Goal: Answer question/provide support: Share knowledge or assist other users

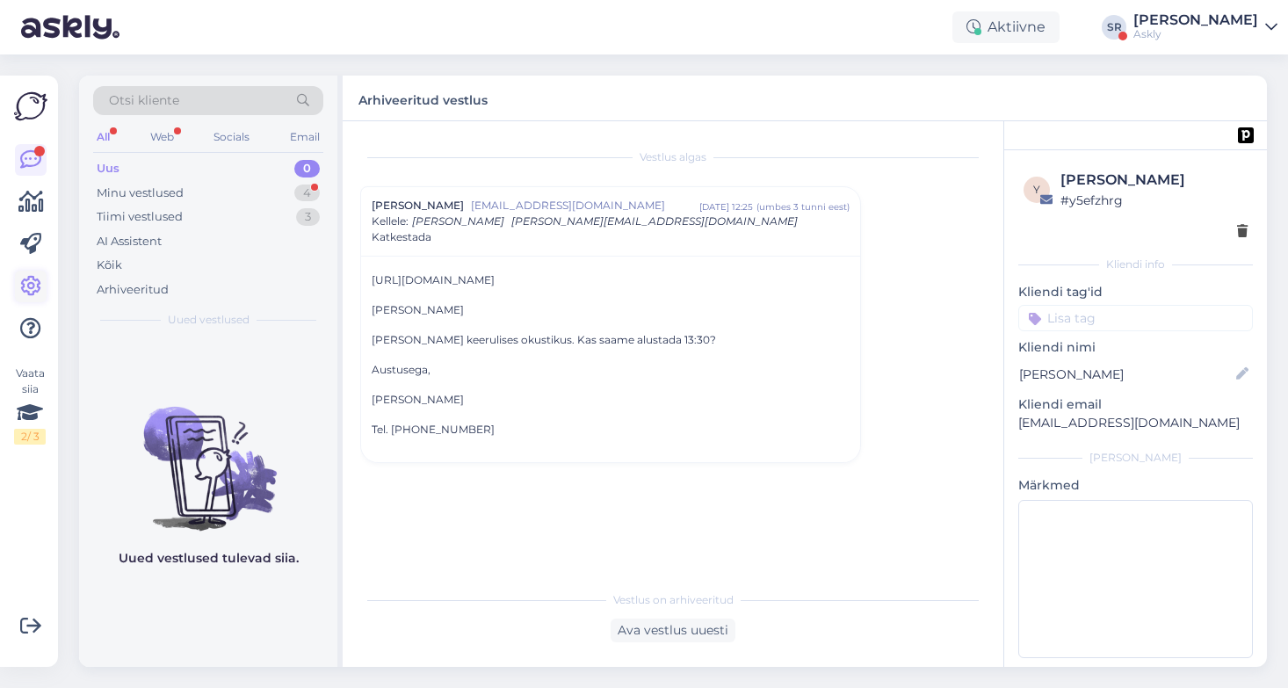
click at [31, 289] on icon at bounding box center [30, 286] width 21 height 21
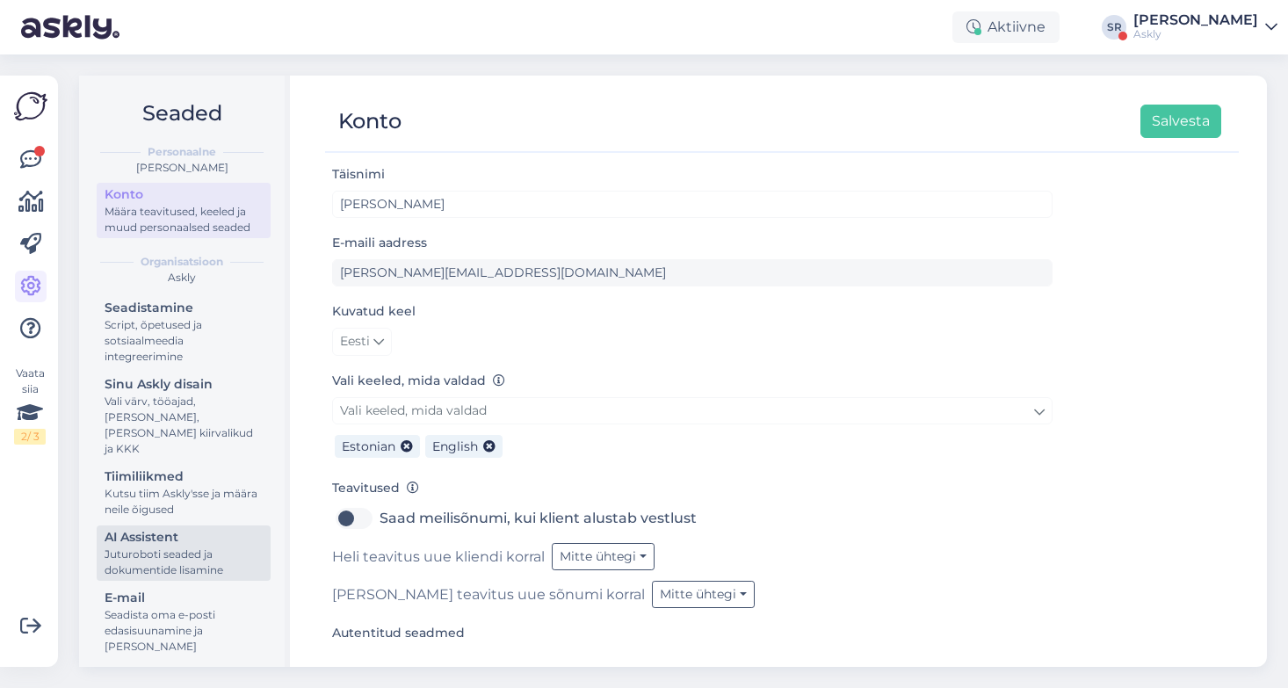
click at [150, 528] on div "AI Assistent" at bounding box center [184, 537] width 158 height 18
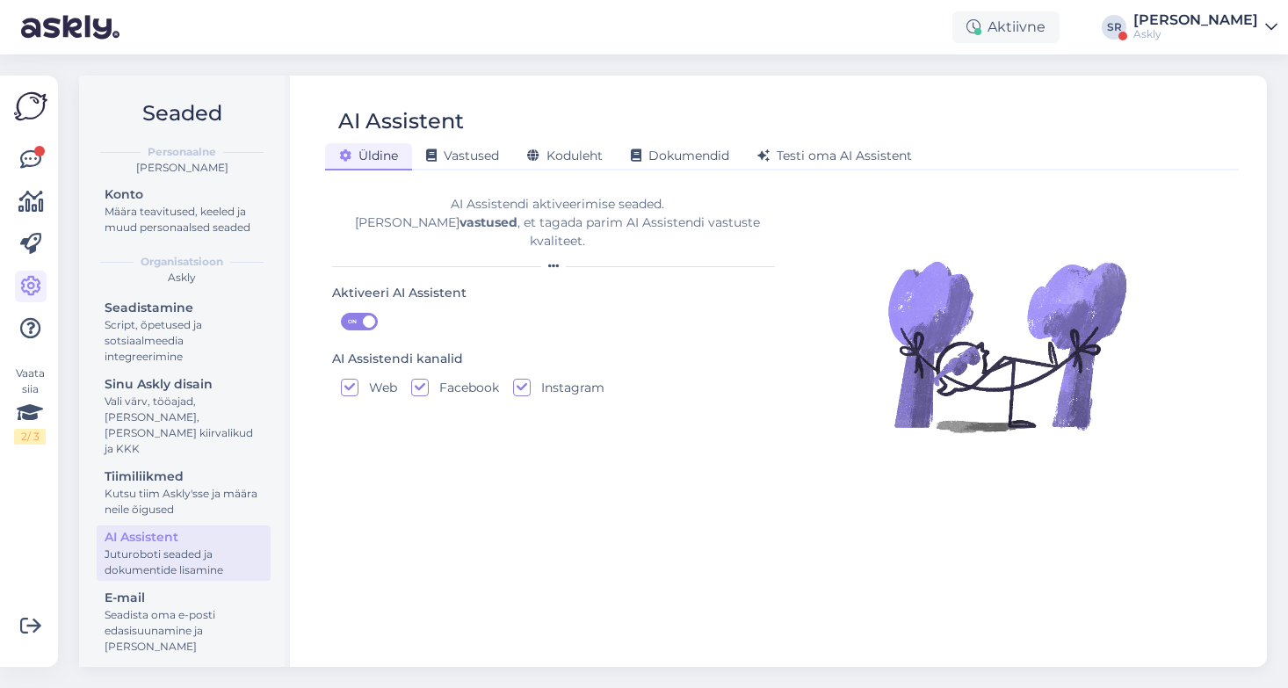
click at [1218, 36] on div "Askly" at bounding box center [1195, 34] width 125 height 14
click at [1219, 16] on div "[PERSON_NAME]" at bounding box center [1195, 20] width 125 height 14
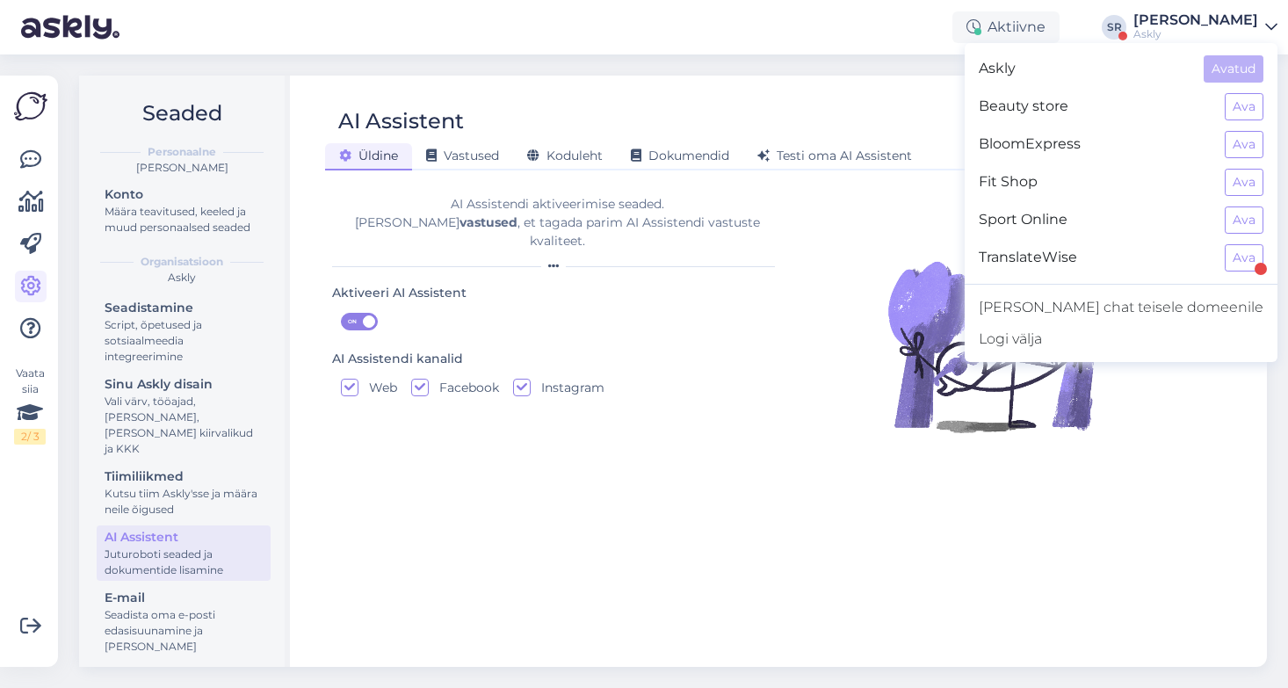
click at [1201, 36] on div "Askly" at bounding box center [1195, 34] width 125 height 14
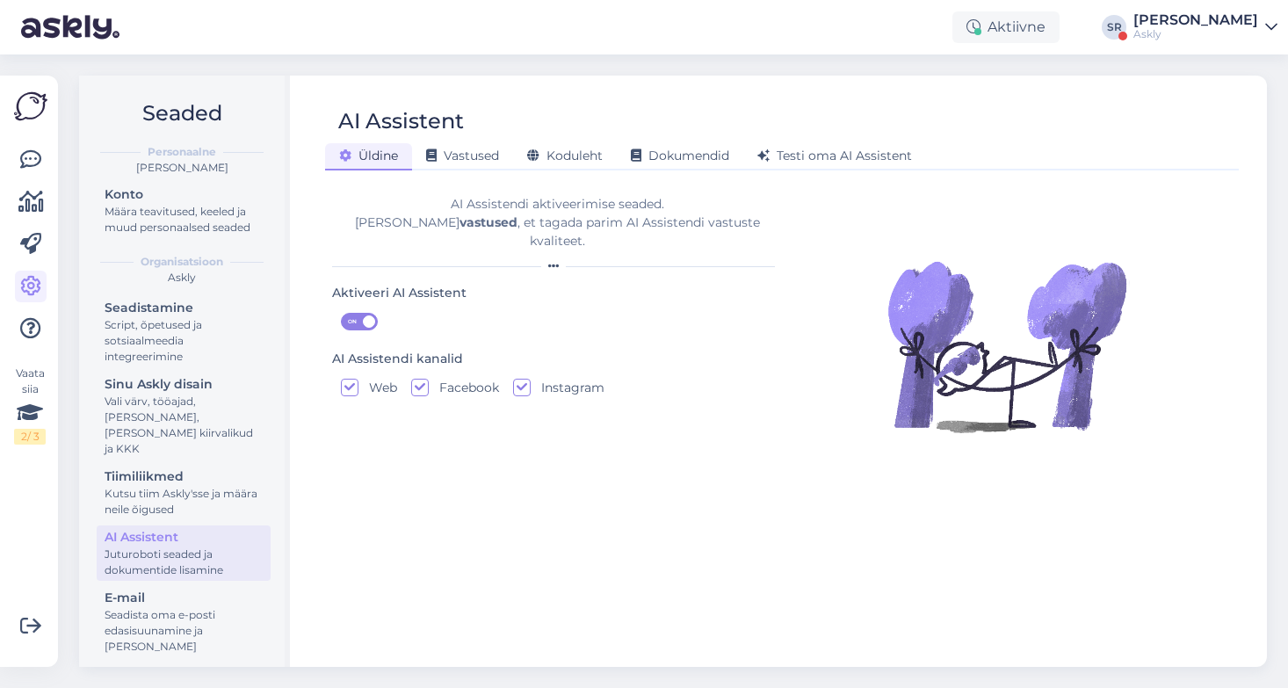
click at [1187, 21] on div "[PERSON_NAME]" at bounding box center [1195, 20] width 125 height 14
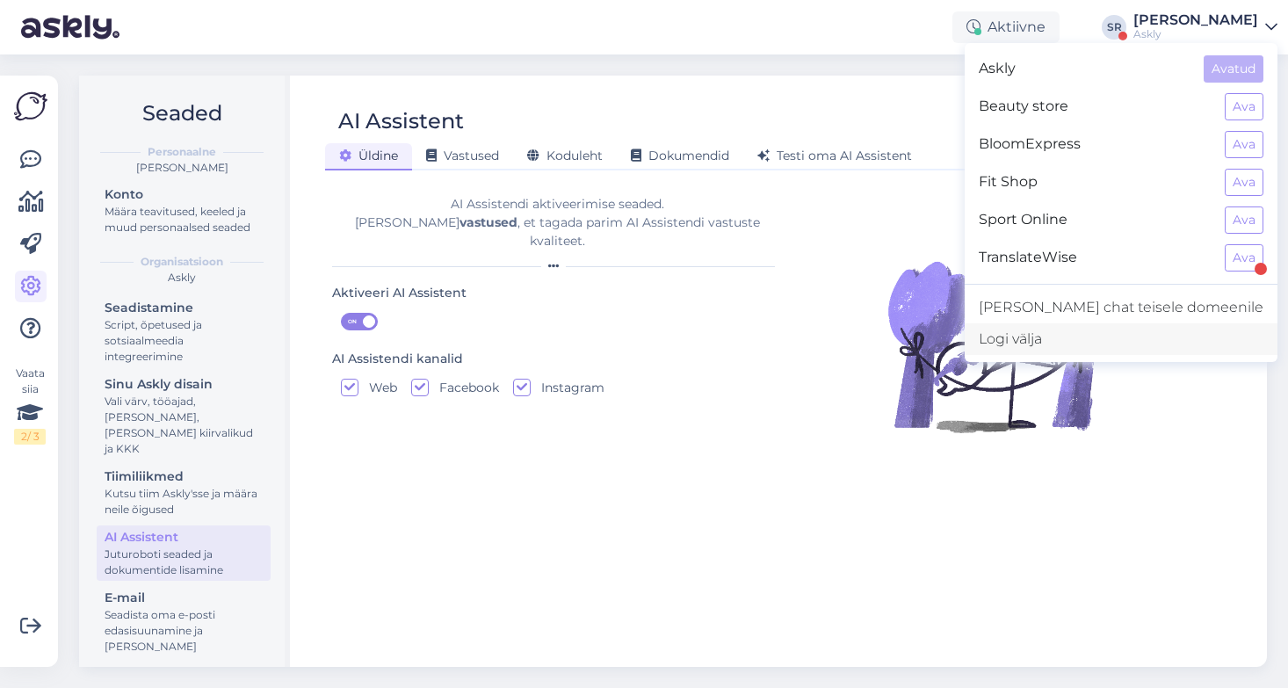
click at [1109, 347] on div "Logi välja" at bounding box center [1121, 339] width 313 height 32
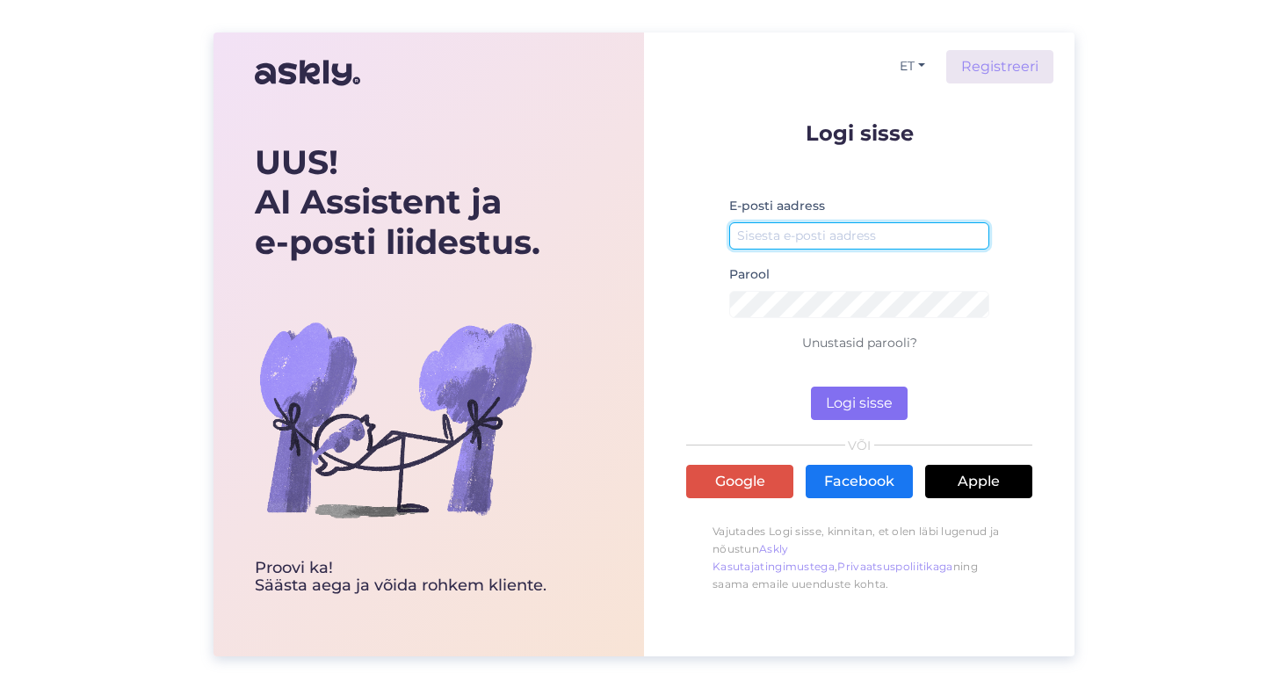
type input "[EMAIL_ADDRESS][DOMAIN_NAME]"
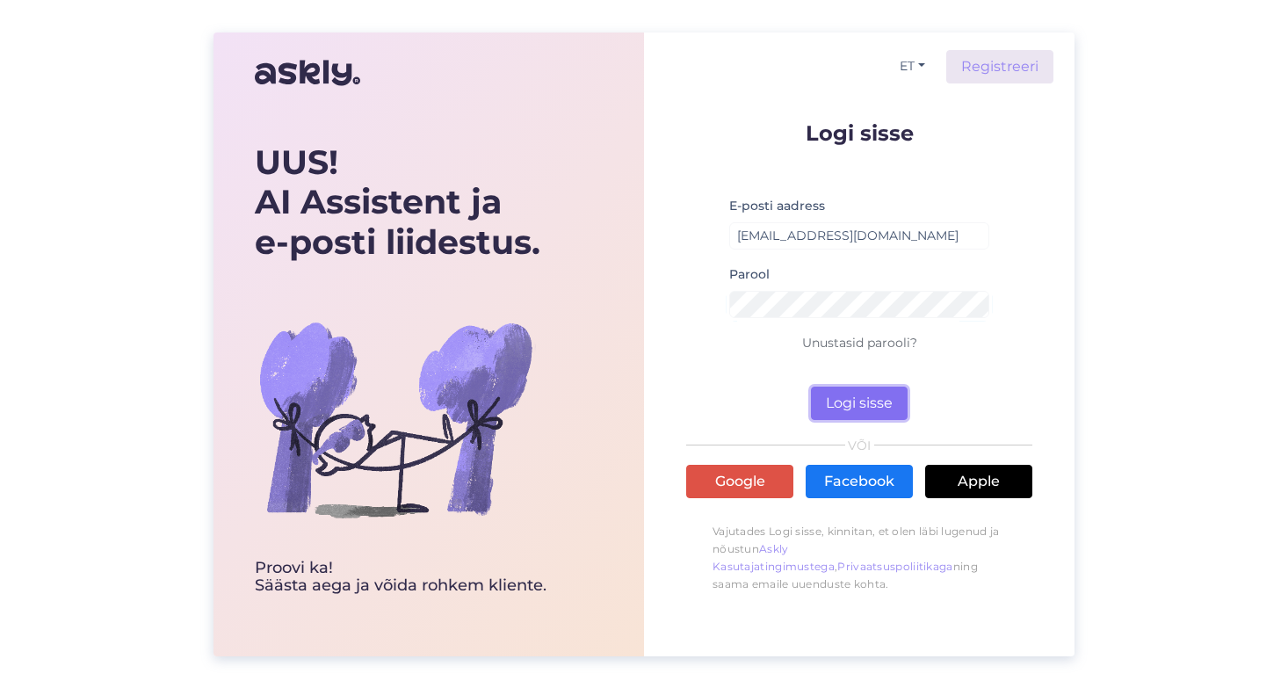
click at [836, 411] on button "Logi sisse" at bounding box center [859, 403] width 97 height 33
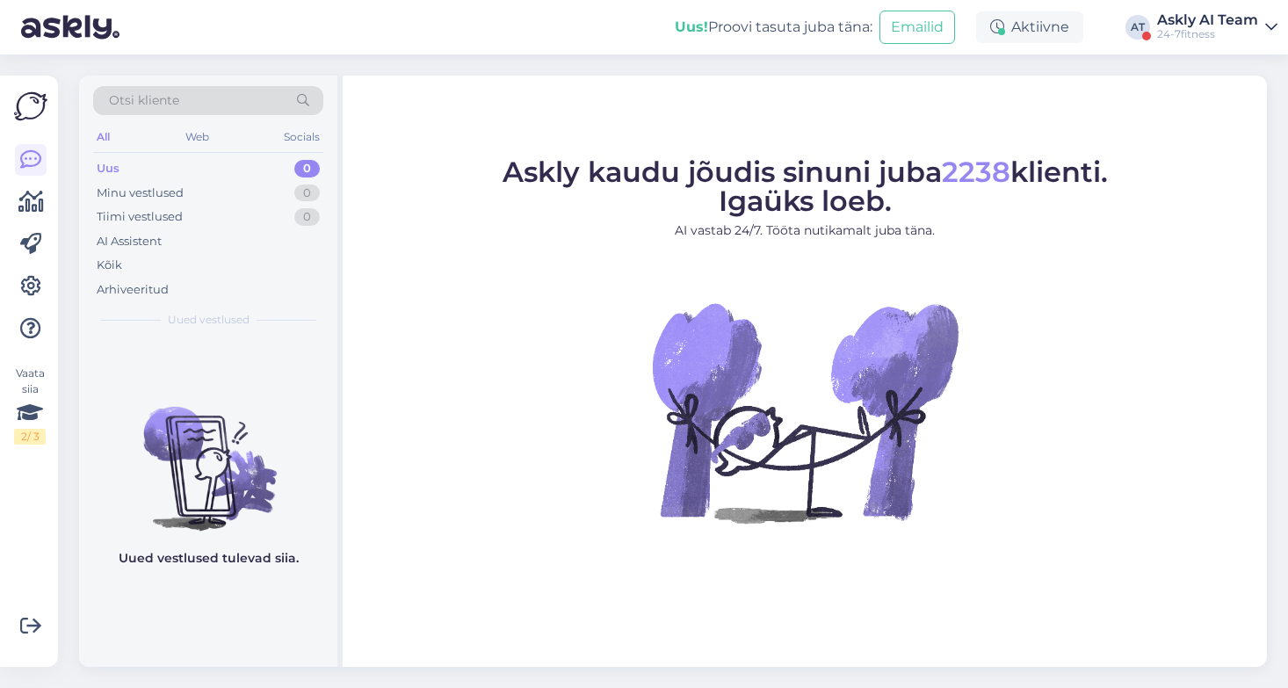
click at [1208, 7] on div "Uus! Proovi tasuta [PERSON_NAME]: Emailid Aktiivne AT Askly AI Team 24-7fitness" at bounding box center [644, 27] width 1288 height 54
click at [1209, 19] on div "Askly AI Team" at bounding box center [1207, 20] width 101 height 14
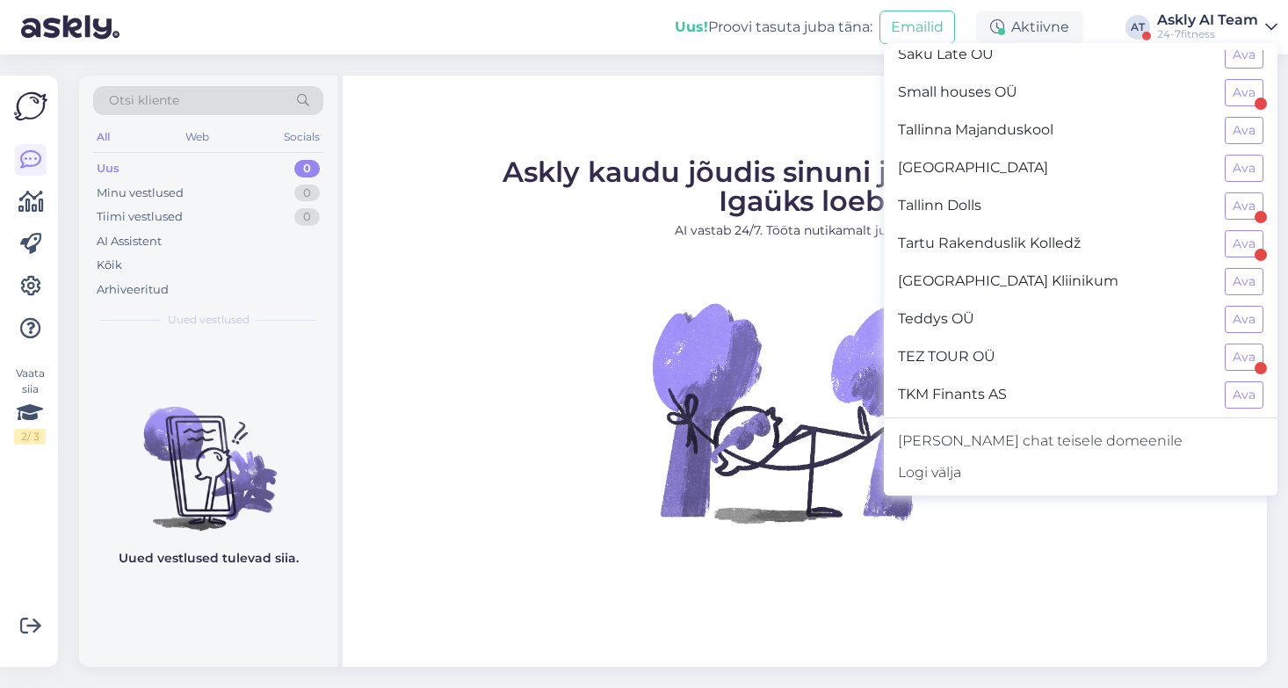
scroll to position [1604, 0]
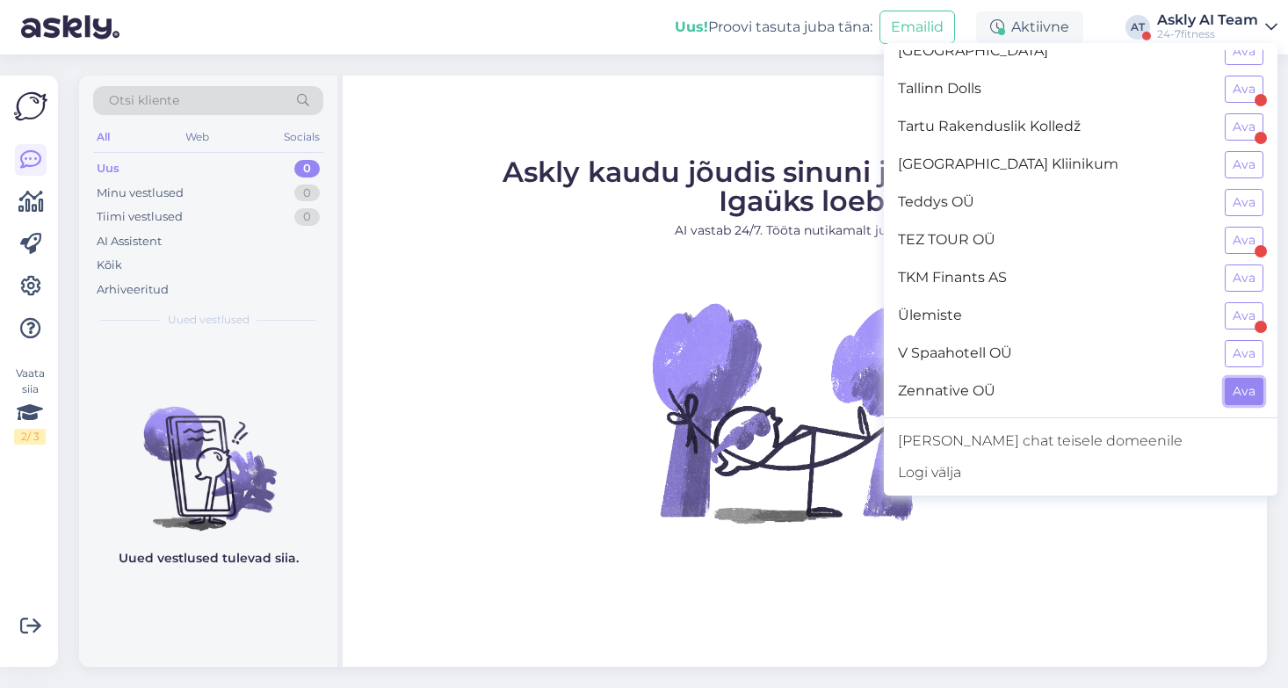
click at [1247, 394] on button "Ava" at bounding box center [1244, 391] width 39 height 27
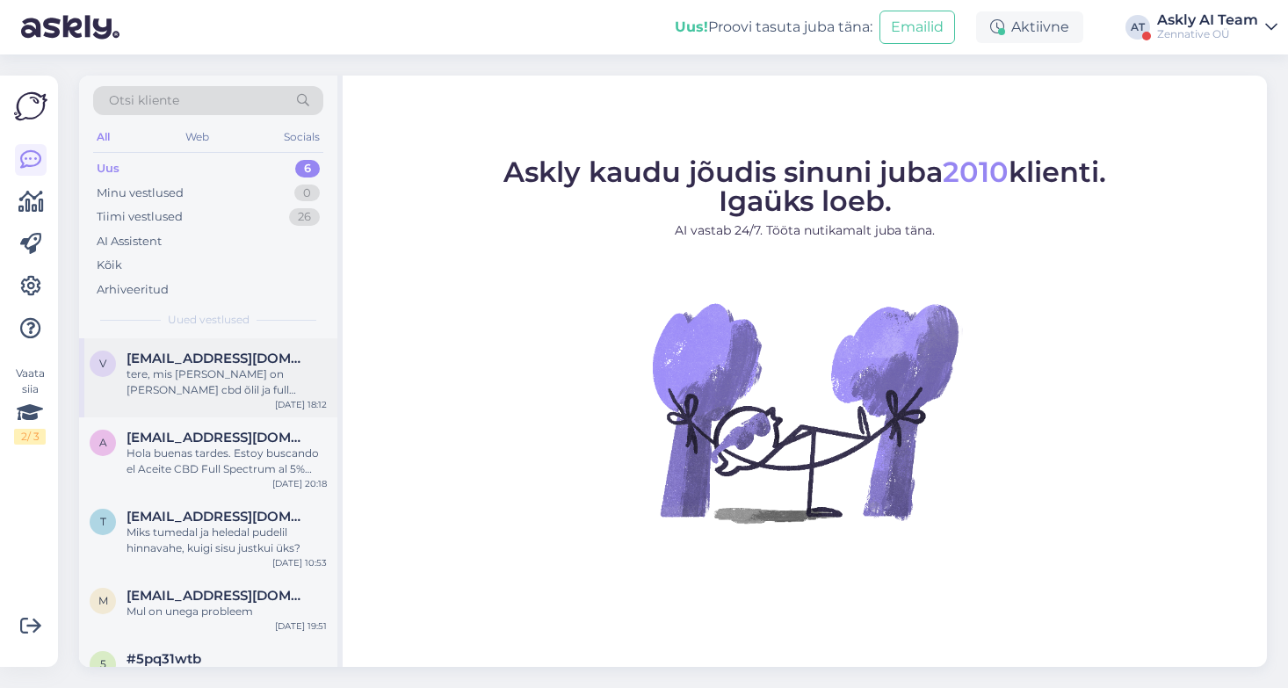
click at [309, 362] on div "valdokee@yahoo.com" at bounding box center [227, 359] width 200 height 16
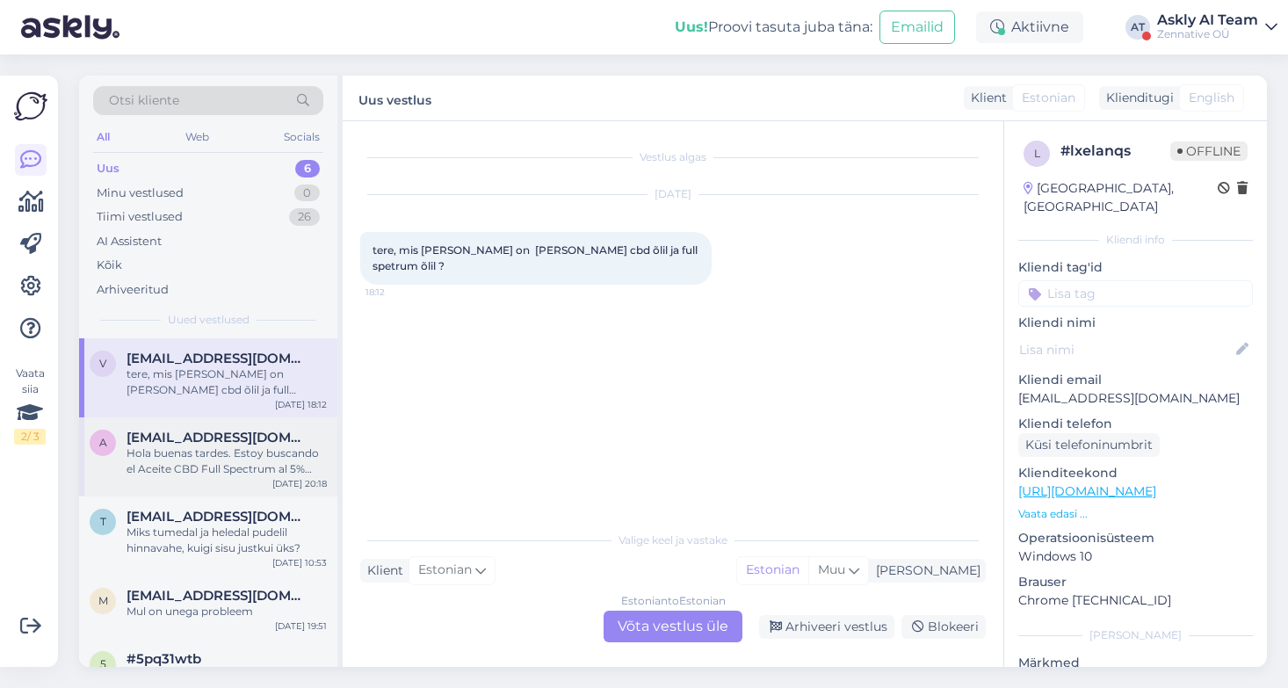
click at [242, 467] on div "Hola buenas tardes. Estoy buscando el Aceite CBD Full Spectrum al 5% para uso v…" at bounding box center [227, 461] width 200 height 32
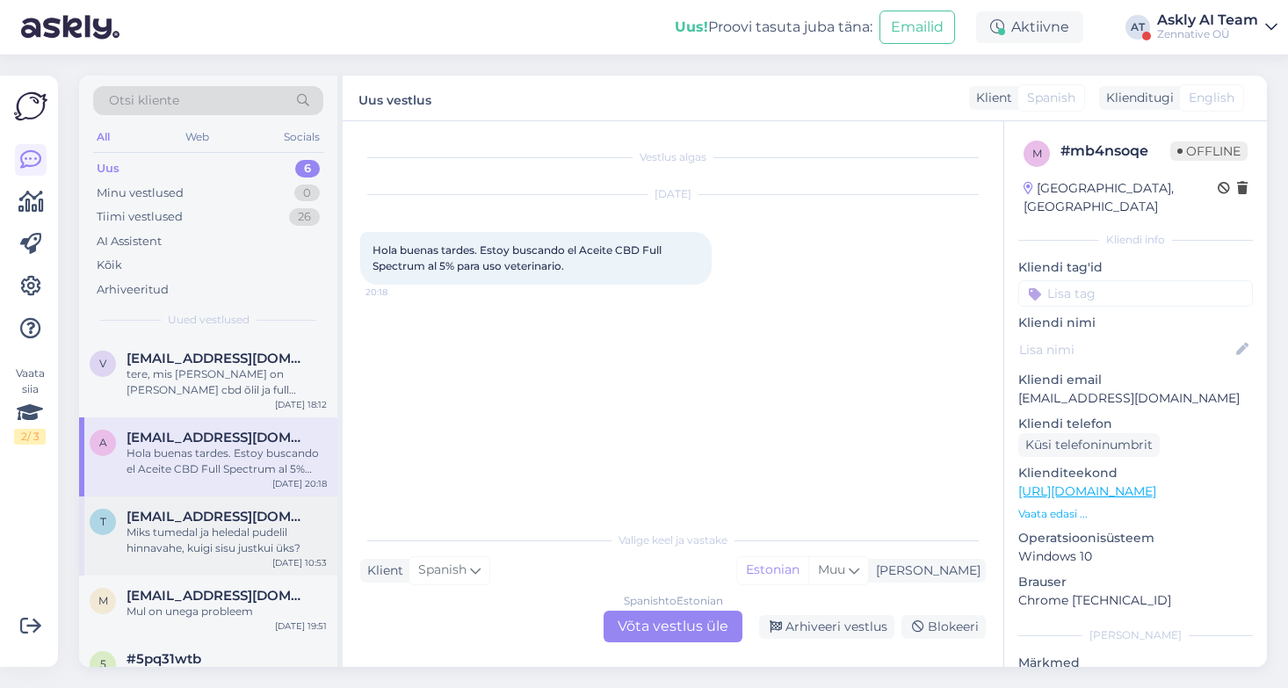
click at [240, 532] on div "Miks tumedal ja heledal pudelil hinnavahe, kuigi sisu justkui üks?" at bounding box center [227, 541] width 200 height 32
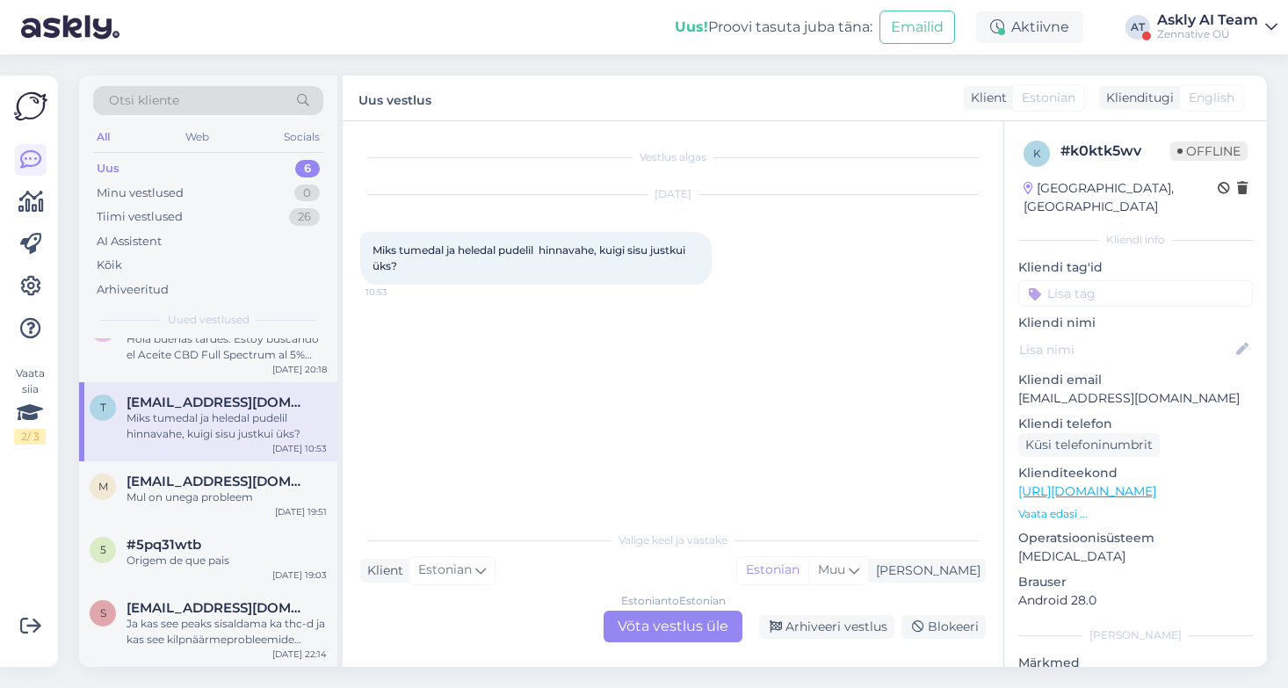
scroll to position [113, 0]
click at [218, 195] on div "Minu vestlused 0" at bounding box center [208, 193] width 230 height 25
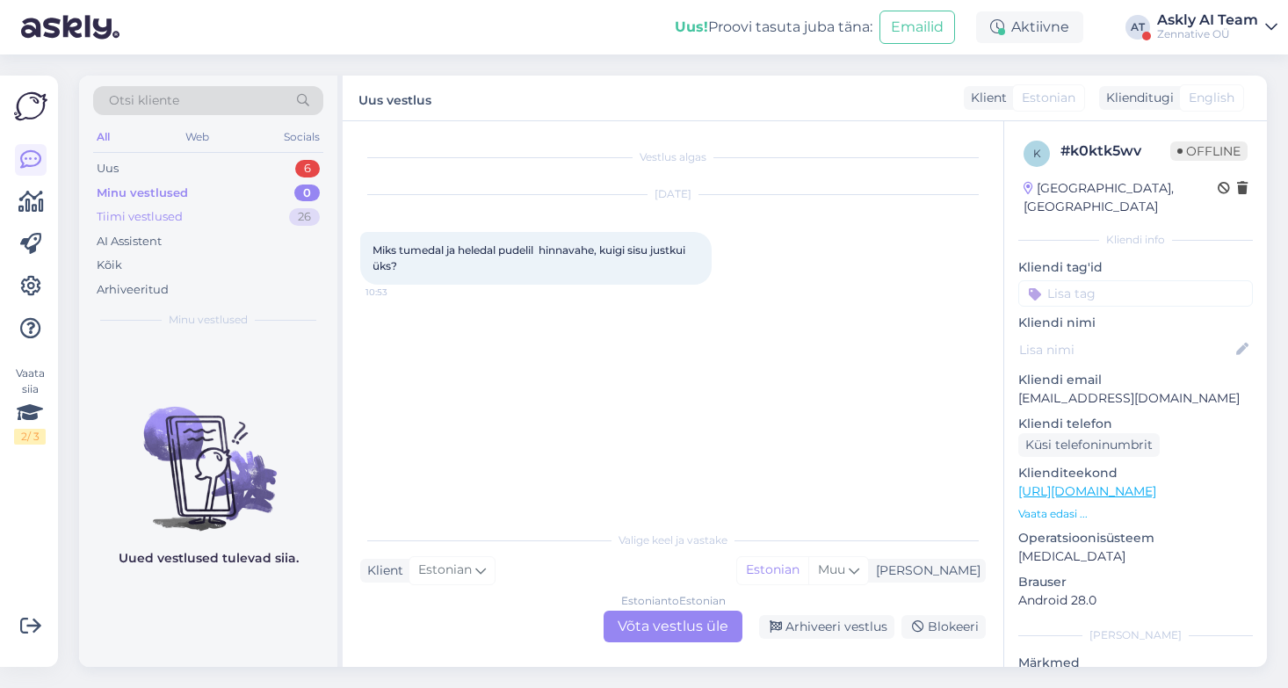
click at [212, 221] on div "Tiimi vestlused 26" at bounding box center [208, 217] width 230 height 25
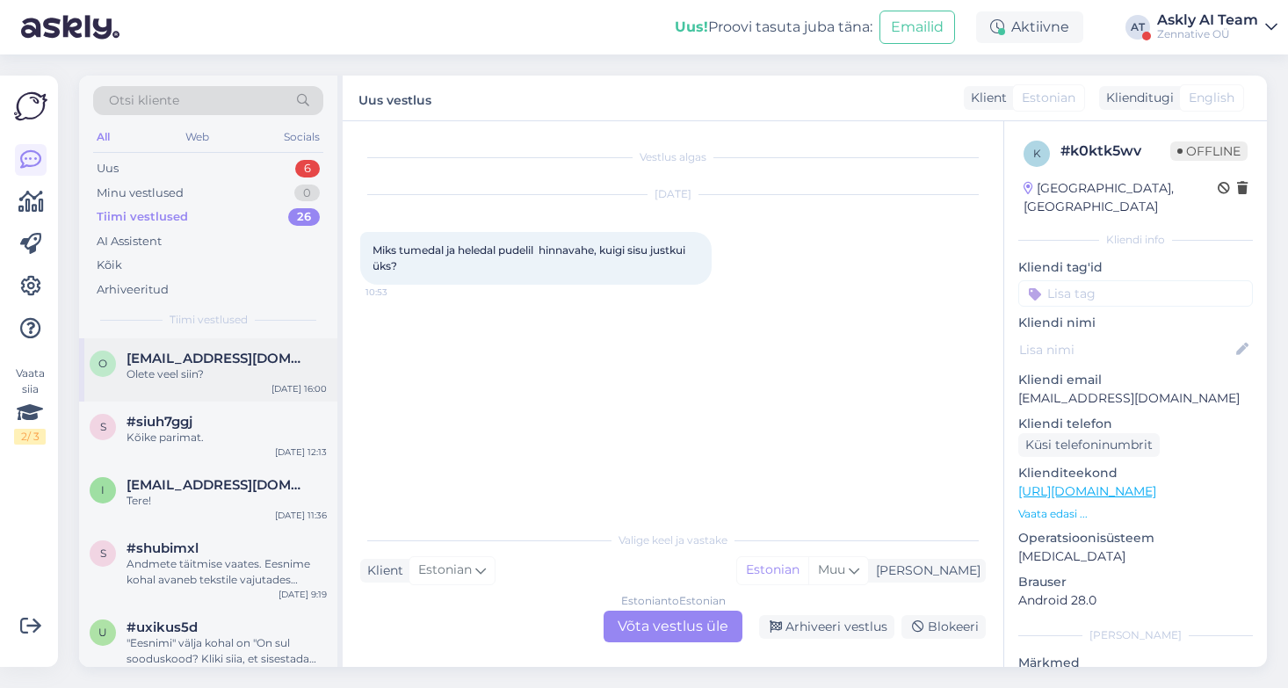
click at [237, 370] on div "Olete veel siin?" at bounding box center [227, 374] width 200 height 16
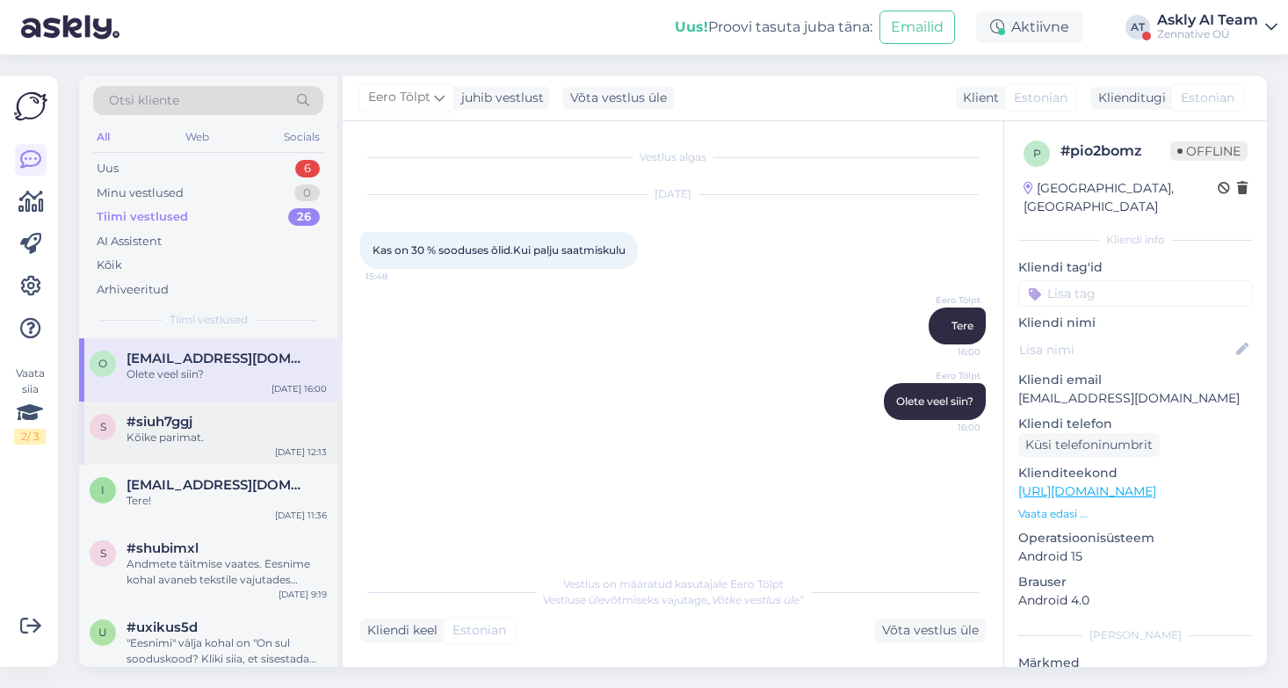
click at [241, 456] on div "s #siuh7ggj Kõike parimat. Sep 10 12:13" at bounding box center [208, 433] width 258 height 63
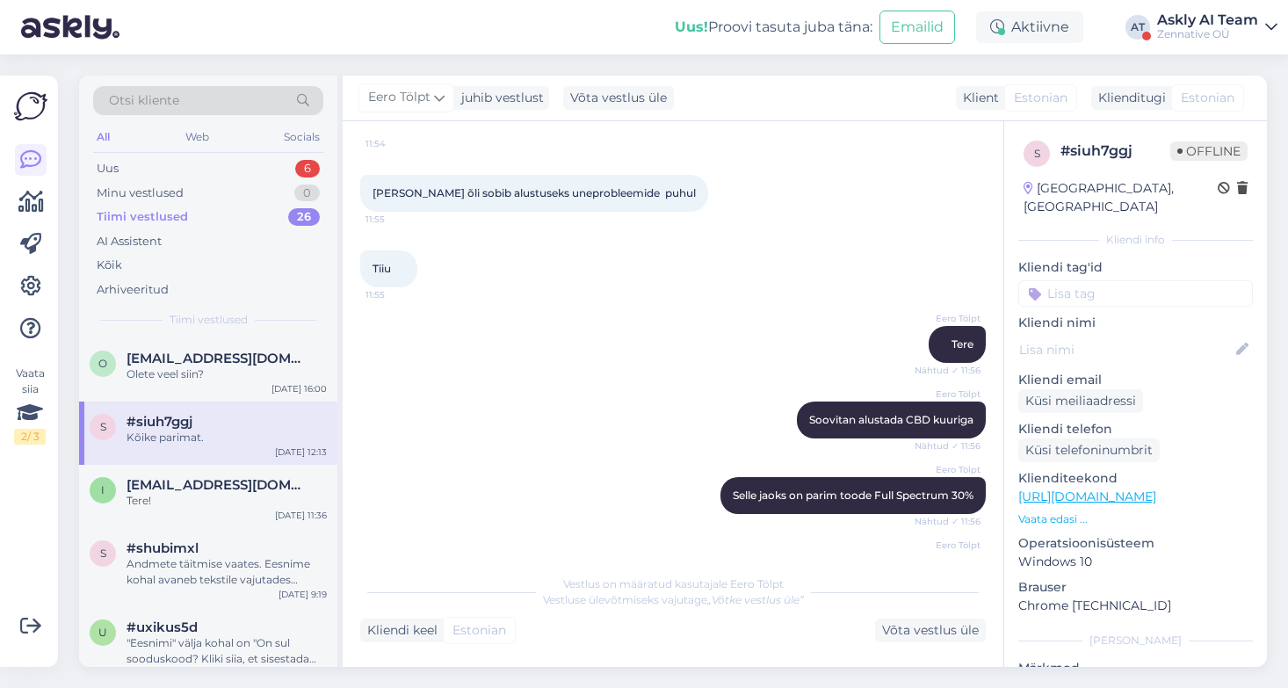
scroll to position [130, 0]
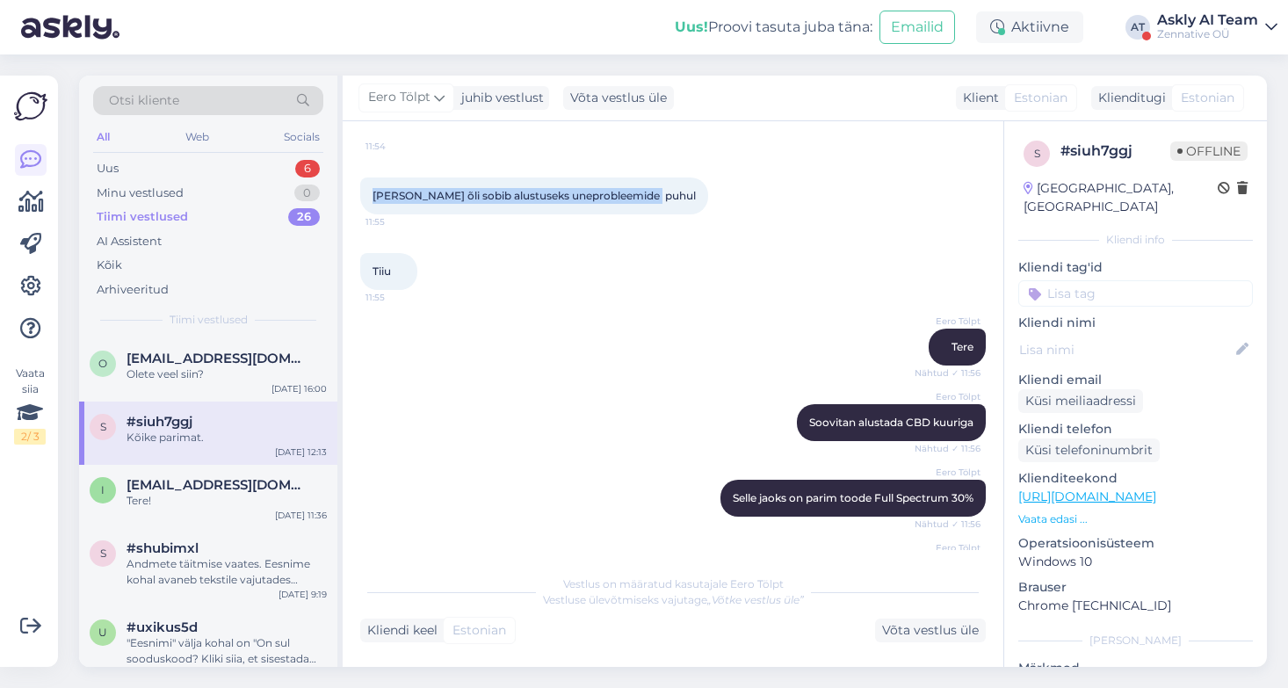
drag, startPoint x: 648, startPoint y: 198, endPoint x: 375, endPoint y: 197, distance: 273.2
click at [375, 197] on div "Milline õli sobib alustuseks uneprobleemide puhul 11:55" at bounding box center [534, 195] width 348 height 37
copy span "Milline õli sobib alustuseks uneprobleemide puhul"
click at [540, 416] on div "Eero Tölpt Soovitan alustada CBD kuuriga Nähtud ✓ 11:56" at bounding box center [673, 423] width 626 height 76
click at [179, 245] on div "AI Assistent" at bounding box center [208, 241] width 230 height 25
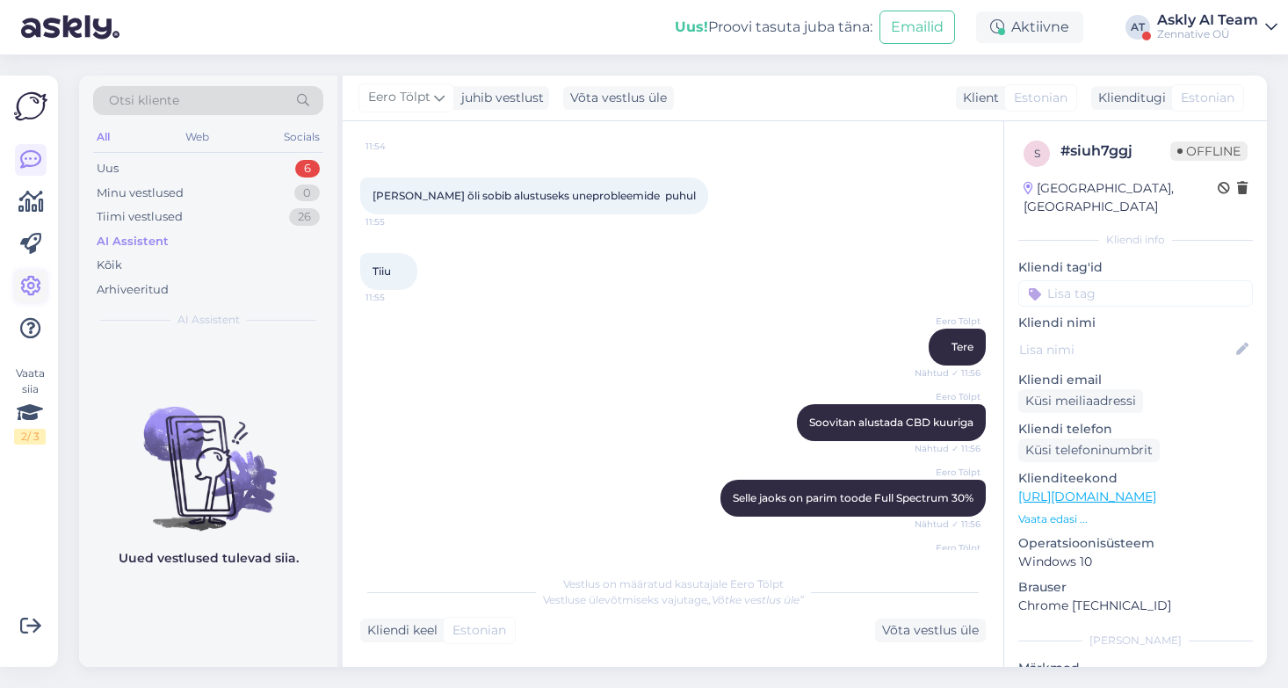
click at [37, 296] on icon at bounding box center [30, 286] width 21 height 21
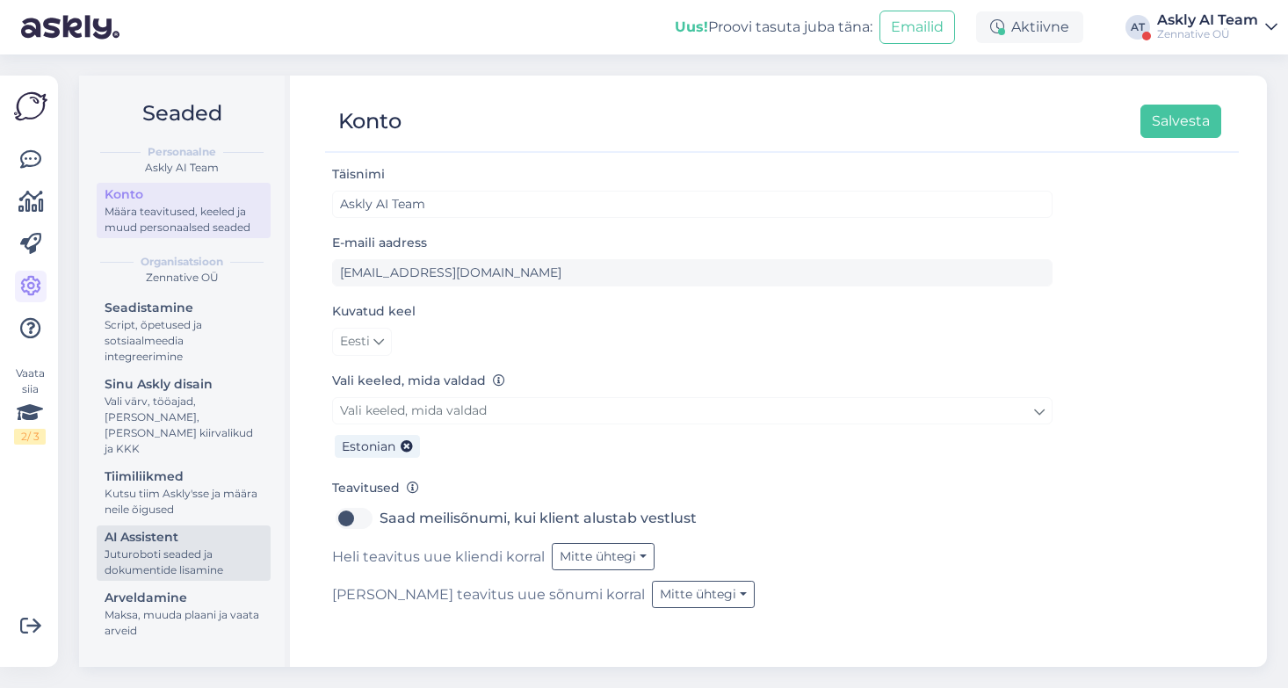
click at [136, 546] on div "Juturoboti seaded ja dokumentide lisamine" at bounding box center [184, 562] width 158 height 32
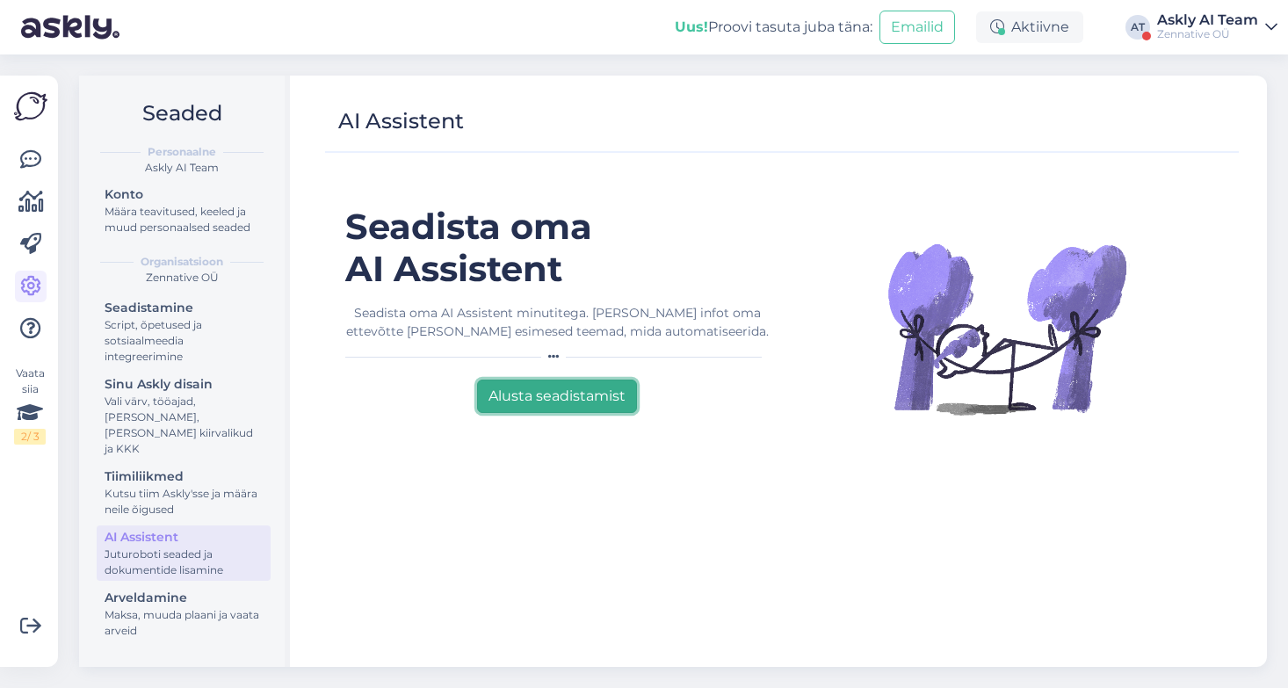
click at [580, 405] on button "Alusta seadistamist" at bounding box center [557, 396] width 160 height 33
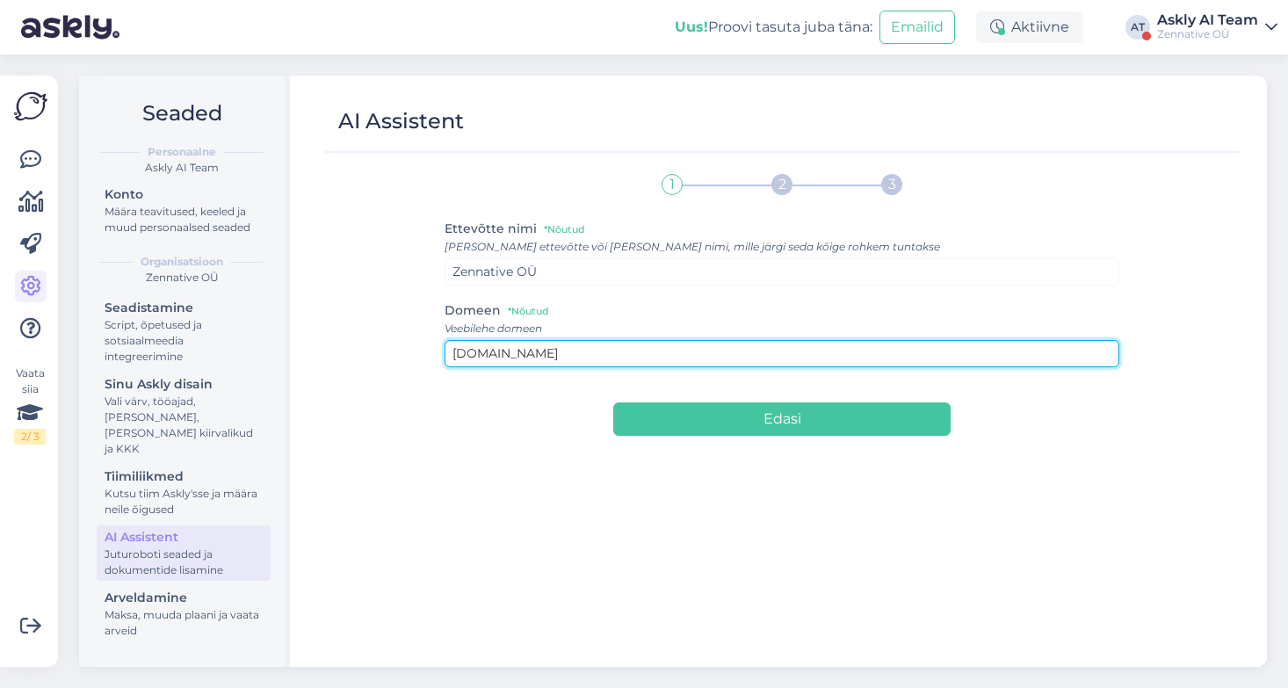
click at [546, 345] on input "zennative.lt" at bounding box center [782, 353] width 675 height 27
paste input "https://zennative.ee/"
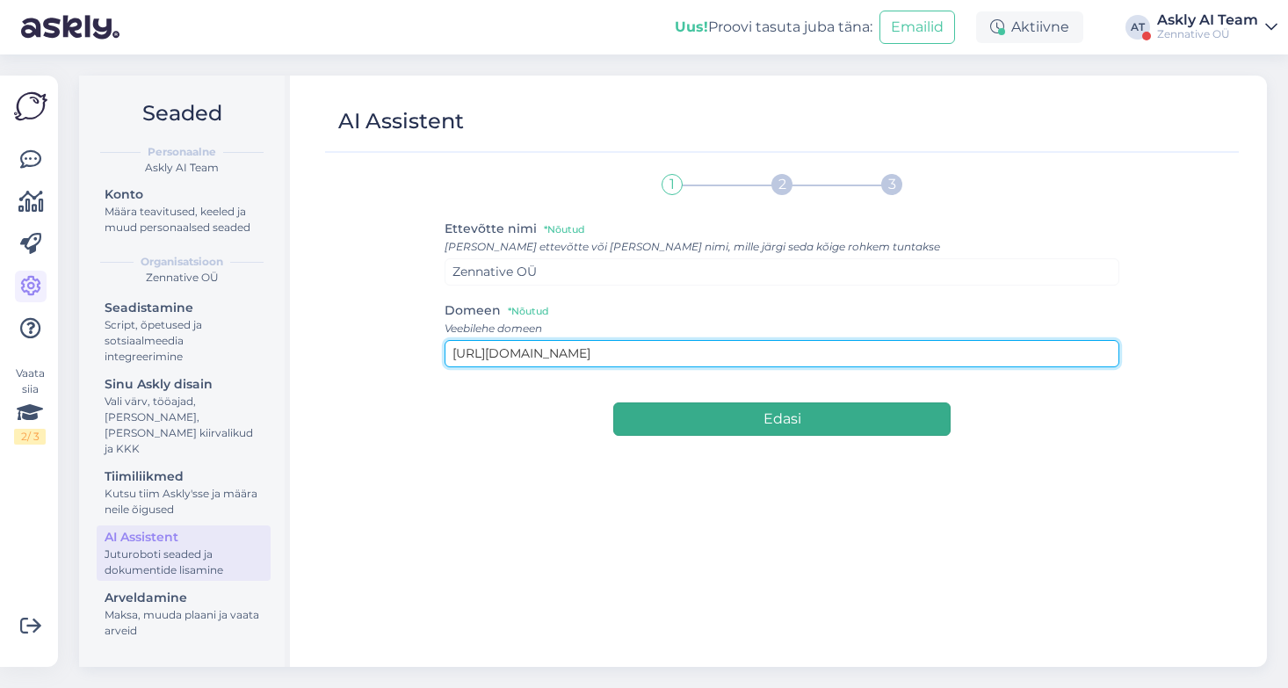
type input "https://zennative.ee/"
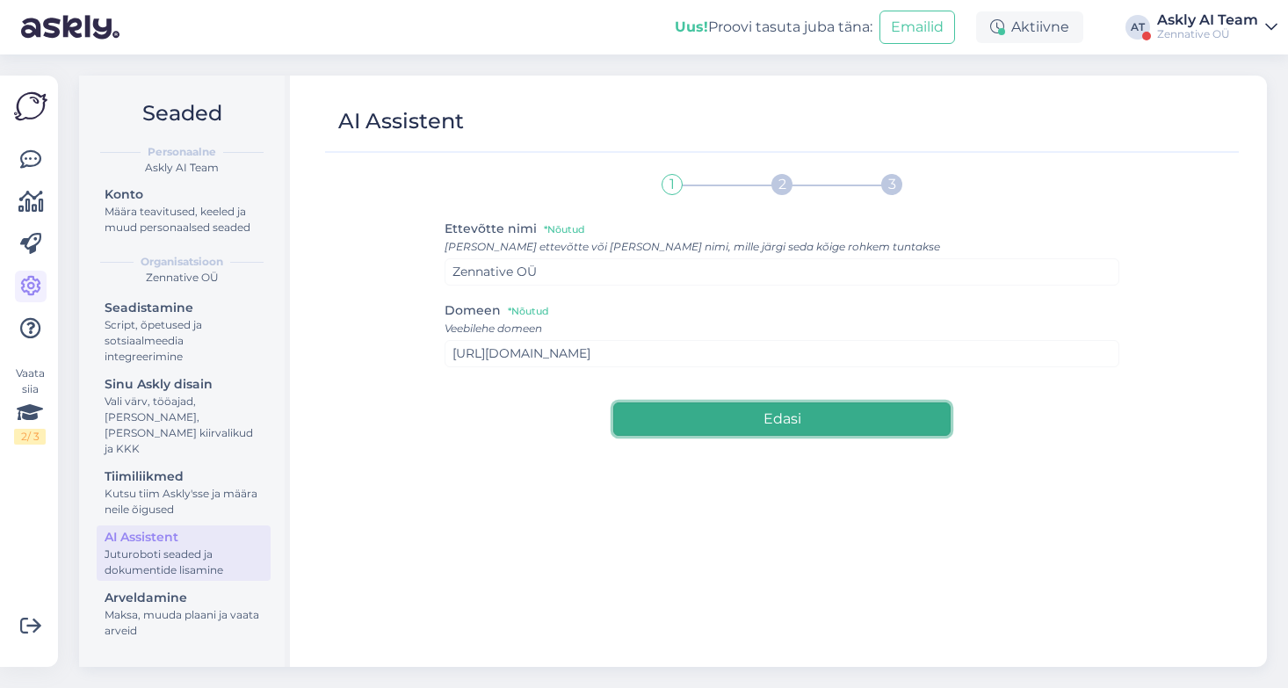
click at [690, 412] on button "Edasi" at bounding box center [781, 418] width 337 height 33
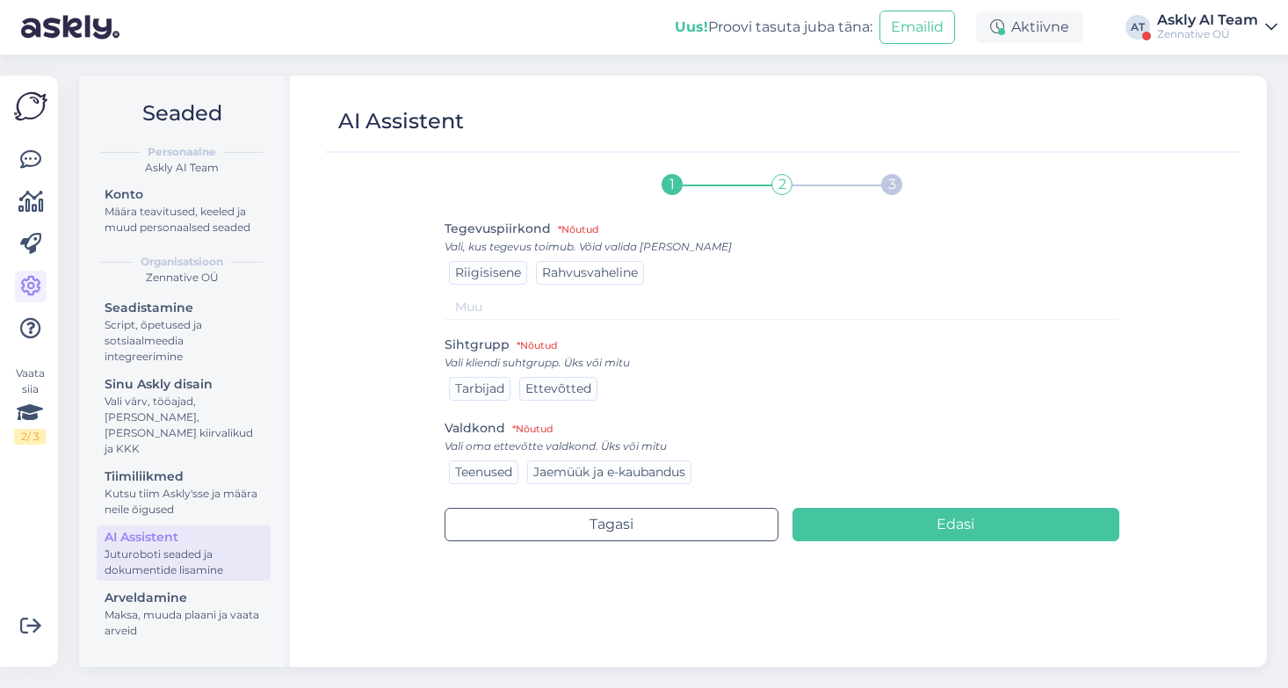
click at [599, 276] on span "Rahvusvaheline" at bounding box center [590, 272] width 96 height 16
click at [465, 395] on span "Tarbijad" at bounding box center [479, 388] width 49 height 16
click at [568, 471] on span "Jaemüük ja e-kaubandus" at bounding box center [609, 472] width 152 height 16
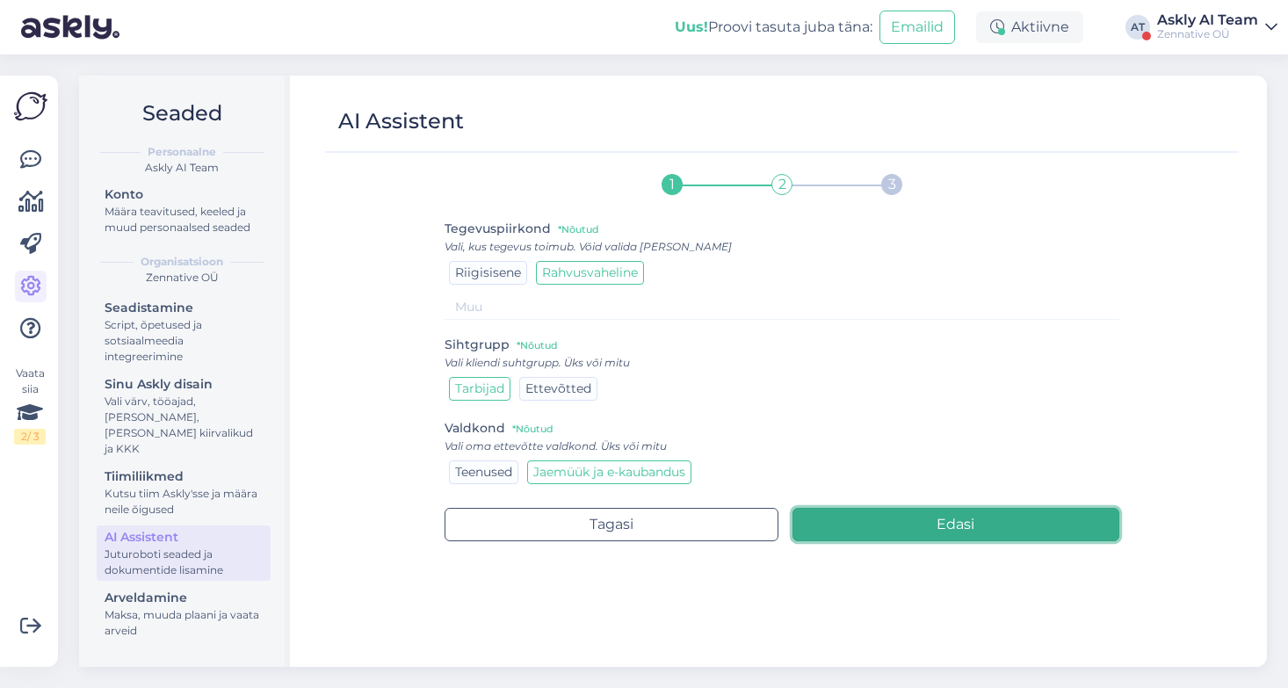
click at [889, 527] on button "Edasi" at bounding box center [956, 524] width 328 height 33
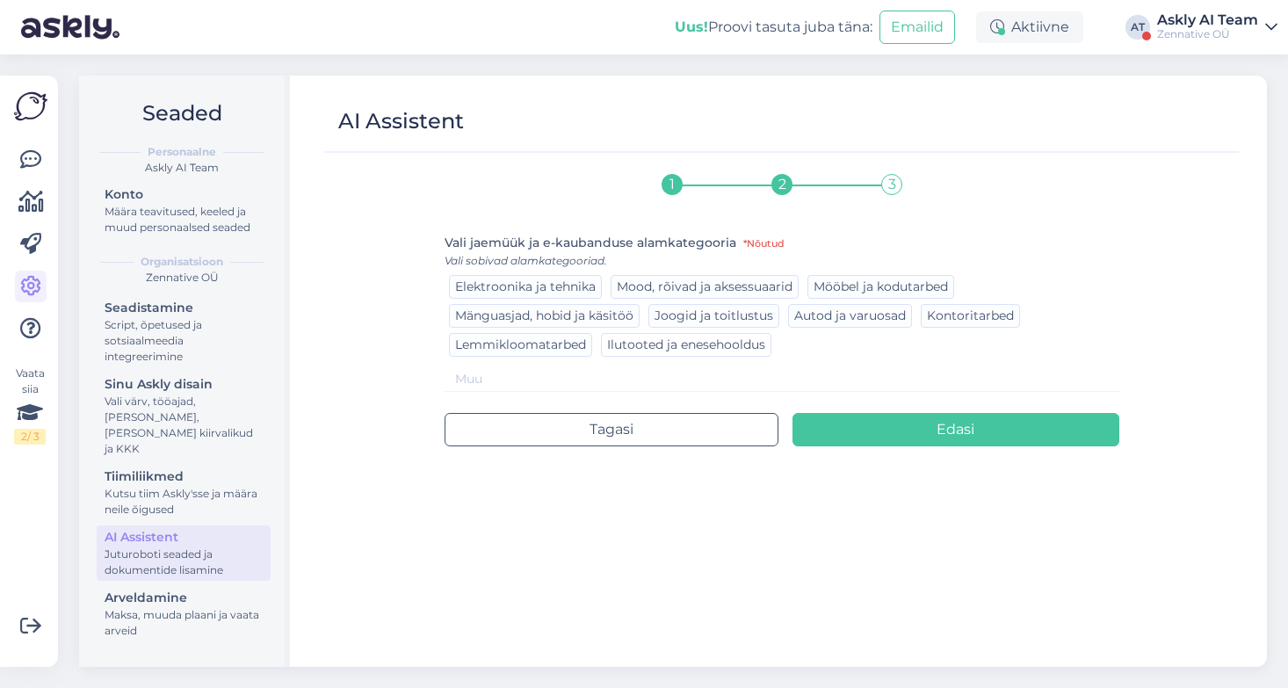
click at [662, 341] on span "Ilutooted ja enesehooldus" at bounding box center [686, 345] width 158 height 16
click at [584, 382] on input at bounding box center [782, 378] width 675 height 25
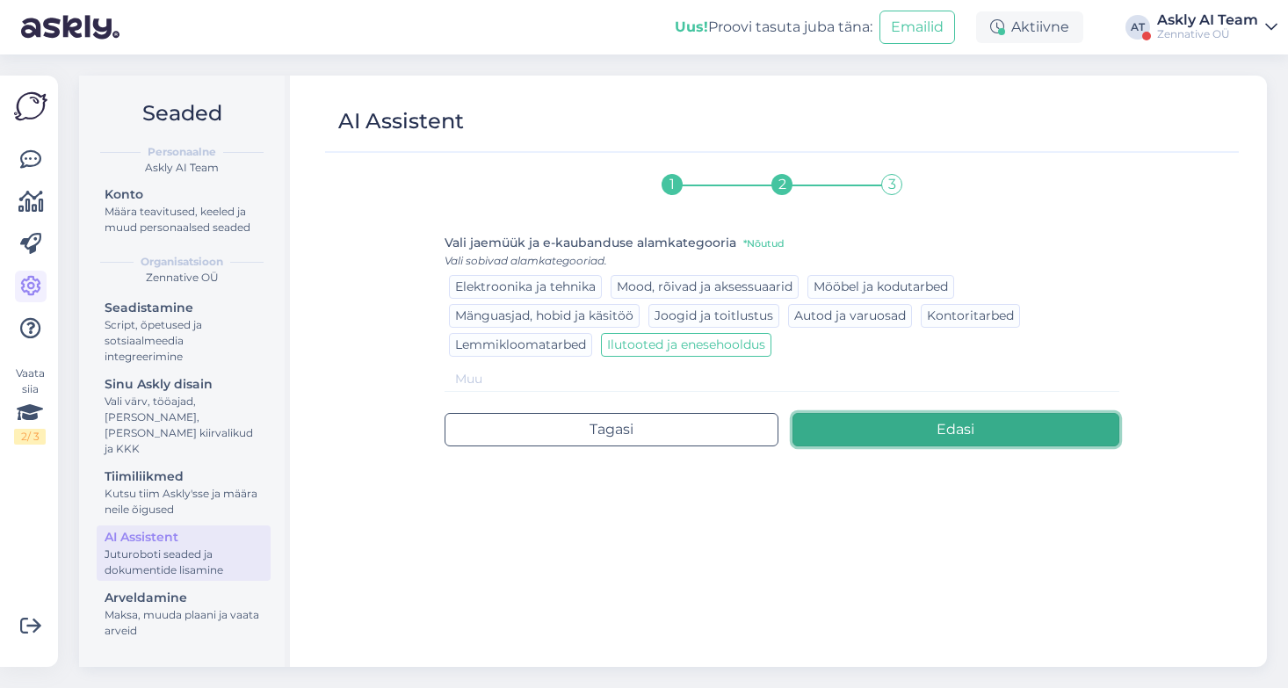
click at [935, 439] on button "Edasi" at bounding box center [956, 429] width 328 height 33
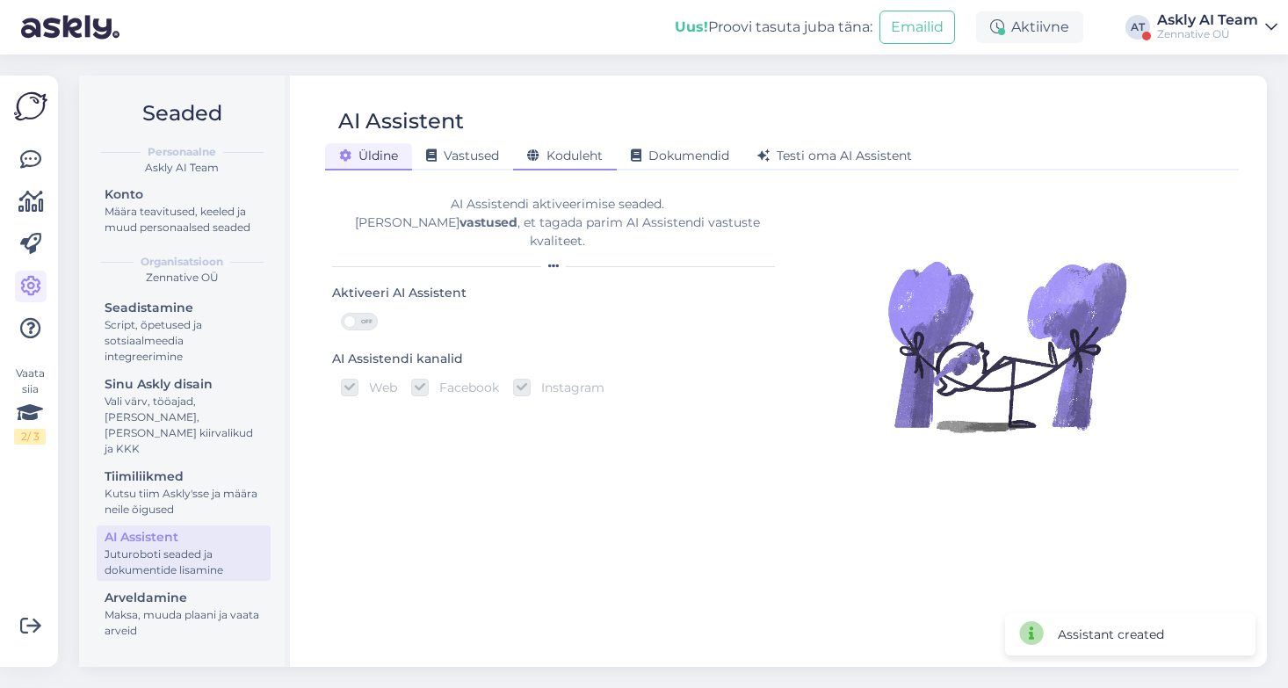
click at [589, 150] on span "Koduleht" at bounding box center [565, 156] width 76 height 16
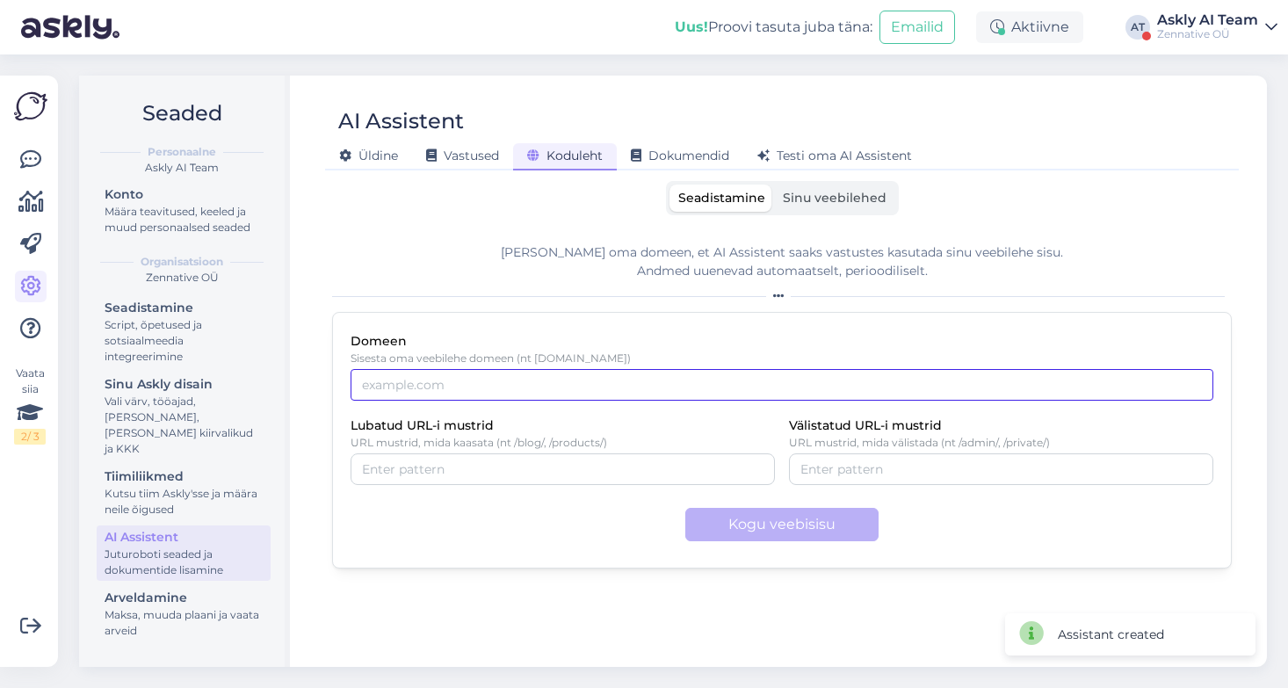
click at [423, 387] on input "Domeen" at bounding box center [782, 385] width 863 height 32
paste input "https://zennative.ee/"
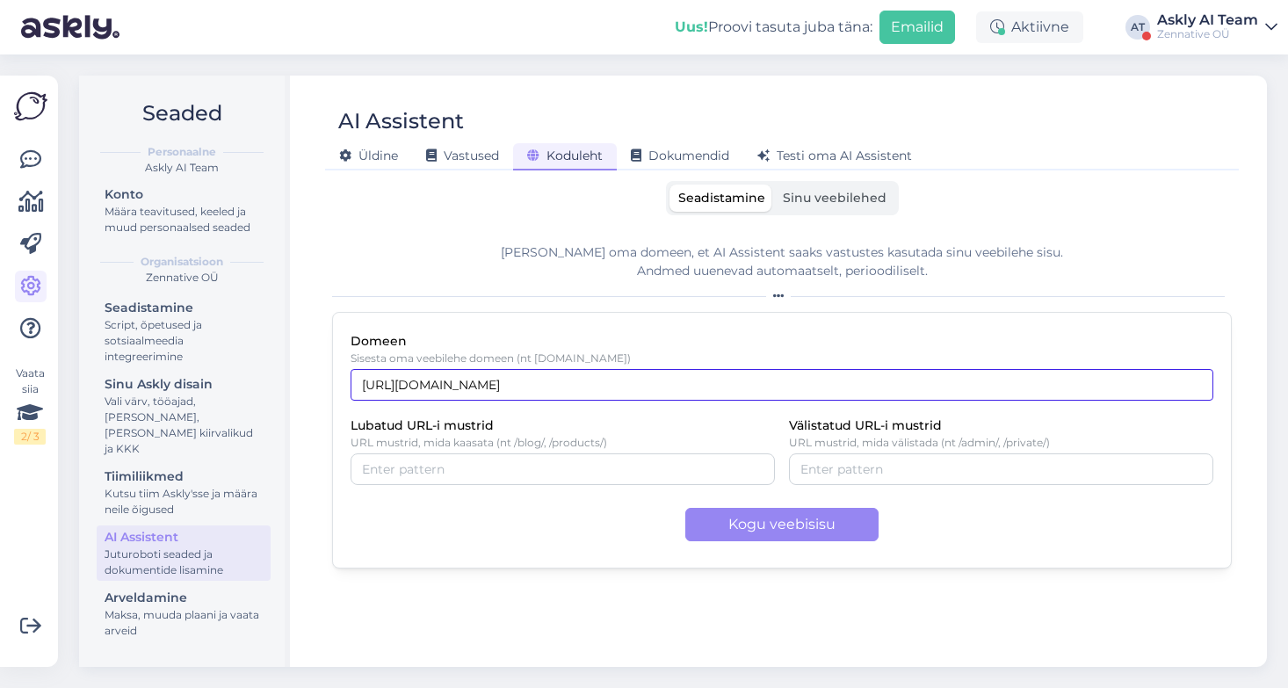
type input "https://zennative.ee/"
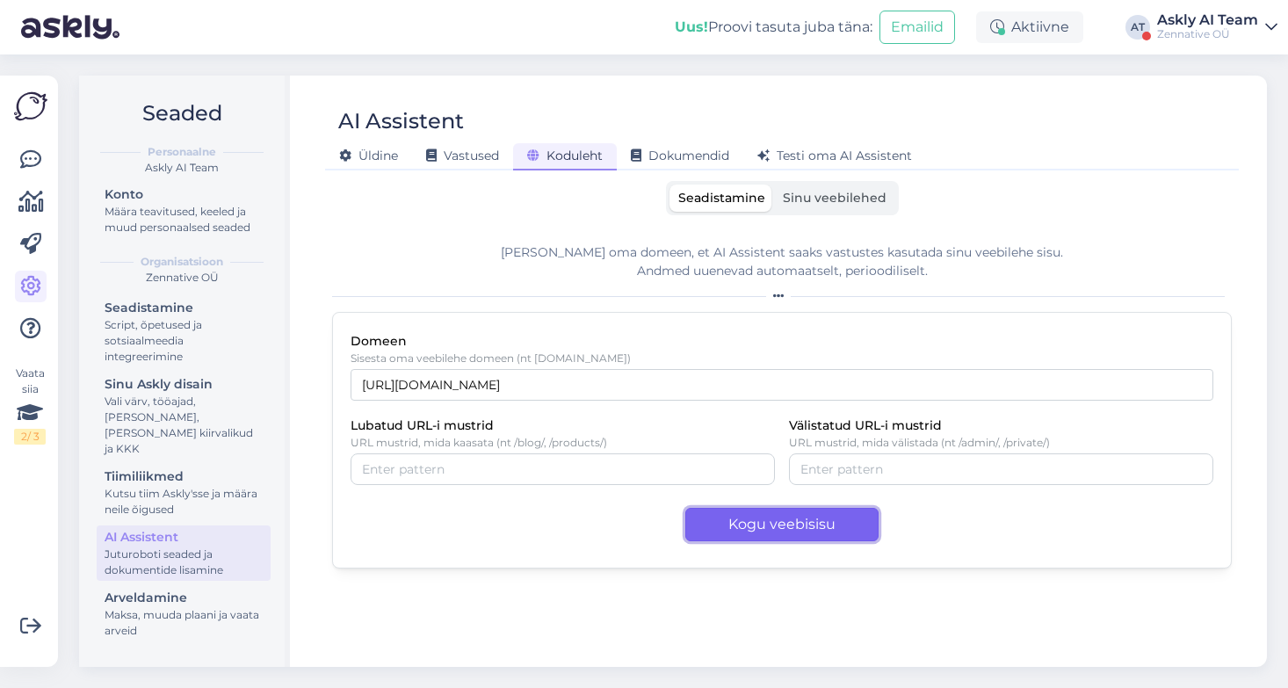
click at [785, 517] on button "Kogu veebisisu" at bounding box center [781, 524] width 193 height 33
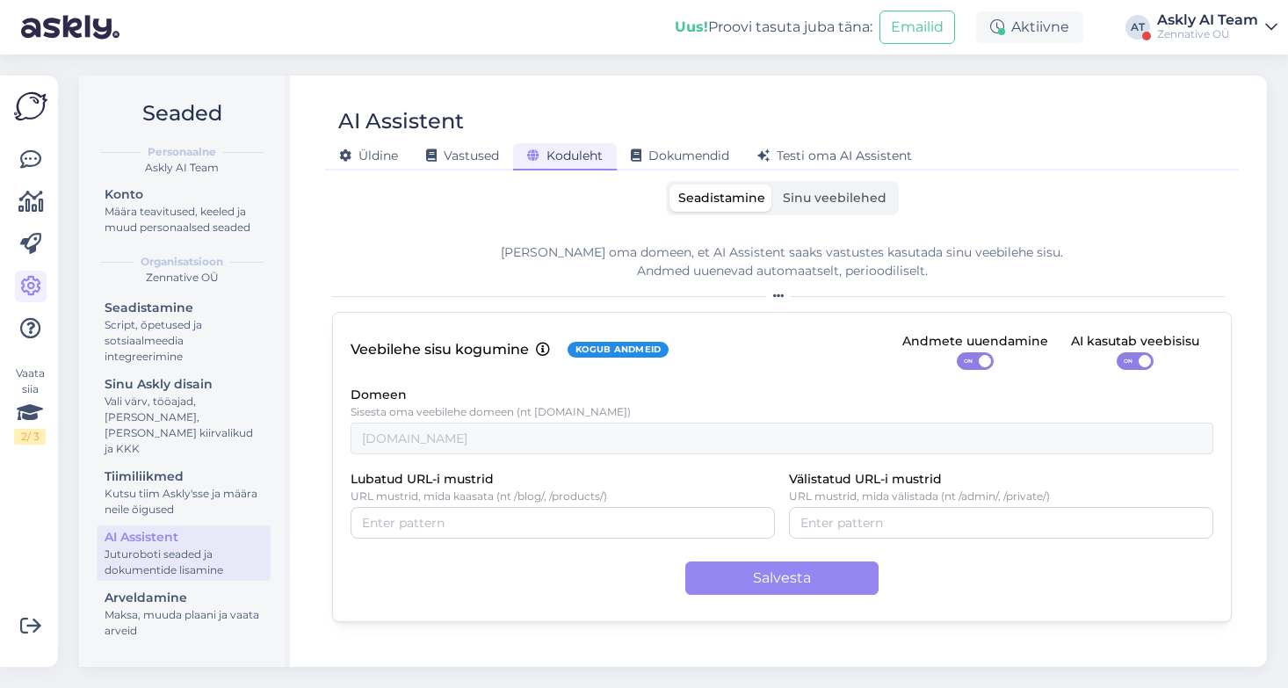
click at [836, 195] on span "Sinu veebilehed" at bounding box center [835, 198] width 104 height 16
click at [774, 185] on input "Sinu veebilehed" at bounding box center [774, 185] width 0 height 0
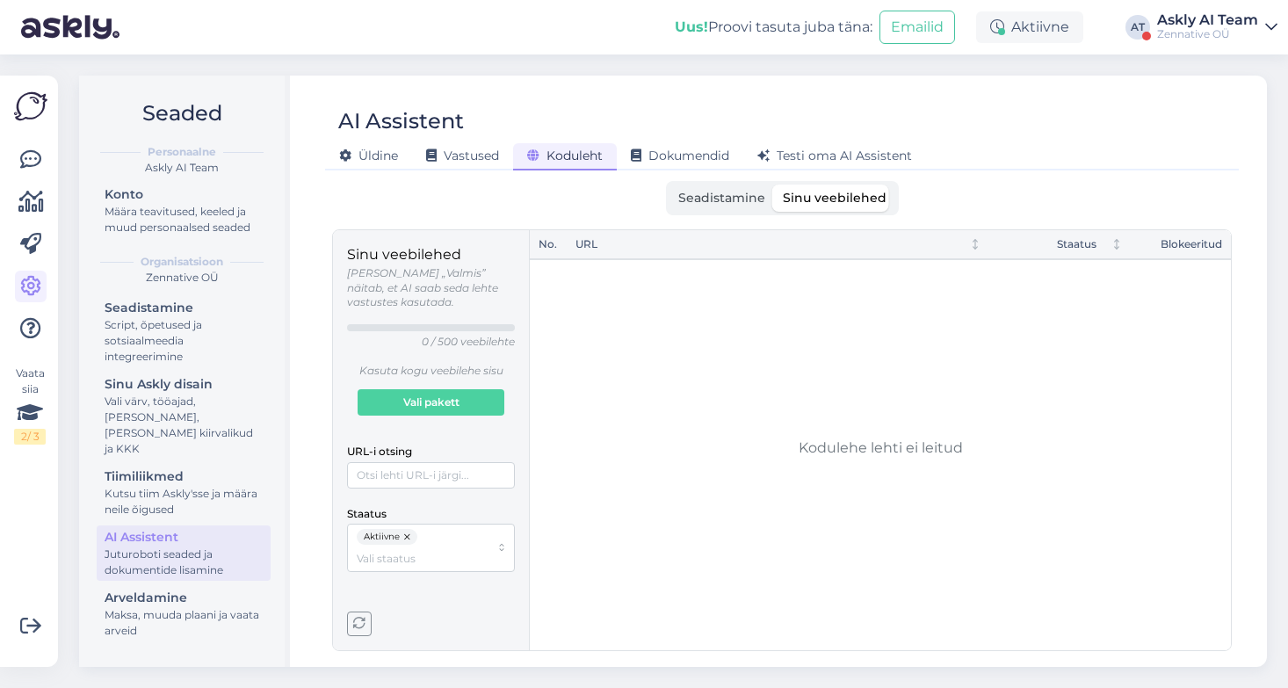
click at [722, 201] on span "Seadistamine" at bounding box center [721, 198] width 87 height 16
click at [669, 185] on input "Seadistamine" at bounding box center [669, 185] width 0 height 0
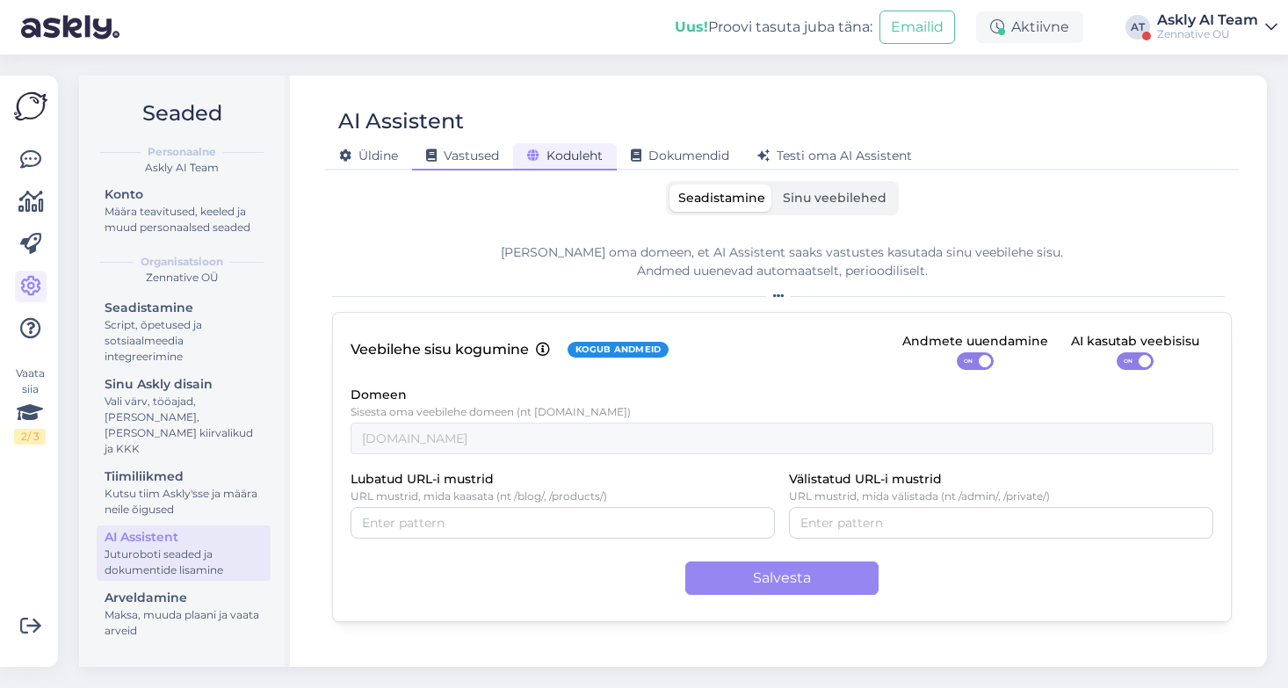
click at [453, 150] on span "Vastused" at bounding box center [462, 156] width 73 height 16
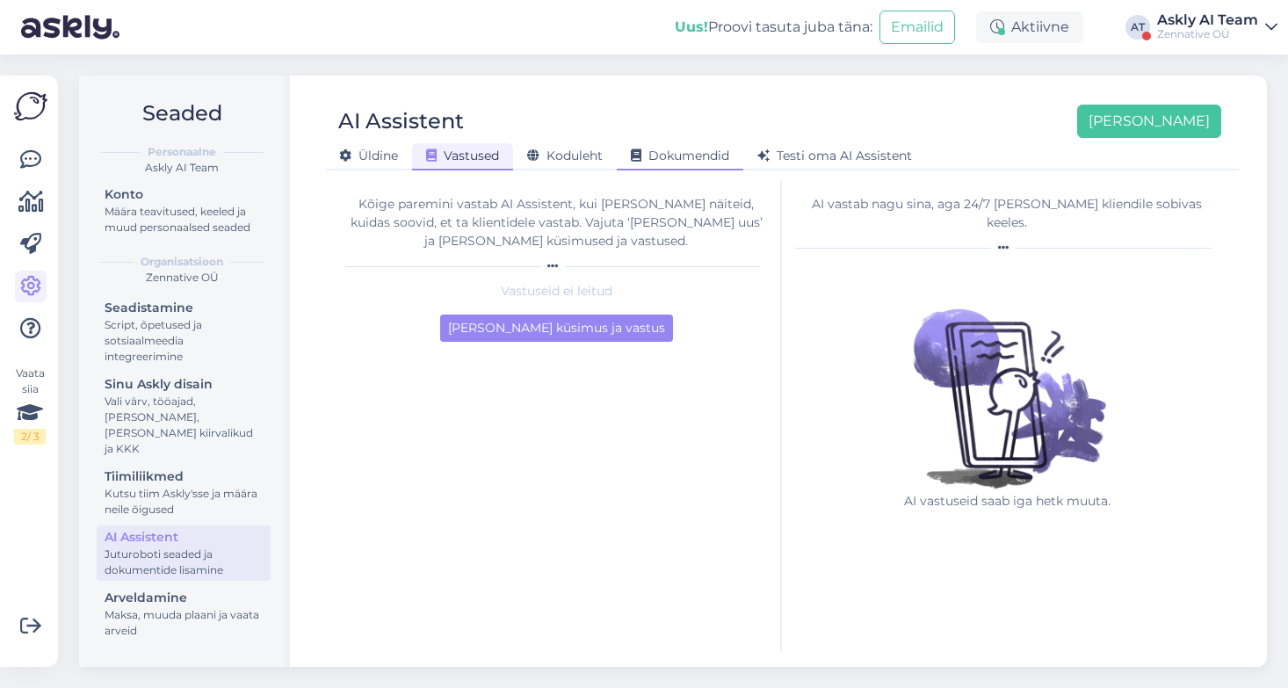
click at [669, 146] on div "Dokumendid" at bounding box center [680, 156] width 127 height 27
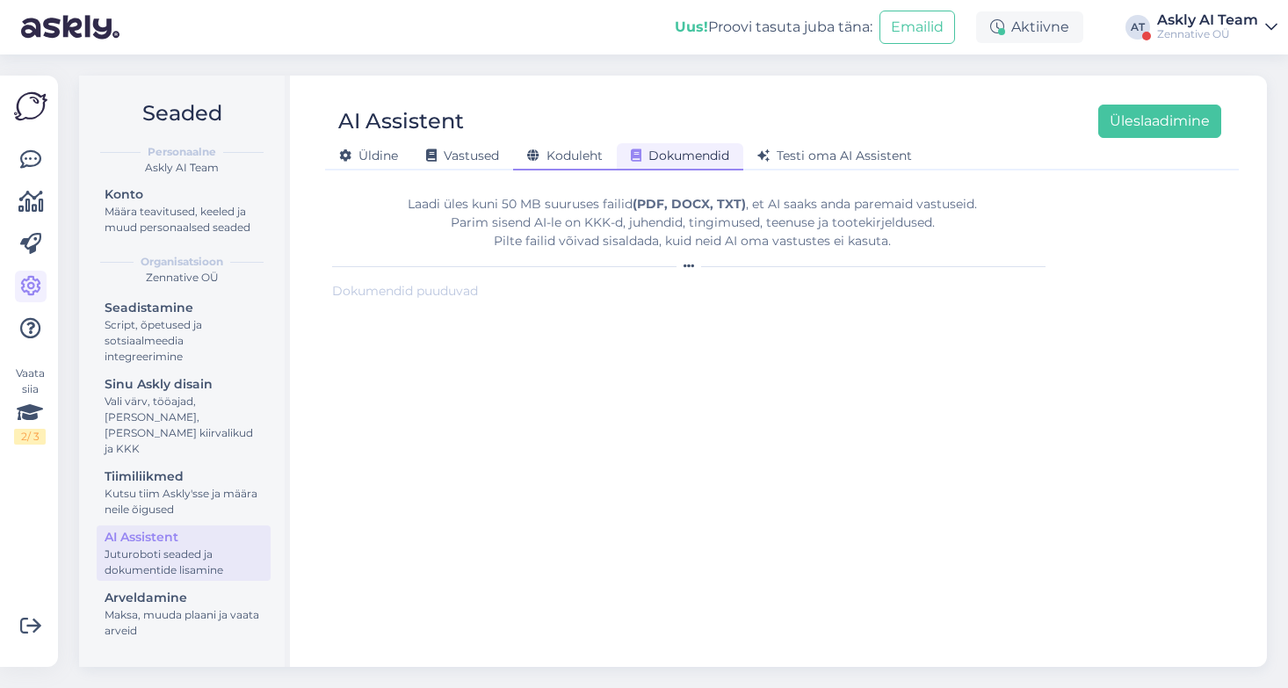
click at [588, 154] on span "Koduleht" at bounding box center [565, 156] width 76 height 16
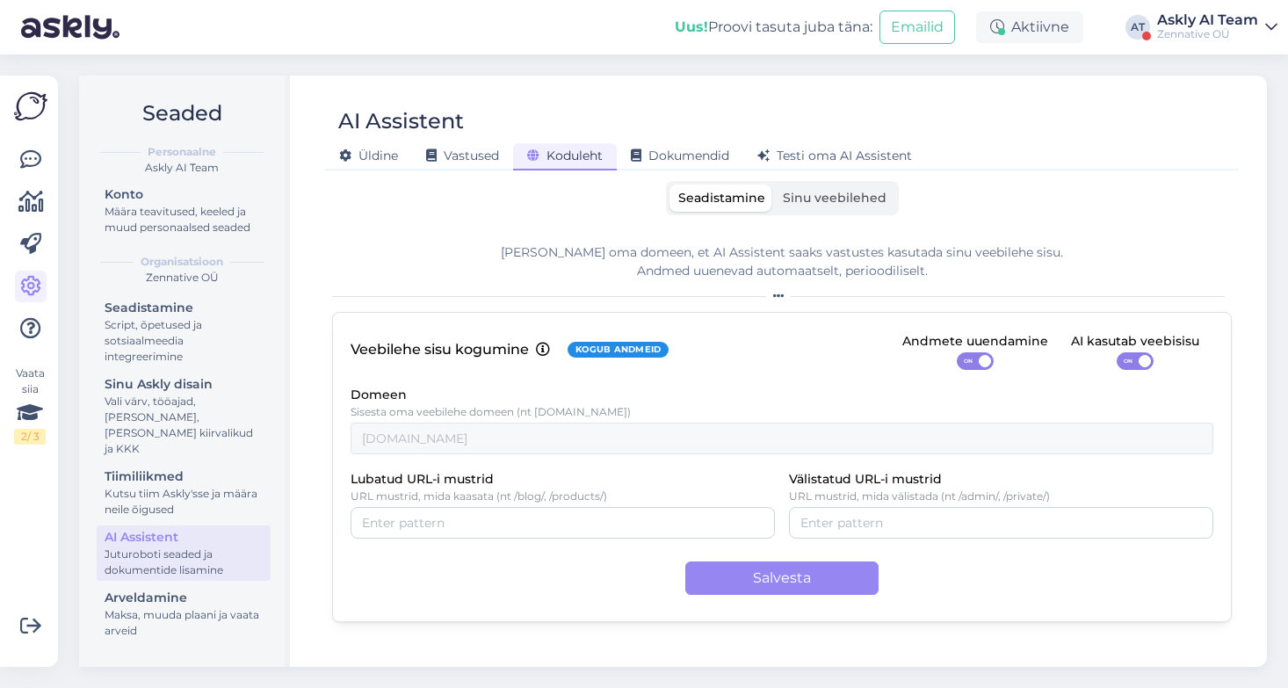
click at [832, 199] on span "Sinu veebilehed" at bounding box center [835, 198] width 104 height 16
click at [774, 185] on input "Sinu veebilehed" at bounding box center [774, 185] width 0 height 0
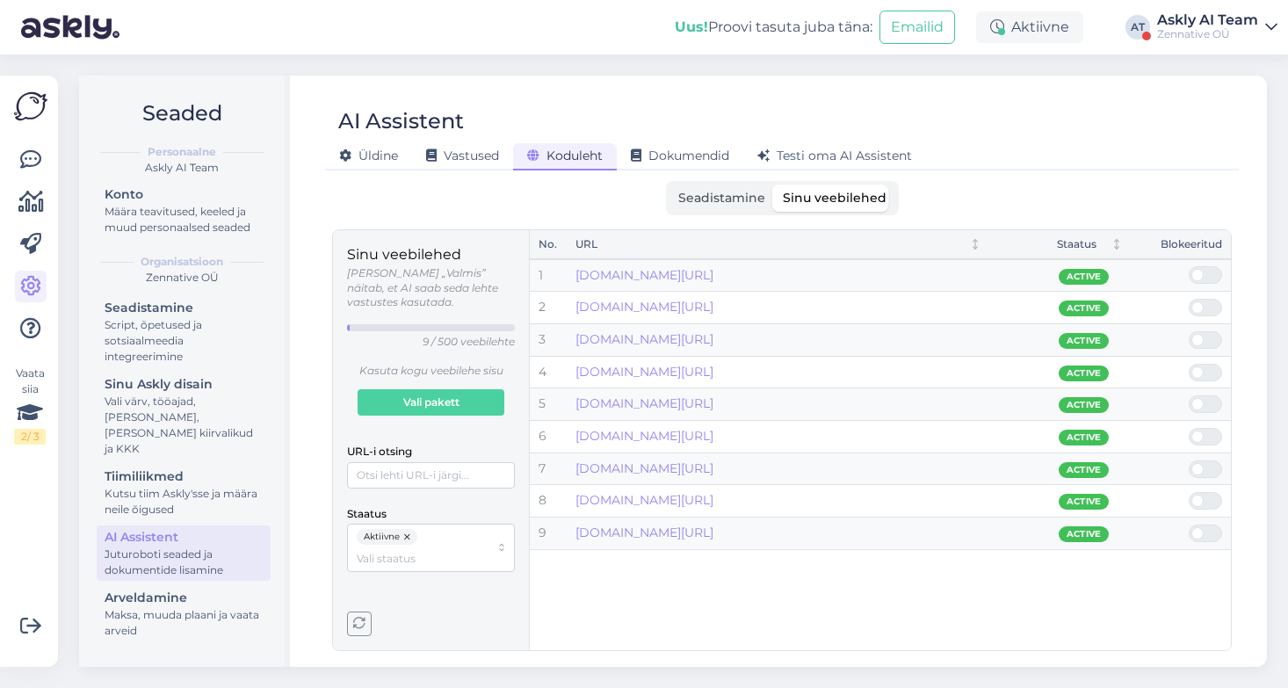
click at [711, 192] on span "Seadistamine" at bounding box center [721, 198] width 87 height 16
click at [669, 185] on input "Seadistamine" at bounding box center [669, 185] width 0 height 0
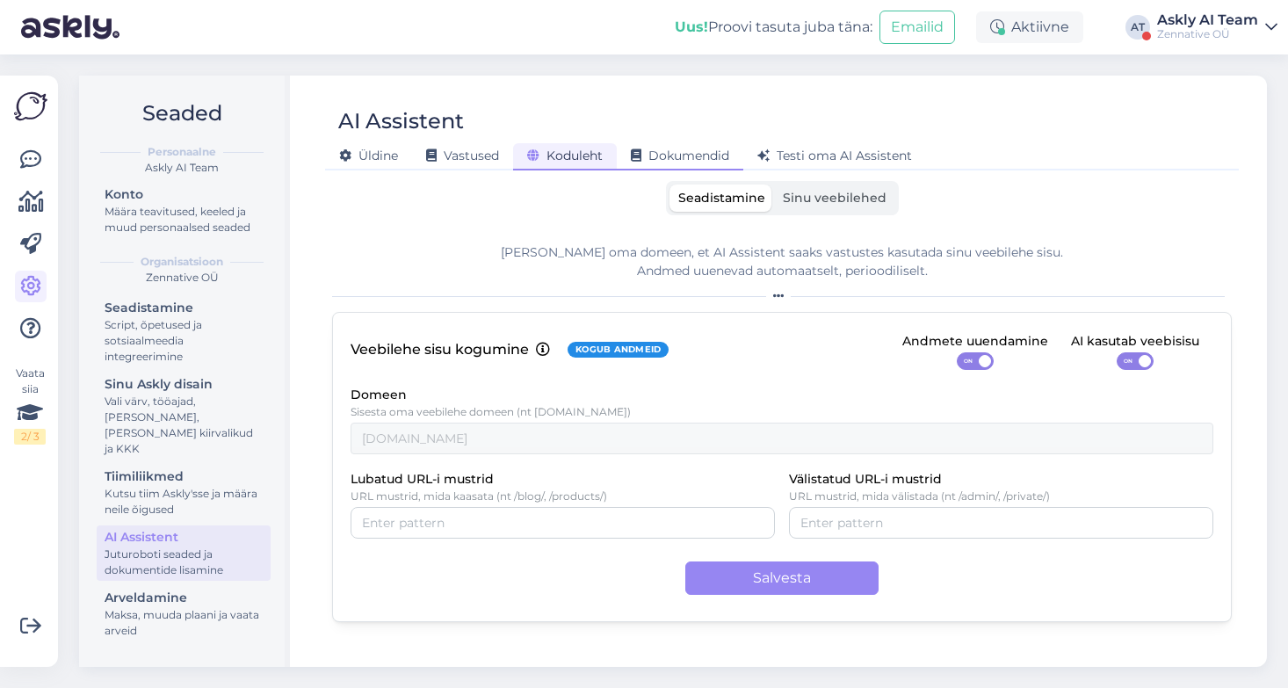
click at [686, 156] on span "Dokumendid" at bounding box center [680, 156] width 98 height 16
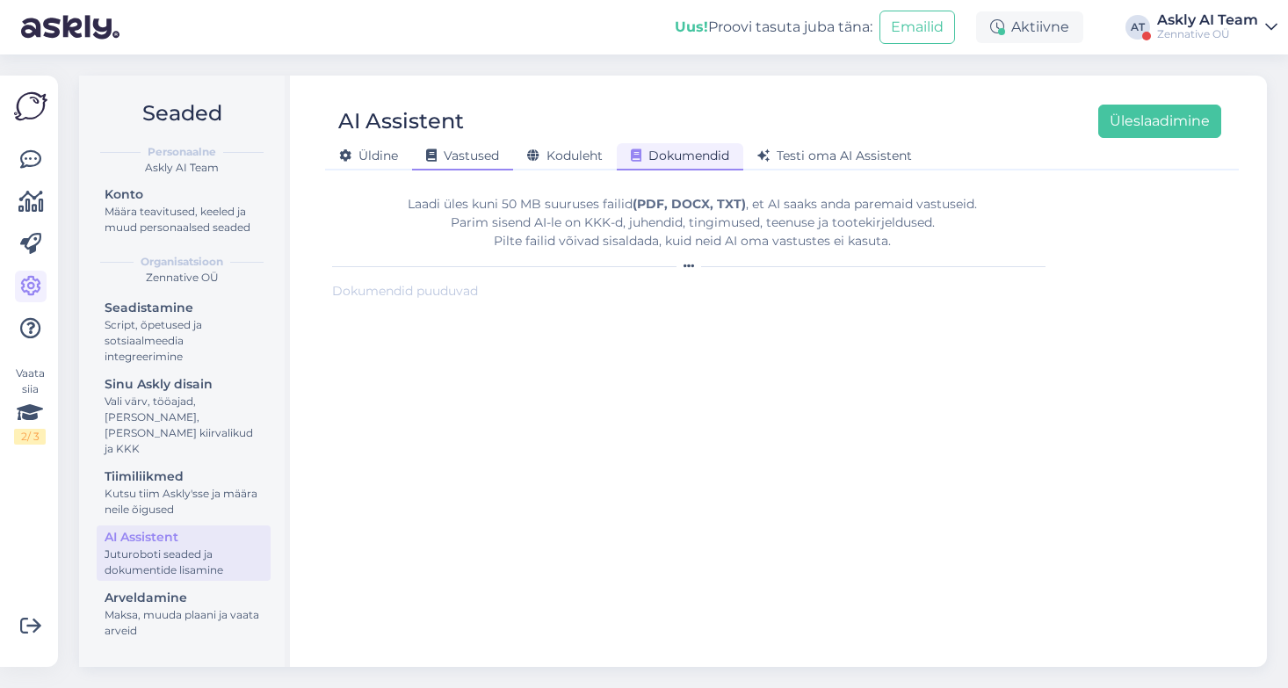
click at [479, 155] on span "Vastused" at bounding box center [462, 156] width 73 height 16
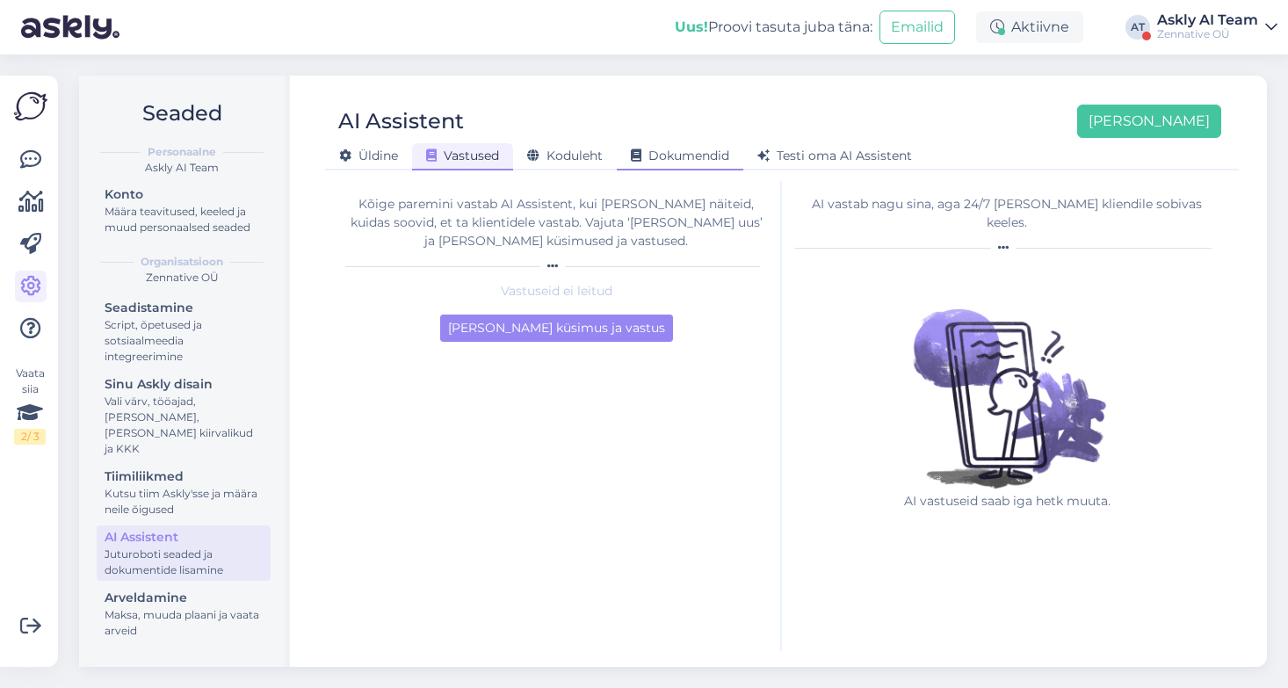
click at [698, 157] on span "Dokumendid" at bounding box center [680, 156] width 98 height 16
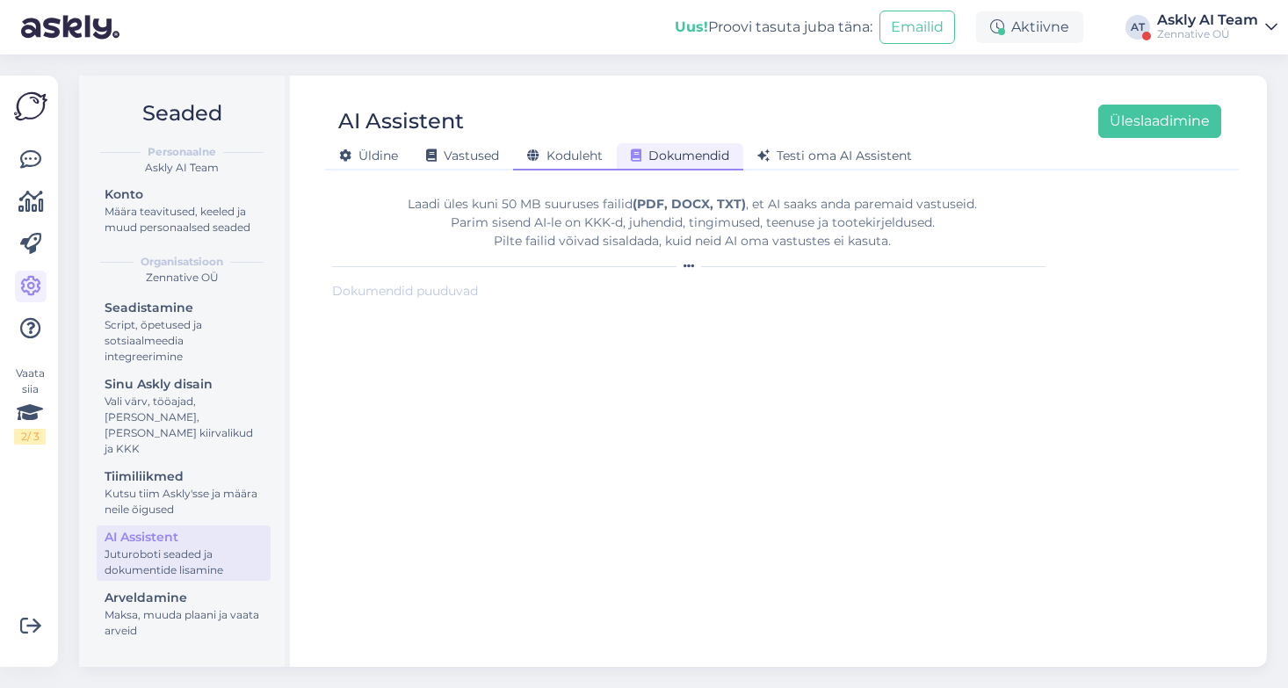
click at [573, 157] on span "Koduleht" at bounding box center [565, 156] width 76 height 16
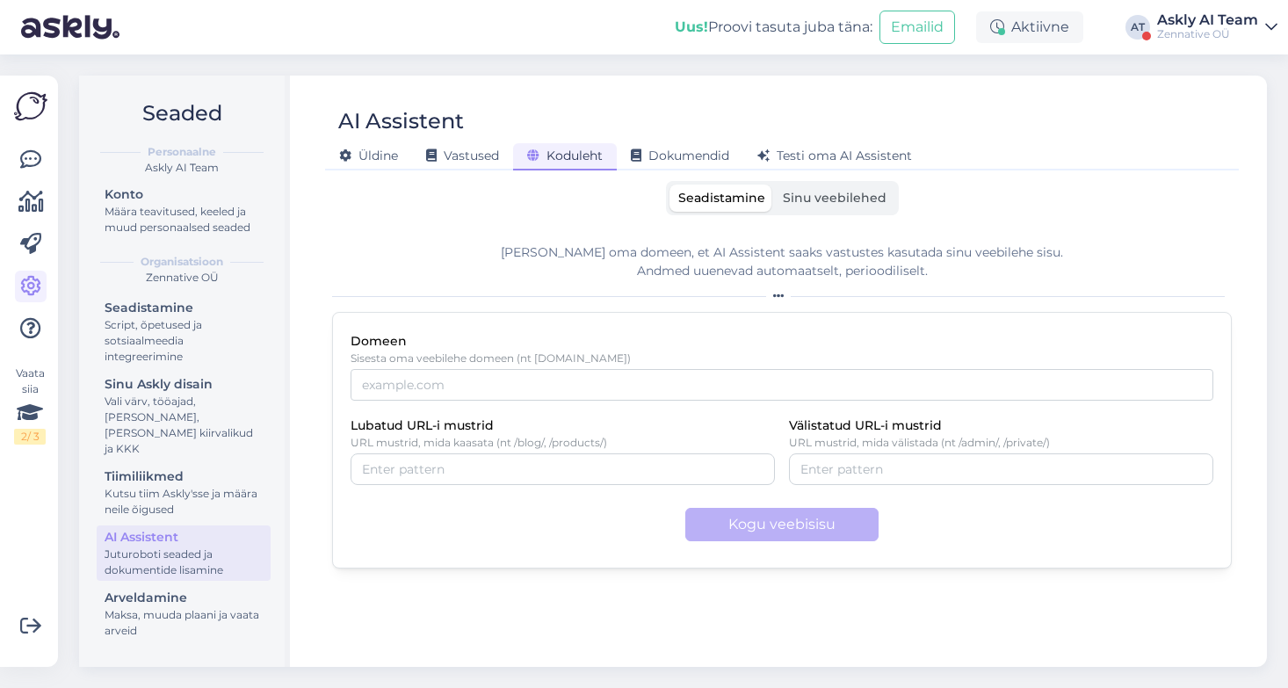
click at [810, 195] on span "Sinu veebilehed" at bounding box center [835, 198] width 104 height 16
click at [774, 185] on input "Sinu veebilehed" at bounding box center [774, 185] width 0 height 0
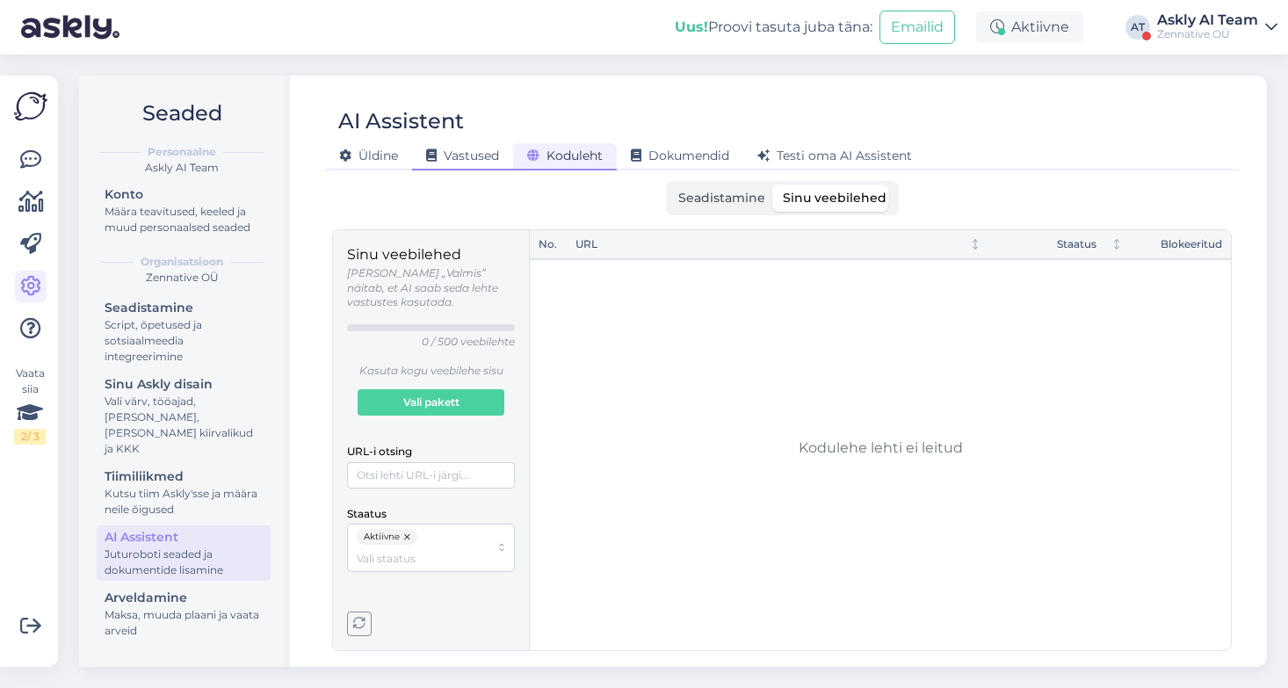
click at [460, 159] on span "Vastused" at bounding box center [462, 156] width 73 height 16
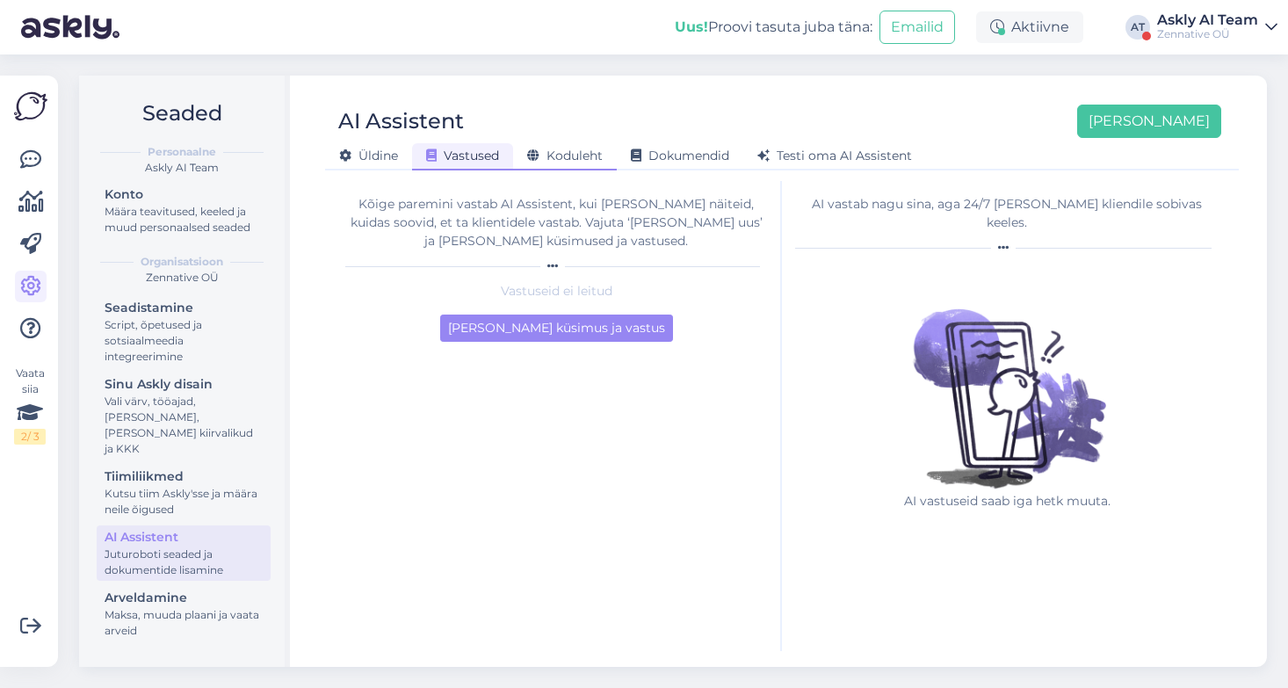
click at [546, 156] on span "Koduleht" at bounding box center [565, 156] width 76 height 16
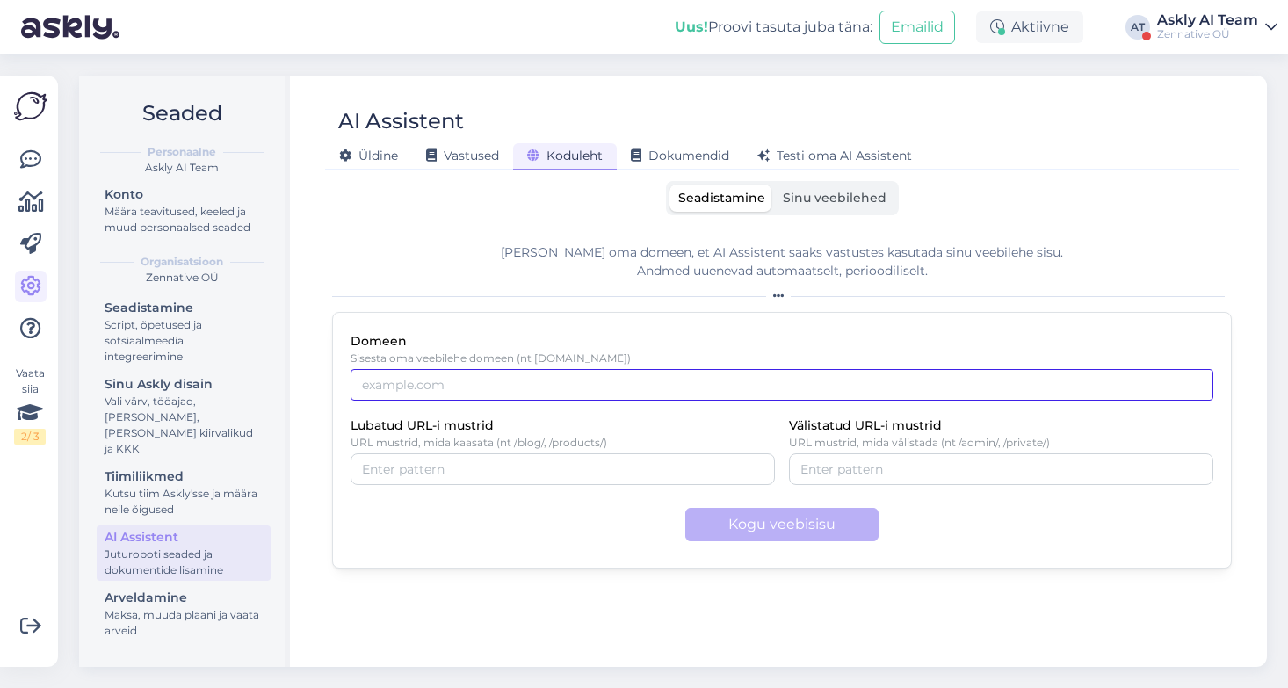
click at [424, 394] on input "Domeen" at bounding box center [782, 385] width 863 height 32
paste input "https://plastok.ee/"
type input "https://plastok.ee/"
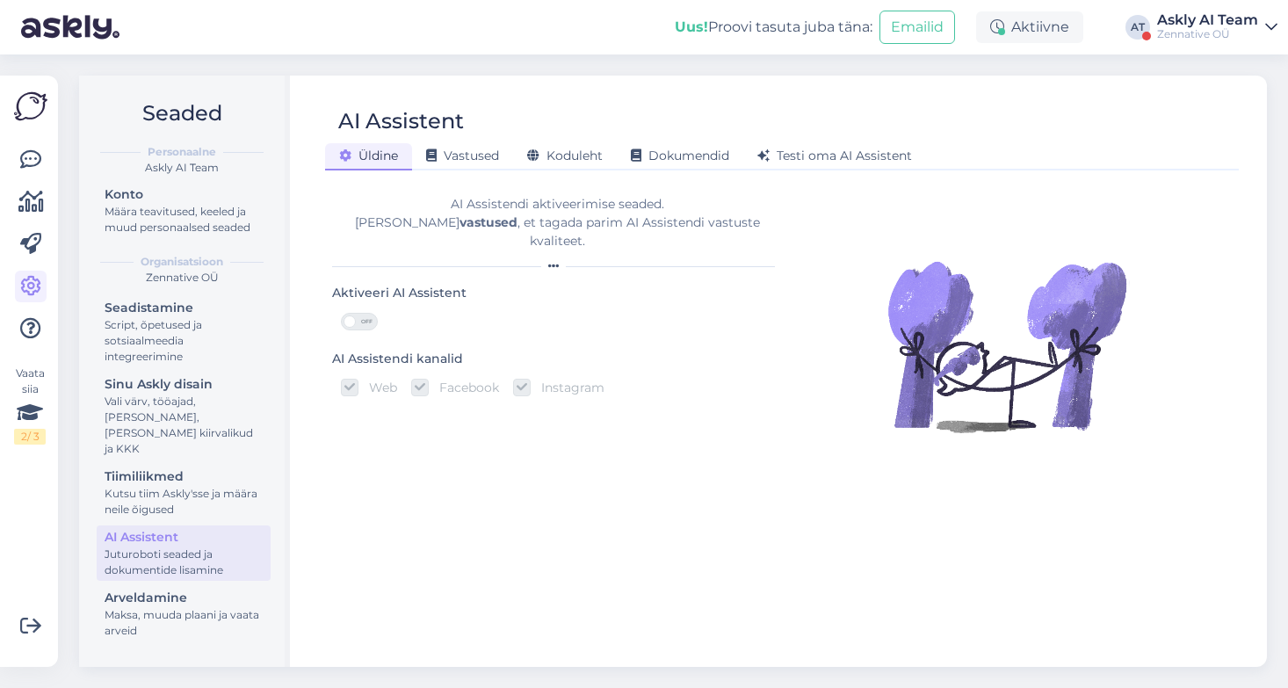
click at [1194, 20] on div "Askly AI Team" at bounding box center [1207, 20] width 101 height 14
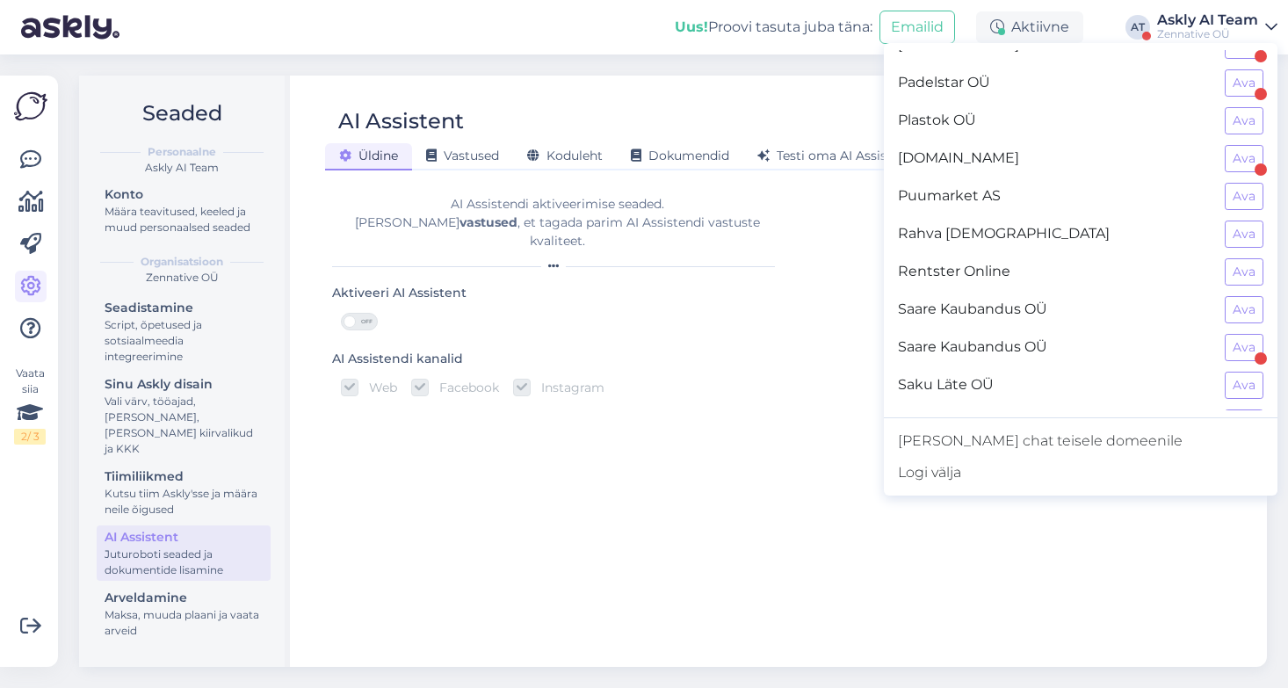
scroll to position [1154, 0]
click at [1235, 126] on button "Ava" at bounding box center [1244, 124] width 39 height 27
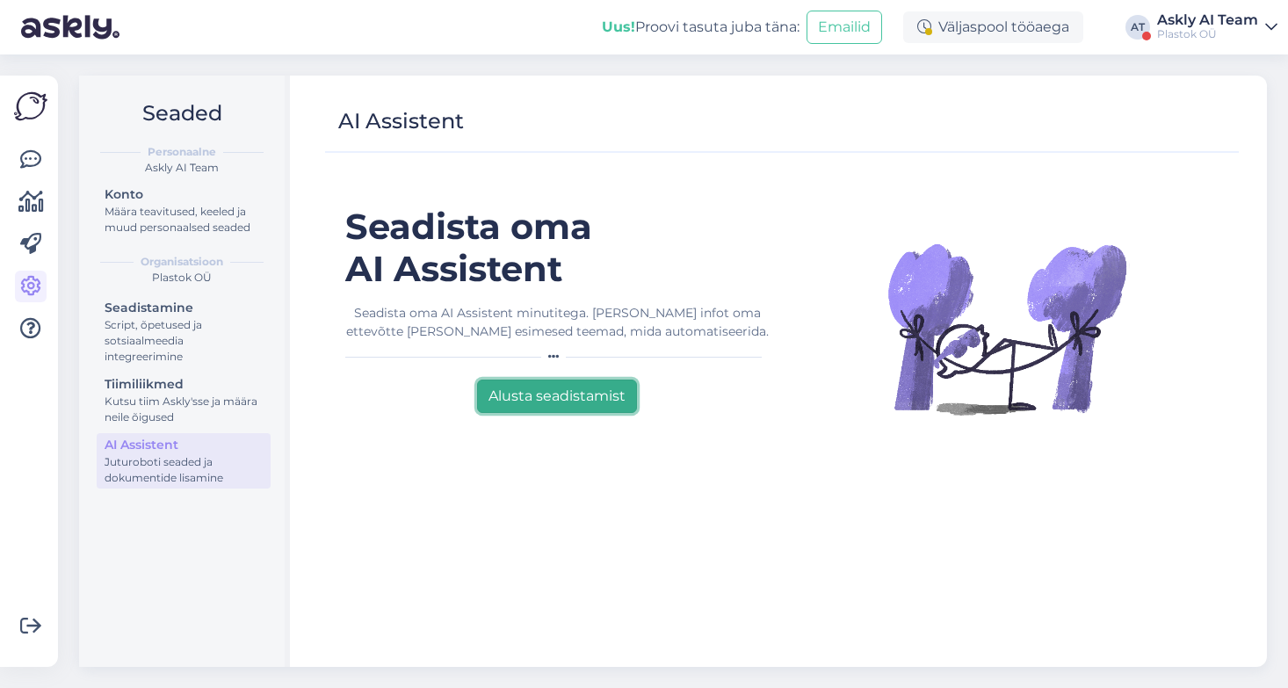
click at [587, 390] on button "Alusta seadistamist" at bounding box center [557, 396] width 160 height 33
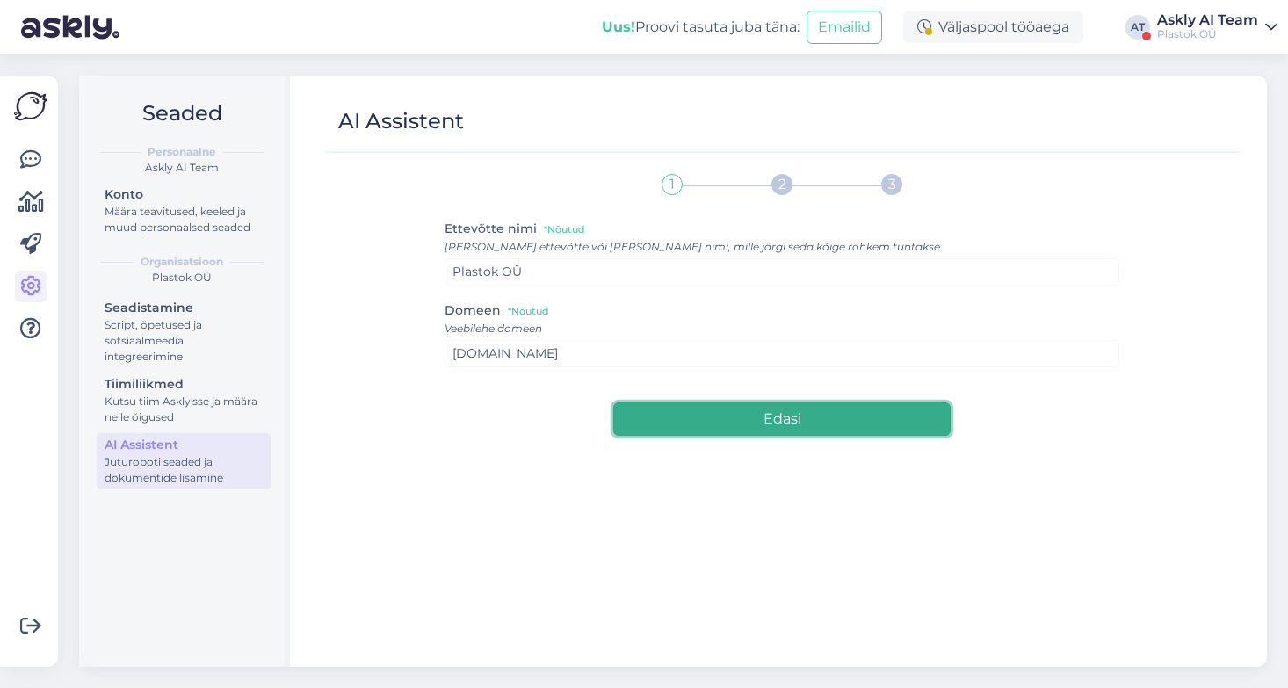
click at [677, 420] on button "Edasi" at bounding box center [781, 418] width 337 height 33
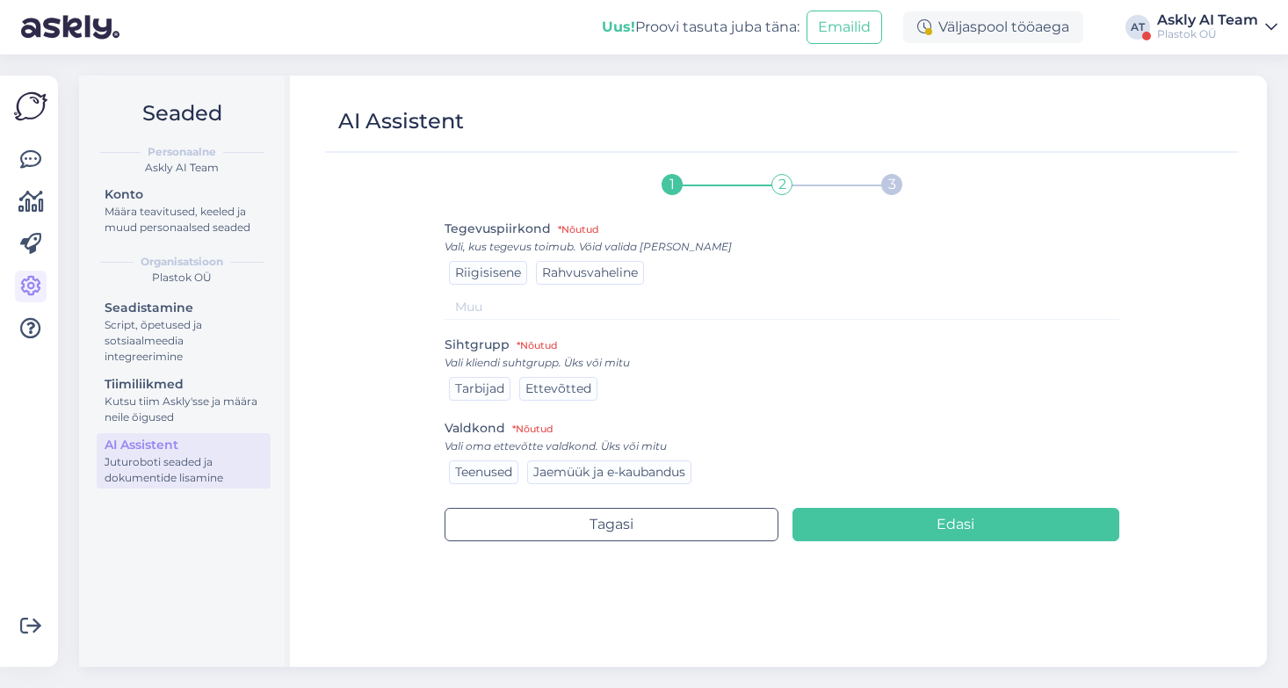
click at [576, 271] on span "Rahvusvaheline" at bounding box center [590, 272] width 96 height 16
click at [565, 392] on span "Ettevõtted" at bounding box center [558, 388] width 66 height 16
click at [566, 475] on span "Jaemüük ja e-kaubandus" at bounding box center [609, 472] width 152 height 16
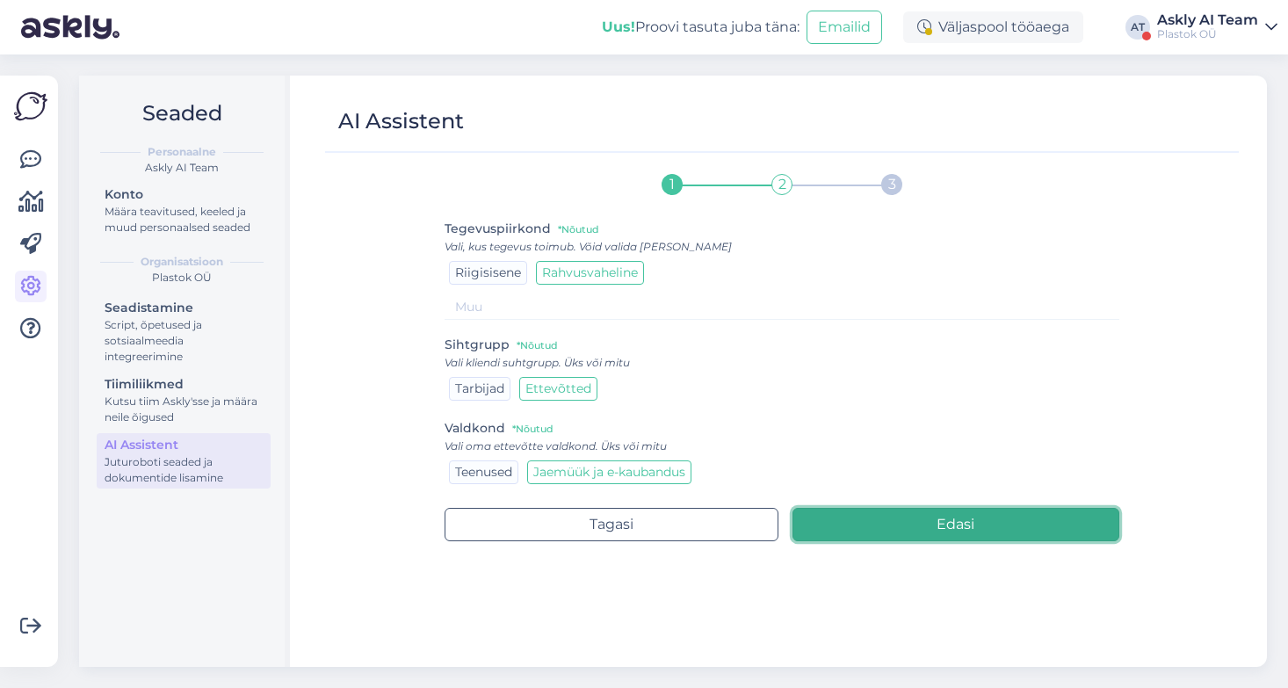
click at [875, 518] on button "Edasi" at bounding box center [956, 524] width 328 height 33
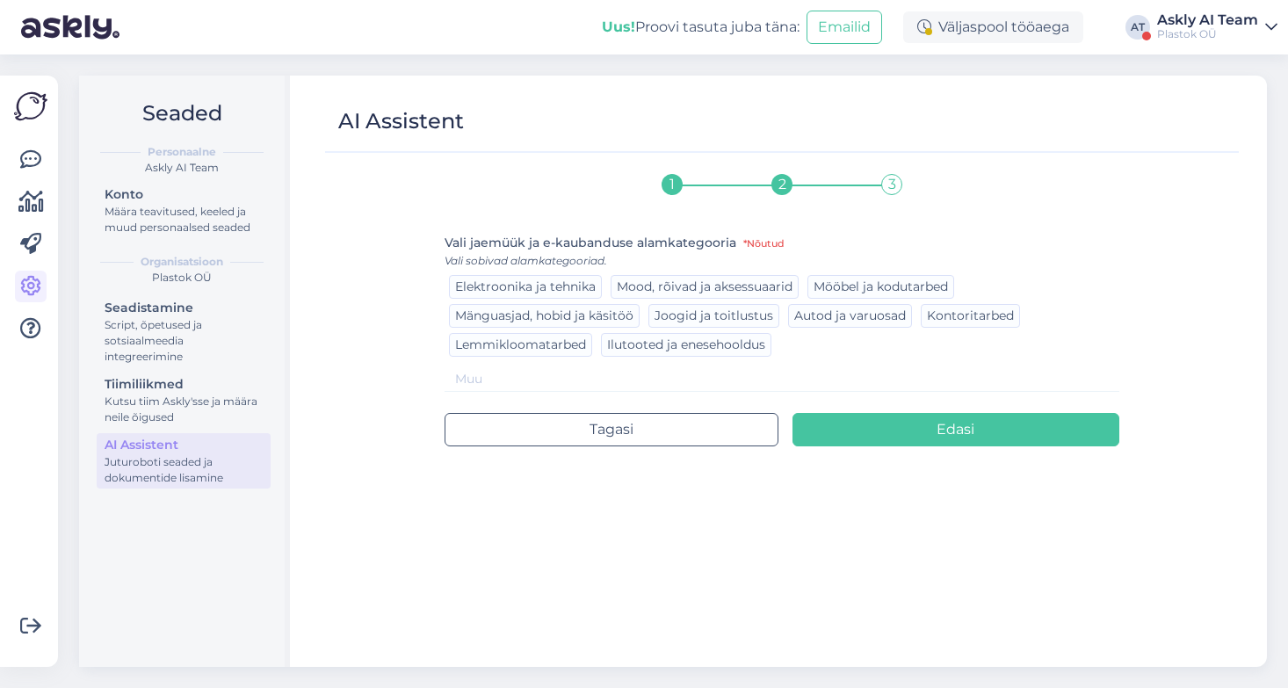
click at [485, 380] on input at bounding box center [782, 378] width 675 height 25
click at [554, 374] on input "Plastid, kummid ja tihendite tootmine ja müük." at bounding box center [782, 378] width 675 height 25
click at [496, 380] on input "Plastid, kummide ja tihendite tootmine ja müük." at bounding box center [782, 378] width 675 height 25
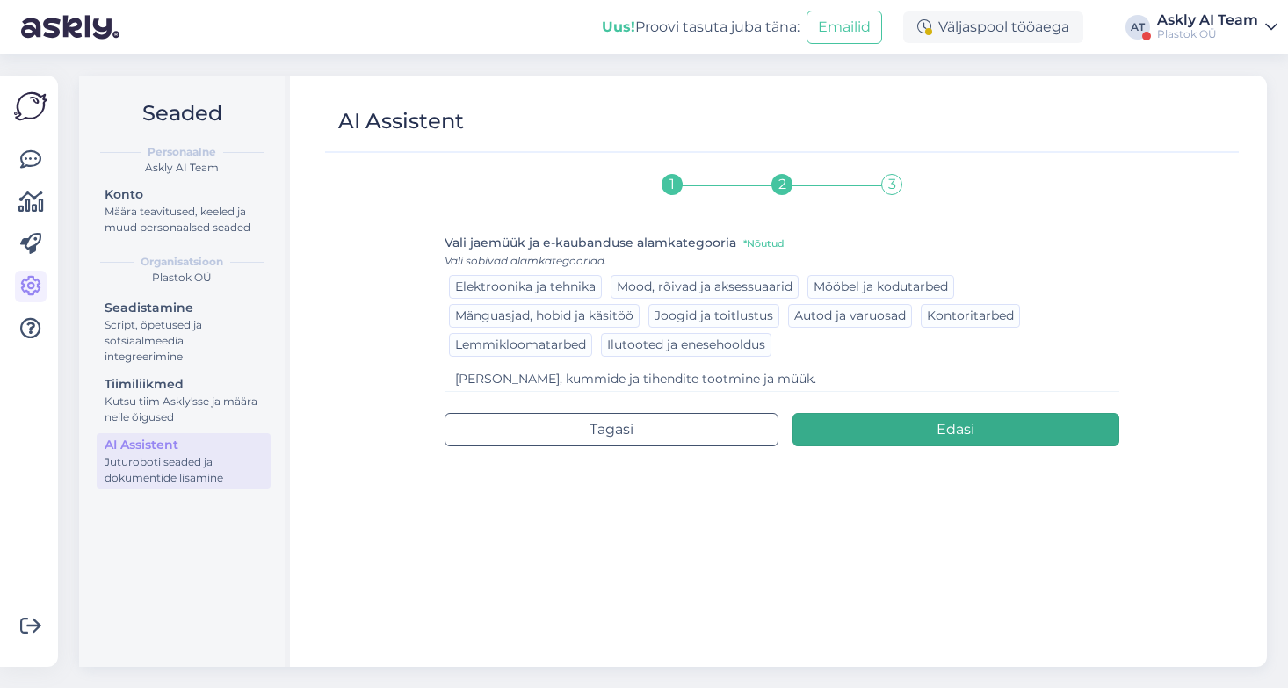
type input "Plastide, kummide ja tihendite tootmine ja müük."
click at [879, 438] on button "Edasi" at bounding box center [956, 429] width 328 height 33
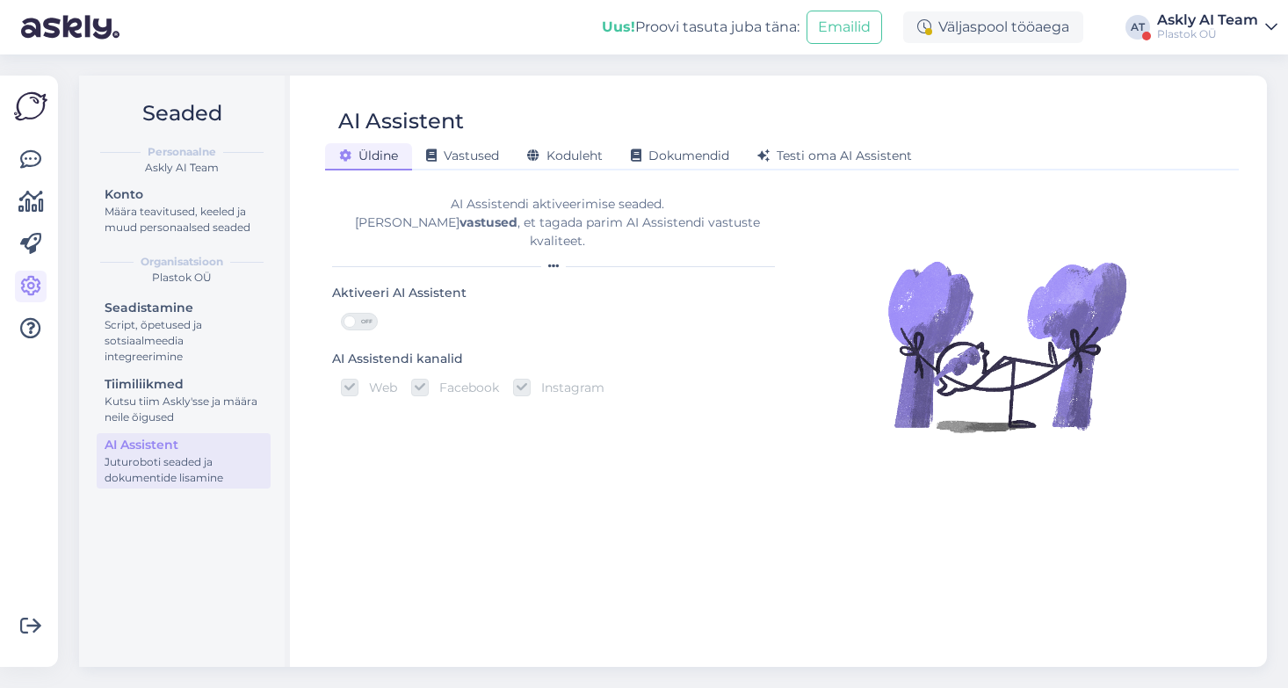
click at [344, 315] on span at bounding box center [350, 321] width 12 height 12
click at [341, 313] on input "OFF" at bounding box center [341, 313] width 0 height 0
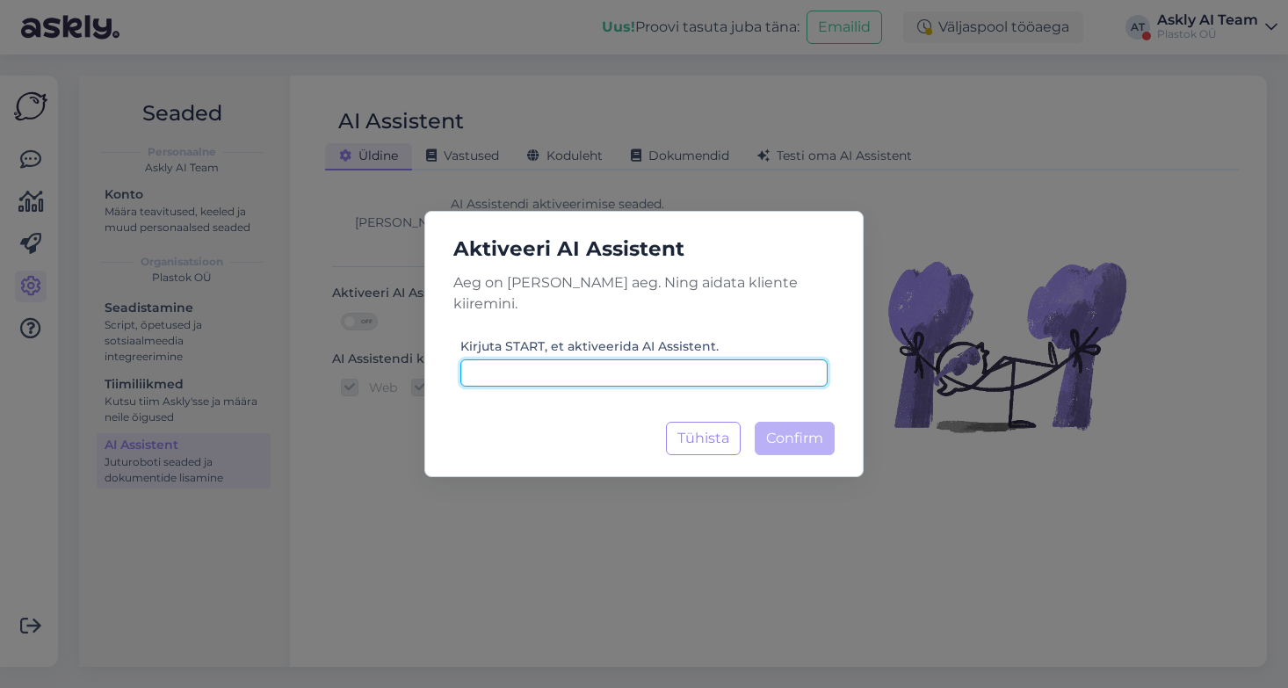
click at [662, 359] on input at bounding box center [643, 372] width 367 height 27
type input "START"
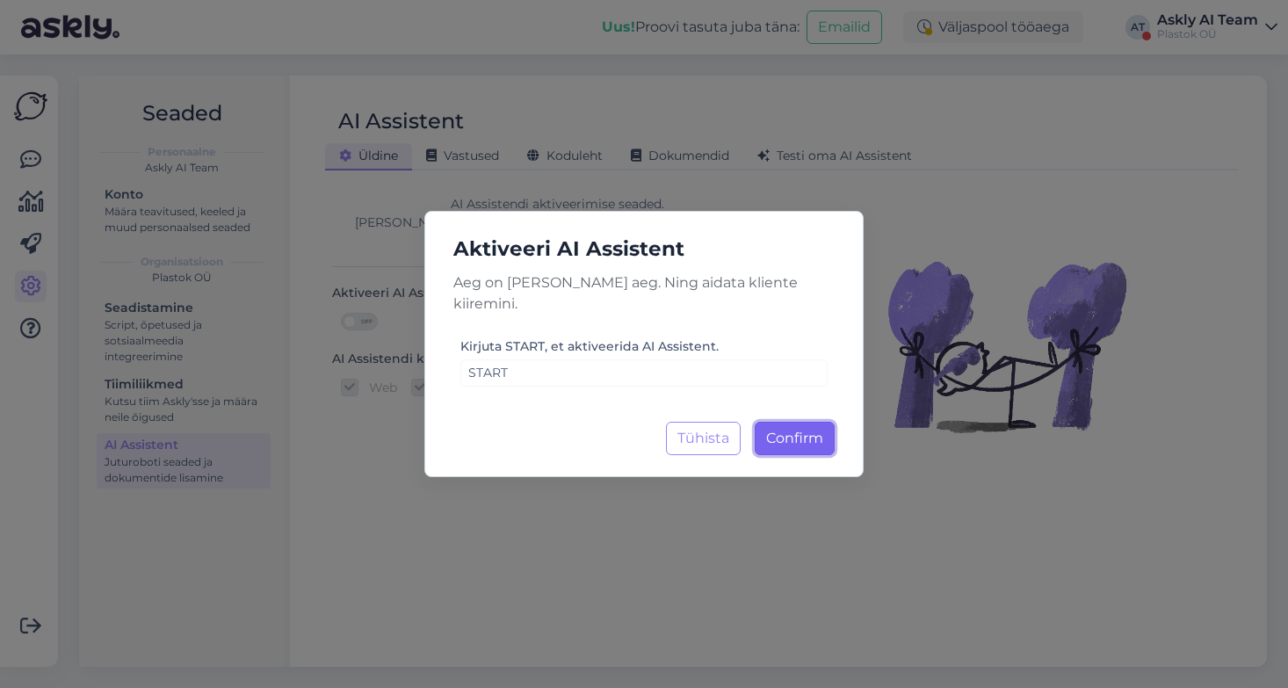
click at [814, 431] on span "Confirm" at bounding box center [794, 438] width 57 height 17
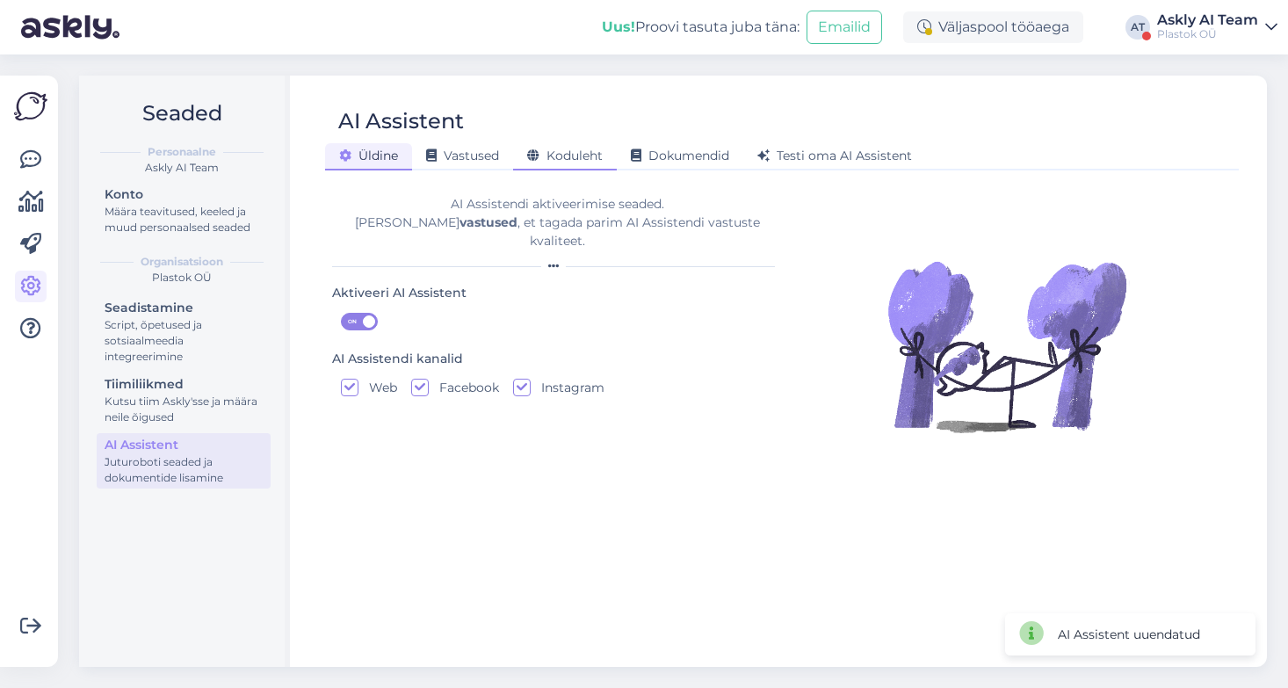
click at [587, 153] on span "Koduleht" at bounding box center [565, 156] width 76 height 16
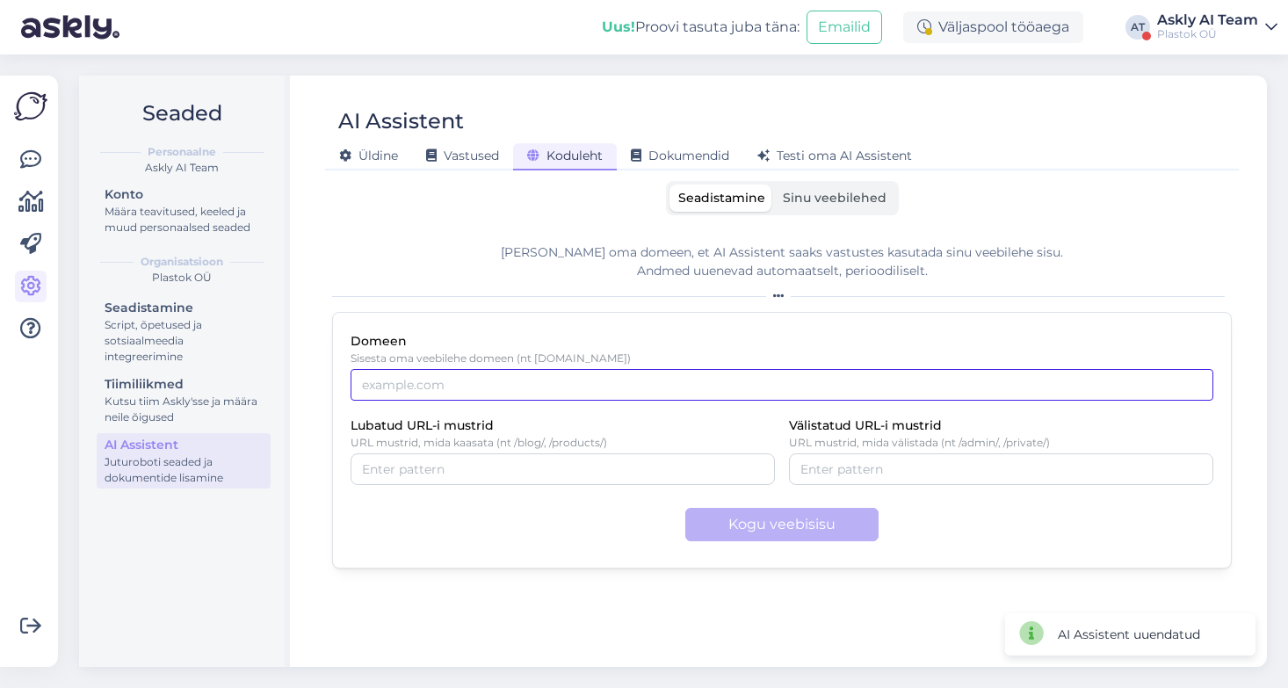
click at [453, 388] on input "Domeen" at bounding box center [782, 385] width 863 height 32
paste input "https://plastok.ee/"
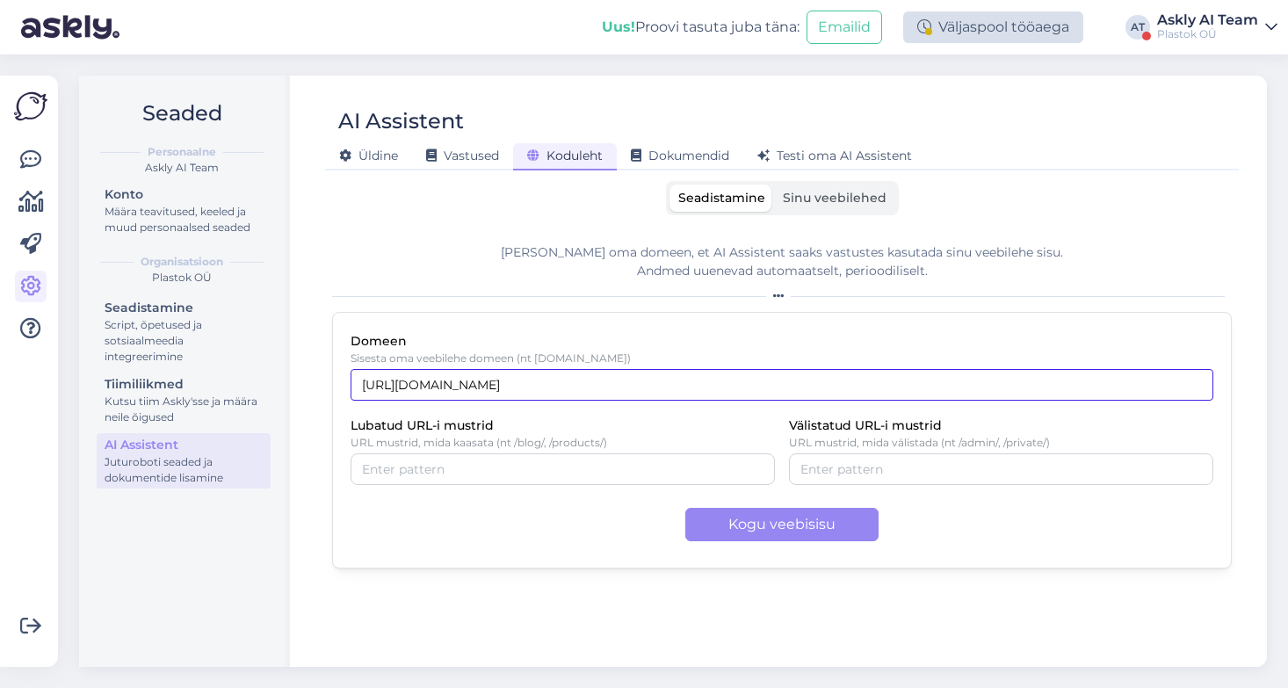
type input "https://plastok.ee/"
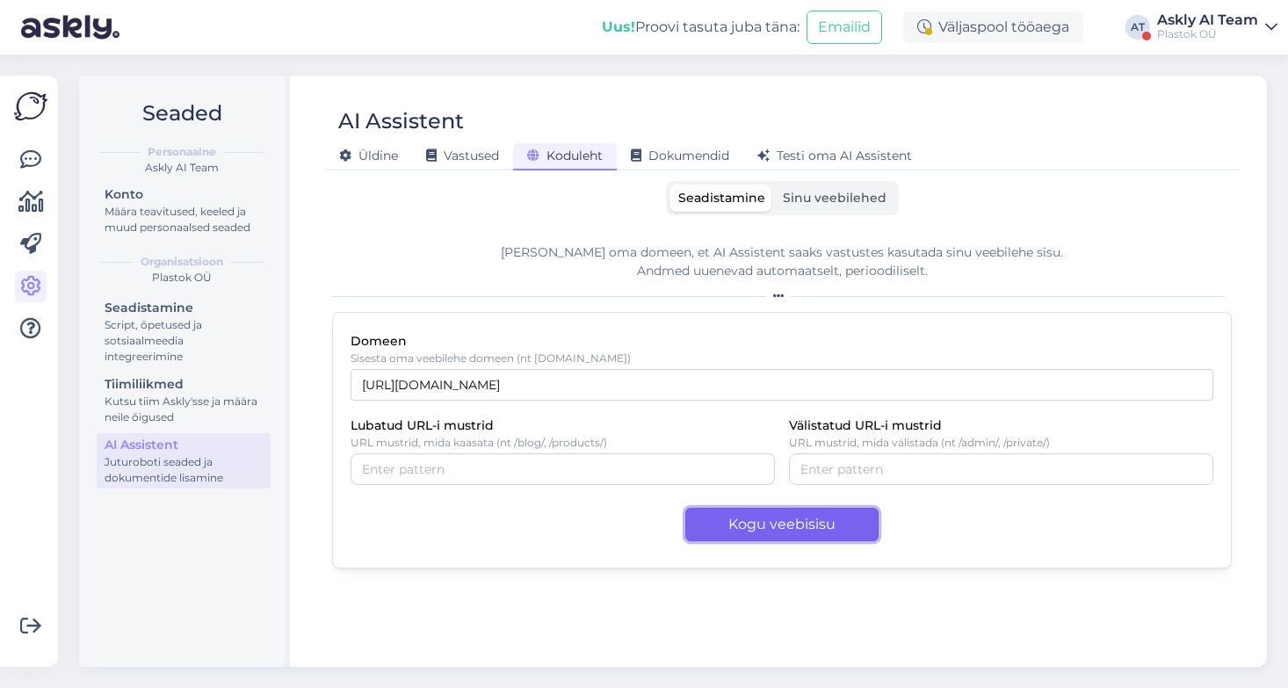
click at [799, 525] on button "Kogu veebisisu" at bounding box center [781, 524] width 193 height 33
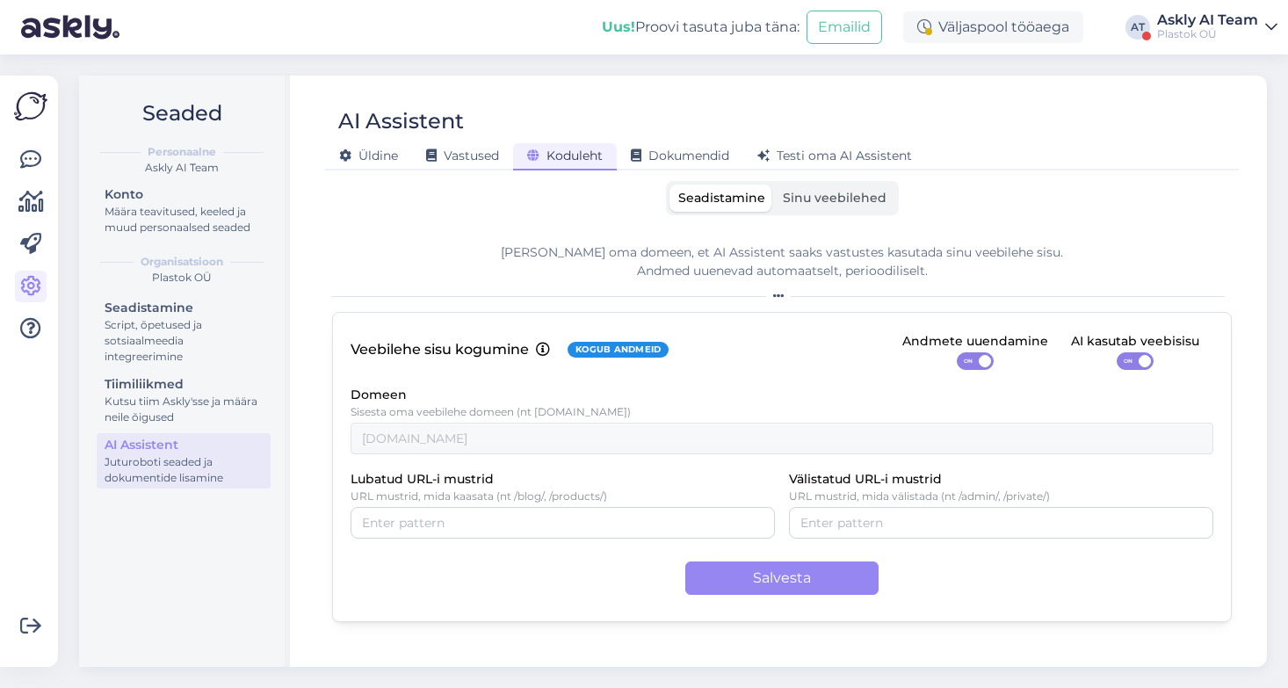
click at [841, 195] on span "Sinu veebilehed" at bounding box center [835, 198] width 104 height 16
click at [774, 185] on input "Sinu veebilehed" at bounding box center [774, 185] width 0 height 0
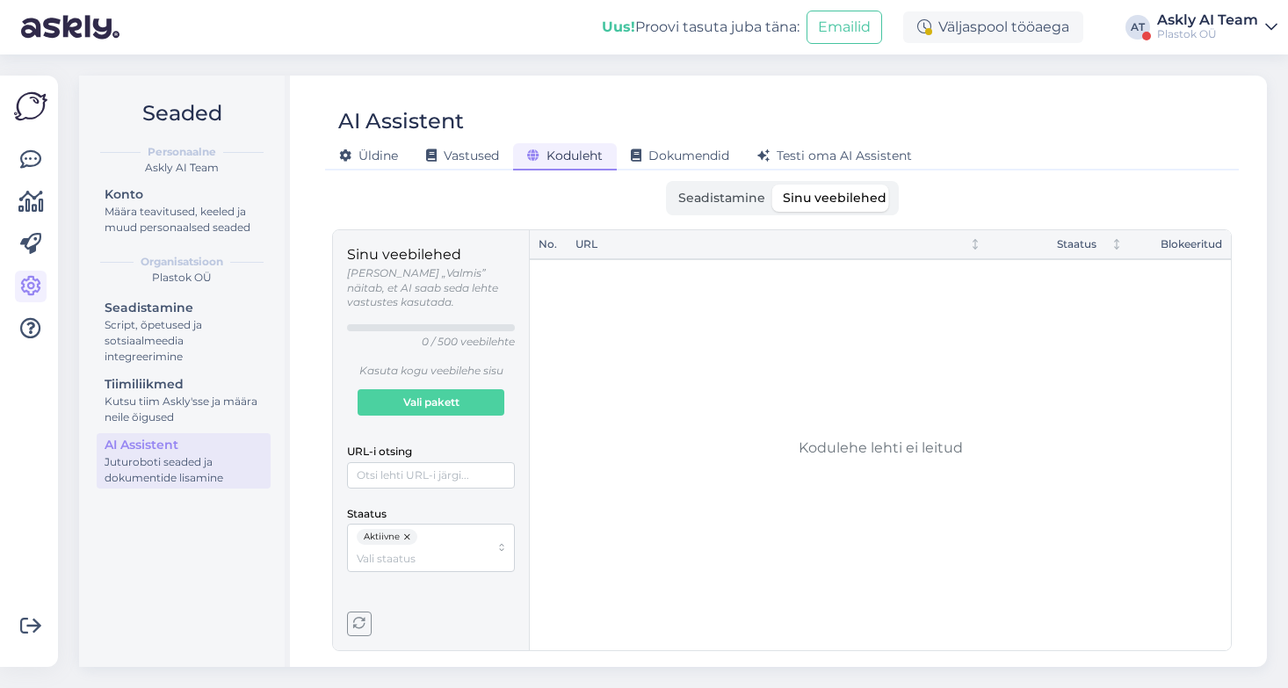
click at [731, 201] on span "Seadistamine" at bounding box center [721, 198] width 87 height 16
click at [669, 185] on input "Seadistamine" at bounding box center [669, 185] width 0 height 0
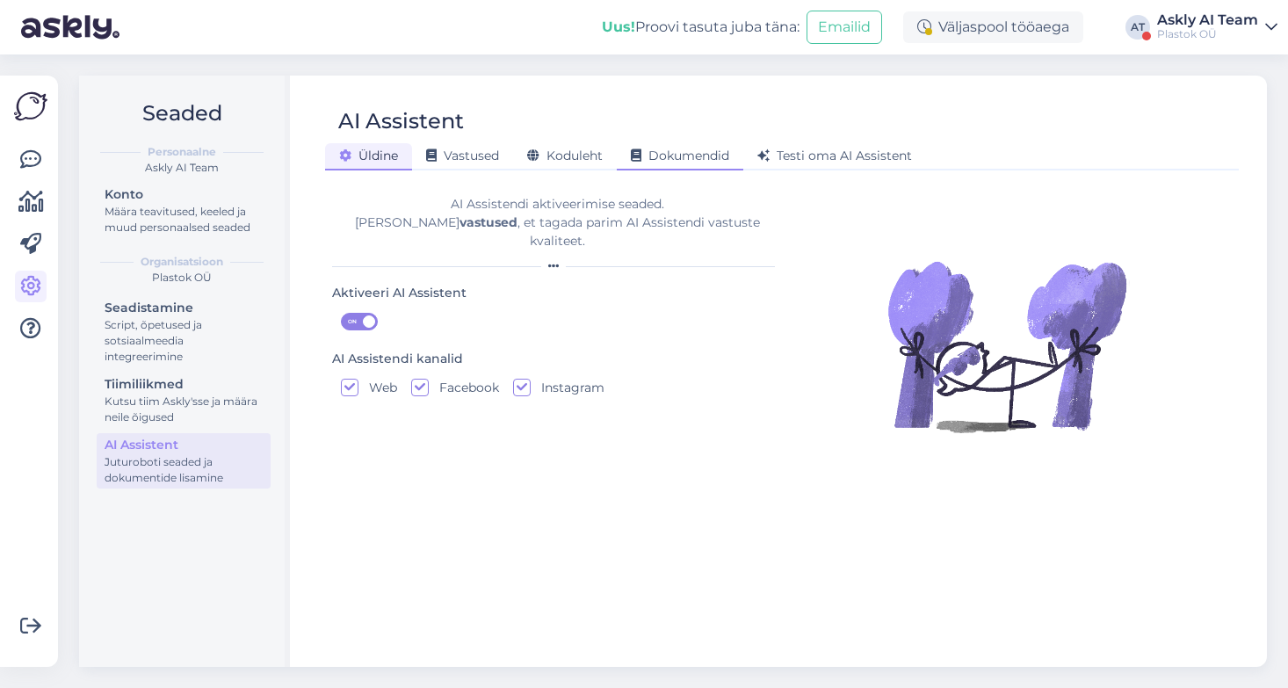
click at [673, 161] on span "Dokumendid" at bounding box center [680, 156] width 98 height 16
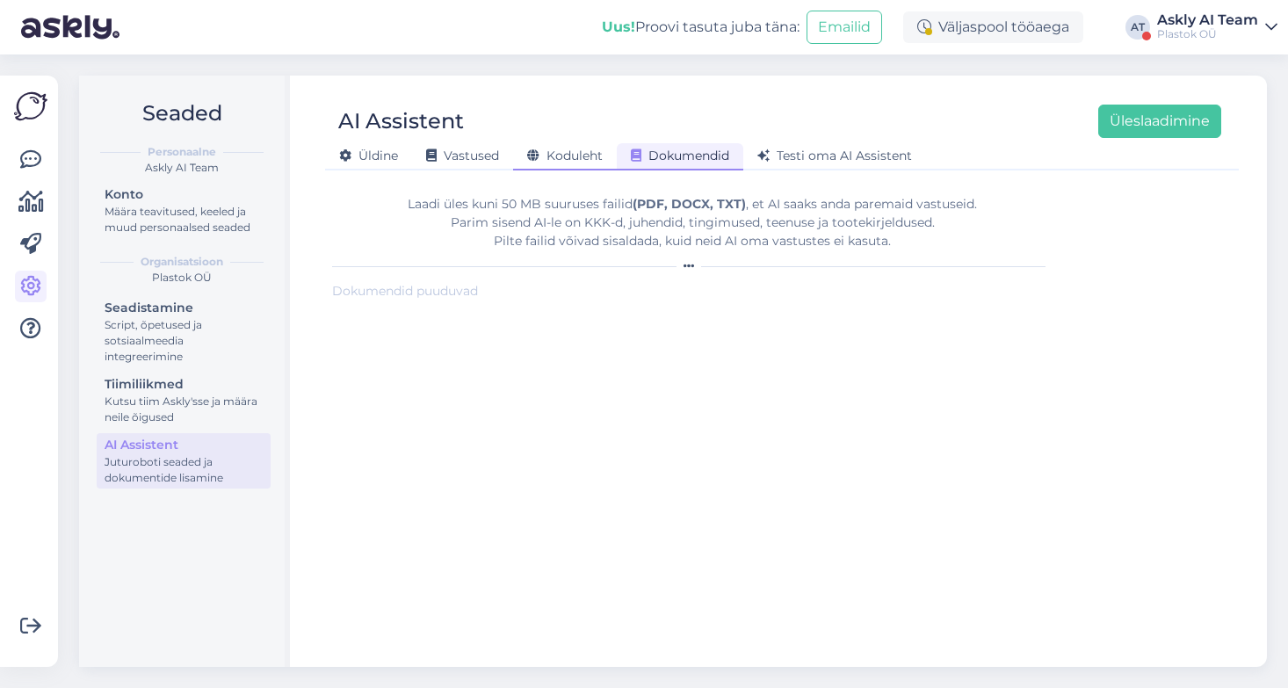
click at [569, 156] on span "Koduleht" at bounding box center [565, 156] width 76 height 16
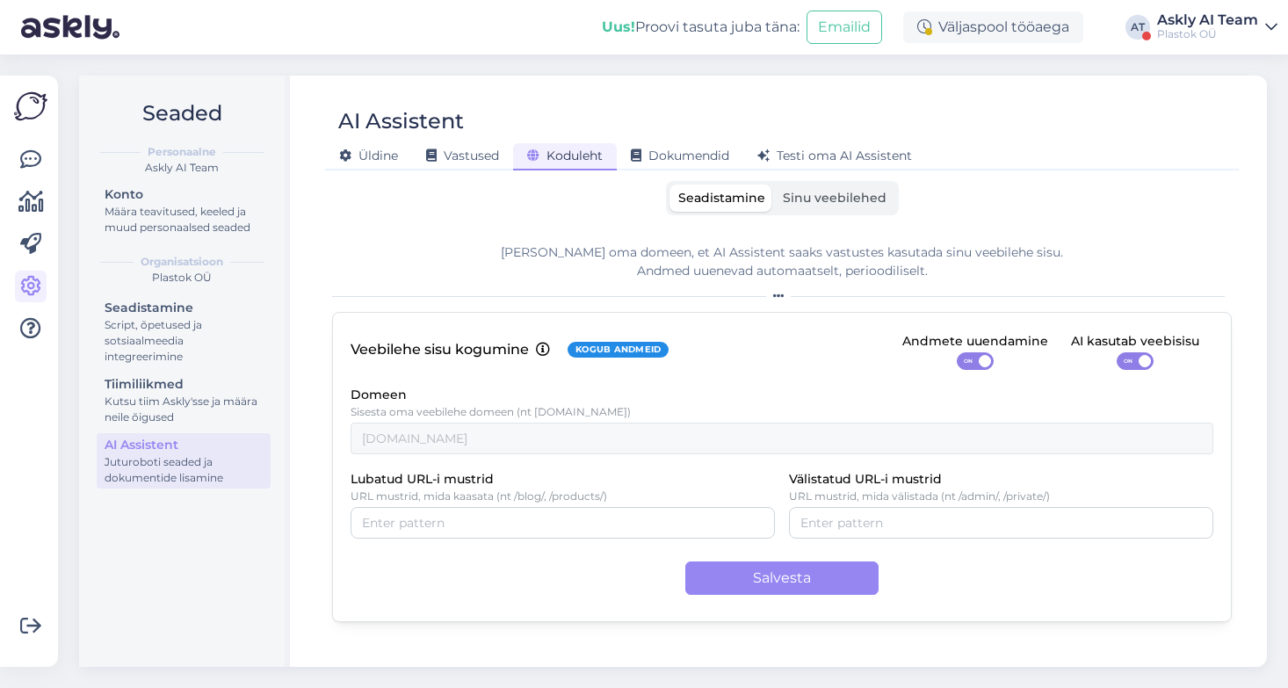
click at [833, 187] on label "Sinu veebilehed" at bounding box center [834, 198] width 121 height 27
click at [774, 185] on input "Sinu veebilehed" at bounding box center [774, 185] width 0 height 0
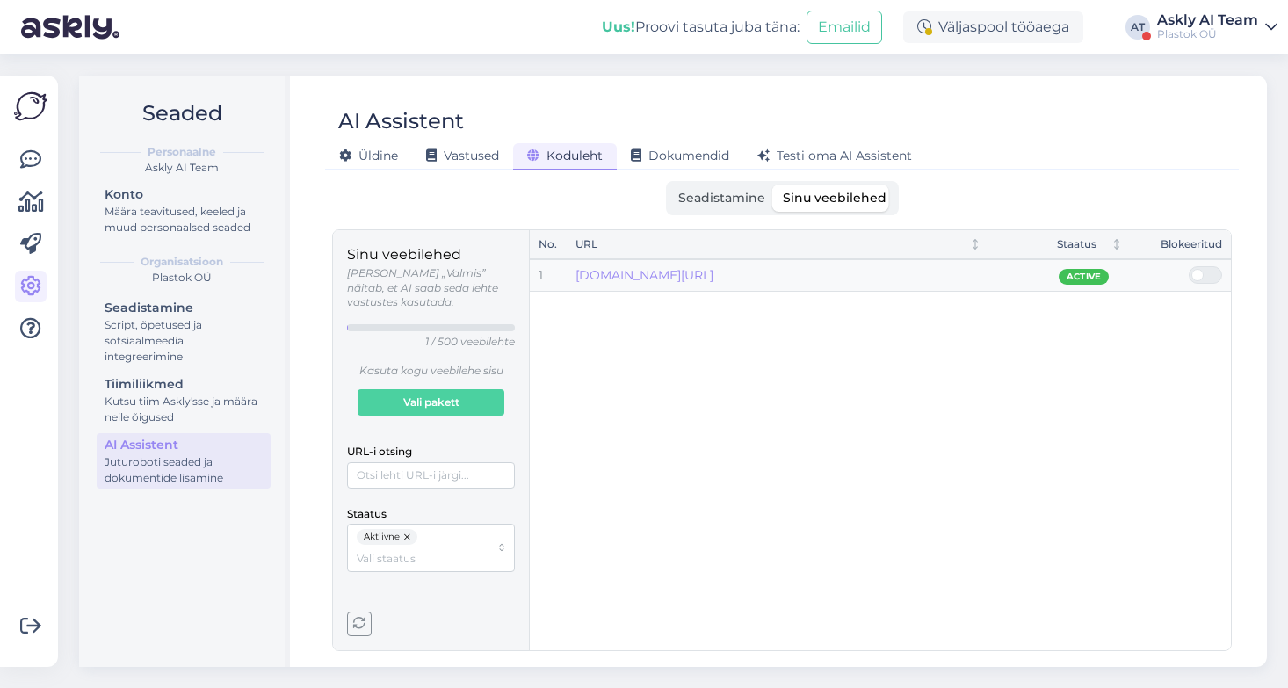
click at [1177, 31] on div "Plastok OÜ" at bounding box center [1207, 34] width 101 height 14
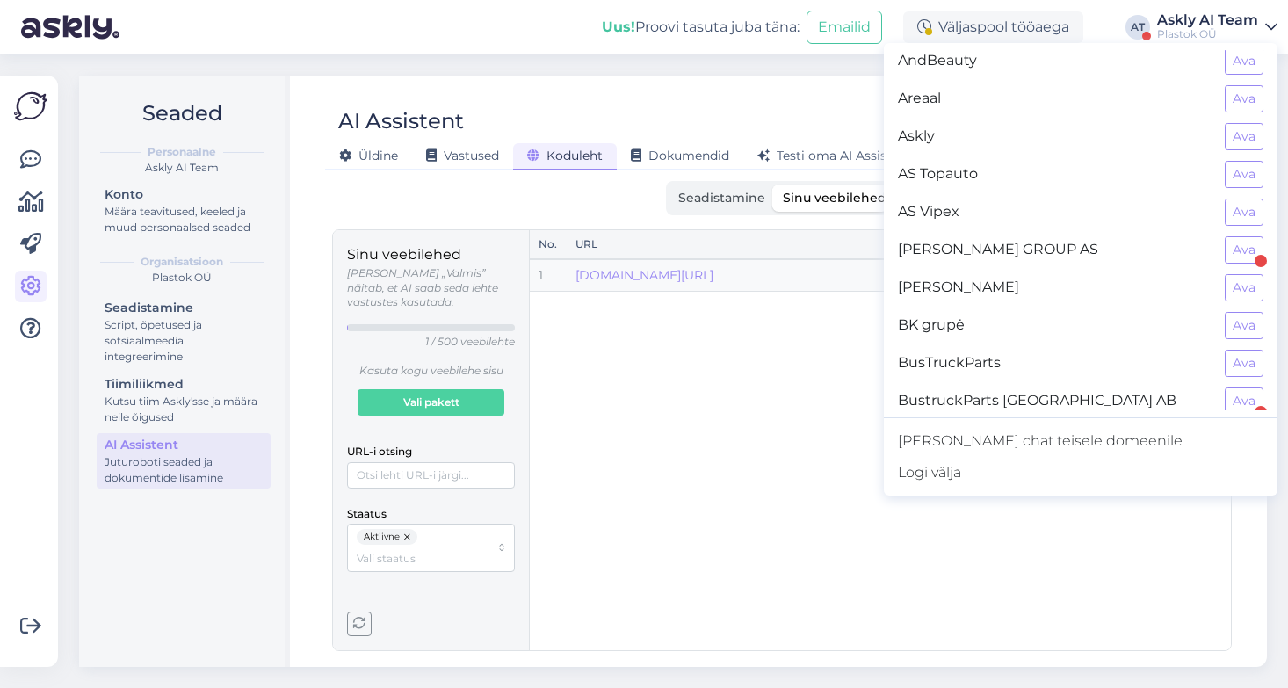
scroll to position [86, 0]
click at [1233, 170] on button "Ava" at bounding box center [1244, 171] width 39 height 27
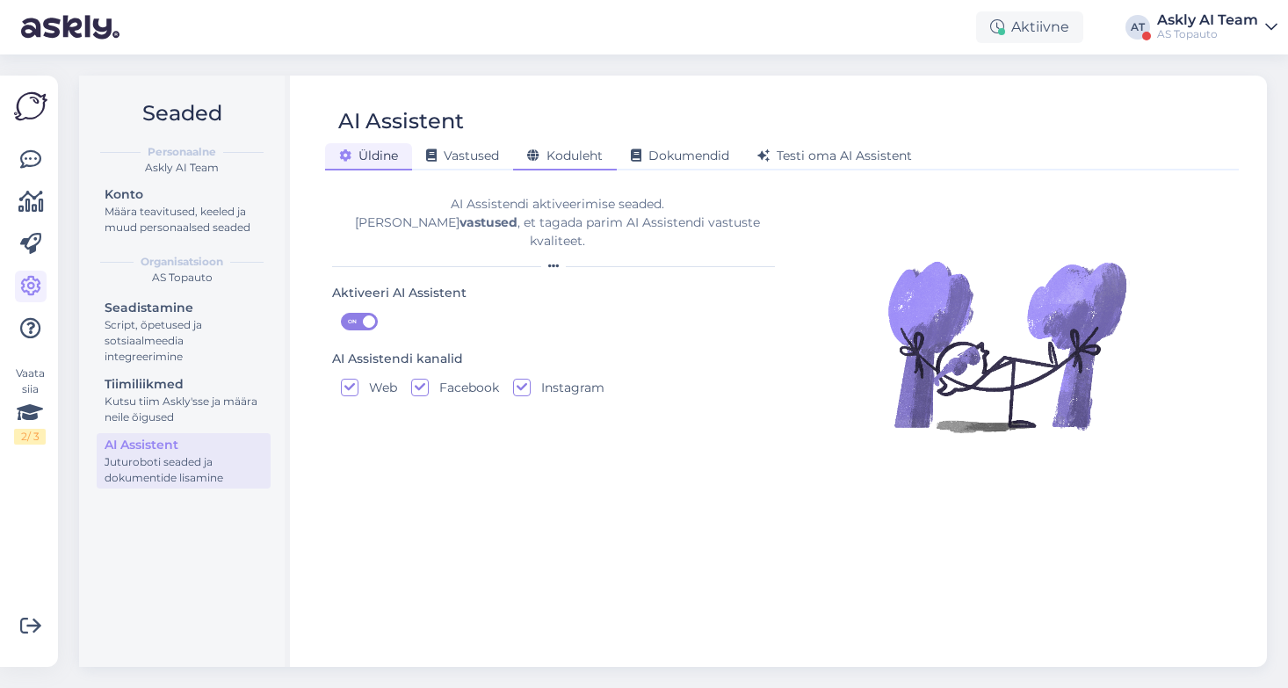
click at [550, 153] on span "Koduleht" at bounding box center [565, 156] width 76 height 16
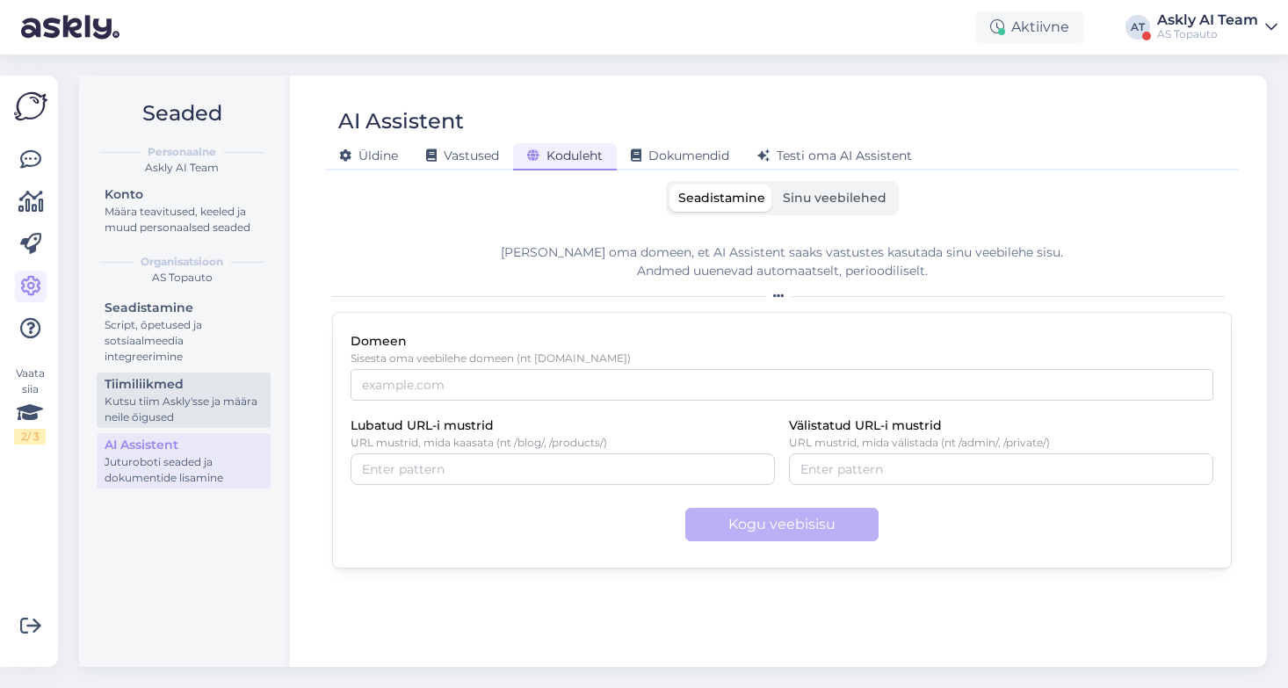
click at [160, 390] on div "Tiimiliikmed" at bounding box center [184, 384] width 158 height 18
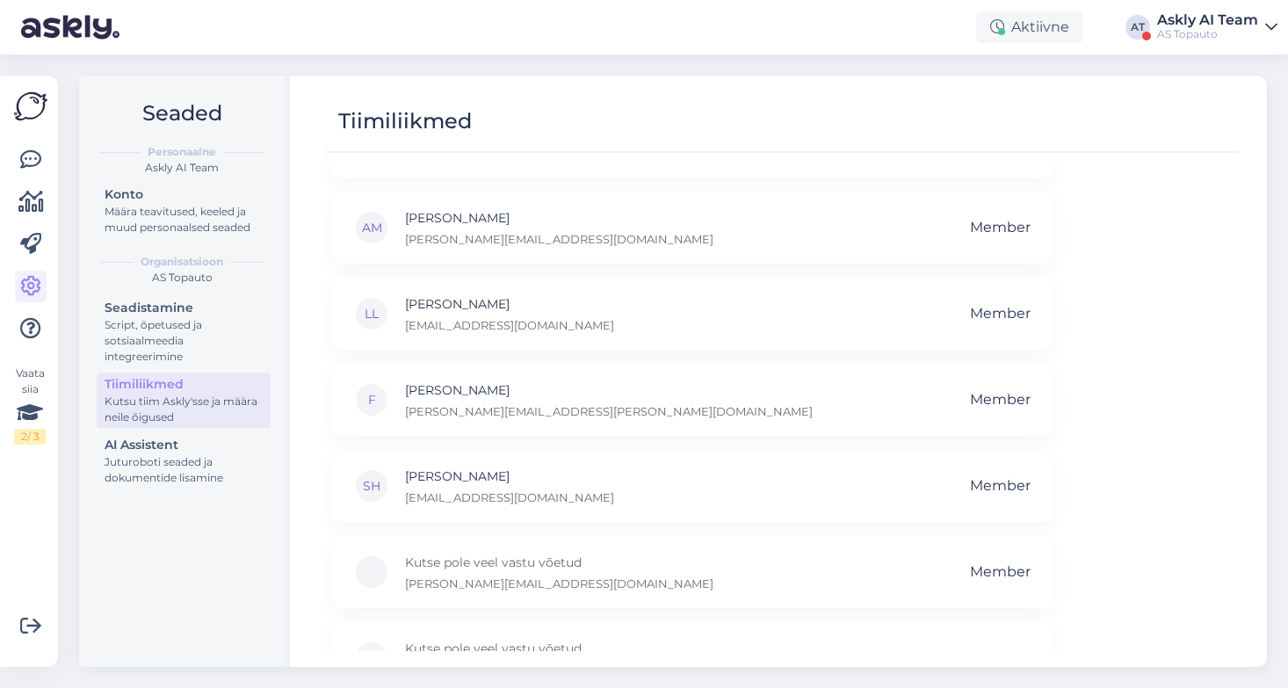
scroll to position [804, 0]
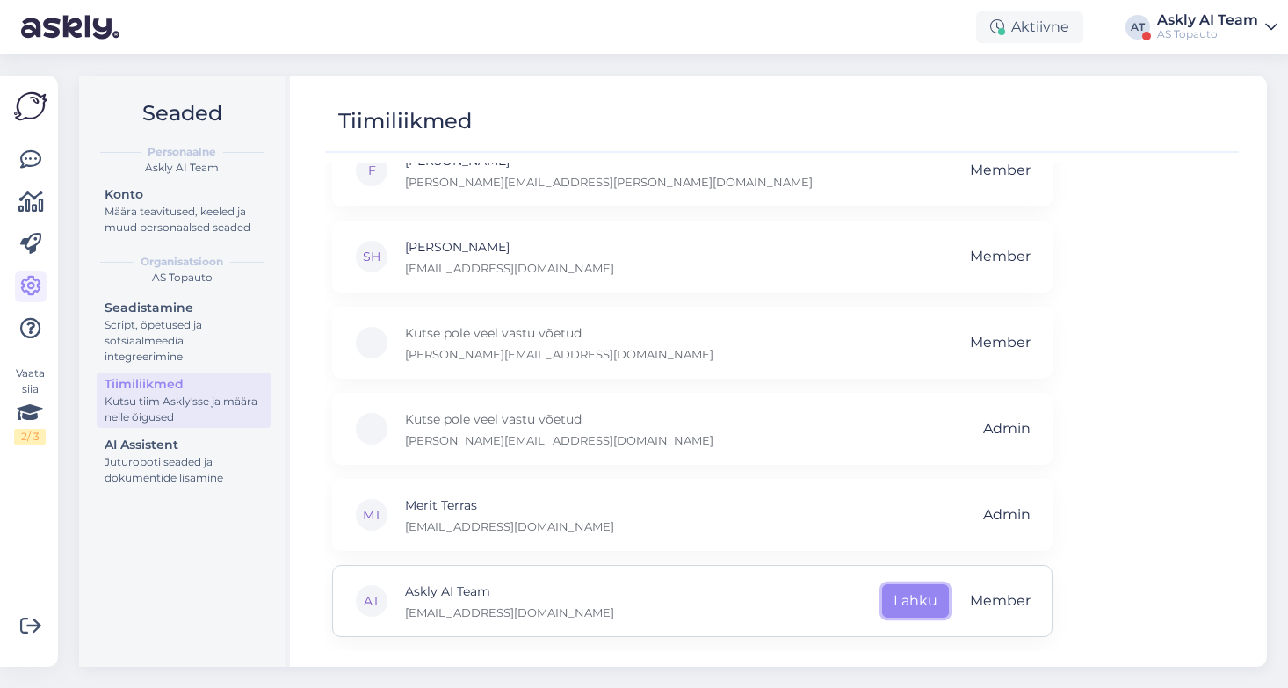
click at [921, 600] on button "Lahku" at bounding box center [915, 600] width 67 height 33
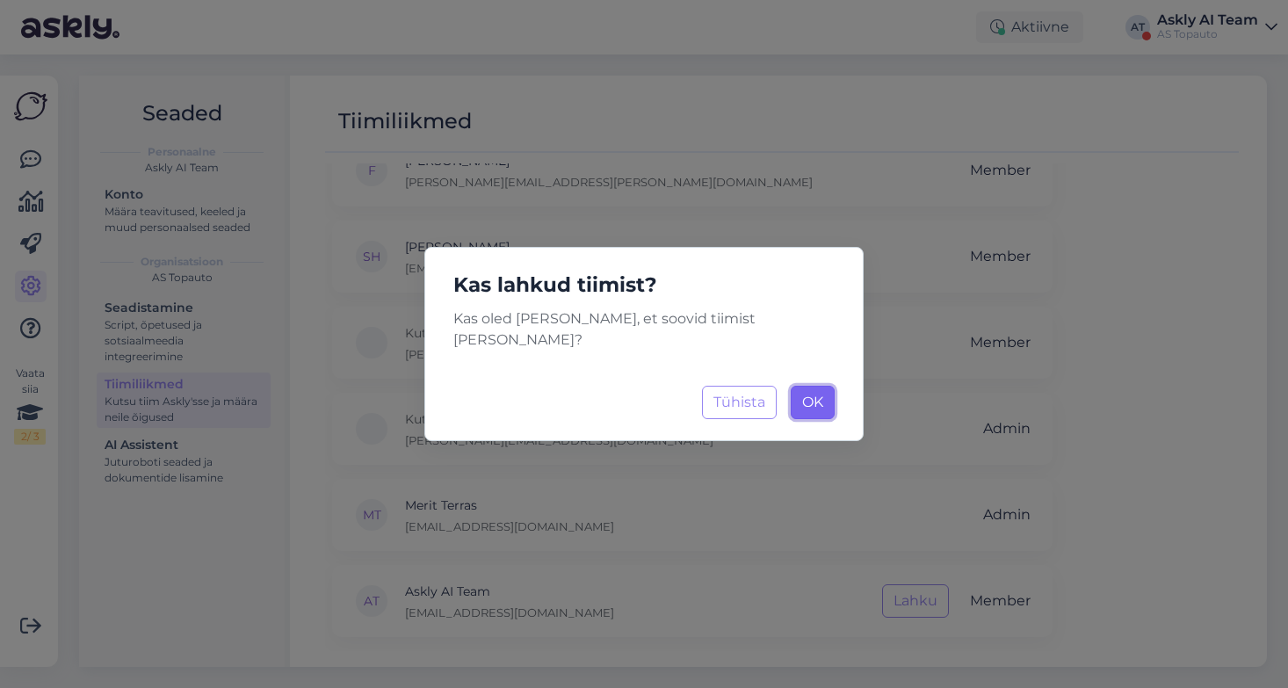
click at [807, 394] on span "OK" at bounding box center [812, 402] width 21 height 17
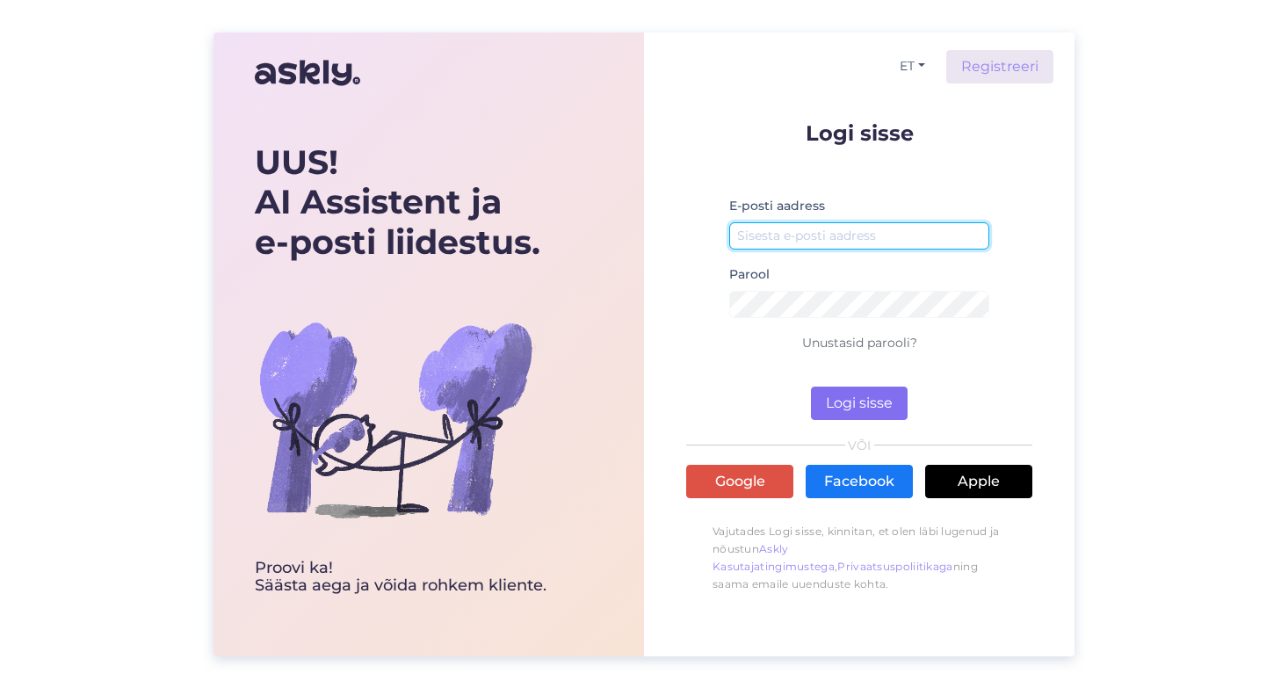
type input "[EMAIL_ADDRESS][DOMAIN_NAME]"
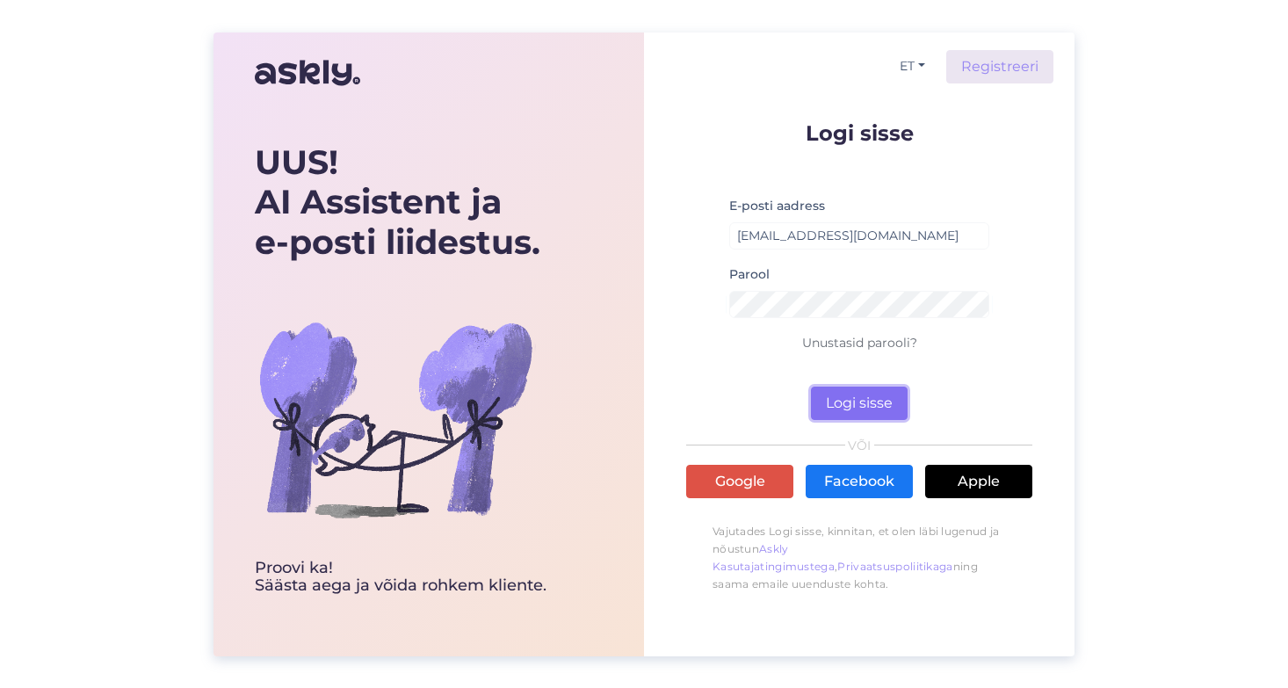
click at [846, 391] on button "Logi sisse" at bounding box center [859, 403] width 97 height 33
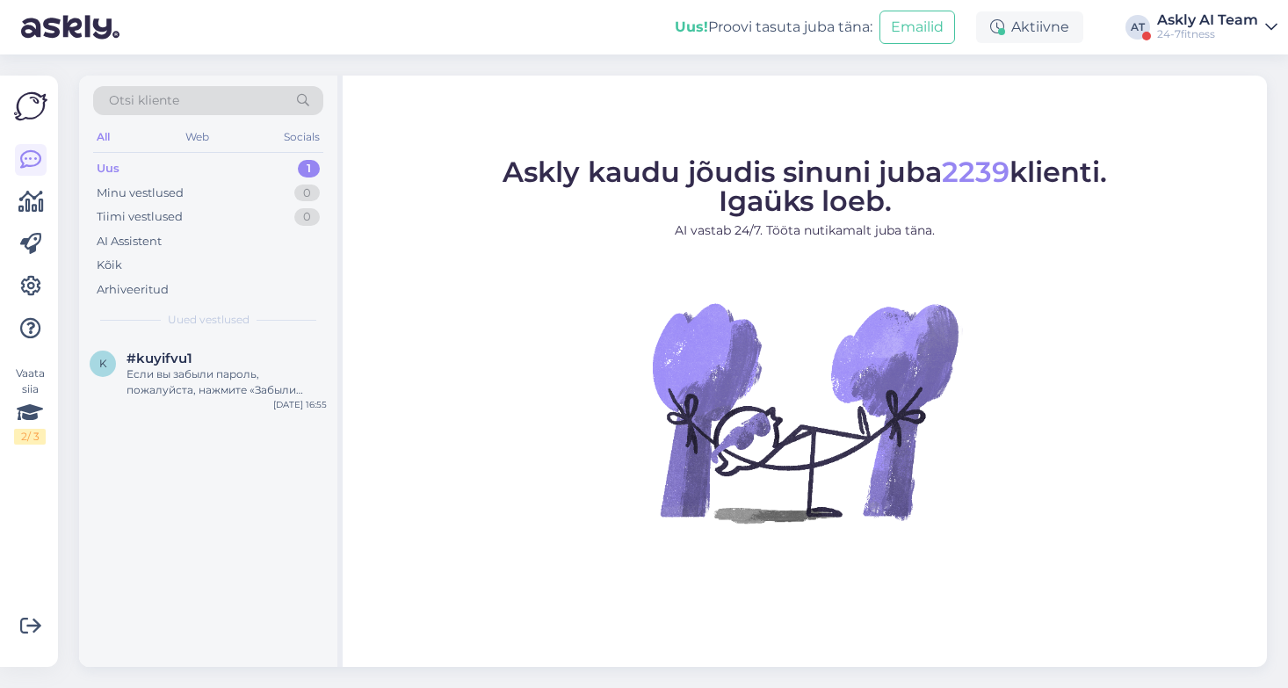
click at [1192, 14] on div "Askly AI Team" at bounding box center [1207, 20] width 101 height 14
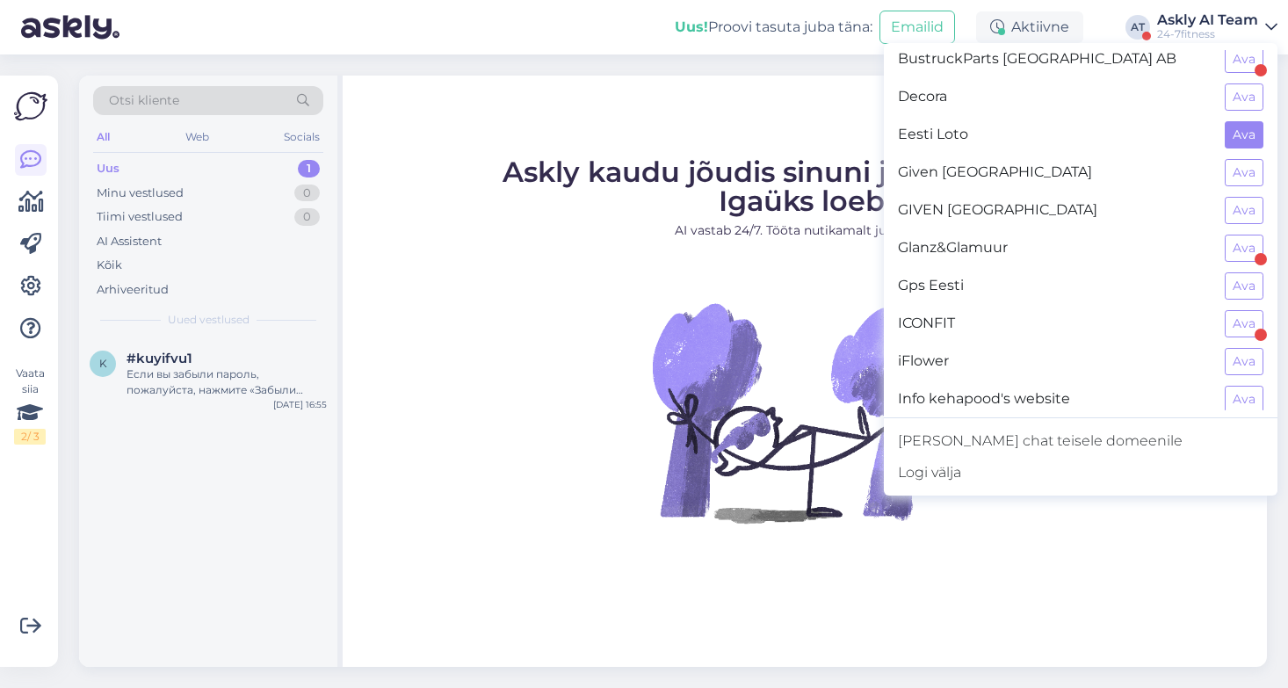
scroll to position [389, 0]
click at [1238, 248] on button "Ava" at bounding box center [1244, 246] width 39 height 27
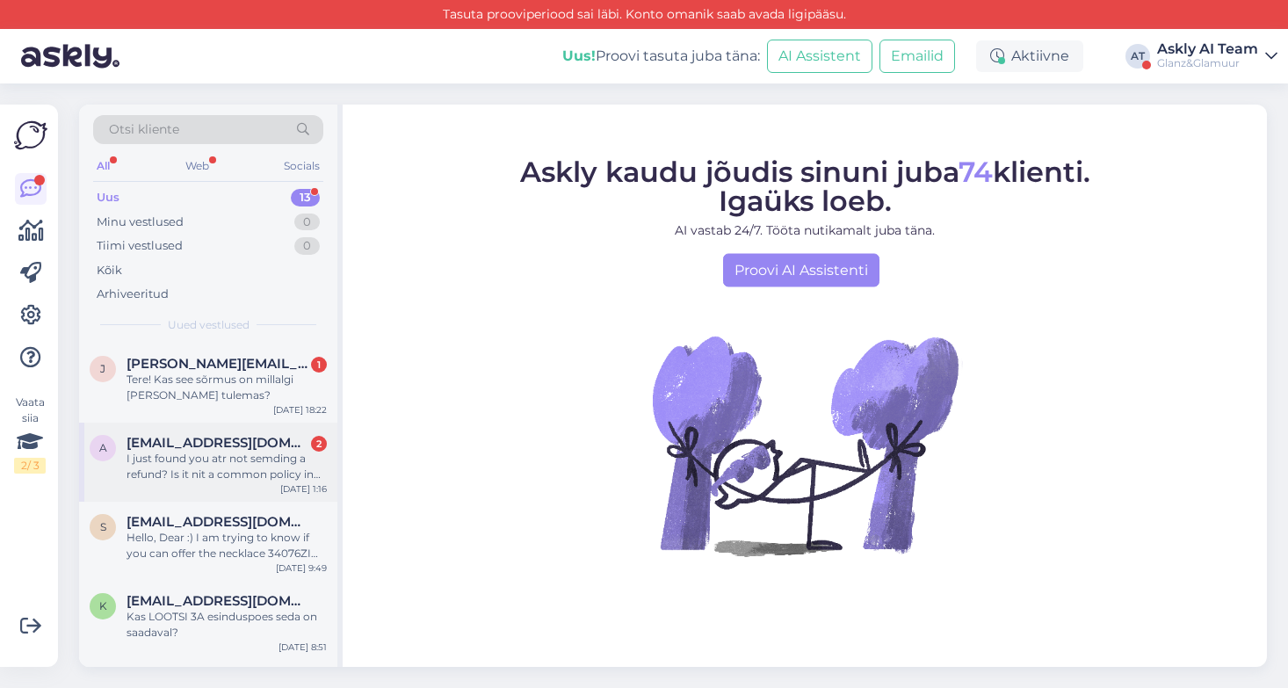
click at [204, 465] on div "I just found you atr not semding a refund? Is it nit a common policy in [GEOGRA…" at bounding box center [227, 467] width 200 height 32
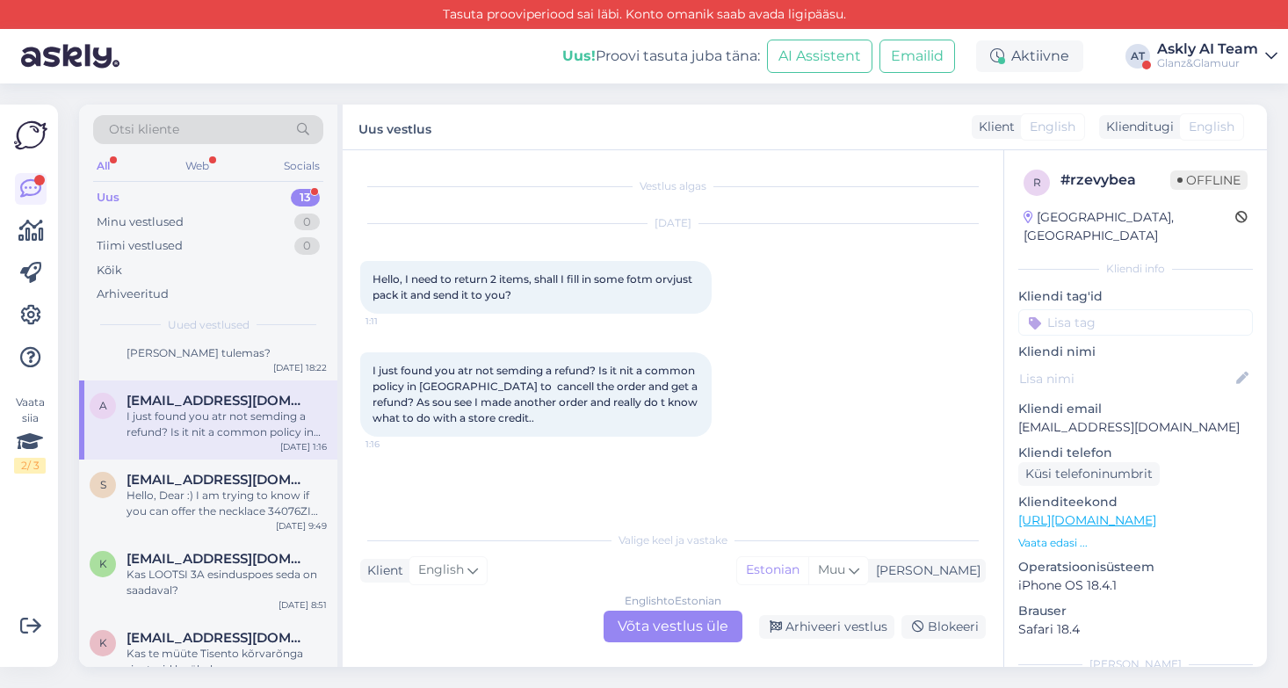
scroll to position [44, 0]
click at [203, 488] on div "Hello, Dear :) I am trying to know if you can offer the necklace 34076ZI from T…" at bounding box center [227, 502] width 200 height 32
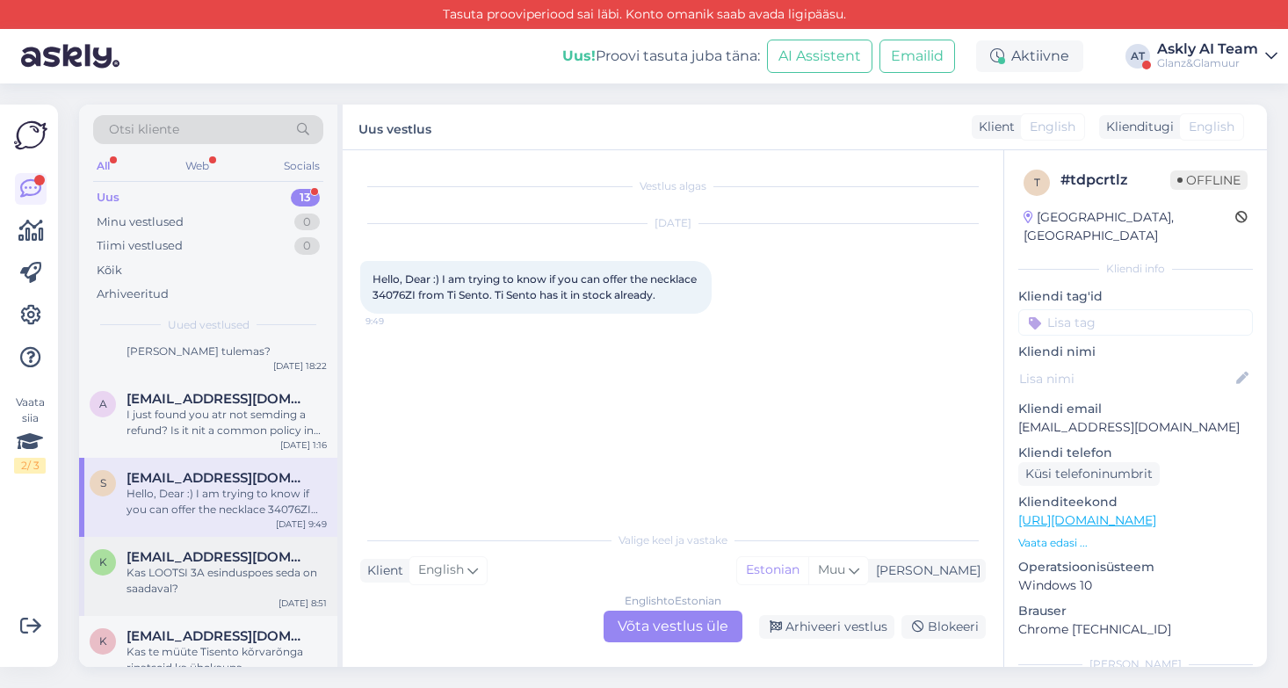
click at [222, 567] on div "Kas LOOTSI 3A esinduspoes seda on saadaval?" at bounding box center [227, 581] width 200 height 32
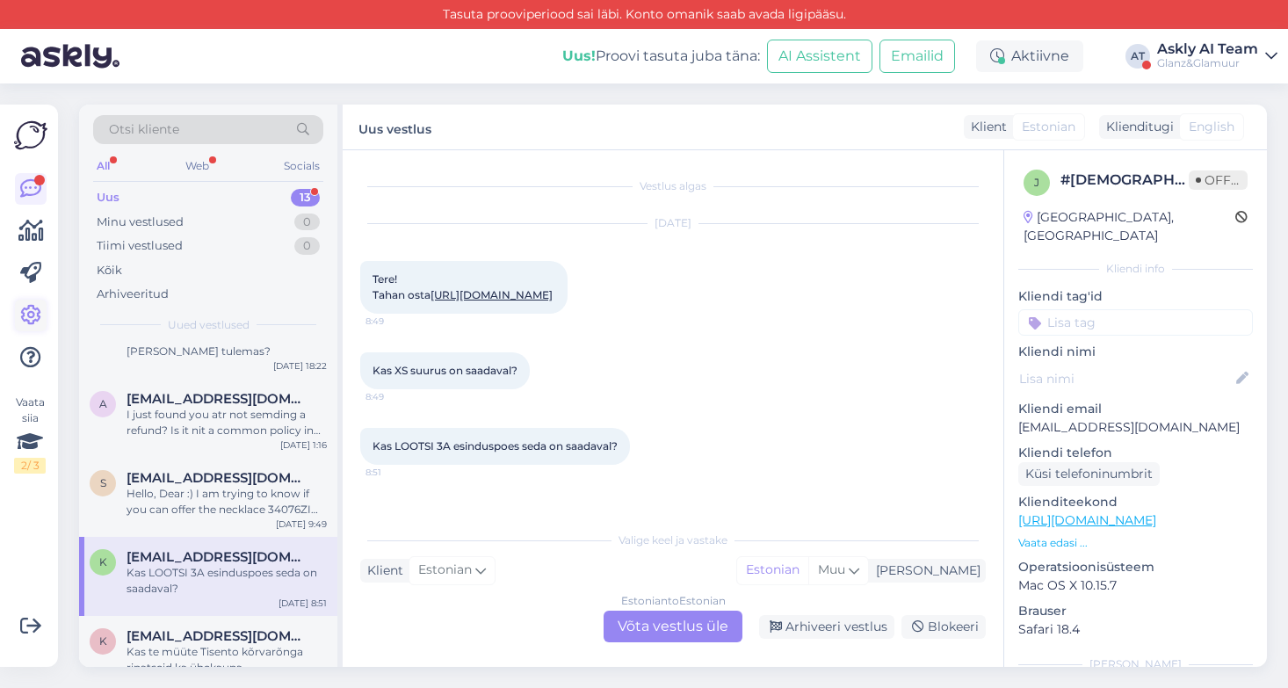
click at [25, 317] on icon at bounding box center [30, 315] width 21 height 21
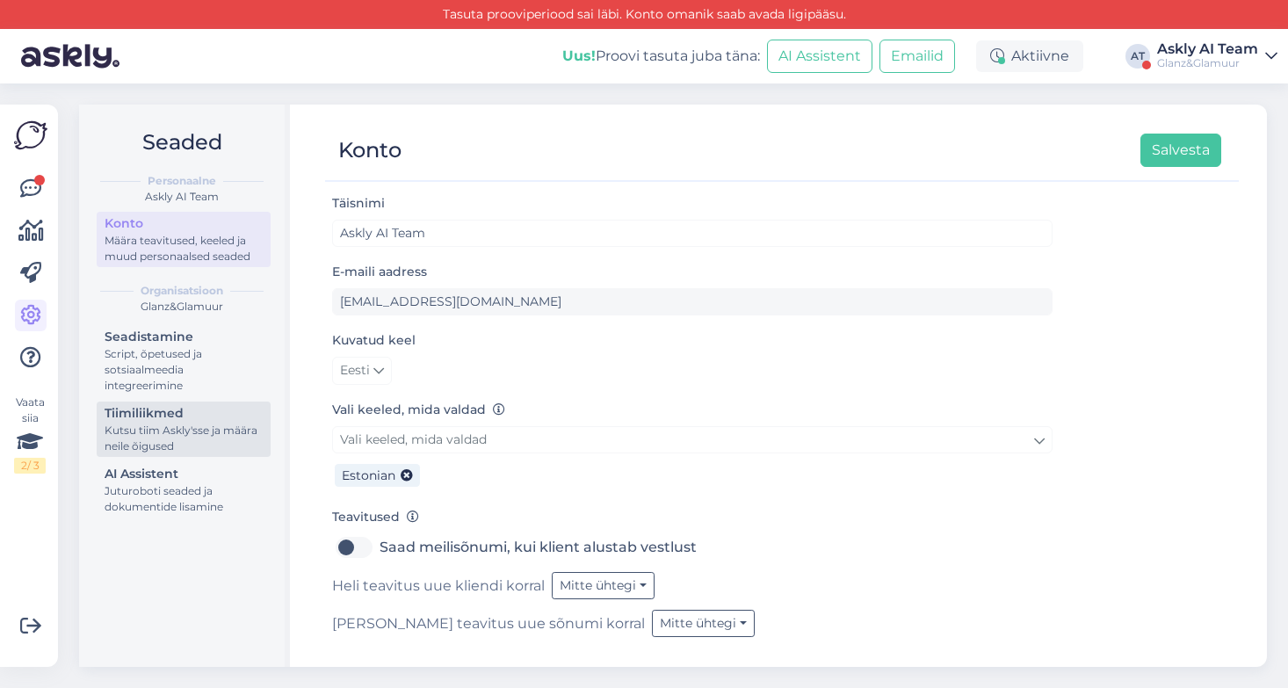
click at [163, 427] on div "Kutsu tiim Askly'sse ja määra neile õigused" at bounding box center [184, 439] width 158 height 32
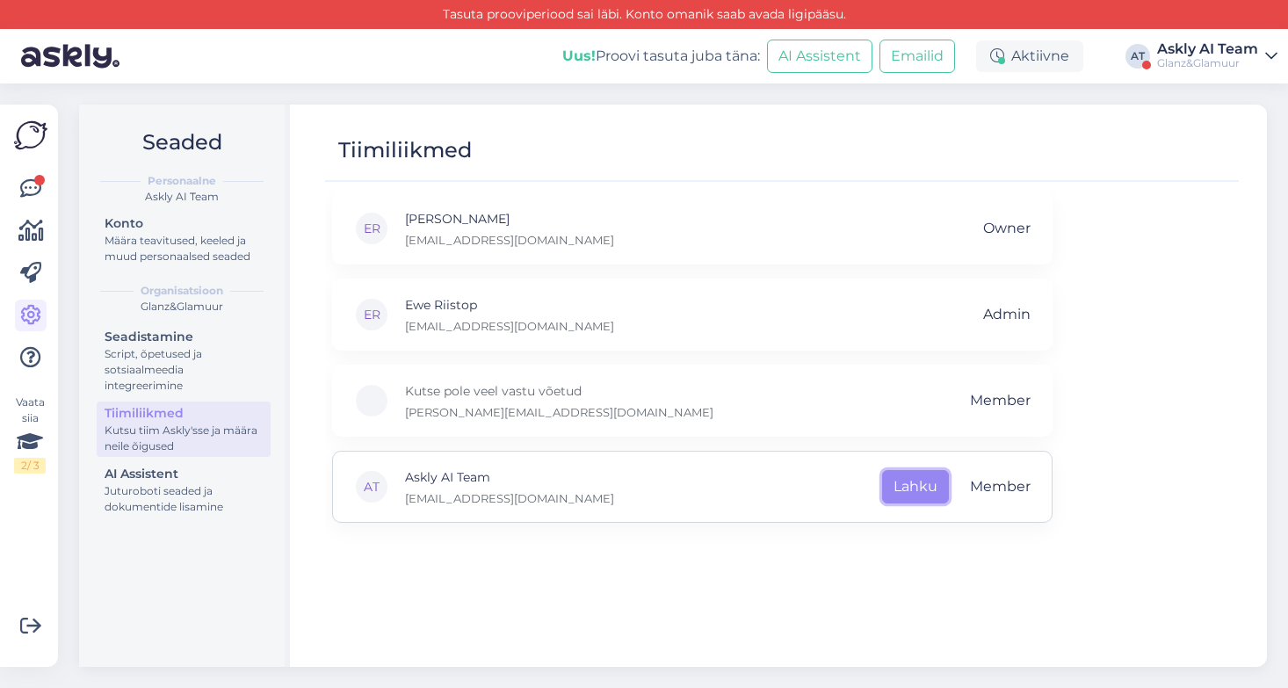
click at [921, 493] on button "Lahku" at bounding box center [915, 486] width 67 height 33
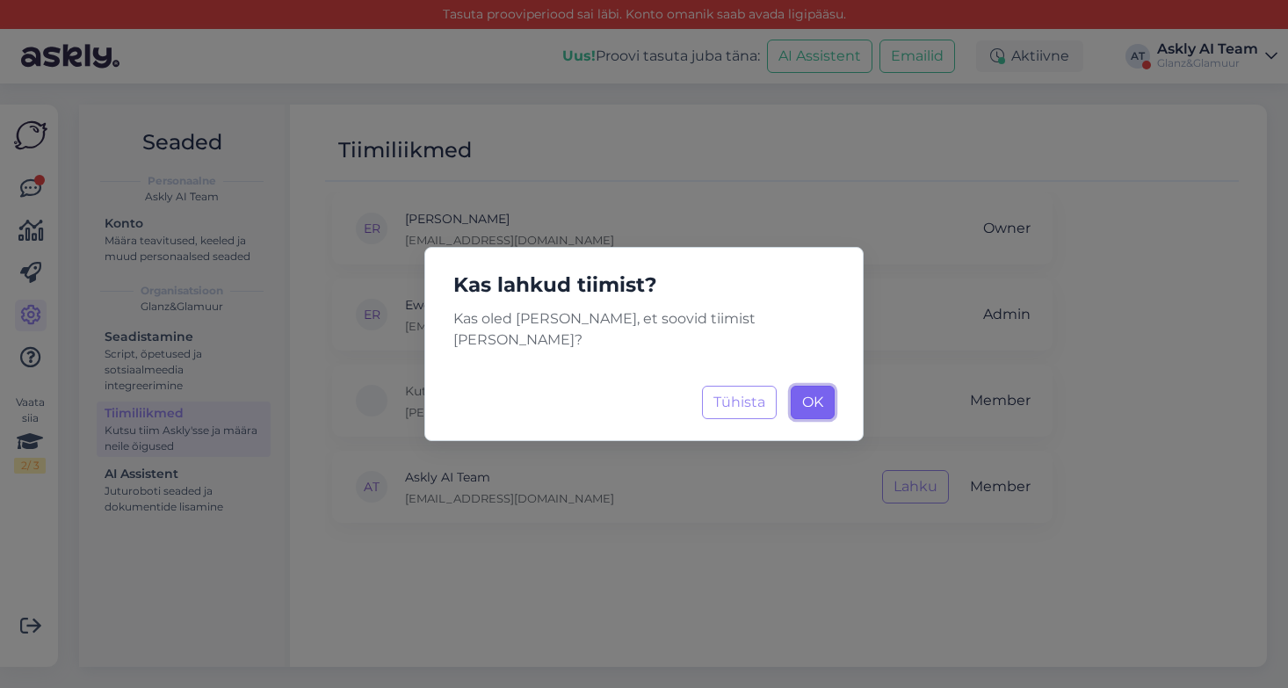
click at [820, 394] on span "OK" at bounding box center [812, 402] width 21 height 17
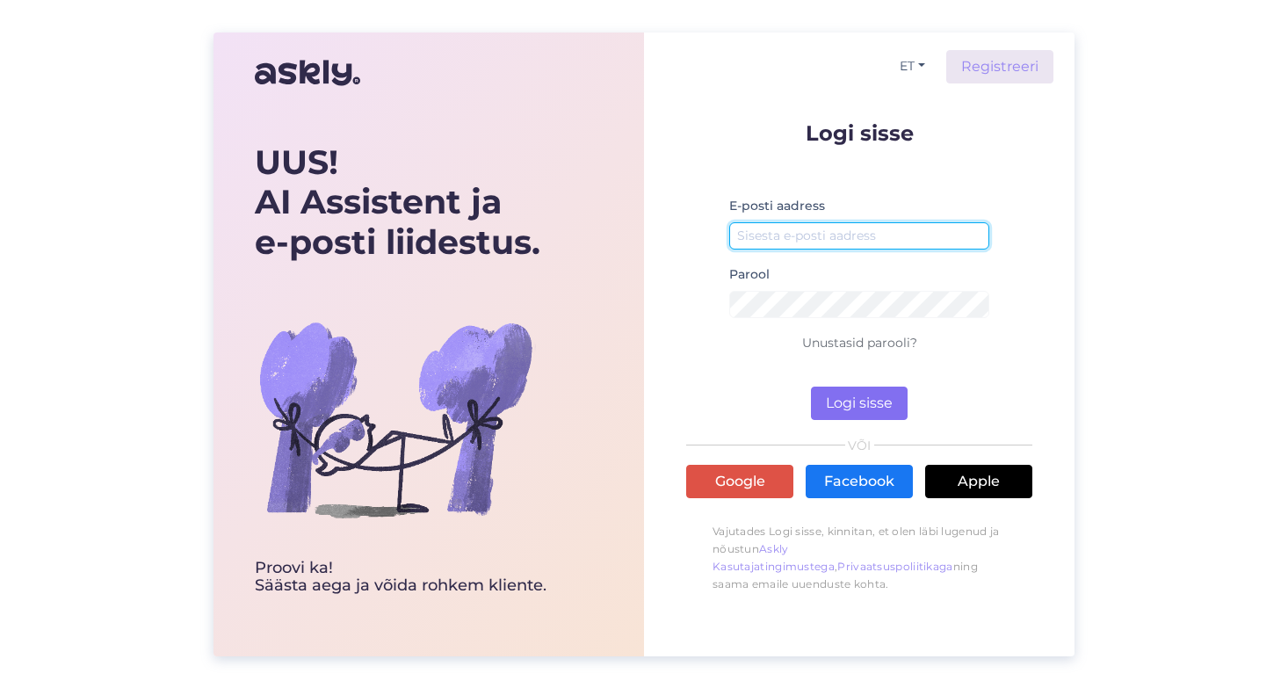
type input "[EMAIL_ADDRESS][DOMAIN_NAME]"
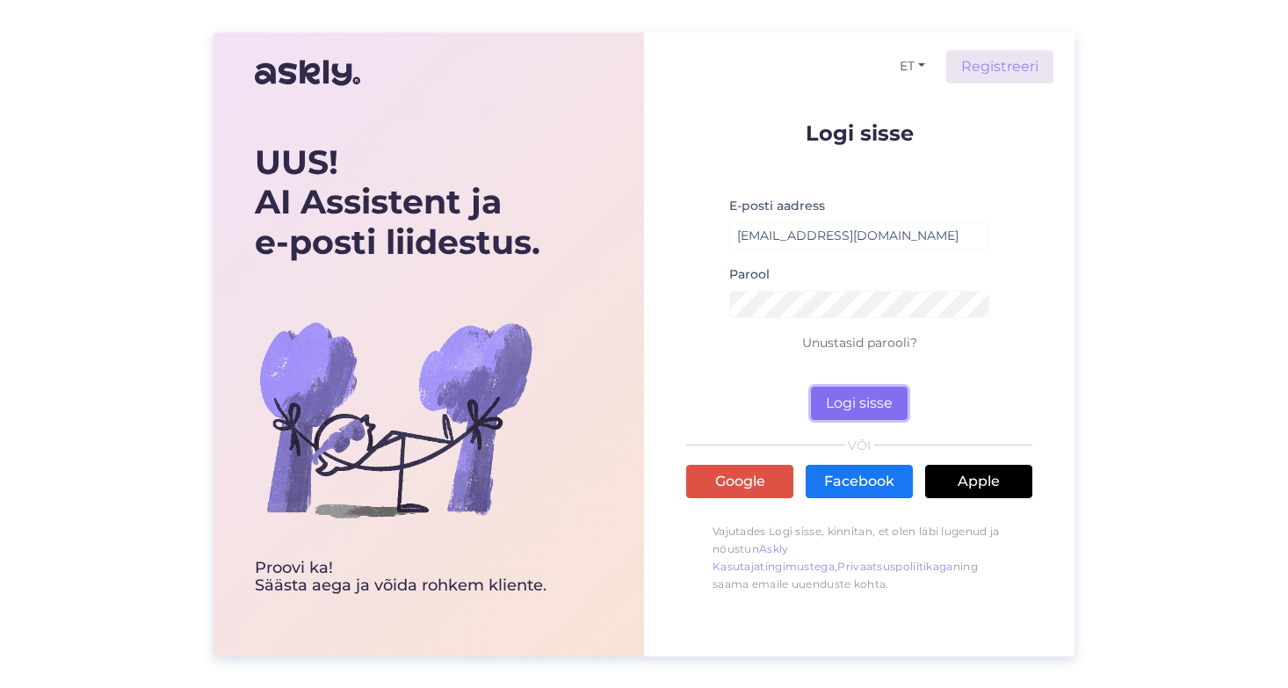
click at [864, 395] on button "Logi sisse" at bounding box center [859, 403] width 97 height 33
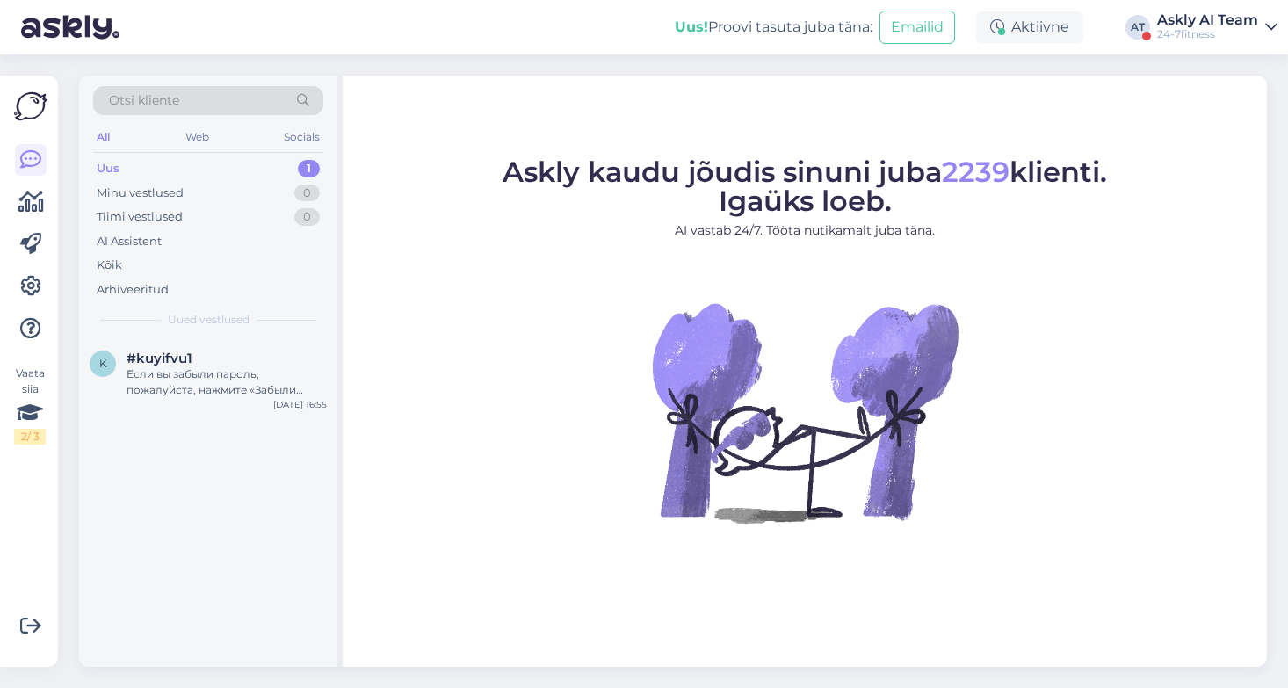
click at [1200, 19] on div "Askly AI Team" at bounding box center [1207, 20] width 101 height 14
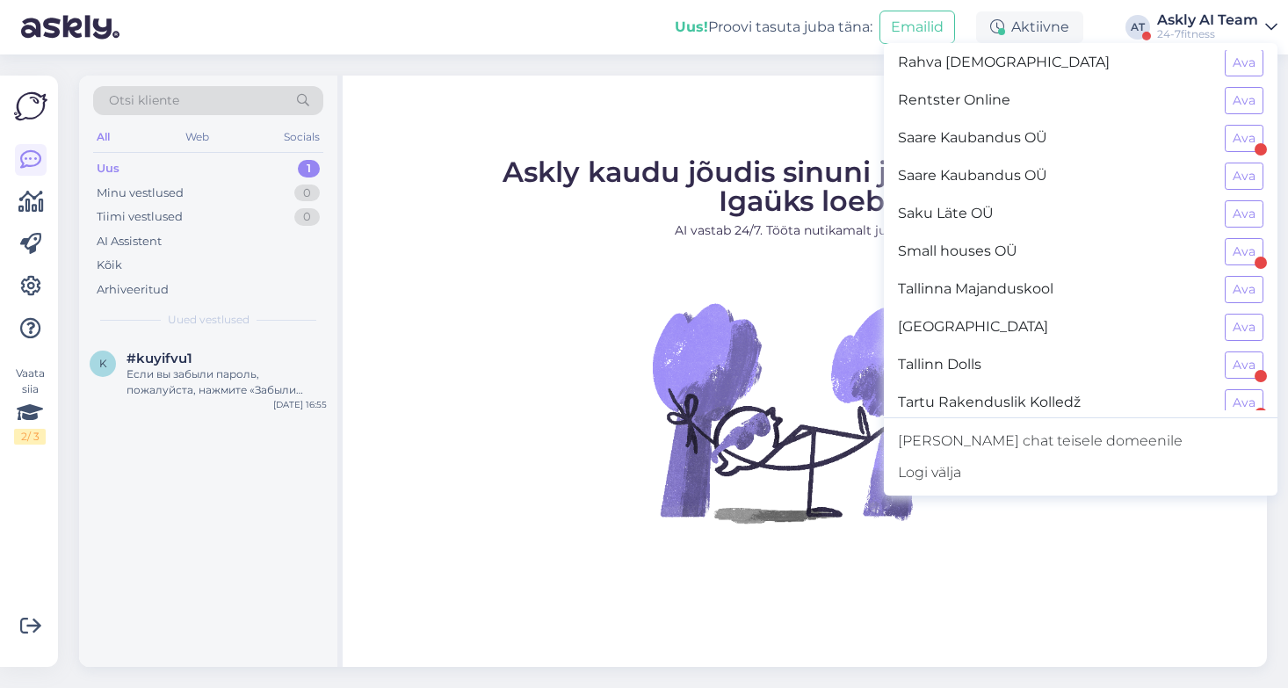
scroll to position [1251, 0]
click at [1244, 257] on button "Ava" at bounding box center [1244, 253] width 39 height 27
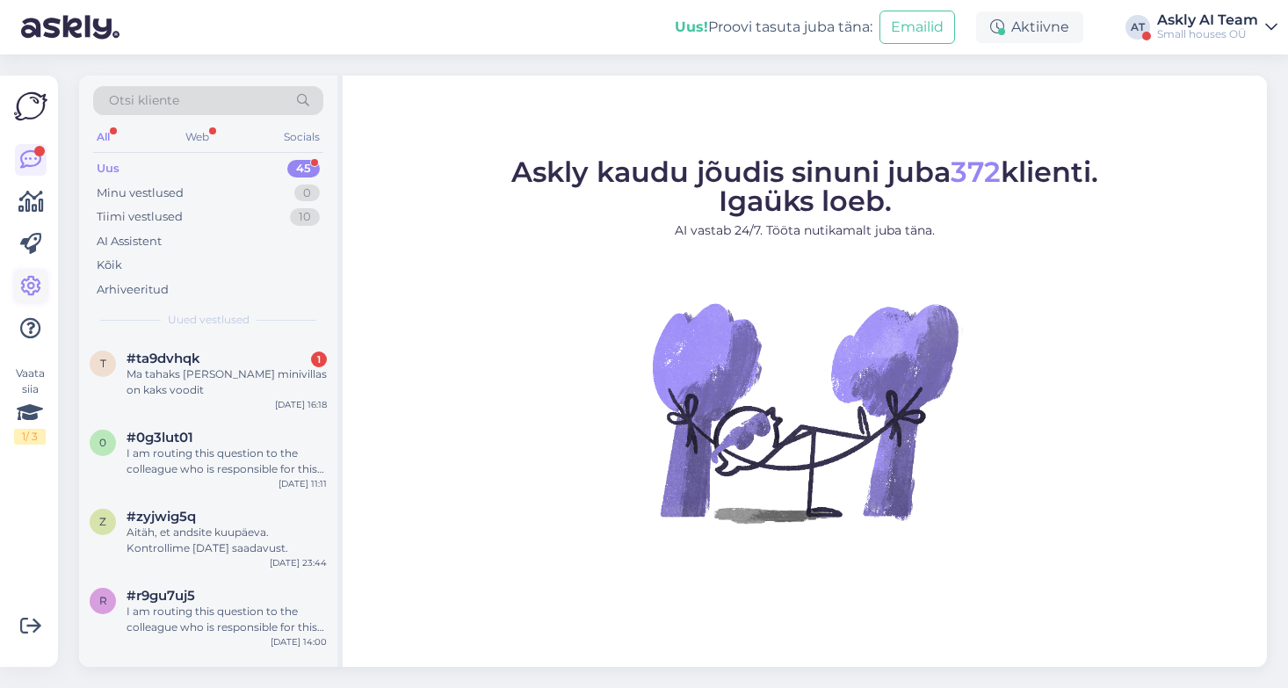
click at [33, 293] on icon at bounding box center [30, 286] width 21 height 21
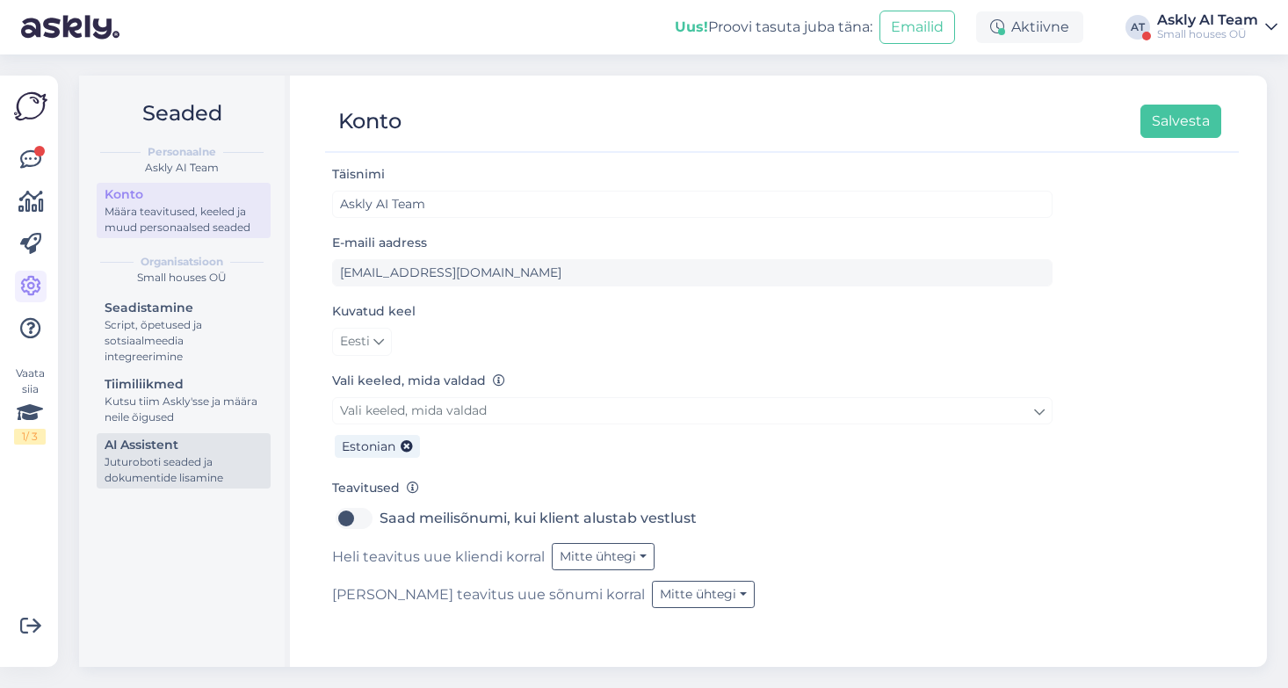
click at [222, 463] on div "Juturoboti seaded ja dokumentide lisamine" at bounding box center [184, 470] width 158 height 32
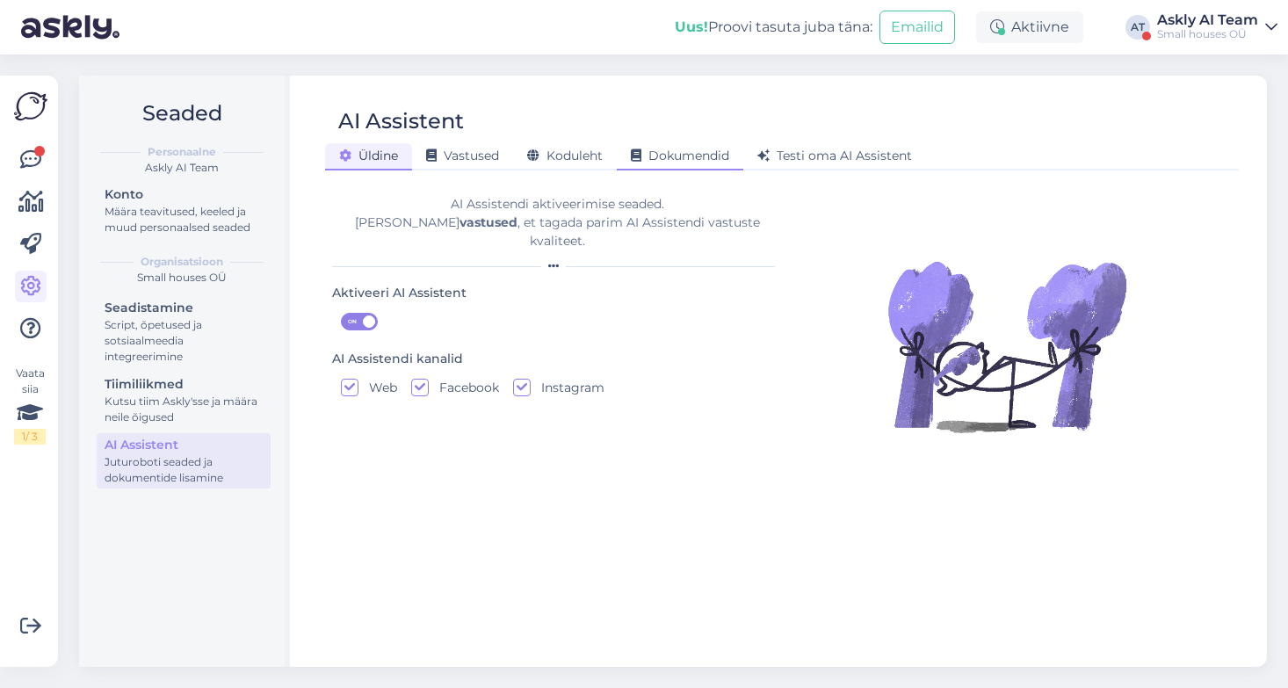
click at [676, 156] on span "Dokumendid" at bounding box center [680, 156] width 98 height 16
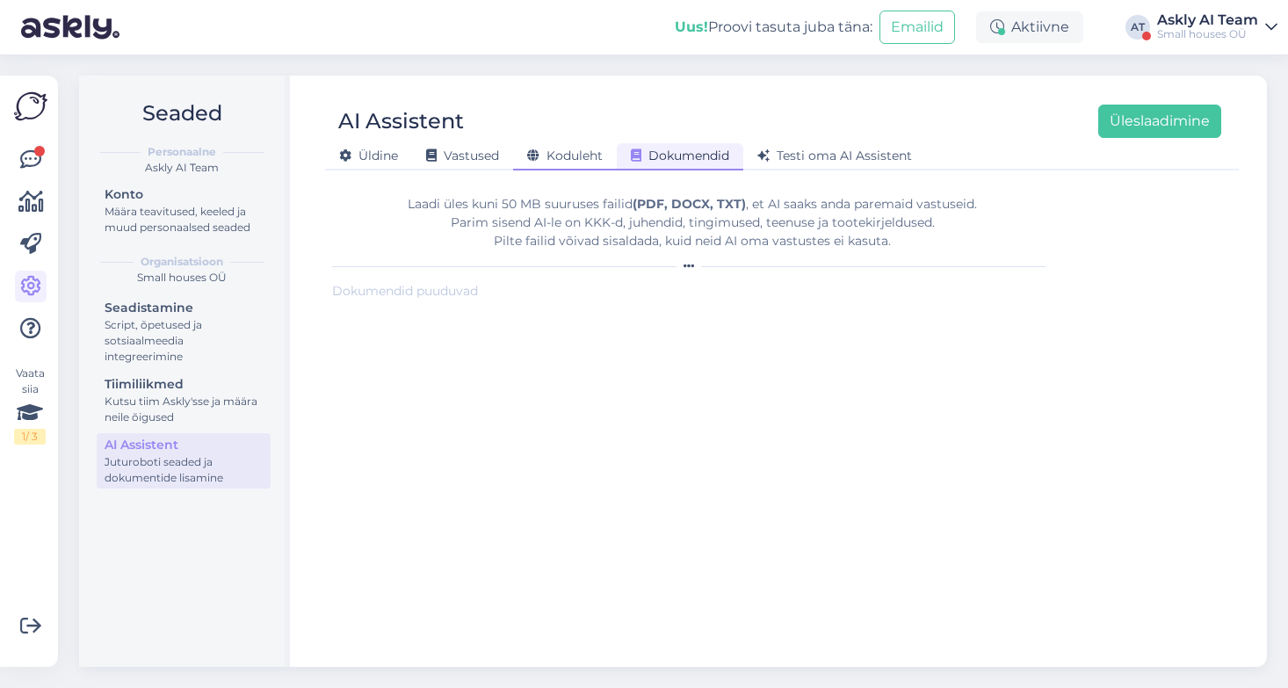
click at [562, 153] on span "Koduleht" at bounding box center [565, 156] width 76 height 16
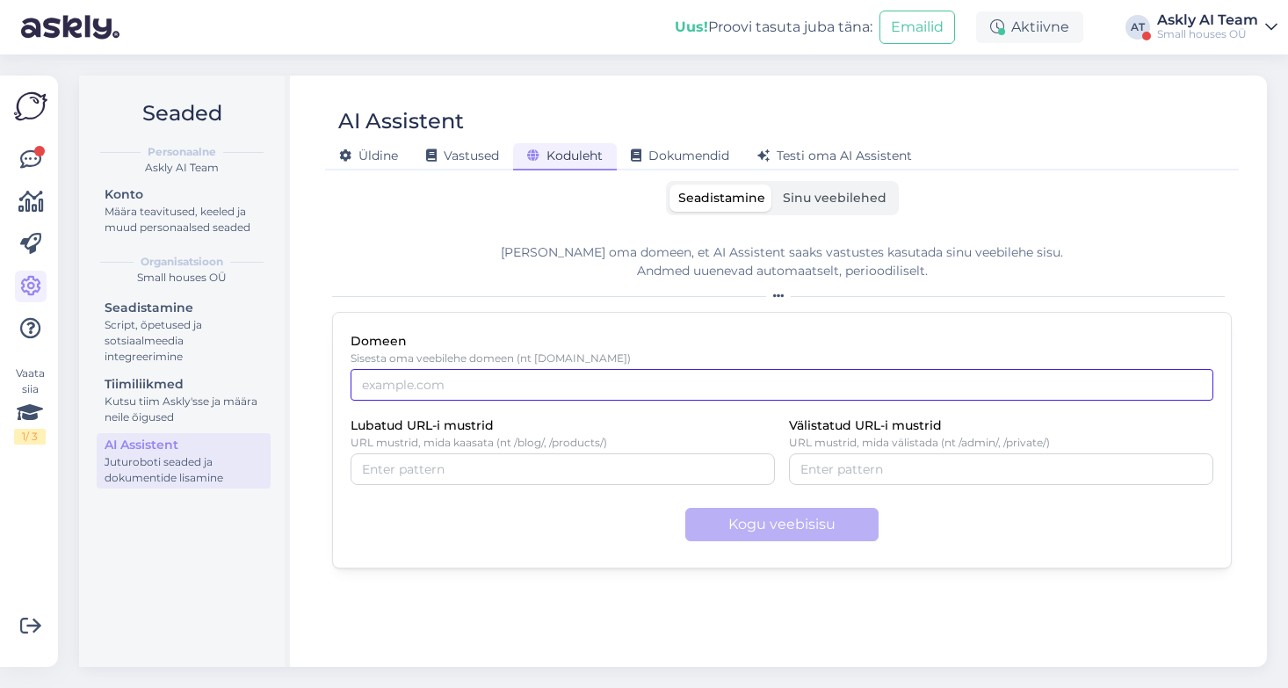
click at [500, 383] on input "Domeen" at bounding box center [782, 385] width 863 height 32
paste input "[URL][DOMAIN_NAME]"
type input "[URL][DOMAIN_NAME]"
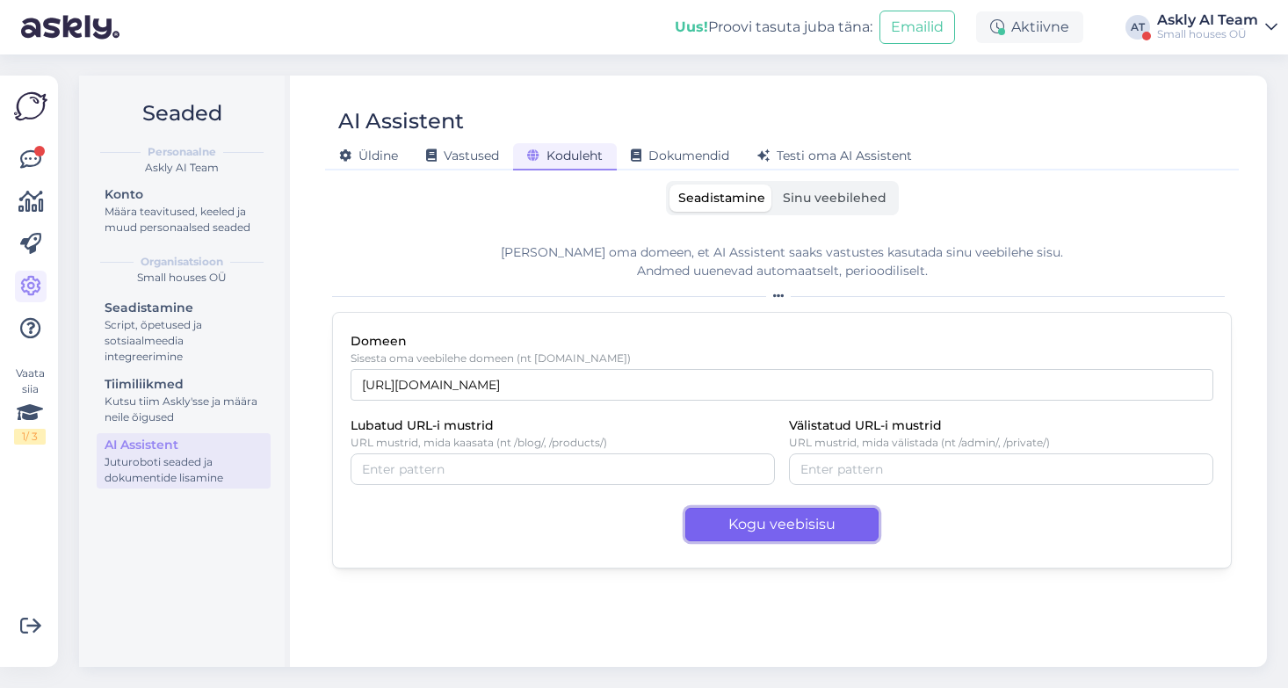
click at [786, 521] on button "Kogu veebisisu" at bounding box center [781, 524] width 193 height 33
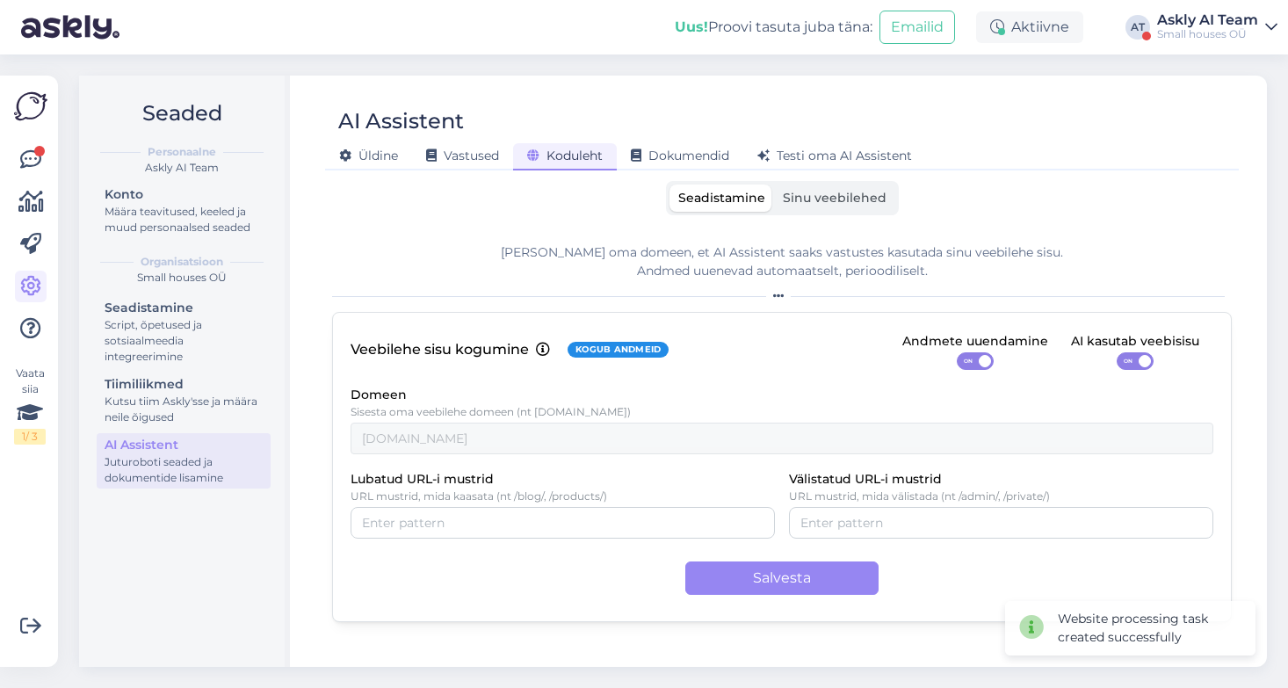
click at [836, 202] on span "Sinu veebilehed" at bounding box center [835, 198] width 104 height 16
click at [774, 185] on input "Sinu veebilehed" at bounding box center [774, 185] width 0 height 0
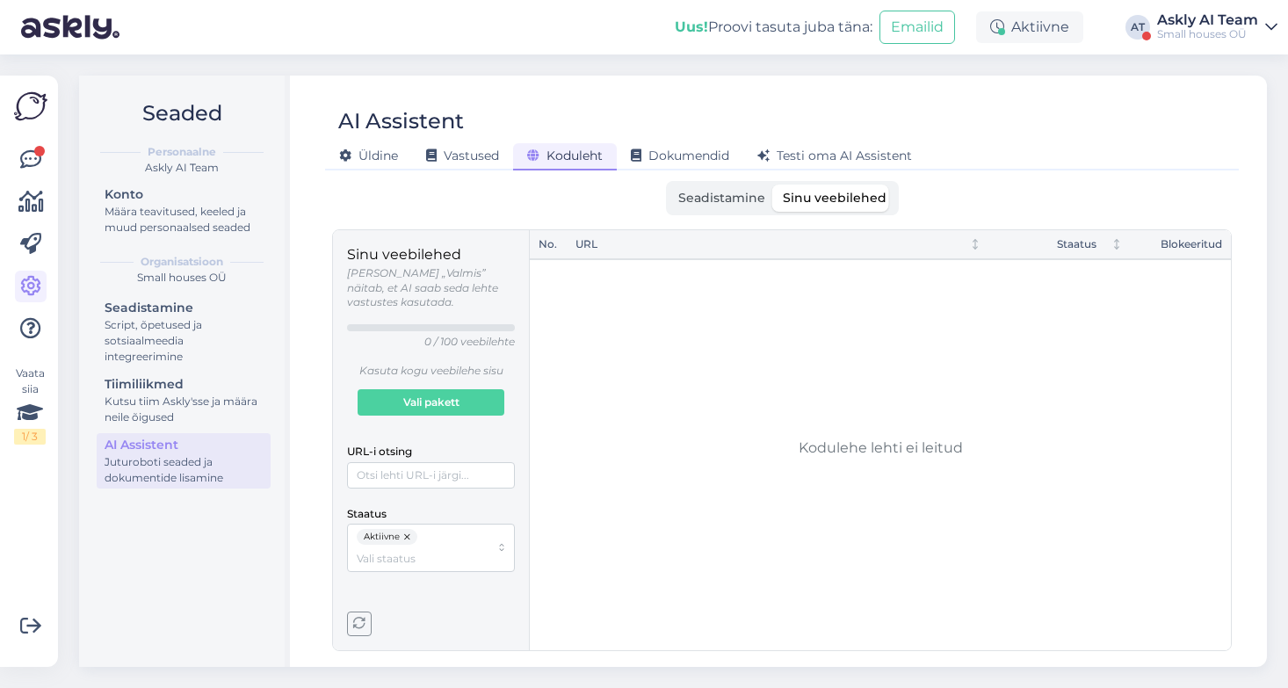
click at [709, 190] on span "Seadistamine" at bounding box center [721, 198] width 87 height 16
click at [669, 185] on input "Seadistamine" at bounding box center [669, 185] width 0 height 0
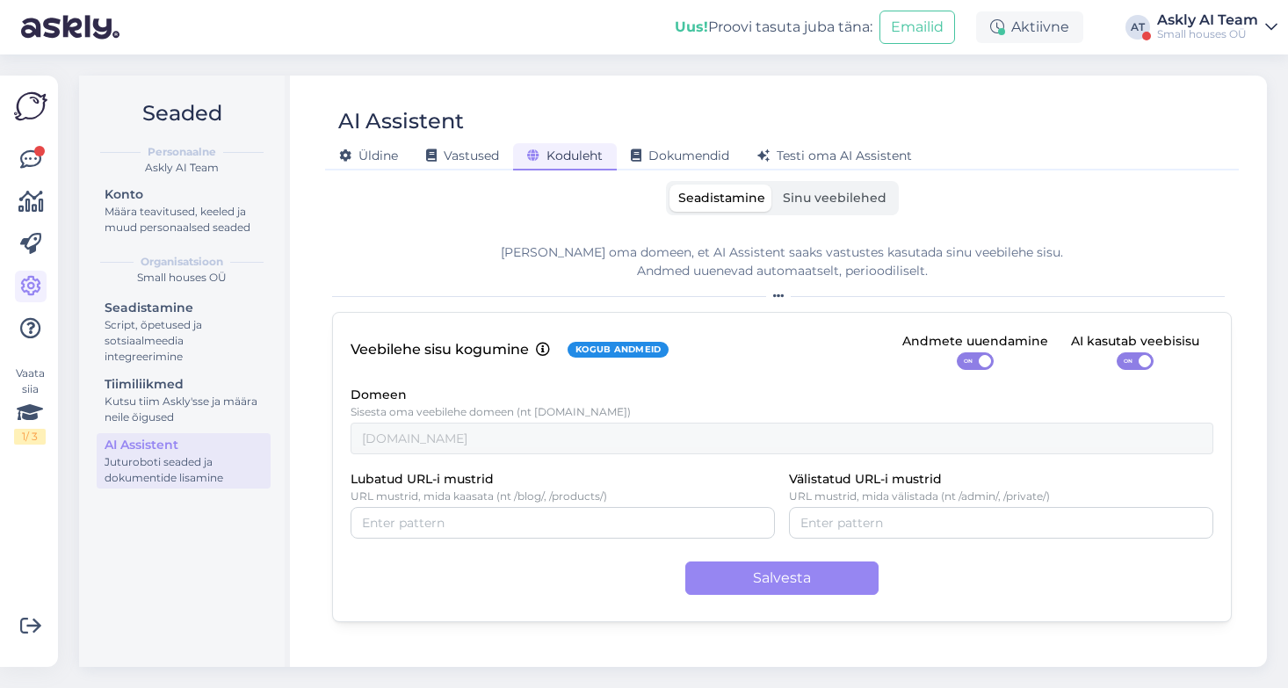
click at [1202, 25] on div "Askly AI Team" at bounding box center [1207, 20] width 101 height 14
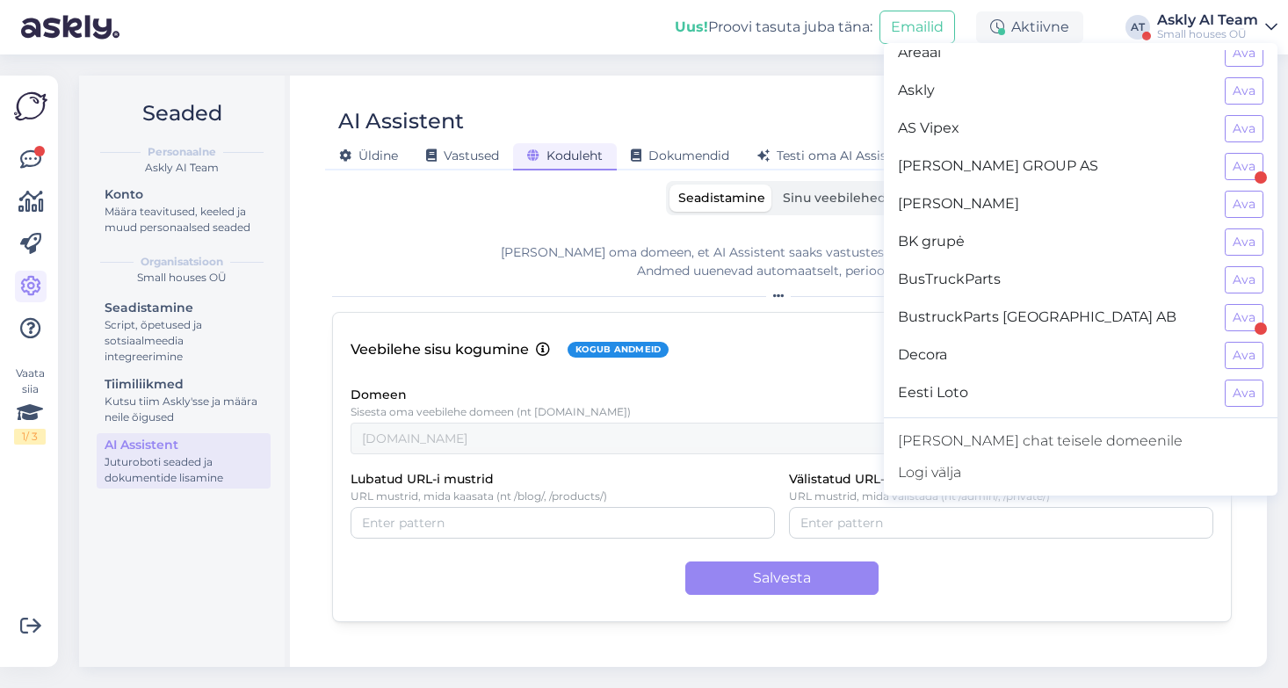
scroll to position [131, 0]
click at [1243, 201] on button "Ava" at bounding box center [1244, 202] width 39 height 27
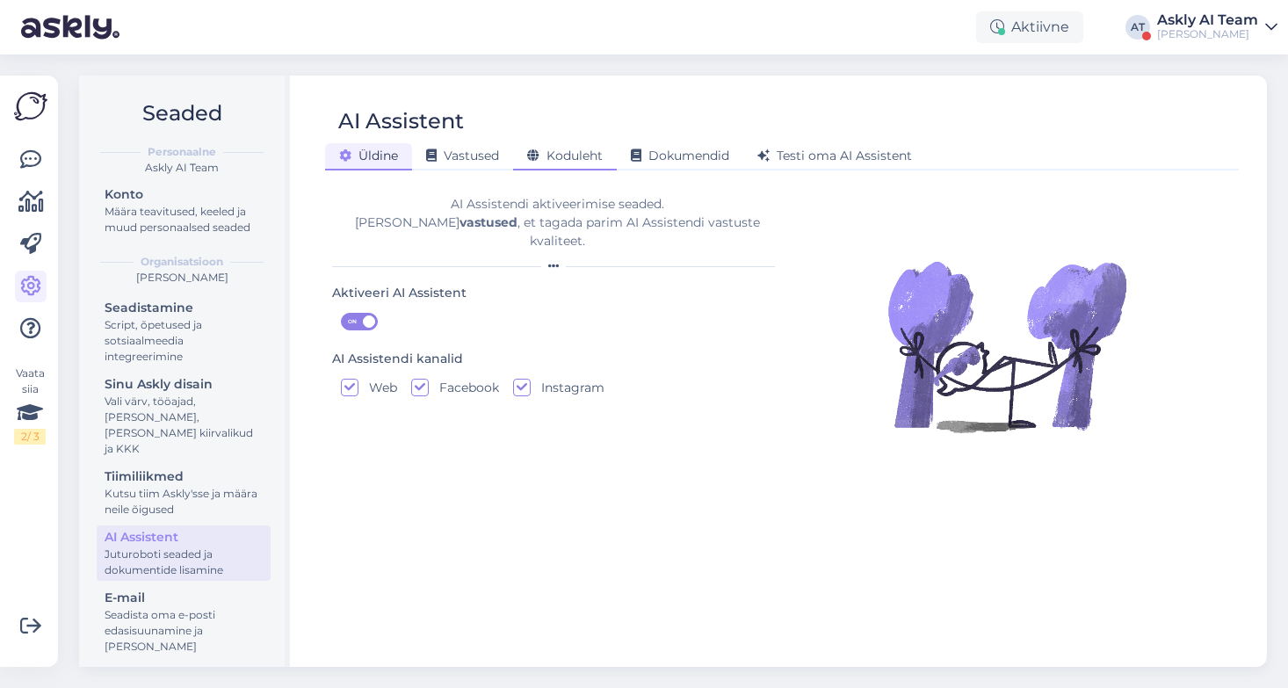
click at [557, 152] on span "Koduleht" at bounding box center [565, 156] width 76 height 16
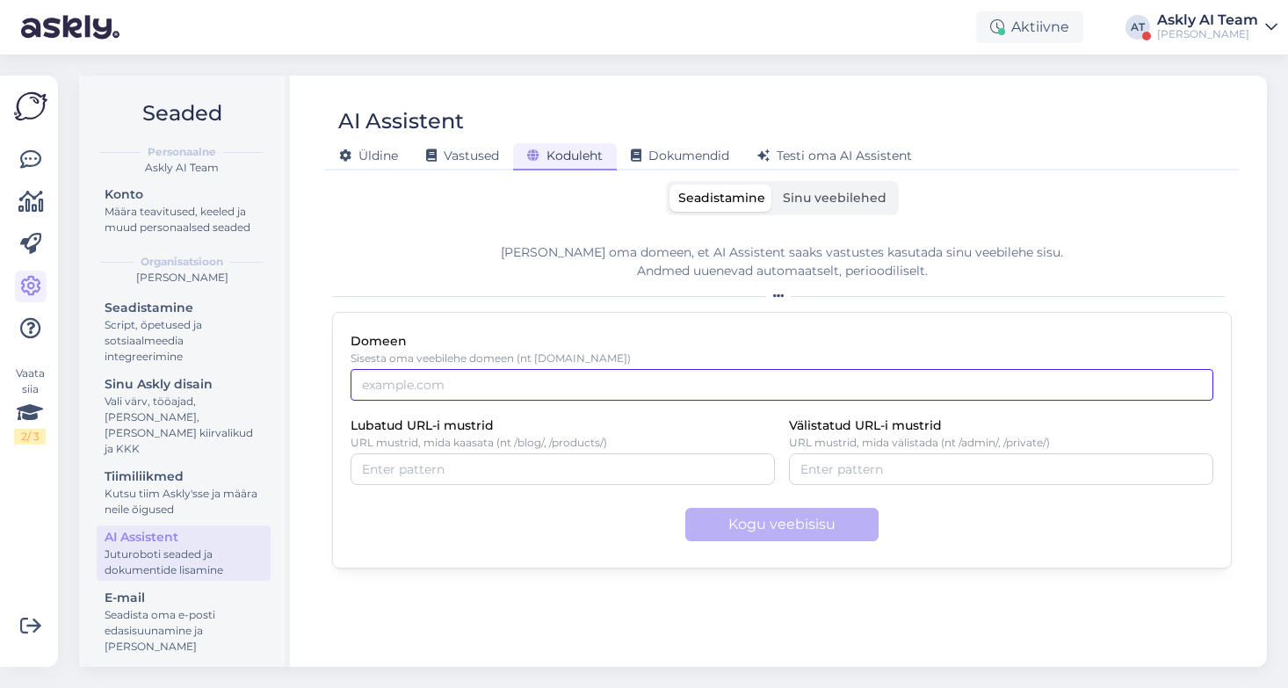
click at [415, 384] on input "Domeen" at bounding box center [782, 385] width 863 height 32
paste input "[URL][DOMAIN_NAME]"
type input "[URL][DOMAIN_NAME]"
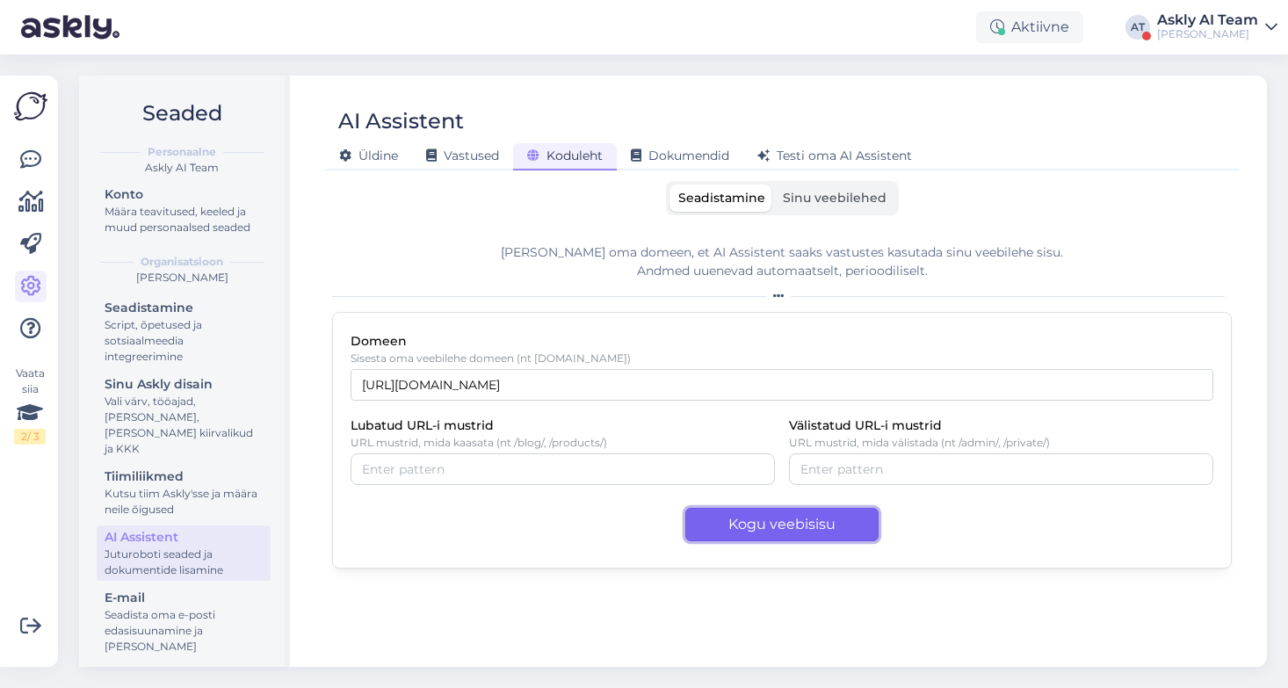
click at [726, 527] on button "Kogu veebisisu" at bounding box center [781, 524] width 193 height 33
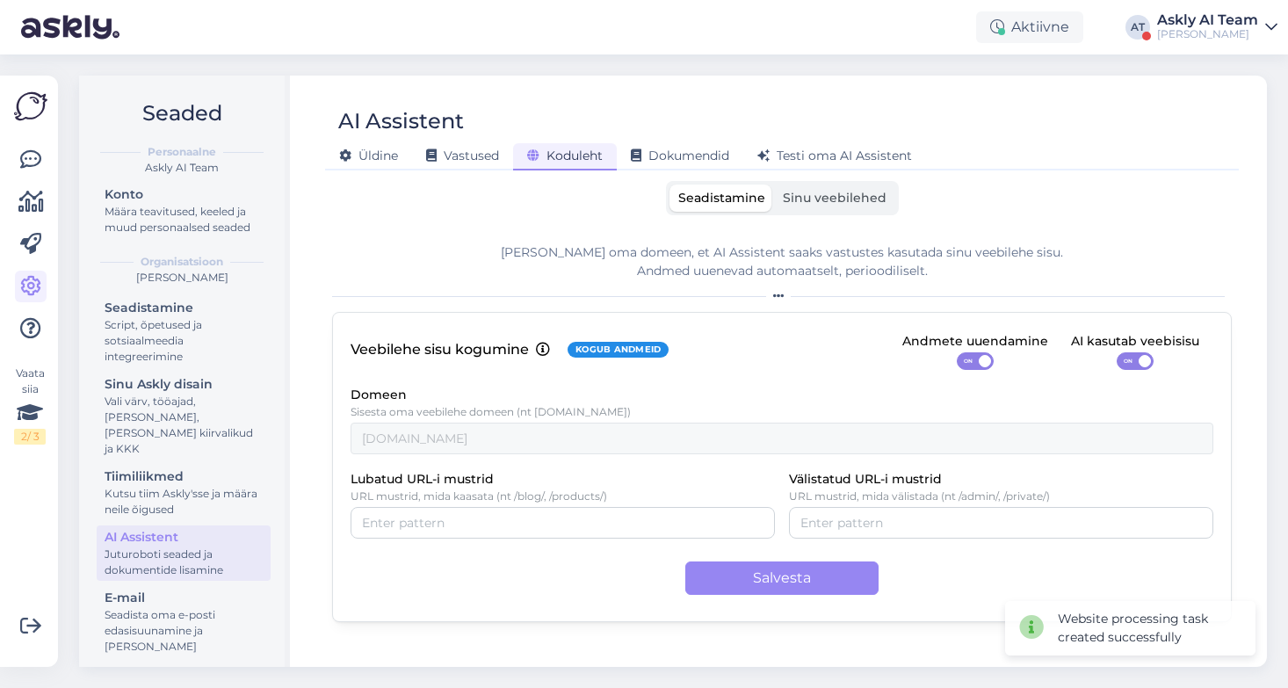
click at [861, 198] on span "Sinu veebilehed" at bounding box center [835, 198] width 104 height 16
click at [774, 185] on input "Sinu veebilehed" at bounding box center [774, 185] width 0 height 0
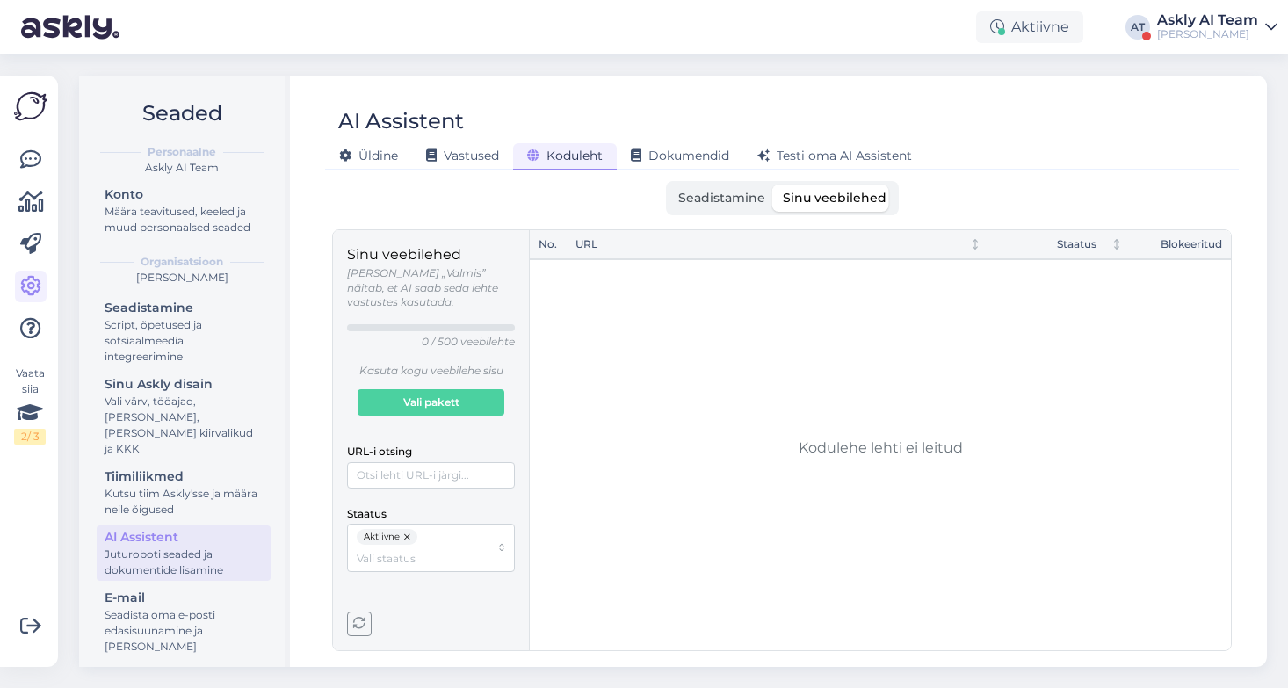
click at [1204, 24] on div "Askly AI Team" at bounding box center [1207, 20] width 101 height 14
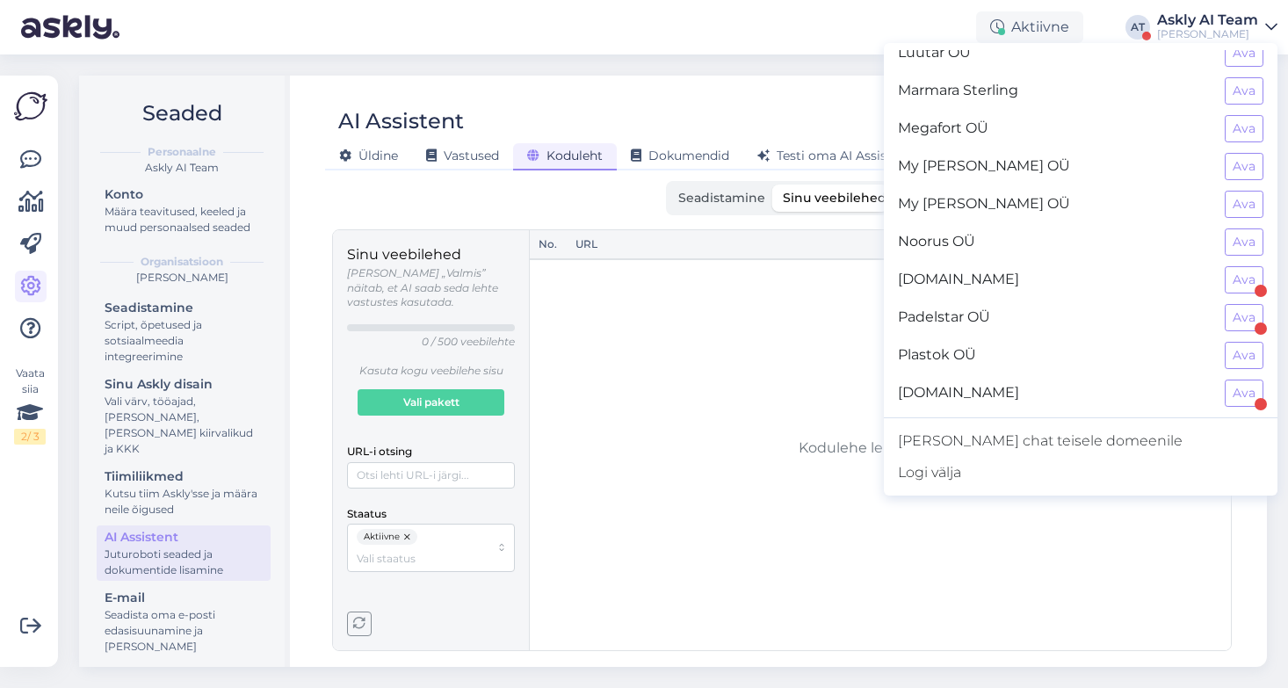
scroll to position [1529, 0]
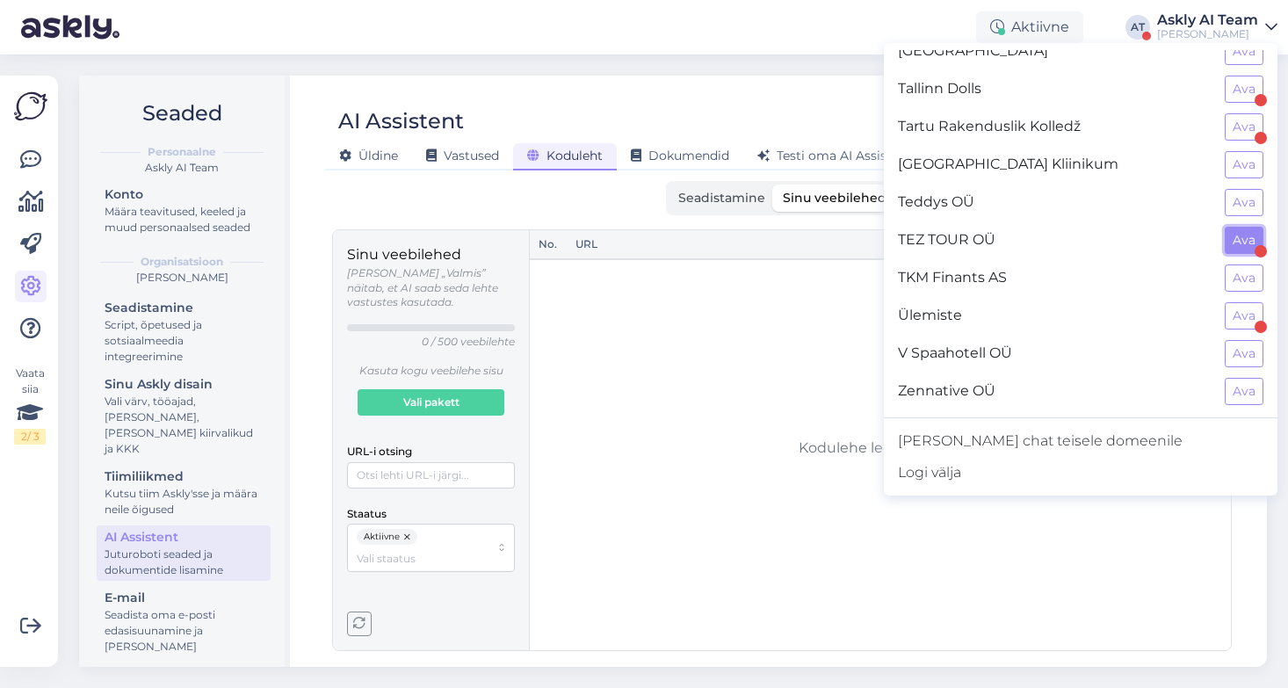
click at [1236, 240] on button "Ava" at bounding box center [1244, 240] width 39 height 27
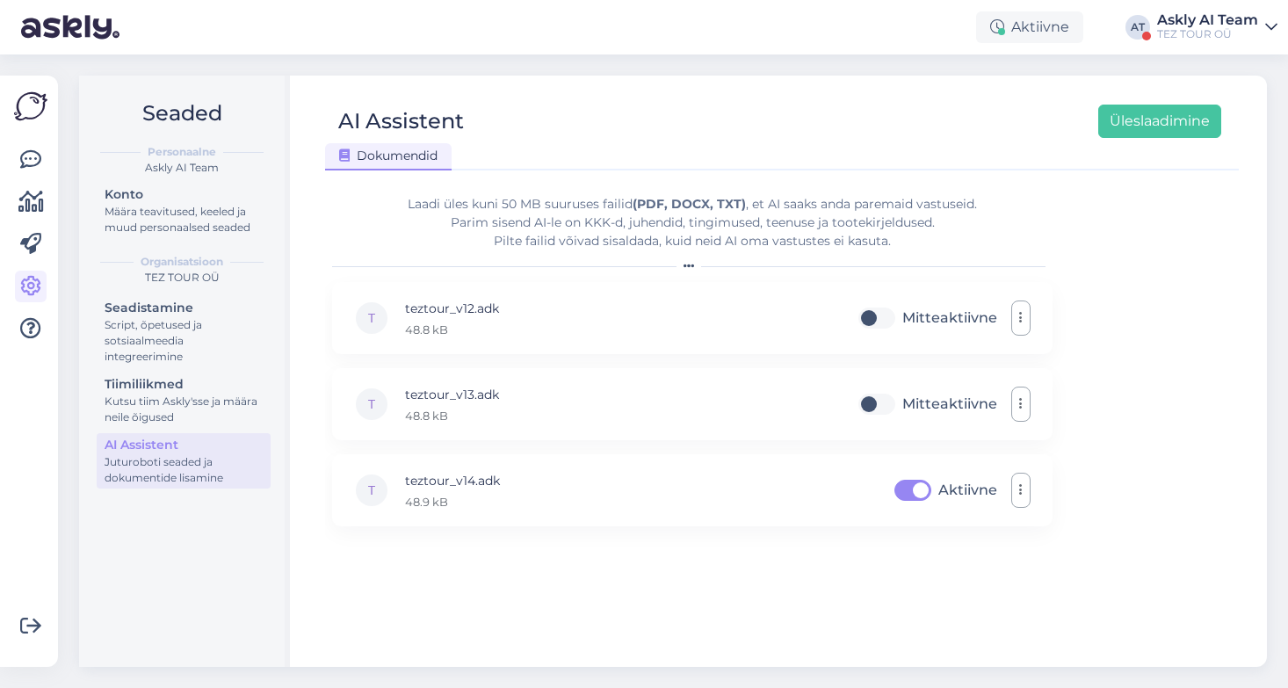
click at [1205, 17] on div "Askly AI Team" at bounding box center [1207, 20] width 101 height 14
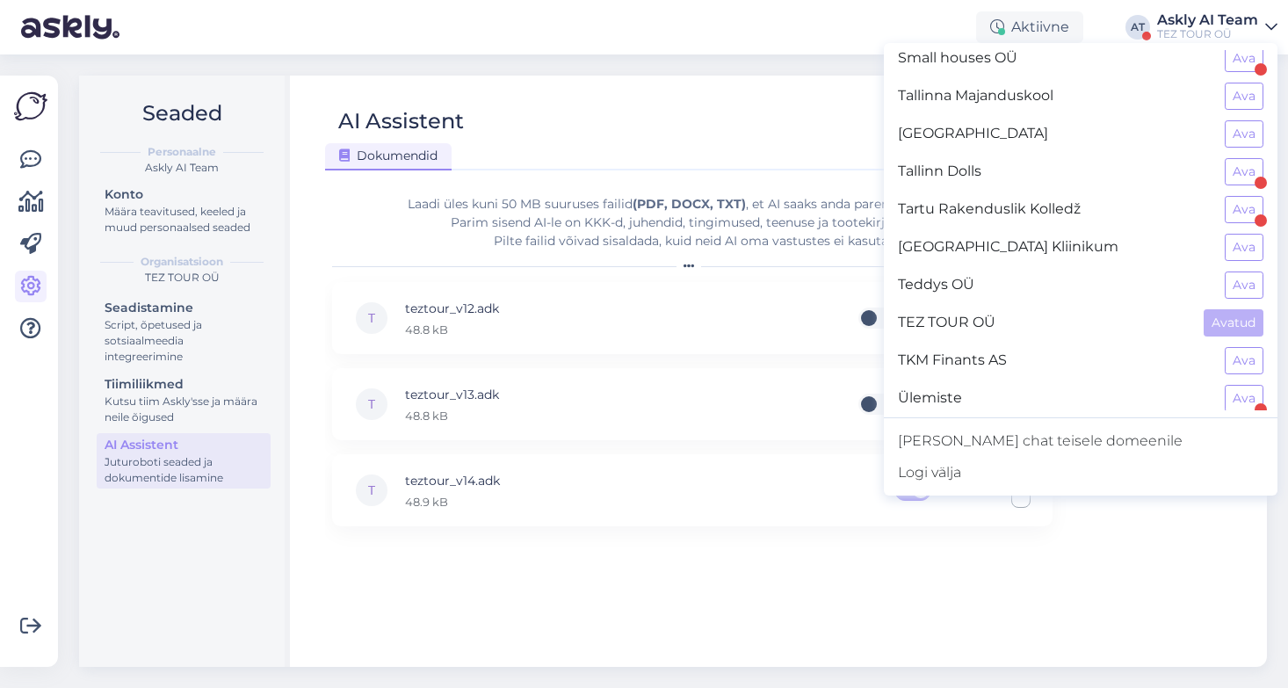
scroll to position [1427, 0]
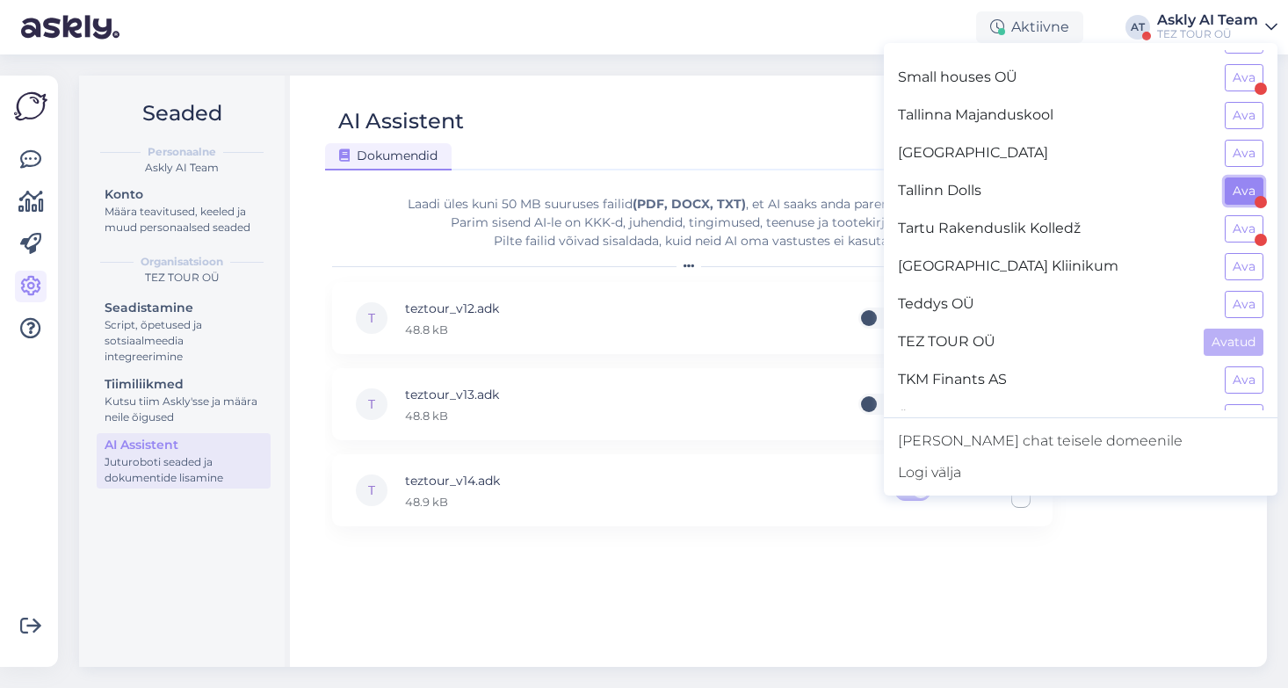
click at [1243, 189] on button "Ava" at bounding box center [1244, 190] width 39 height 27
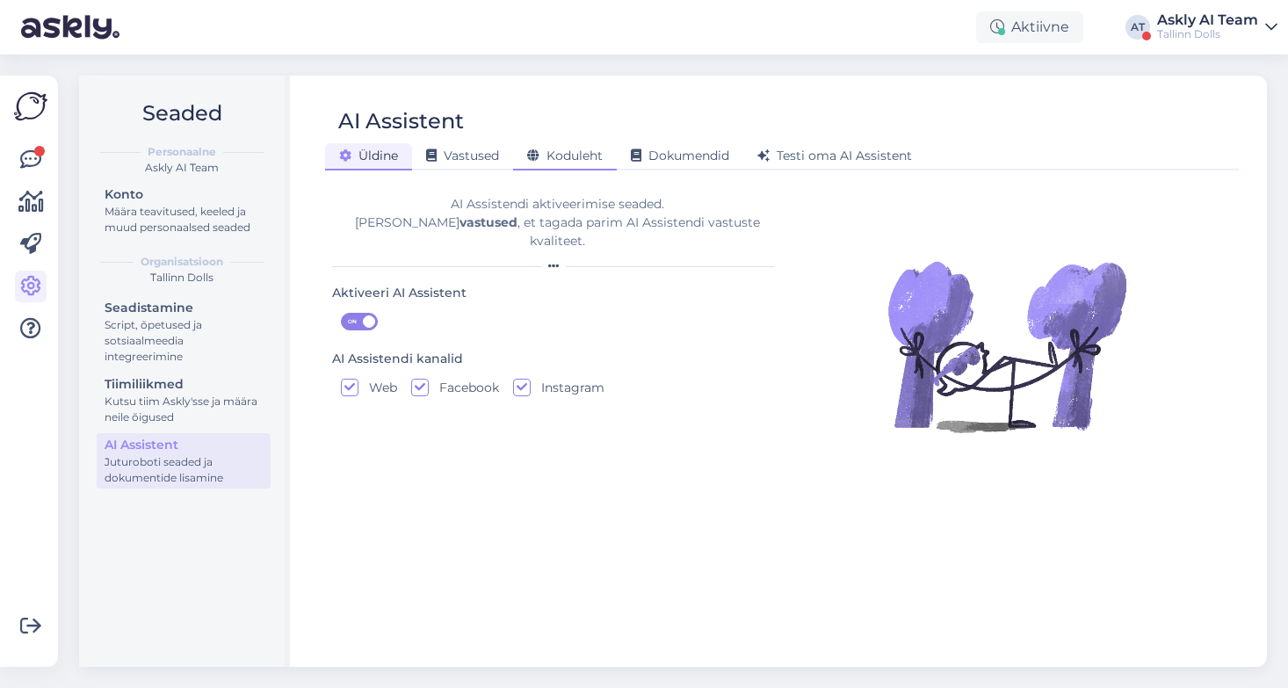
click at [570, 156] on span "Koduleht" at bounding box center [565, 156] width 76 height 16
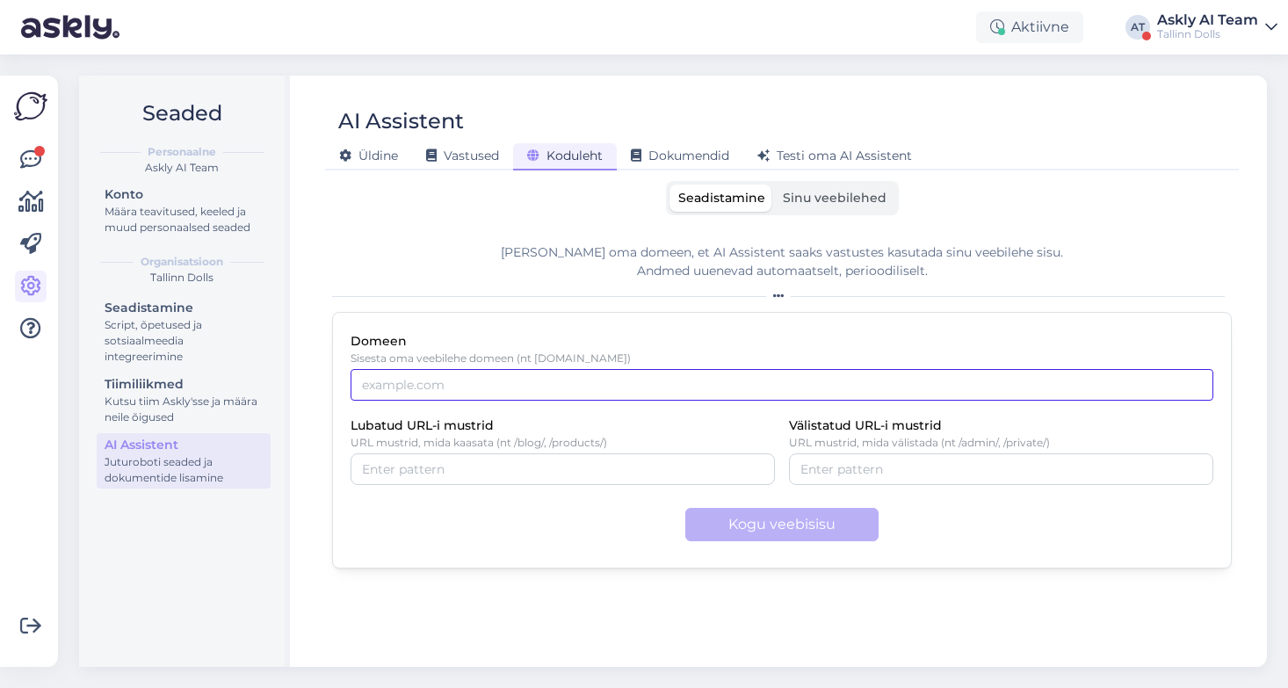
click at [482, 380] on input "Domeen" at bounding box center [782, 385] width 863 height 32
paste input "[URL][DOMAIN_NAME]"
type input "[URL][DOMAIN_NAME]"
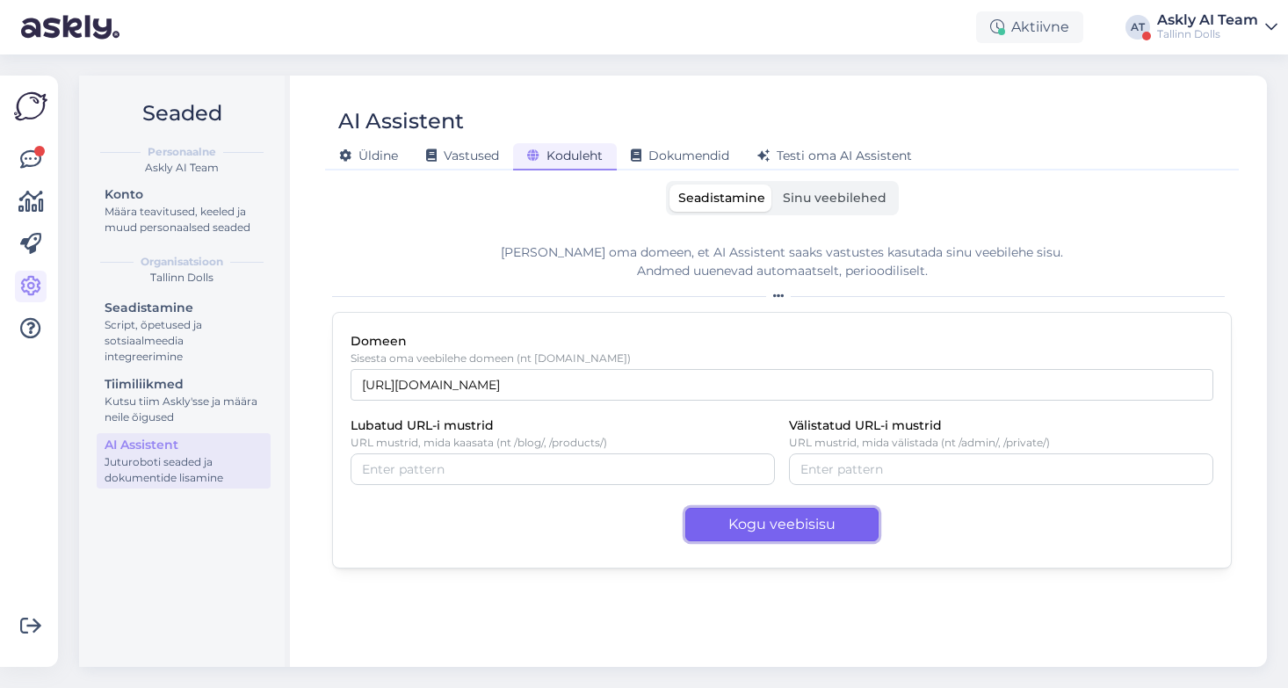
click at [845, 526] on button "Kogu veebisisu" at bounding box center [781, 524] width 193 height 33
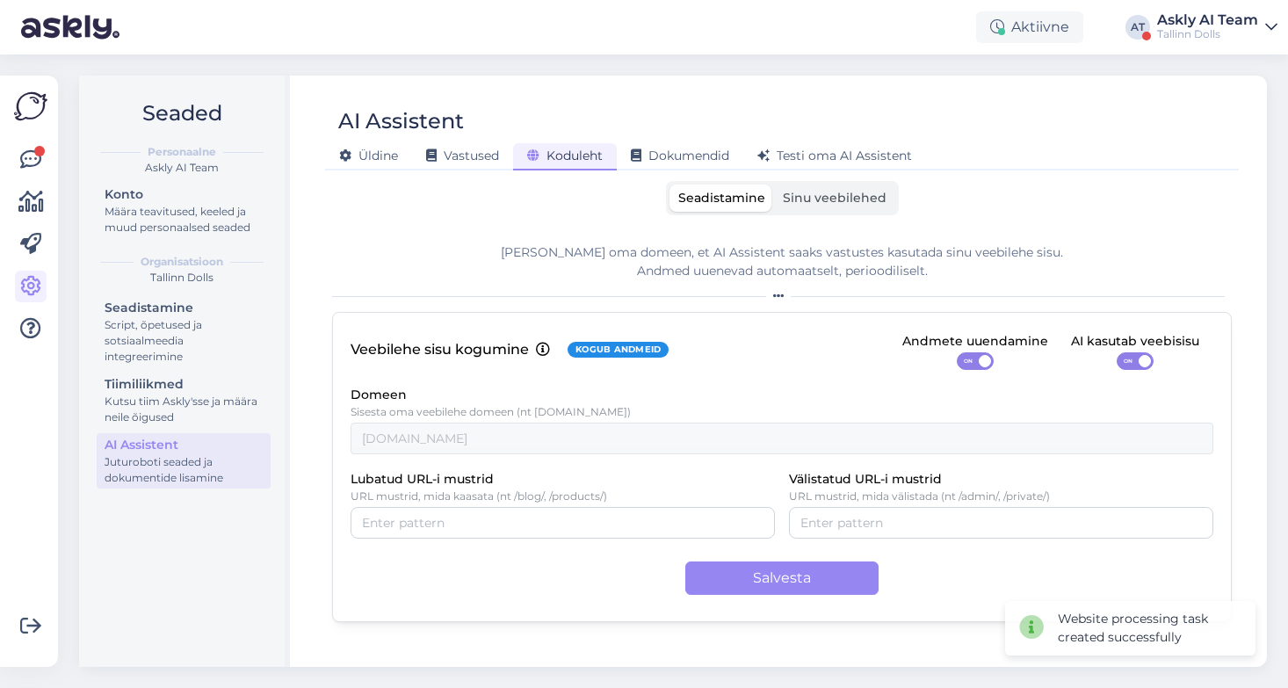
click at [845, 203] on span "Sinu veebilehed" at bounding box center [835, 198] width 104 height 16
click at [774, 185] on input "Sinu veebilehed" at bounding box center [774, 185] width 0 height 0
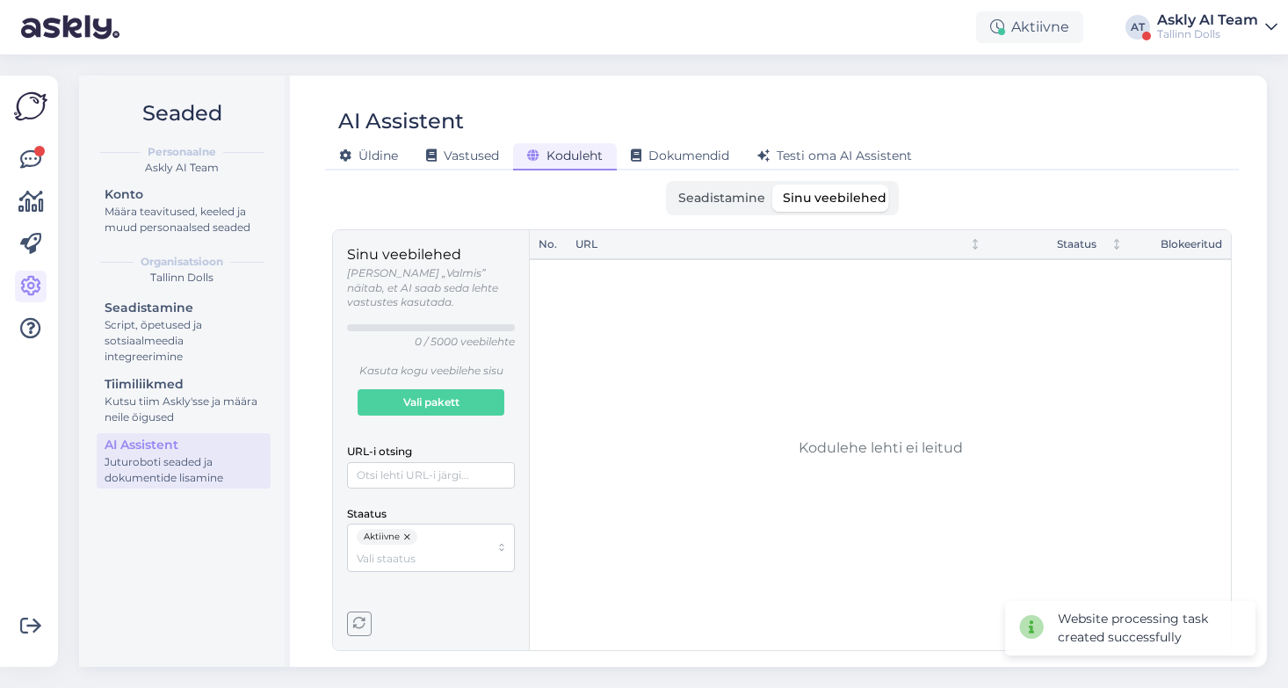
click at [1210, 29] on div "Tallinn Dolls" at bounding box center [1207, 34] width 101 height 14
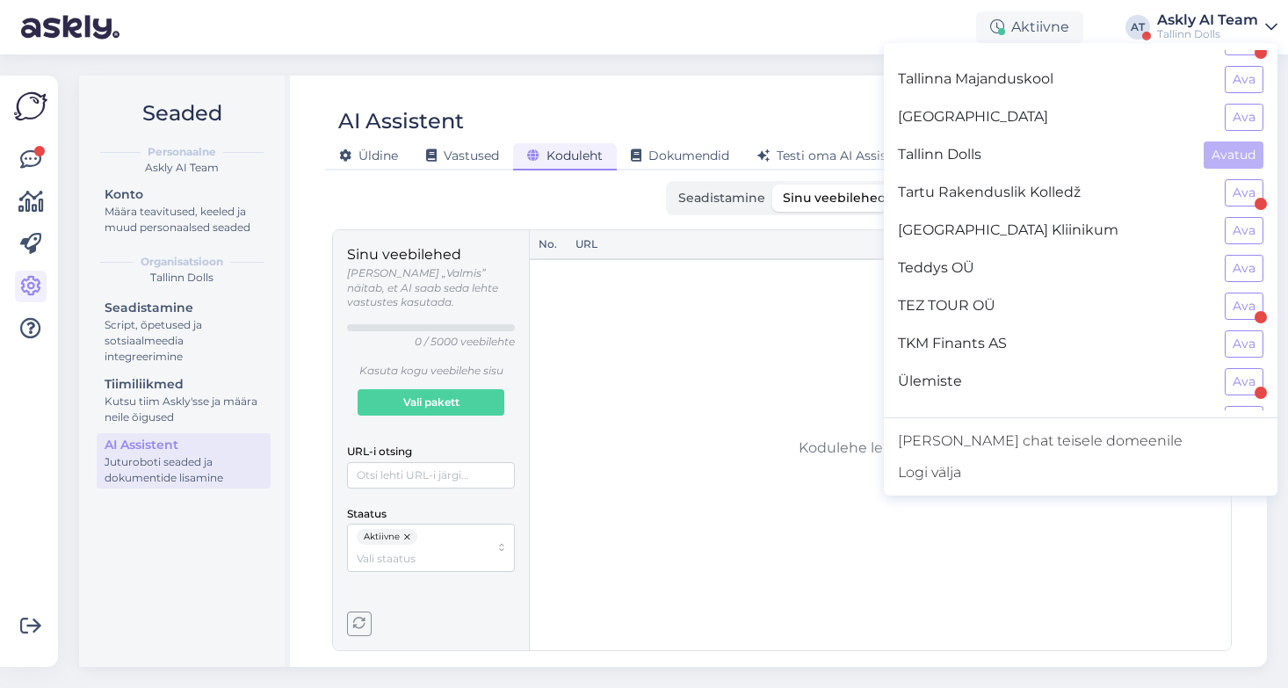
scroll to position [1458, 0]
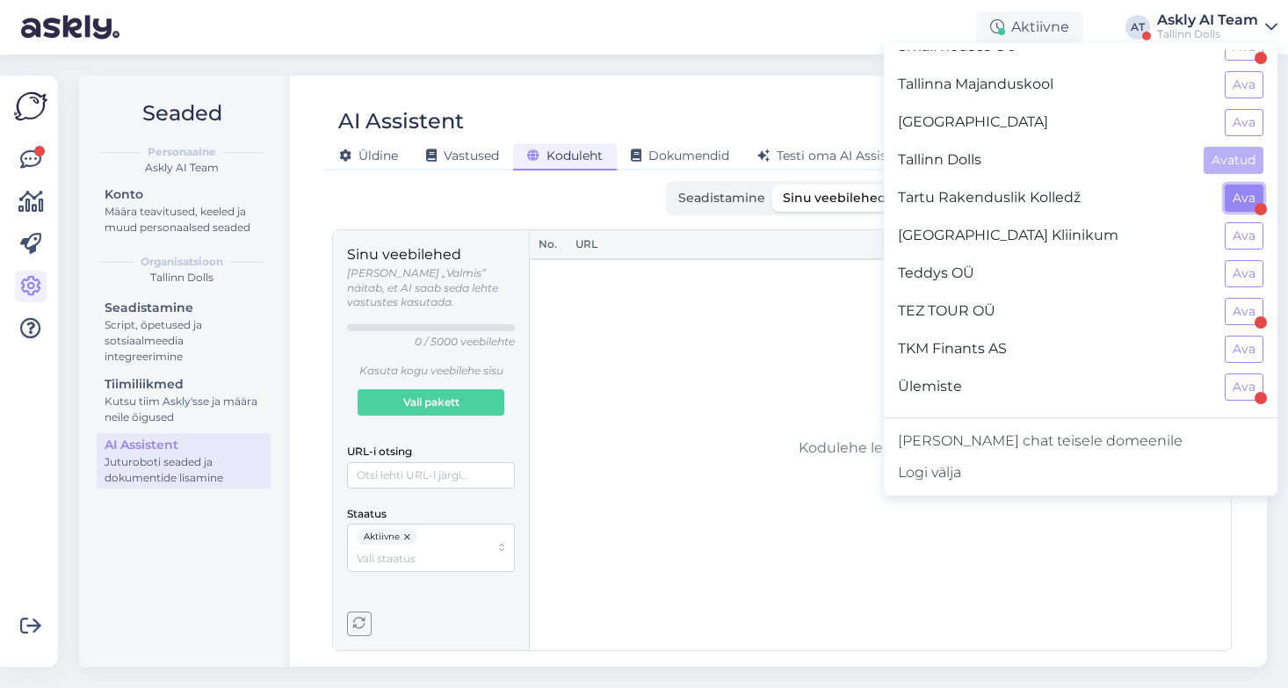
click at [1243, 197] on button "Ava" at bounding box center [1244, 198] width 39 height 27
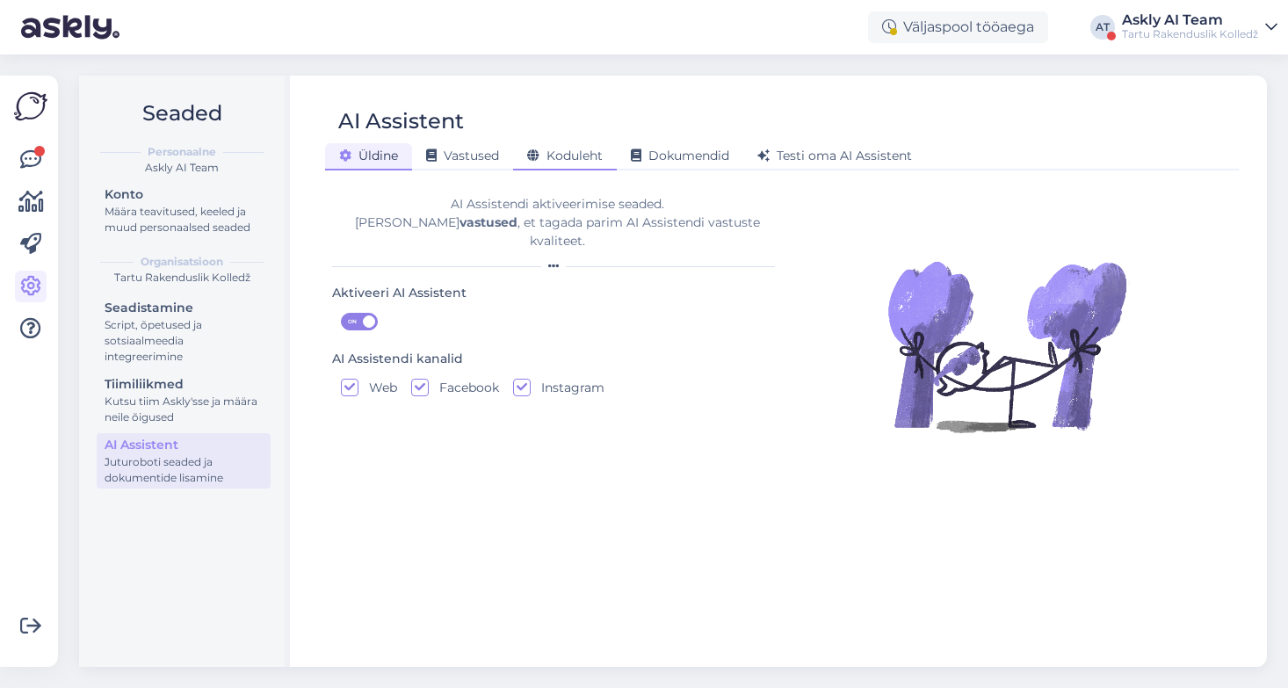
click at [575, 156] on span "Koduleht" at bounding box center [565, 156] width 76 height 16
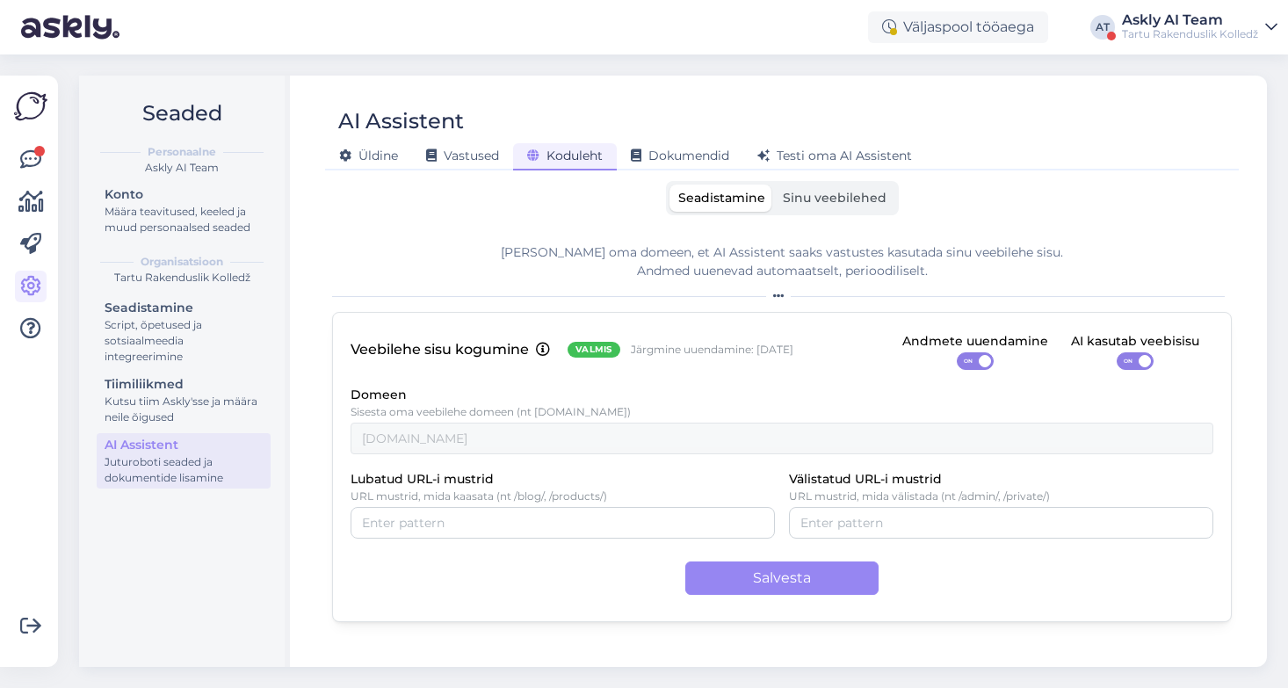
click at [814, 208] on label "Sinu veebilehed" at bounding box center [834, 198] width 121 height 27
click at [774, 185] on input "Sinu veebilehed" at bounding box center [774, 185] width 0 height 0
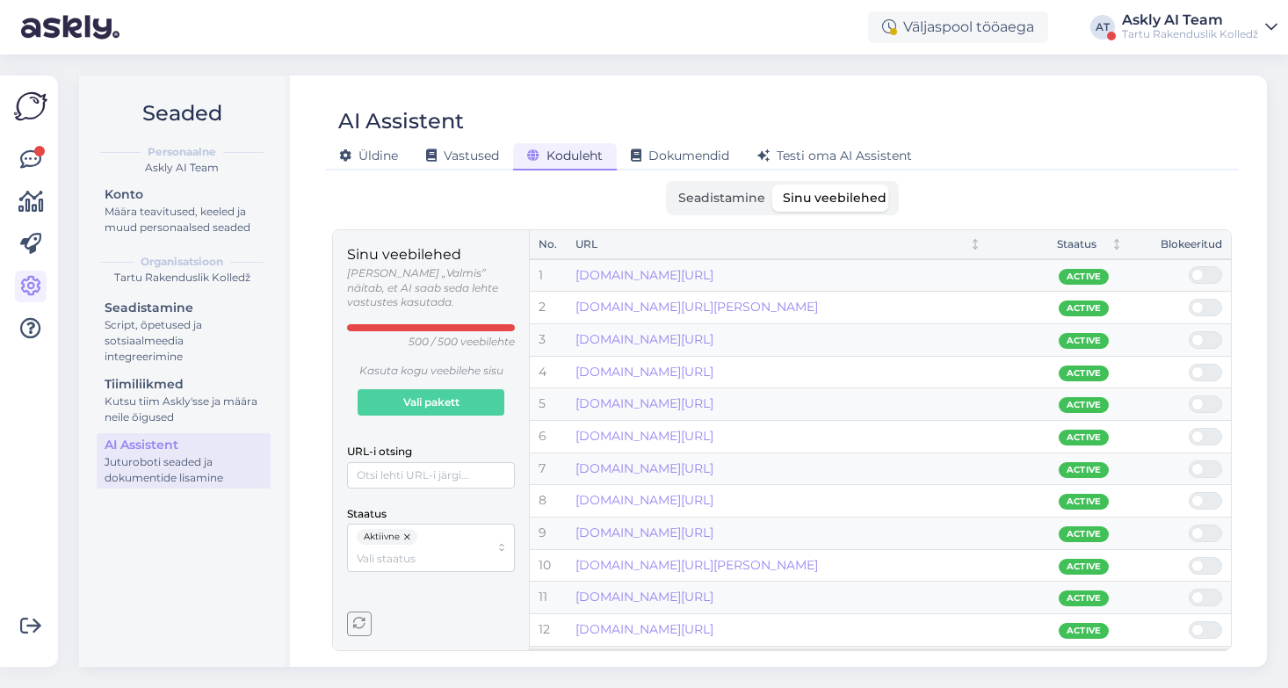
click at [1179, 21] on div "Askly AI Team" at bounding box center [1190, 20] width 136 height 14
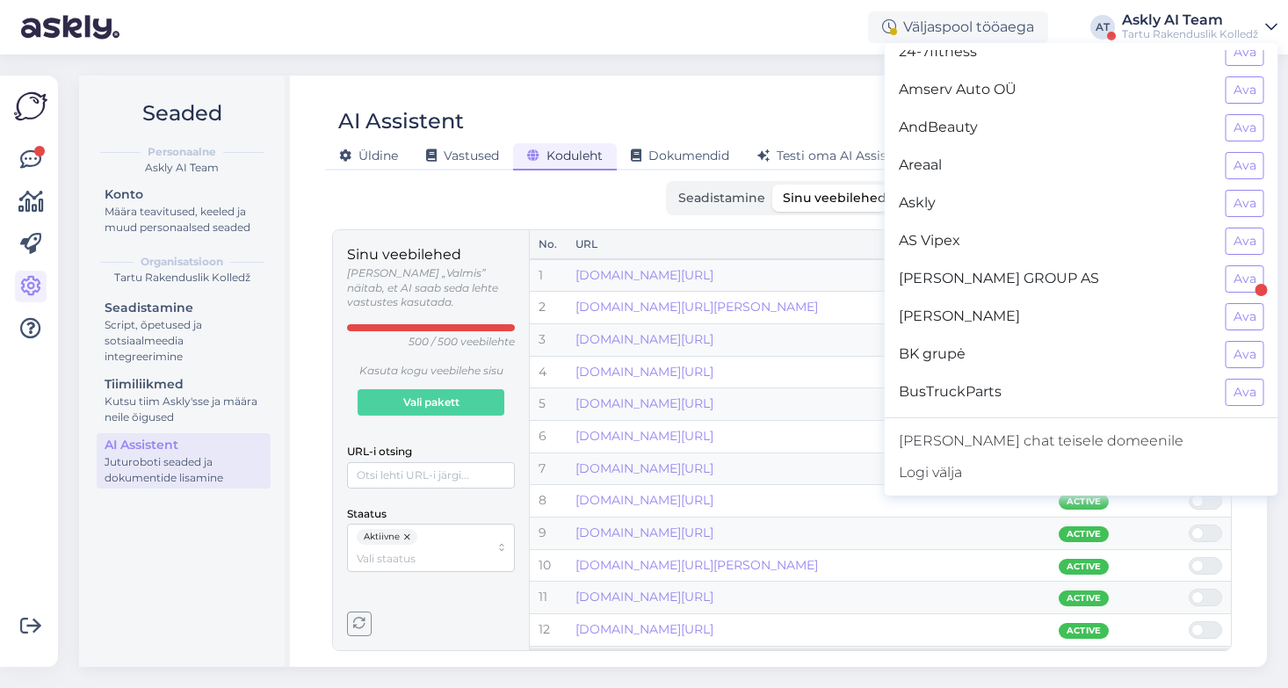
scroll to position [21, 0]
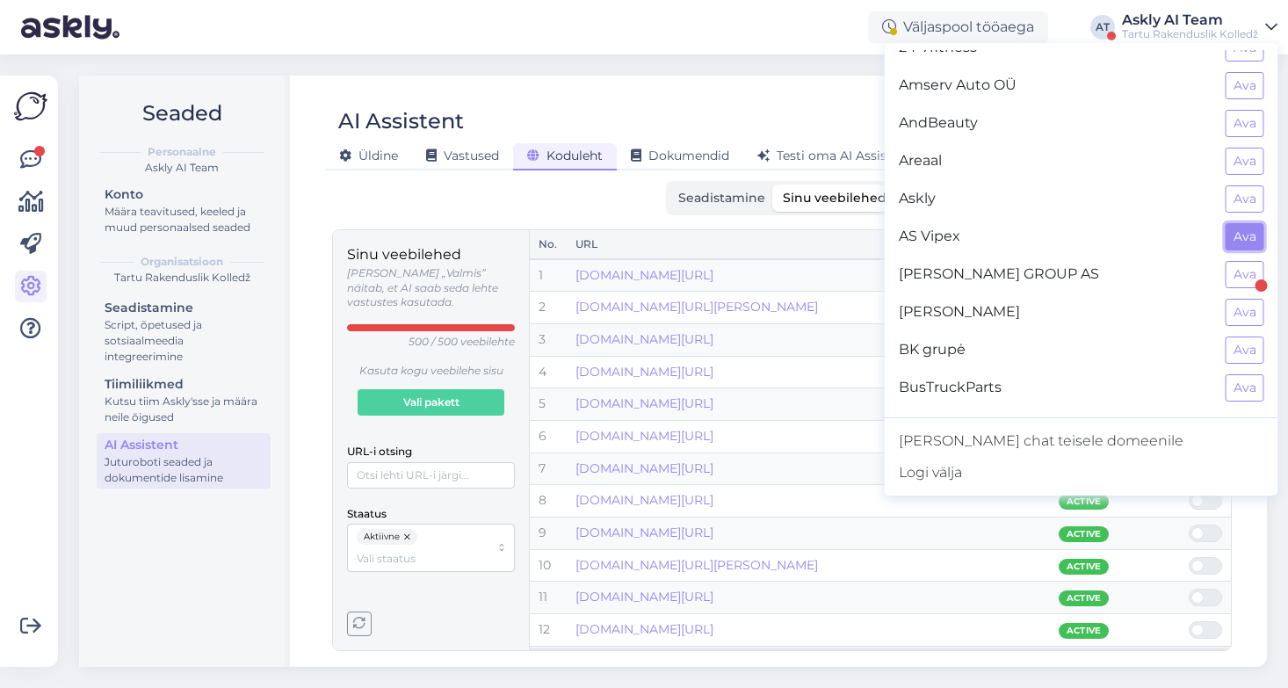
click at [1246, 242] on button "Ava" at bounding box center [1245, 236] width 39 height 27
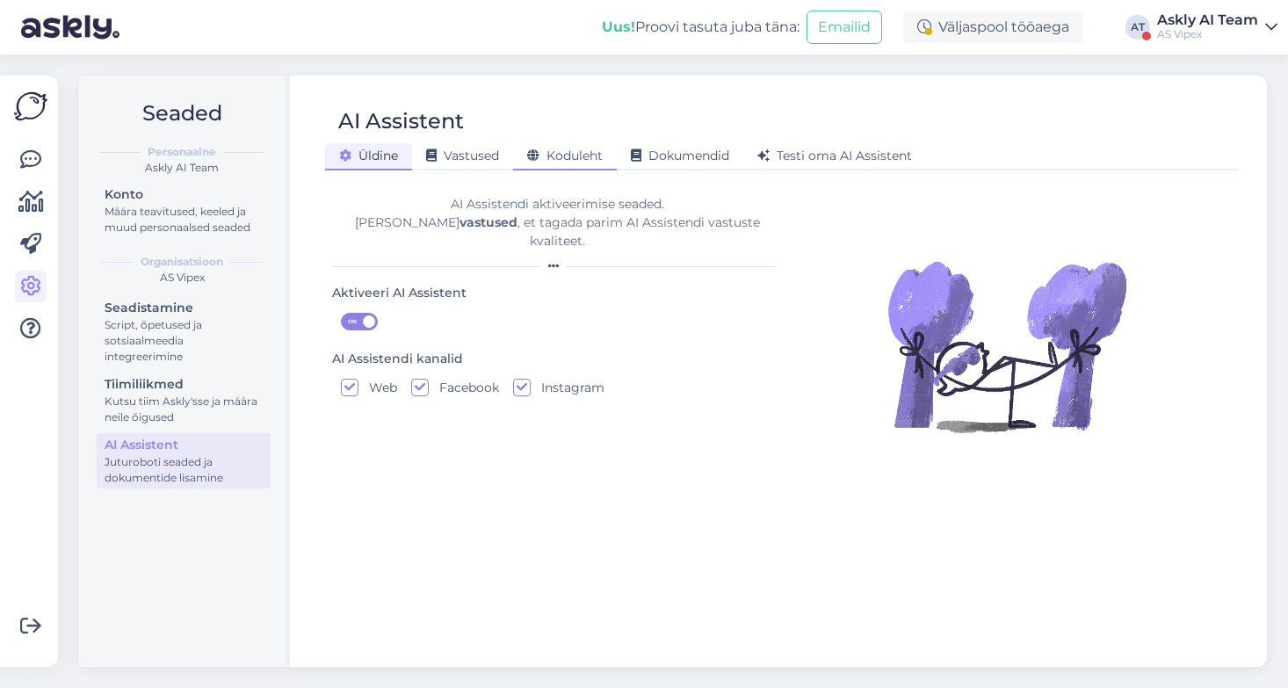
click at [571, 154] on span "Koduleht" at bounding box center [565, 156] width 76 height 16
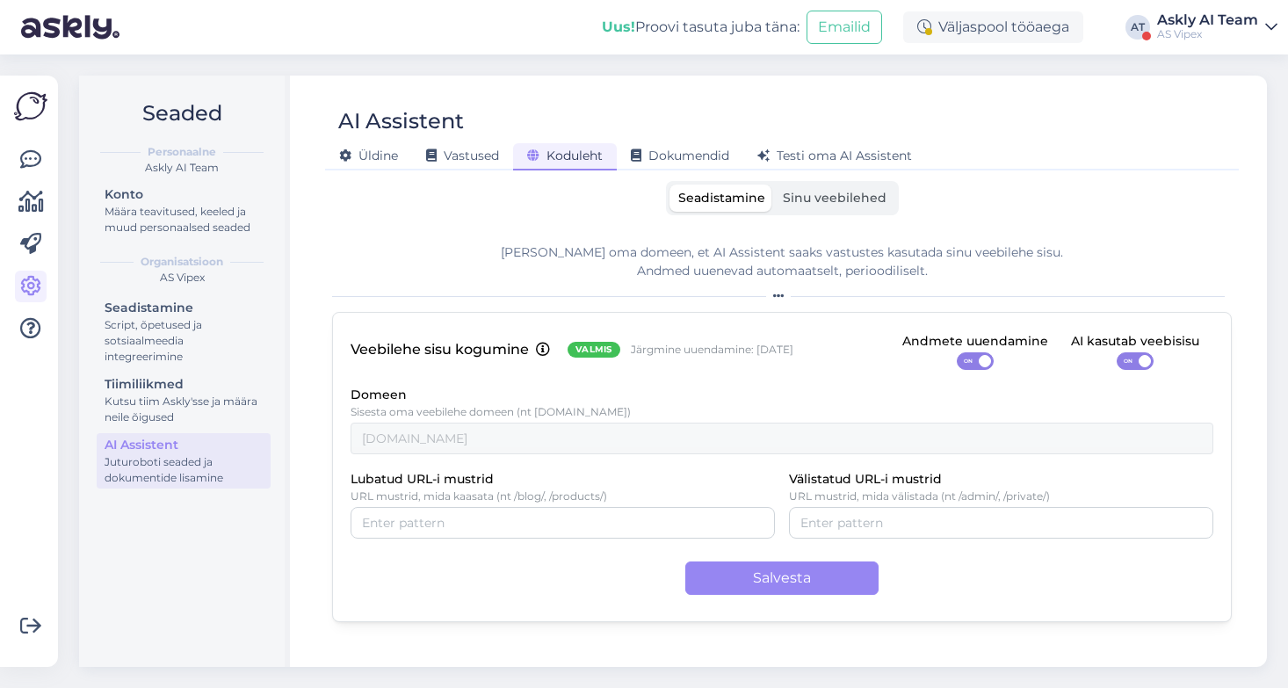
click at [827, 203] on span "Sinu veebilehed" at bounding box center [835, 198] width 104 height 16
click at [774, 185] on input "Sinu veebilehed" at bounding box center [774, 185] width 0 height 0
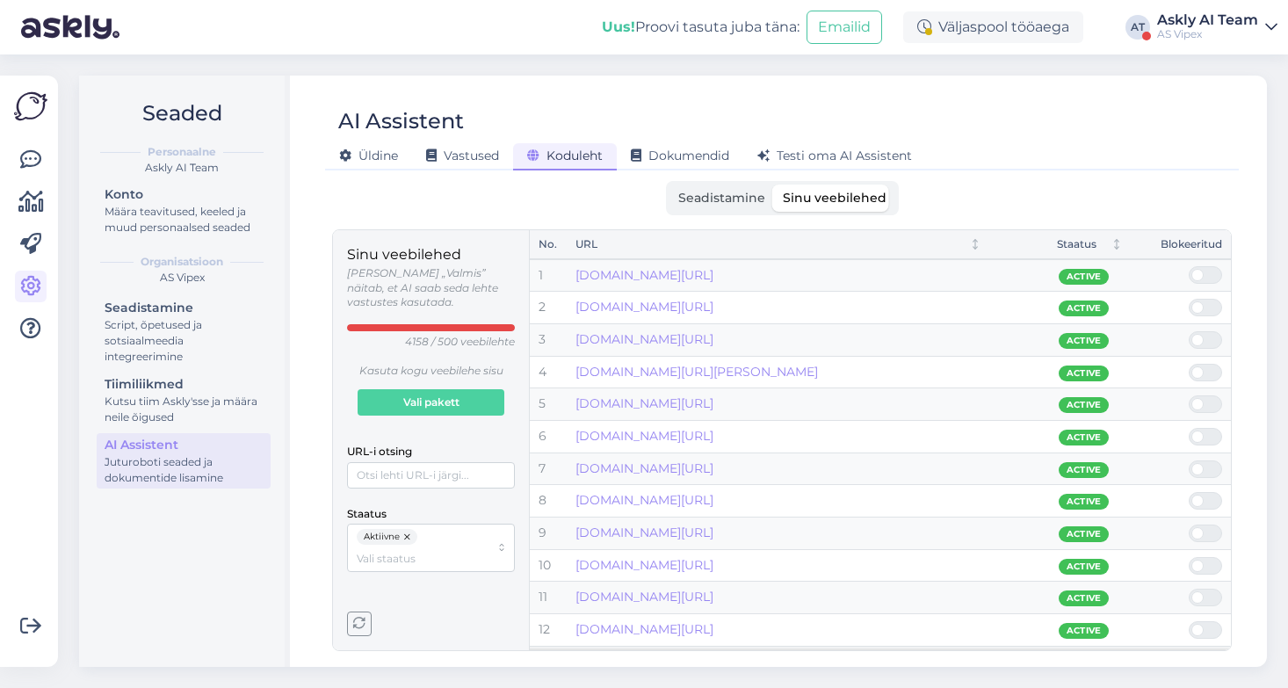
click at [1200, 25] on div "Askly AI Team" at bounding box center [1207, 20] width 101 height 14
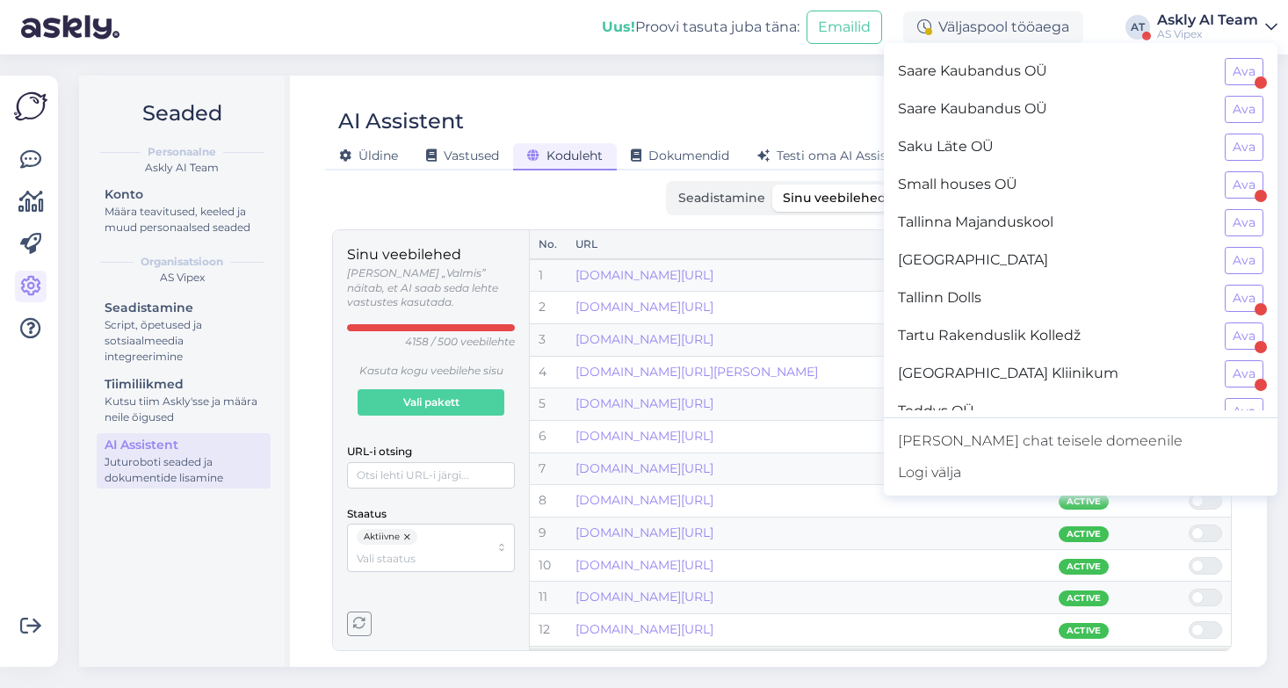
scroll to position [1529, 0]
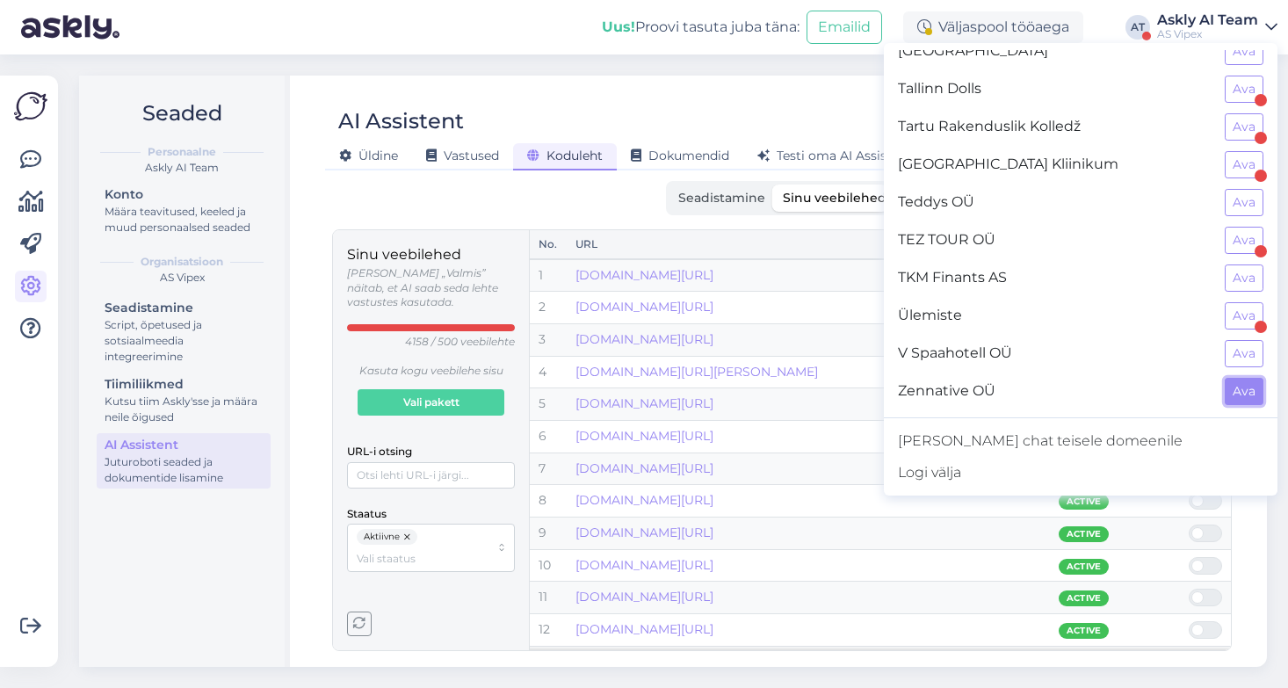
click at [1246, 385] on button "Ava" at bounding box center [1244, 391] width 39 height 27
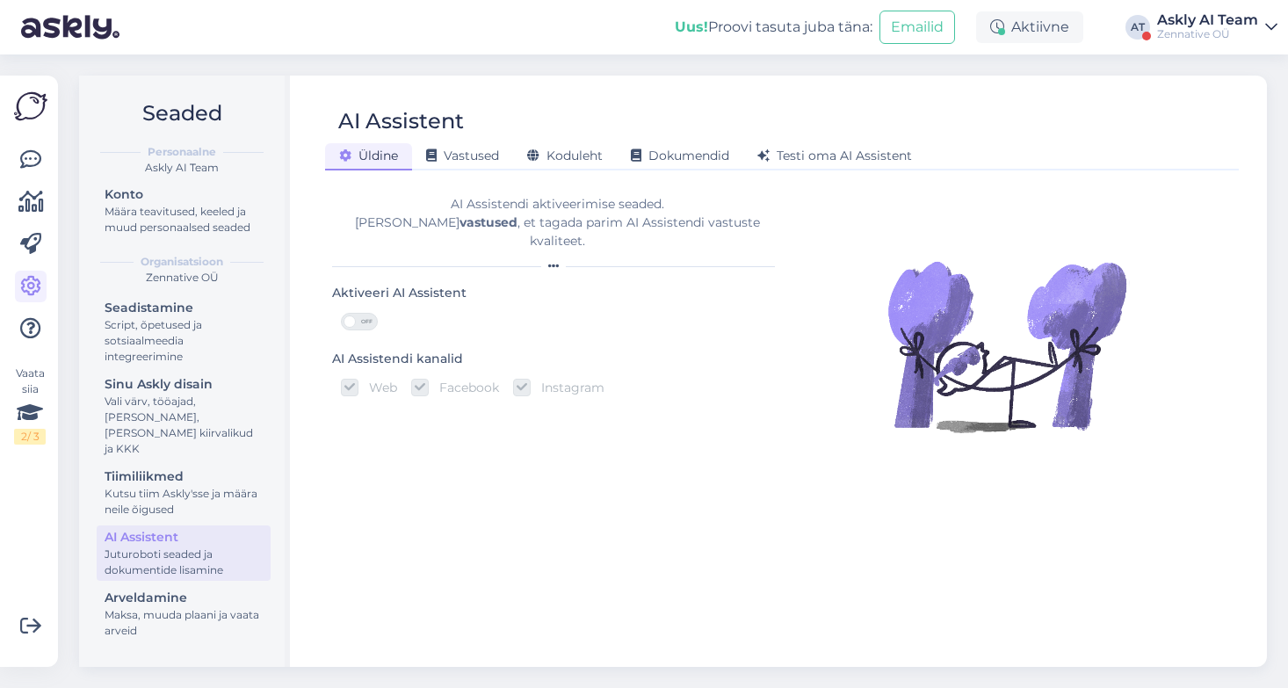
click at [358, 314] on span "OFF" at bounding box center [366, 322] width 21 height 16
click at [341, 313] on input "OFF" at bounding box center [341, 313] width 0 height 0
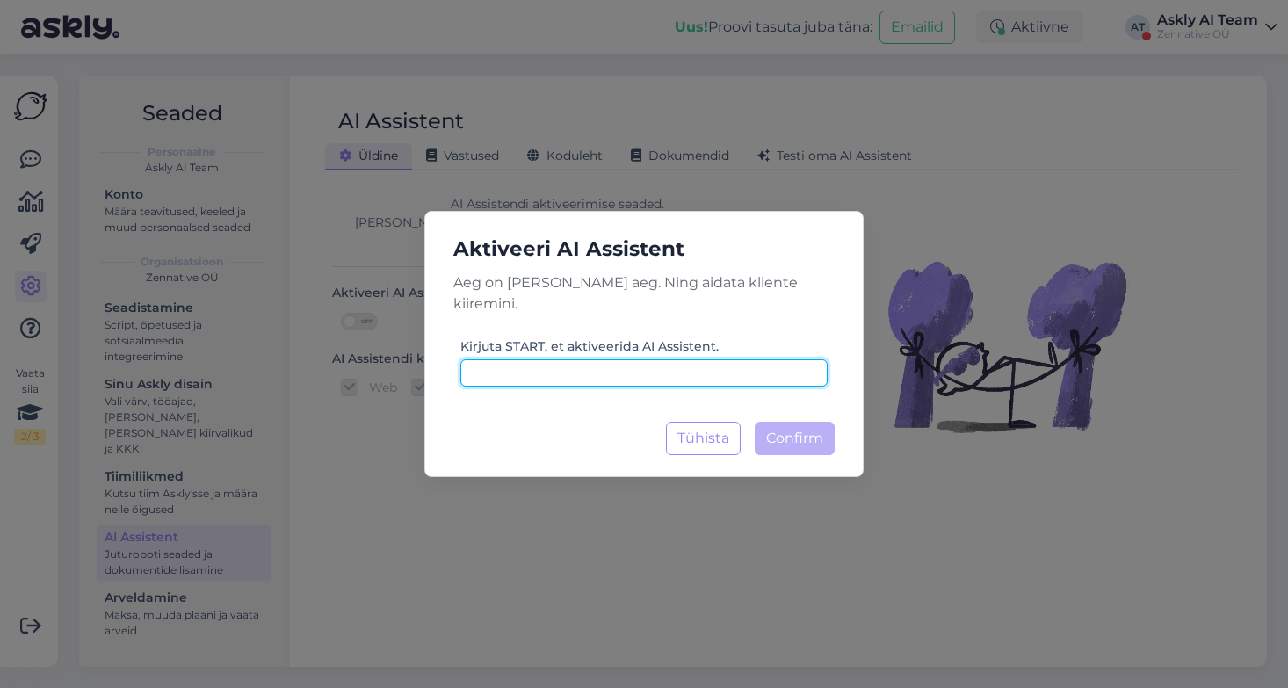
click at [588, 361] on input at bounding box center [643, 372] width 367 height 27
type input "START"
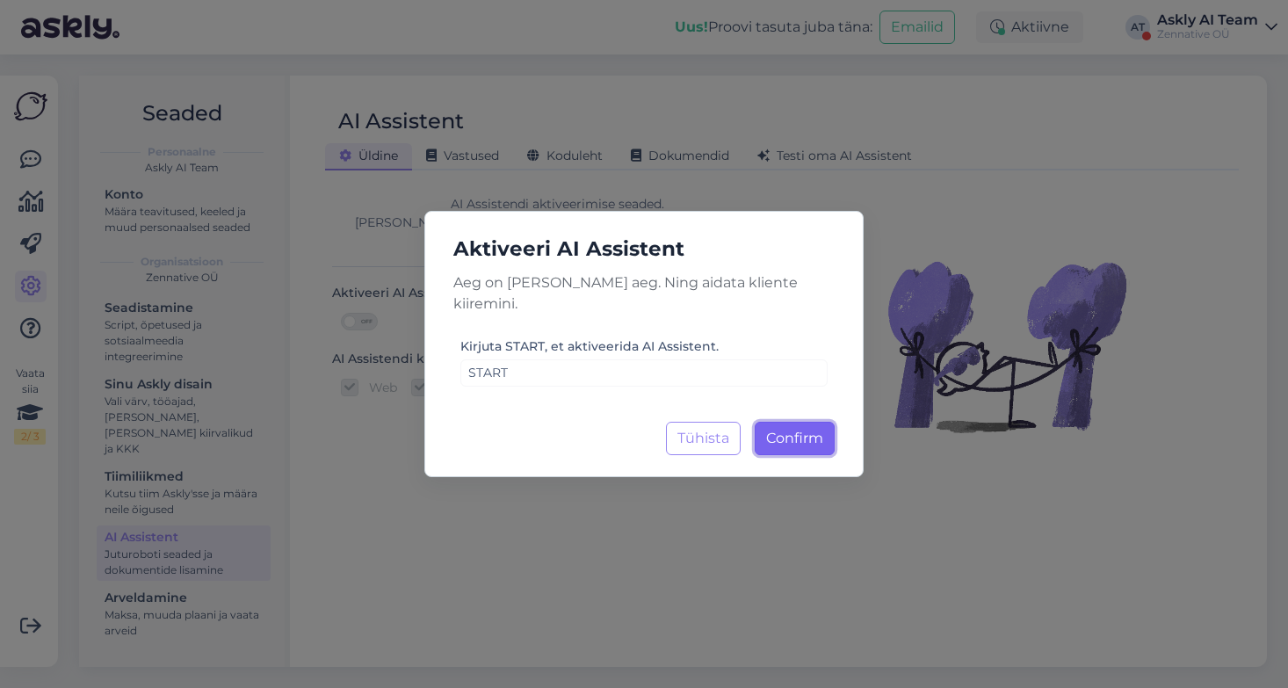
click at [796, 430] on span "Confirm" at bounding box center [794, 438] width 57 height 17
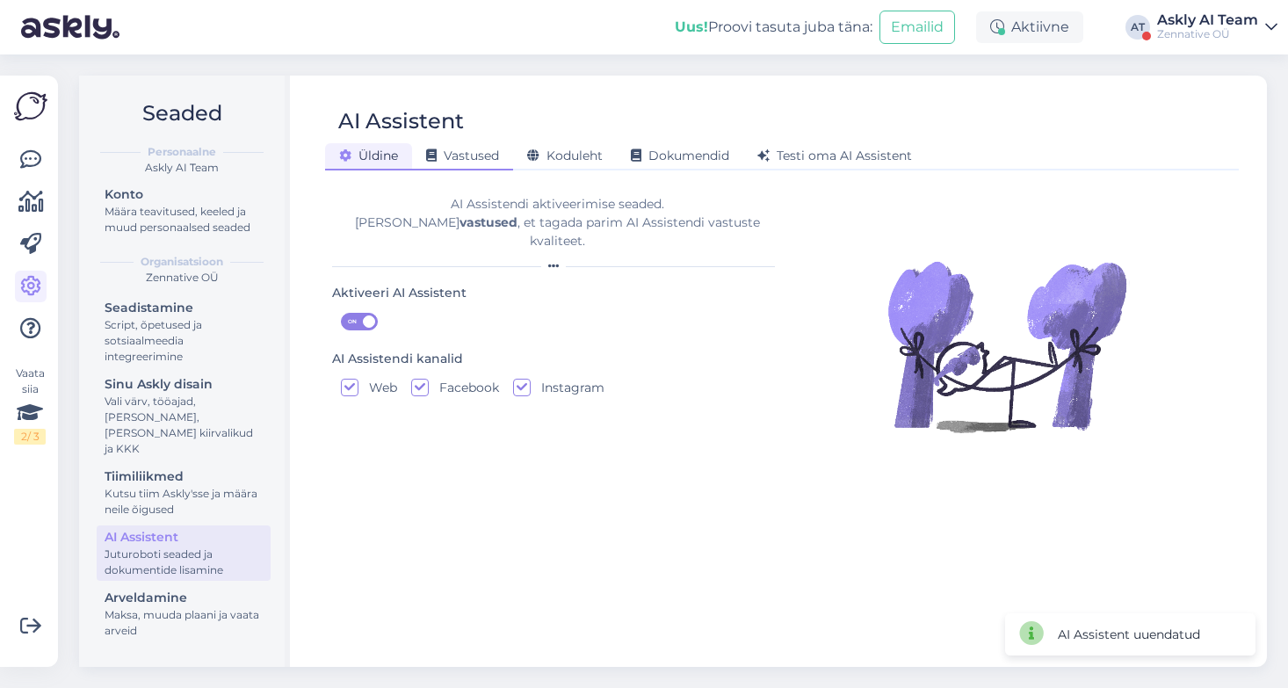
click at [469, 158] on span "Vastused" at bounding box center [462, 156] width 73 height 16
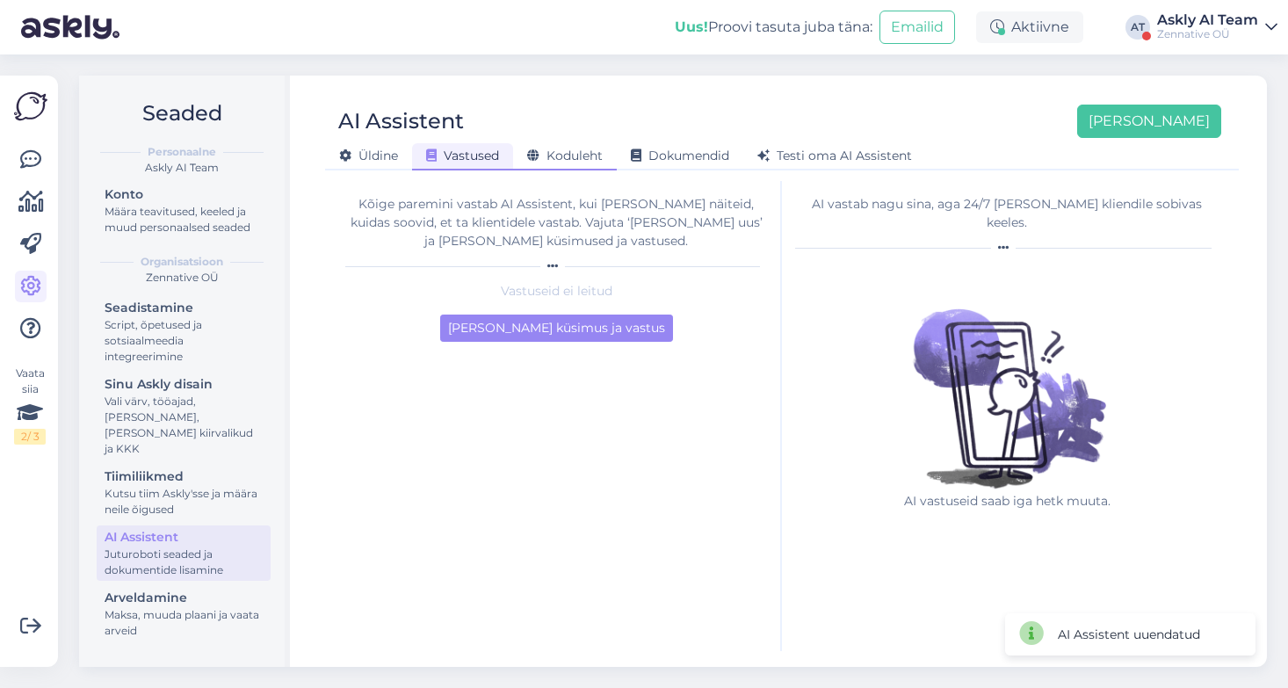
click at [566, 157] on span "Koduleht" at bounding box center [565, 156] width 76 height 16
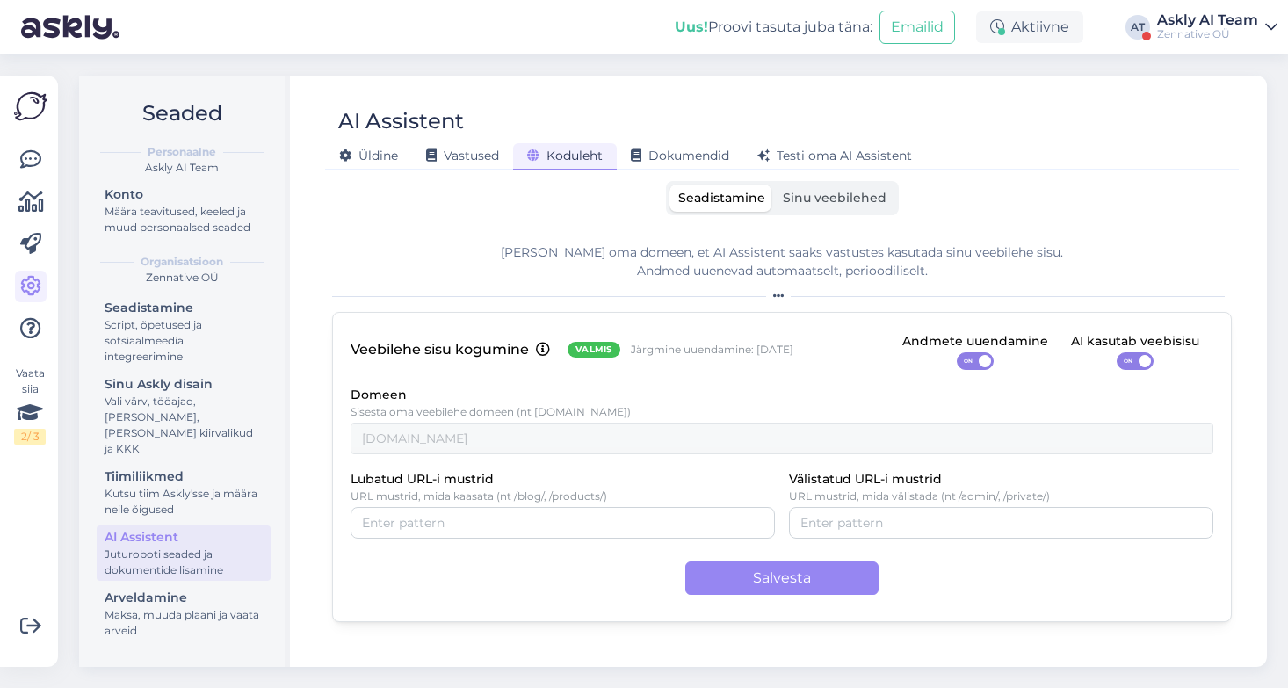
click at [800, 211] on label "Sinu veebilehed" at bounding box center [834, 198] width 121 height 27
click at [774, 185] on input "Sinu veebilehed" at bounding box center [774, 185] width 0 height 0
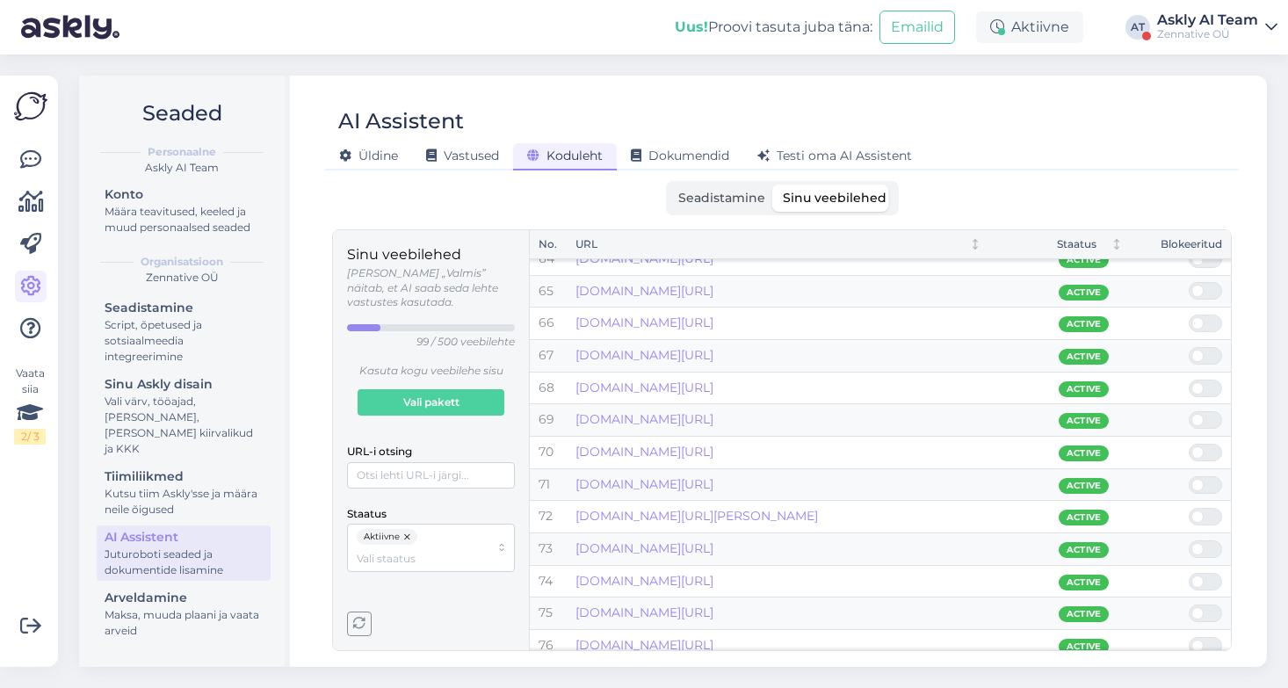
scroll to position [2801, 0]
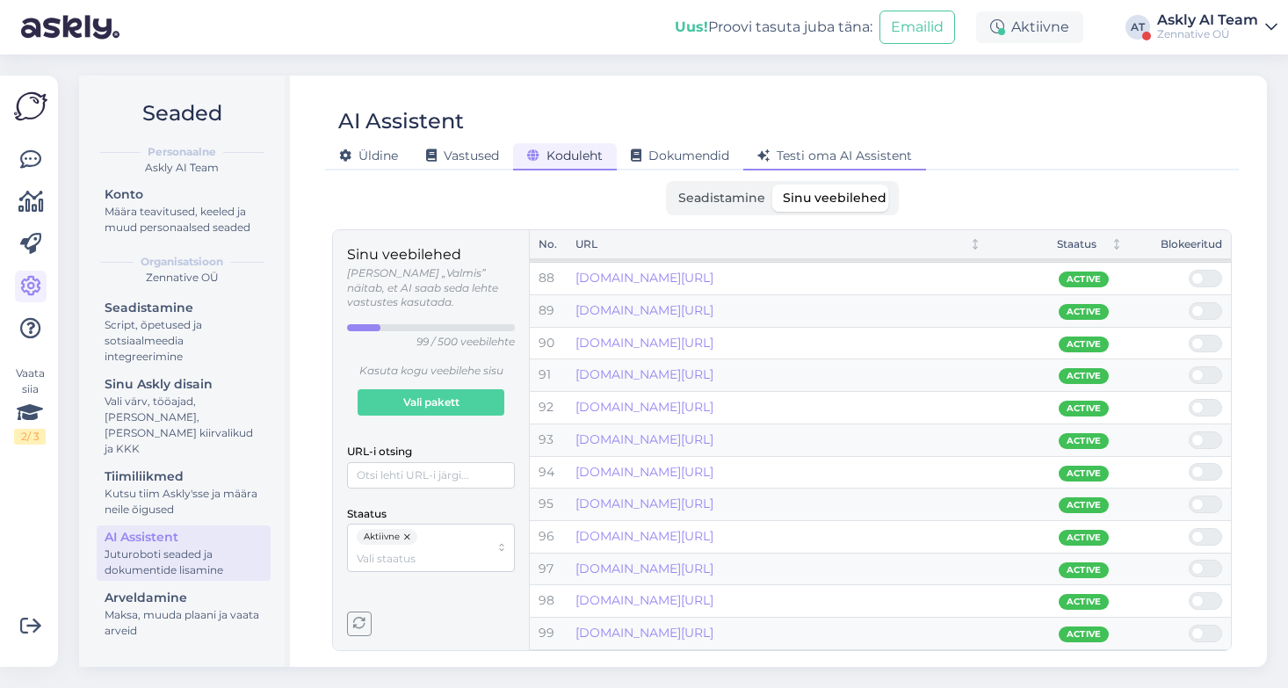
click at [842, 154] on span "Testi oma AI Assistent" at bounding box center [834, 156] width 155 height 16
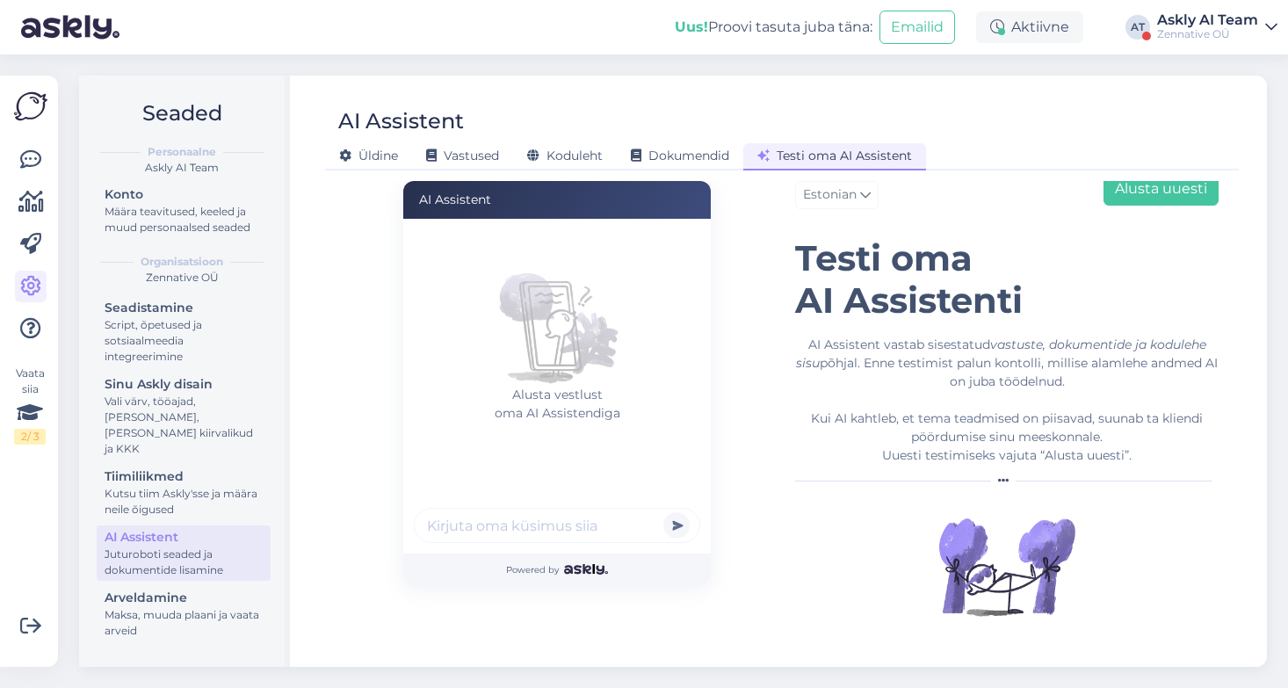
click at [509, 527] on input "text" at bounding box center [557, 525] width 286 height 35
type input "mis aitab uinuda kiiremini?"
click at [663, 512] on button "submit" at bounding box center [676, 525] width 26 height 26
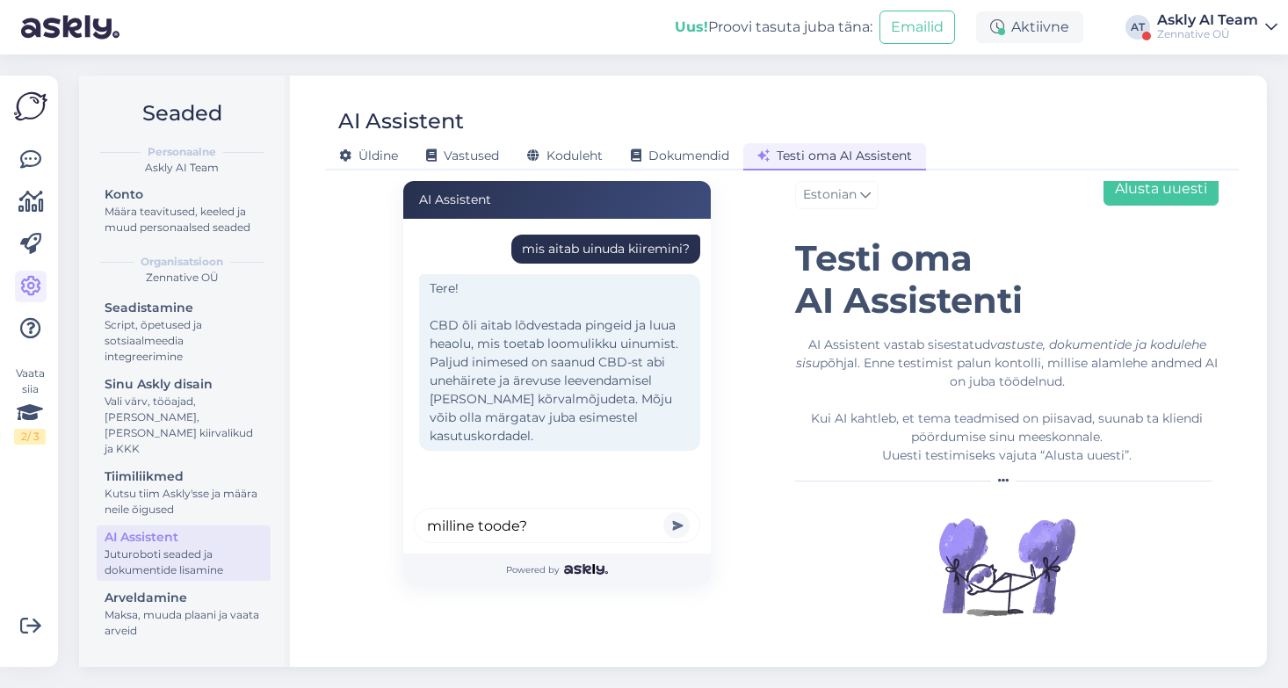
type input "milline toode?"
click at [663, 512] on button "submit" at bounding box center [676, 525] width 26 height 26
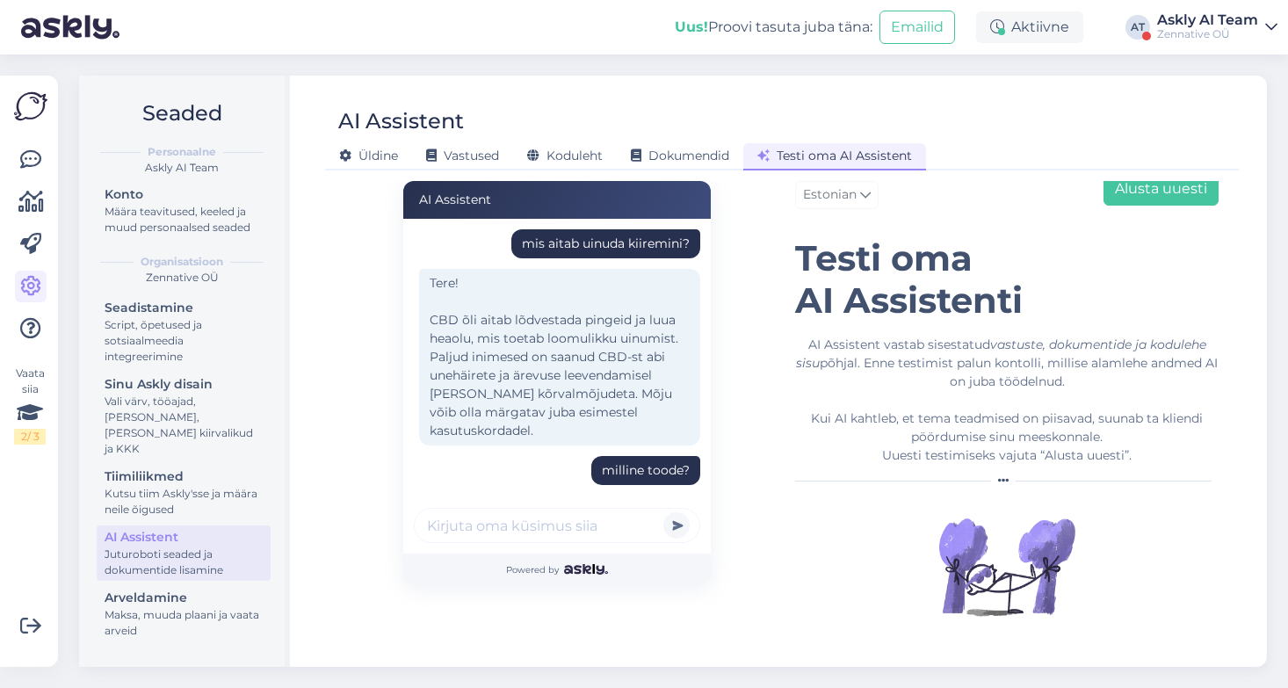
scroll to position [119, 0]
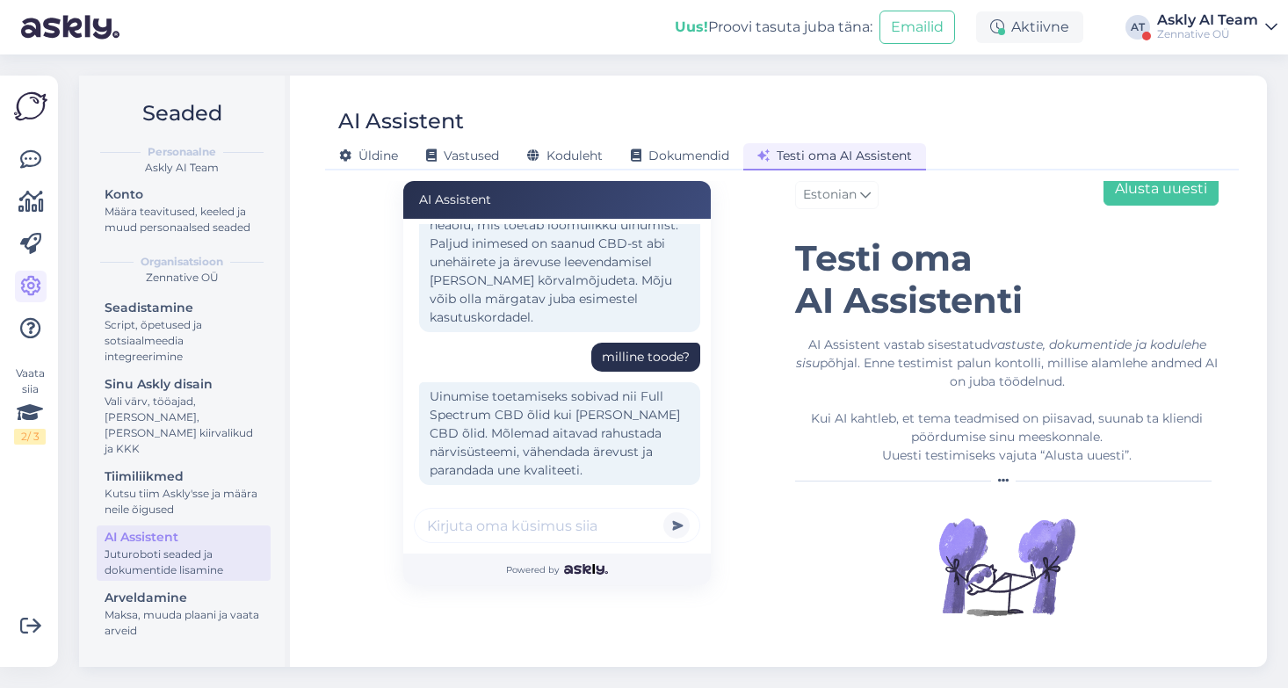
type input "a"
type input "mis see maksab?"
click at [663, 512] on button "submit" at bounding box center [676, 525] width 26 height 26
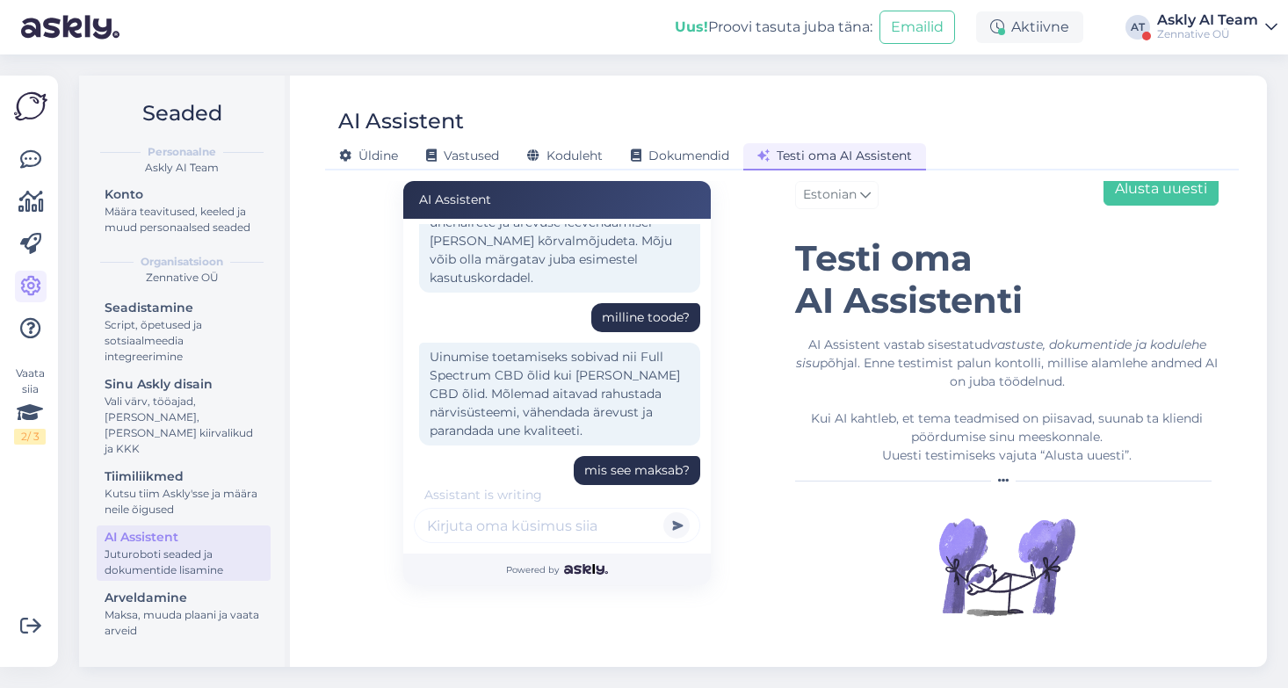
scroll to position [271, 0]
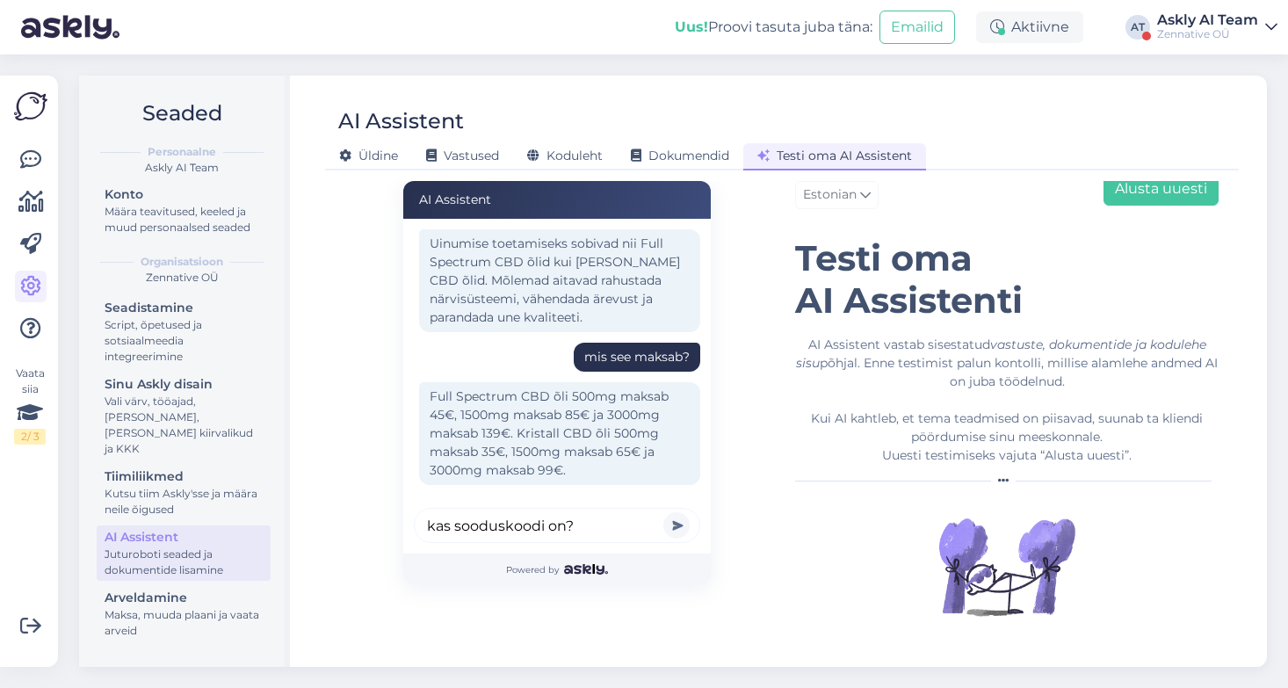
type input "kas sooduskoodi on?"
click at [663, 512] on button "submit" at bounding box center [676, 525] width 26 height 26
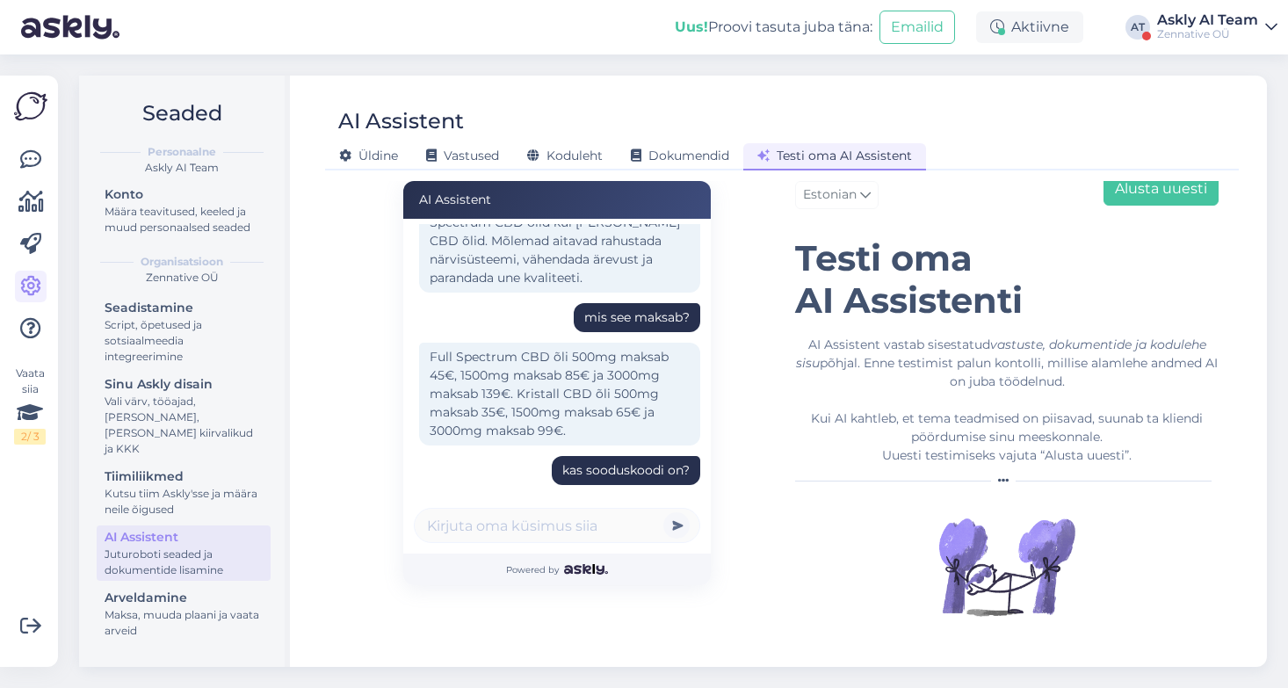
scroll to position [422, 0]
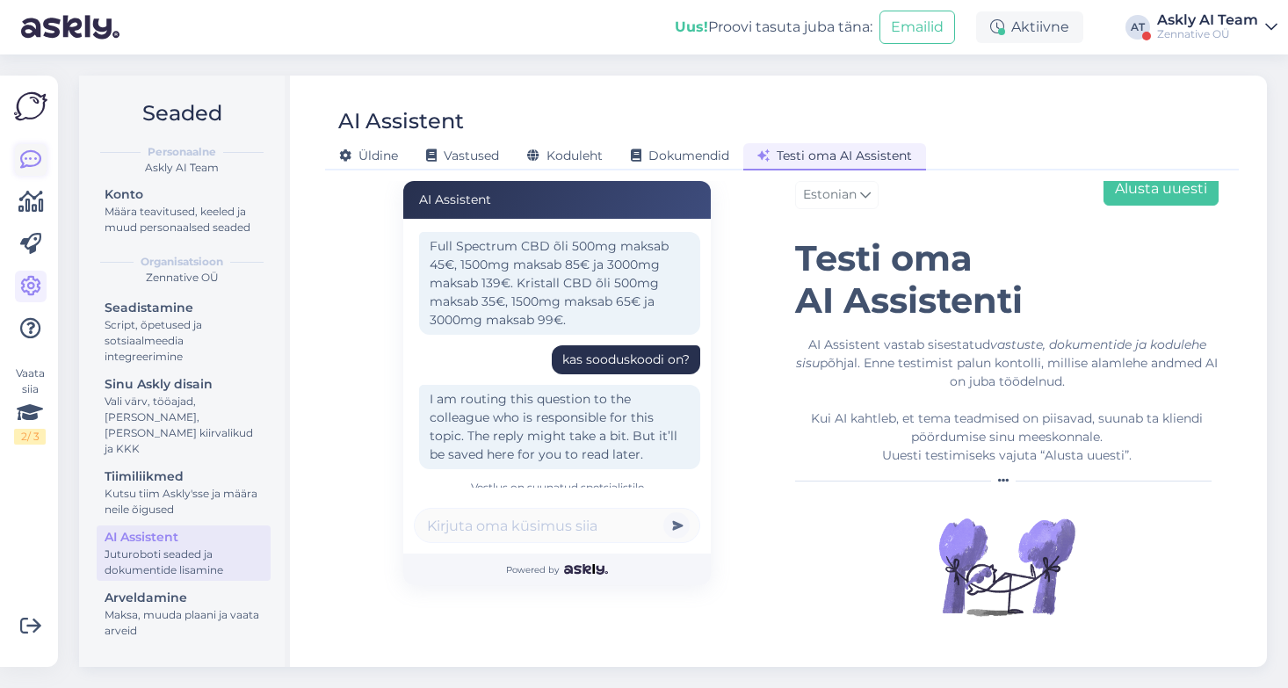
click at [28, 159] on icon at bounding box center [30, 159] width 21 height 21
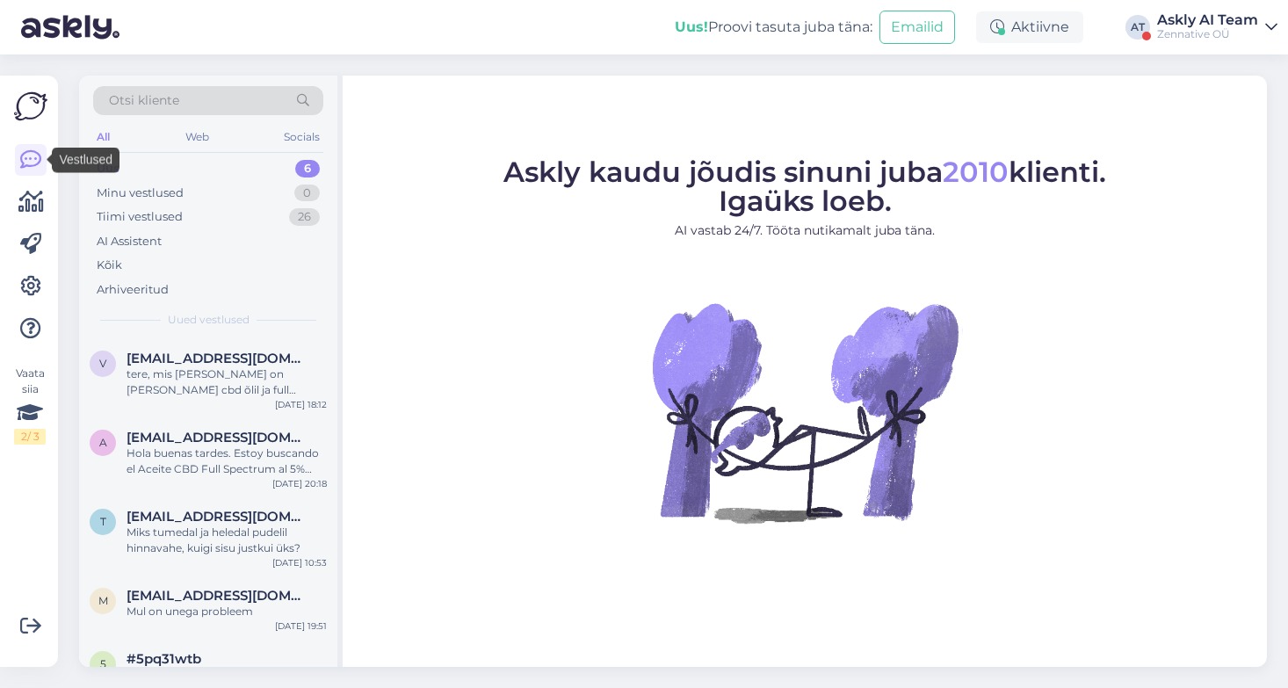
click at [152, 97] on span "Otsi kliente" at bounding box center [144, 100] width 70 height 18
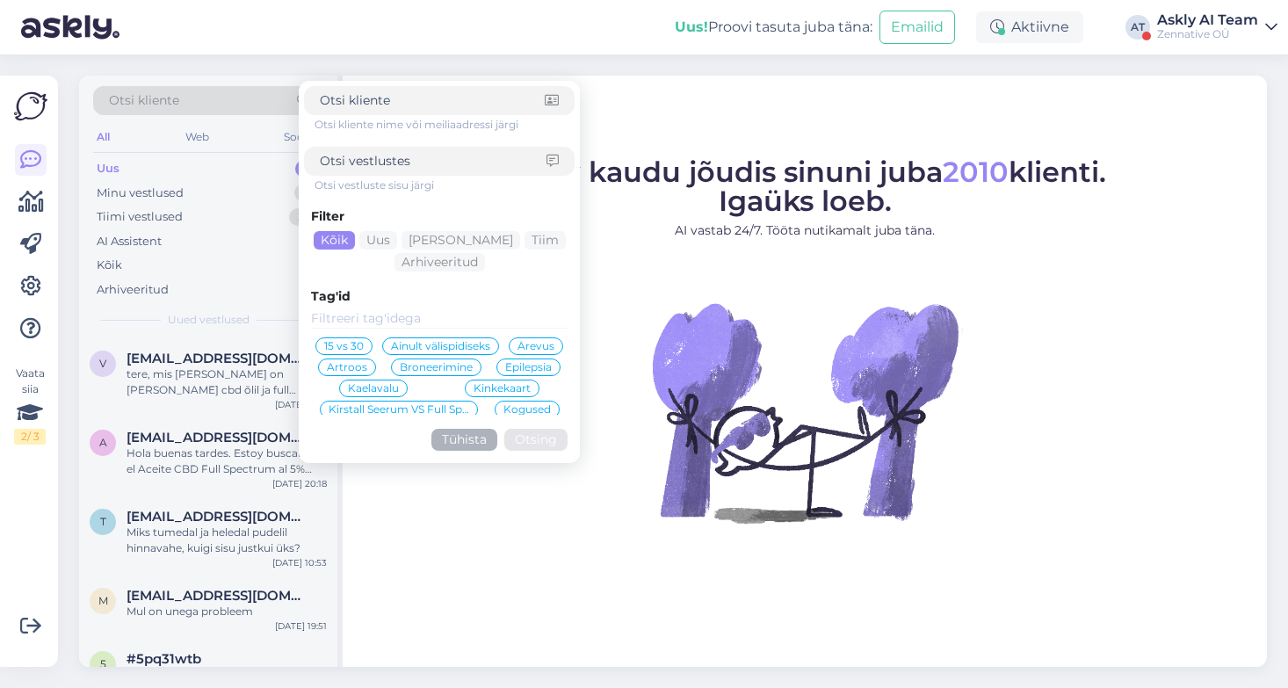
click at [360, 163] on input at bounding box center [433, 161] width 227 height 18
type input "soodus"
click at [541, 438] on button "Otsing" at bounding box center [535, 440] width 63 height 22
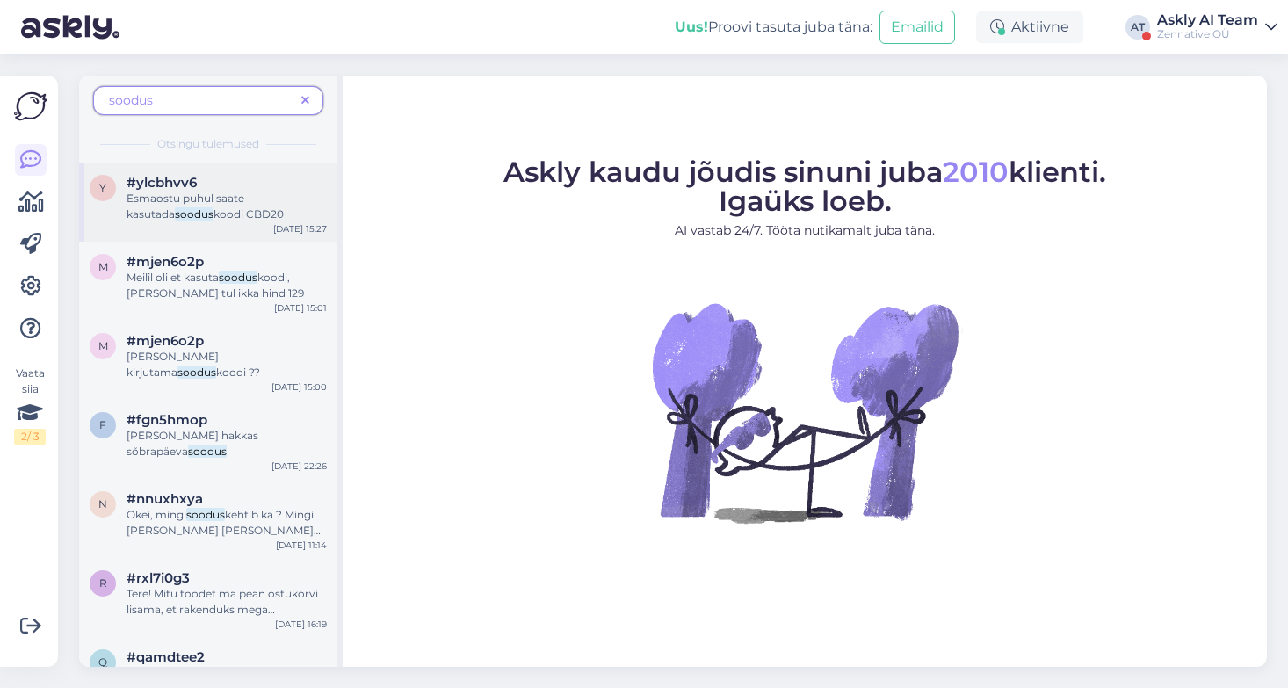
click at [213, 213] on span "koodi CBD20" at bounding box center [248, 213] width 70 height 13
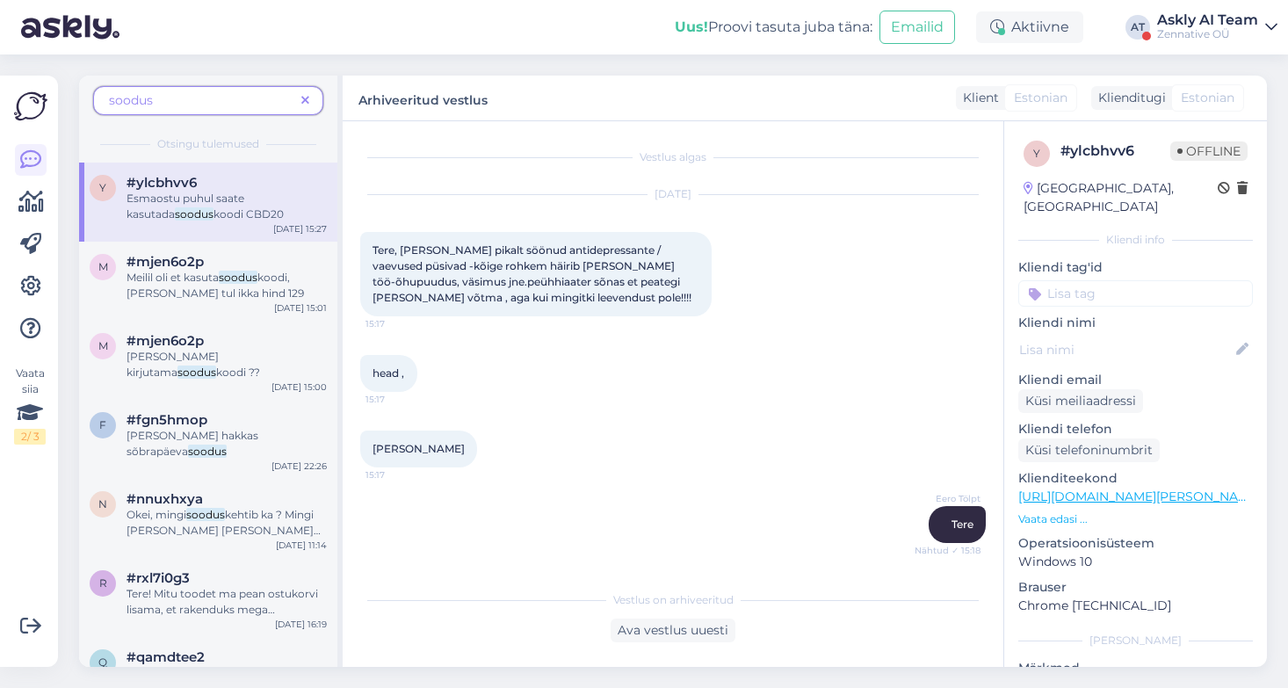
scroll to position [1560, 0]
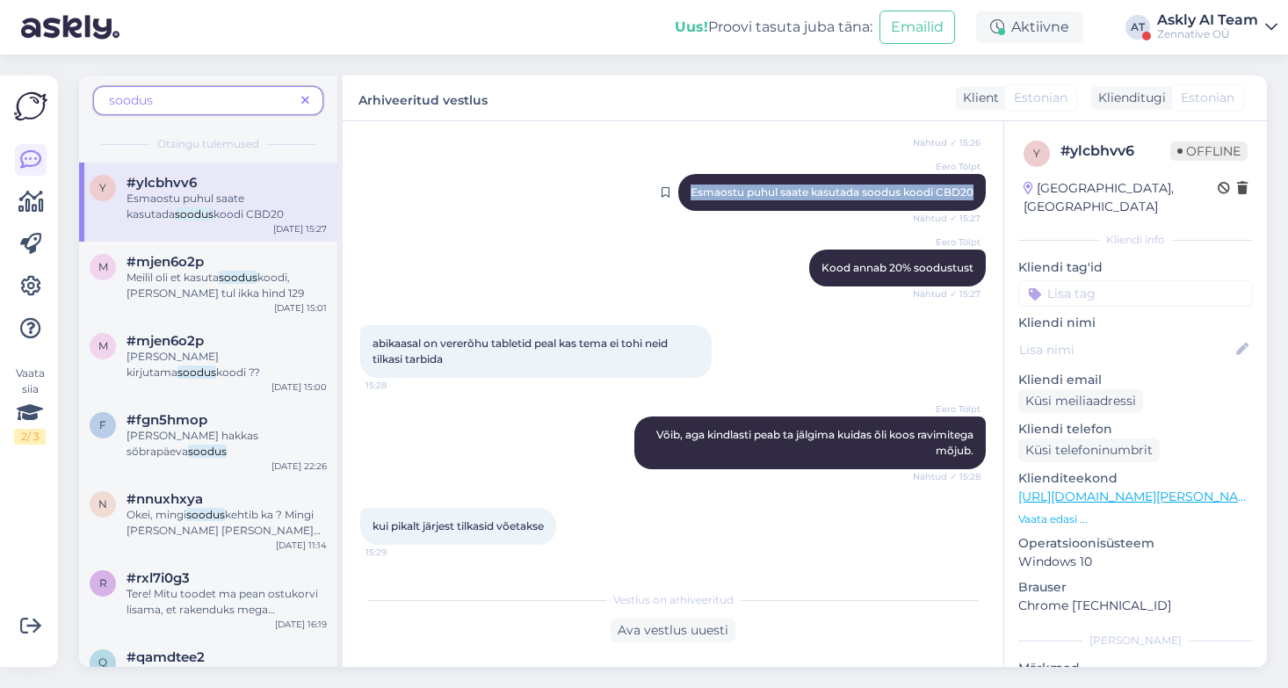
drag, startPoint x: 690, startPoint y: 177, endPoint x: 972, endPoint y: 177, distance: 282.0
click at [972, 185] on span "Esmaostu puhul saate kasutada soodus koodi CBD20" at bounding box center [832, 191] width 283 height 13
copy span "Esmaostu puhul saate kasutada soodus koodi CBD20"
click at [906, 333] on div "abikaasal on vererõhu tabletid peal kas tema ei tohi neid tilkasi tarbida 15:28" at bounding box center [673, 351] width 626 height 91
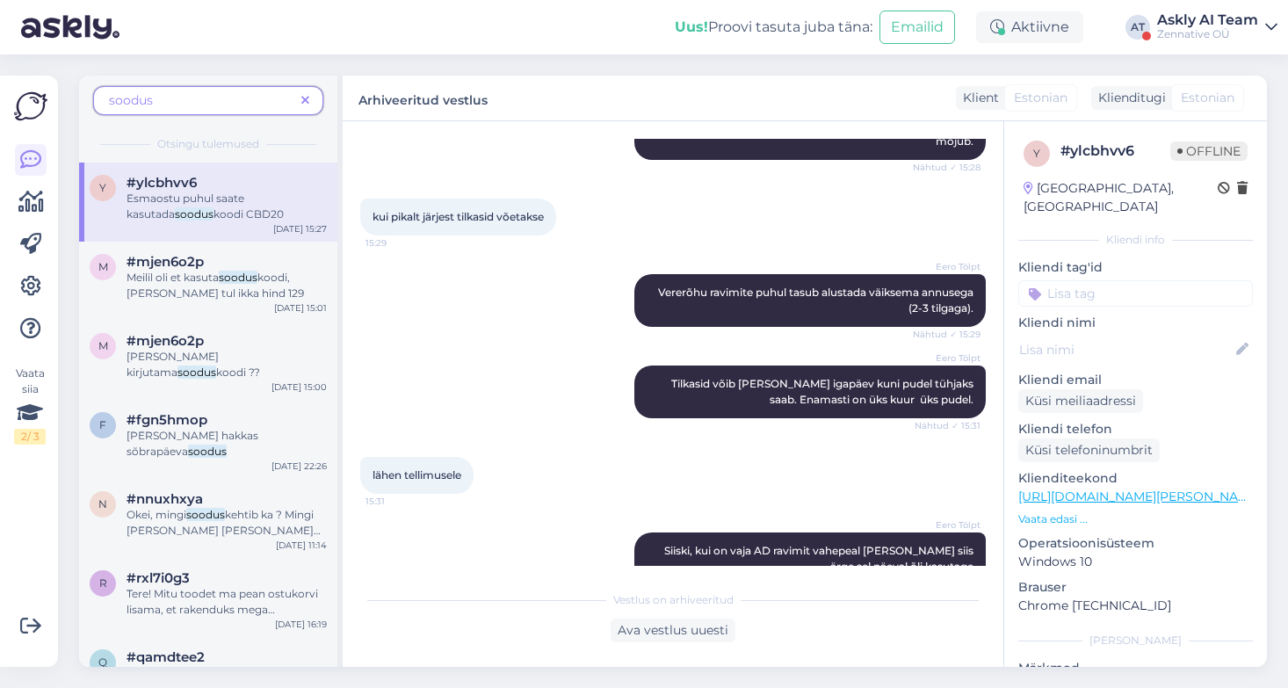
scroll to position [2302, 0]
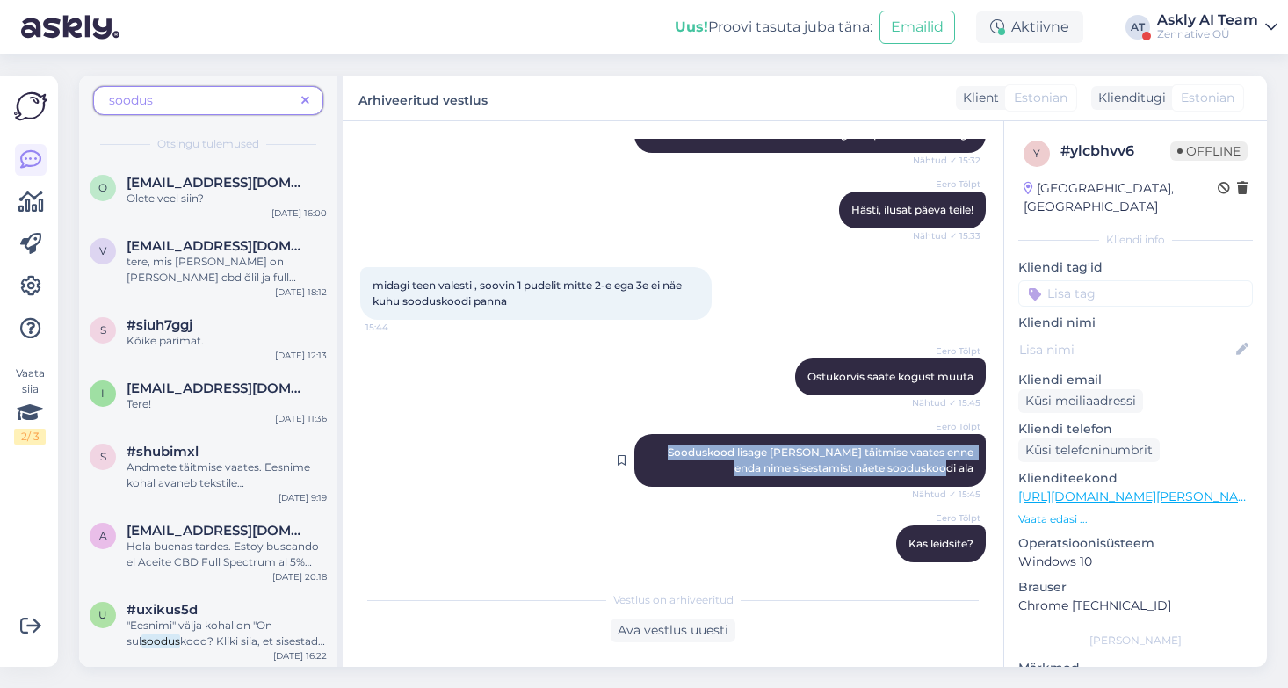
drag, startPoint x: 669, startPoint y: 438, endPoint x: 953, endPoint y: 455, distance: 285.2
click at [981, 461] on div "Eero Tölpt Sooduskood lisage Andmete täitmise vaates enne enda nime sisestamist…" at bounding box center [809, 460] width 351 height 53
copy span "Sooduskood lisage [PERSON_NAME] täitmise vaates enne enda nime sisestamist näet…"
click at [26, 286] on icon at bounding box center [30, 286] width 21 height 21
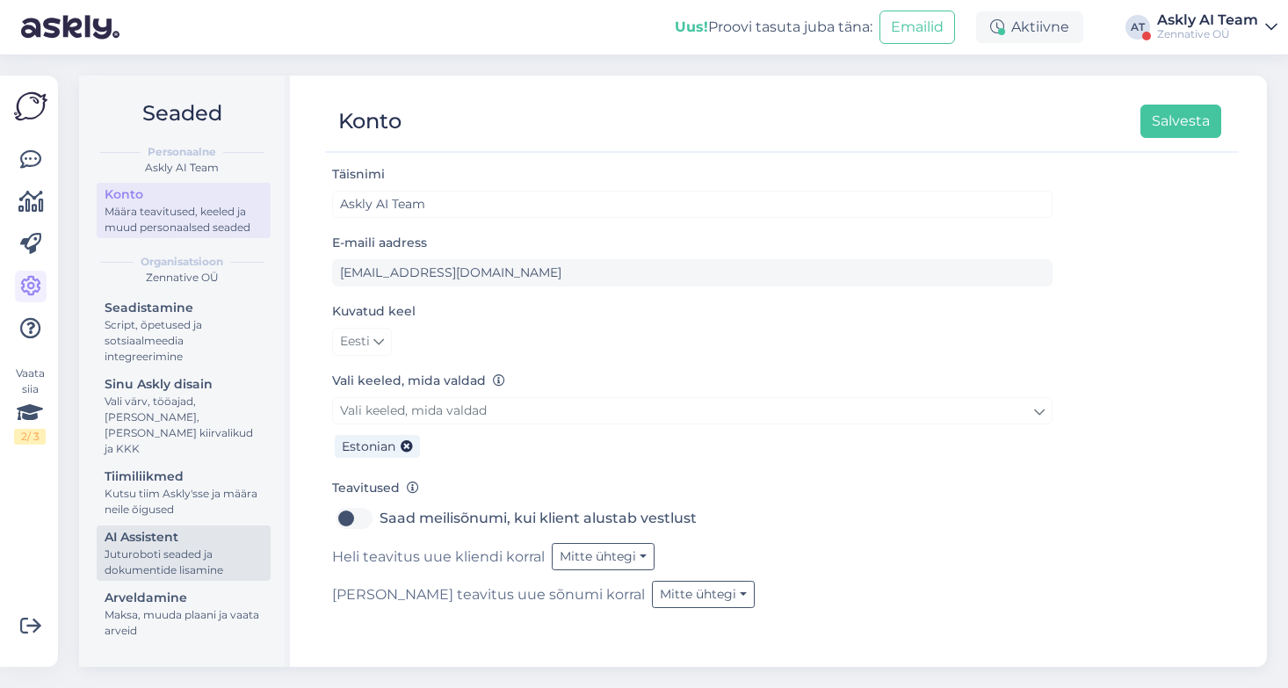
click at [143, 546] on div "Juturoboti seaded ja dokumentide lisamine" at bounding box center [184, 562] width 158 height 32
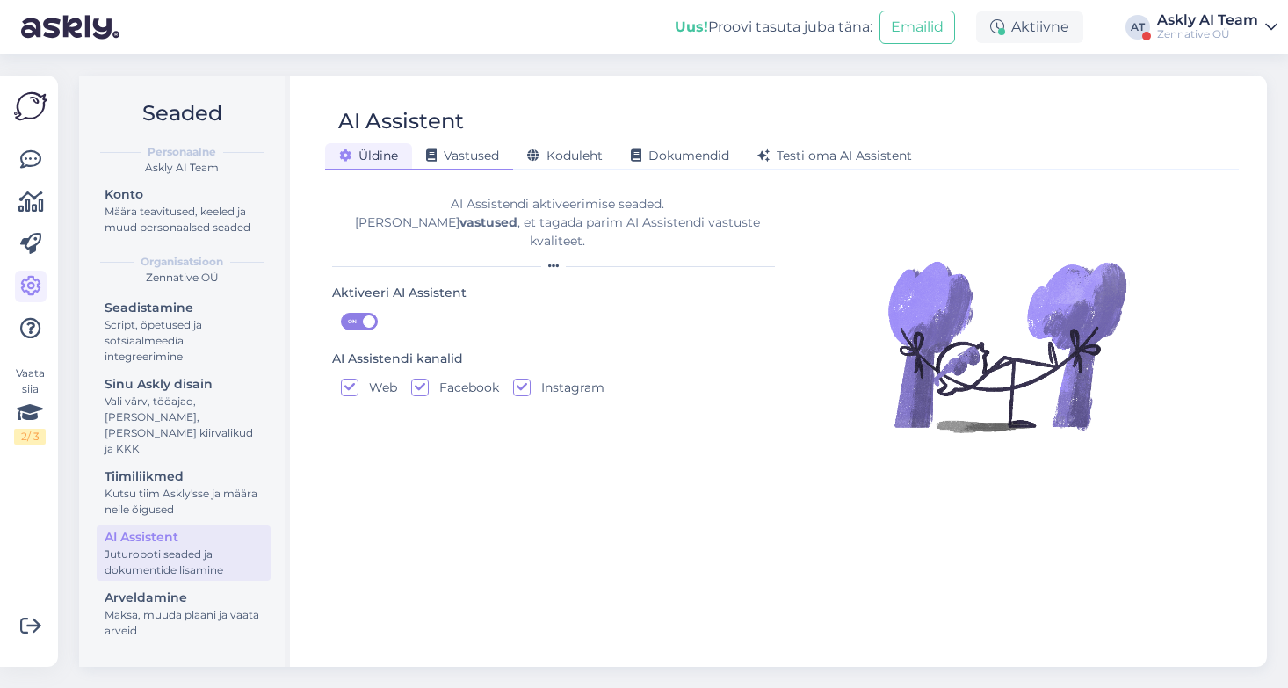
click at [481, 158] on span "Vastused" at bounding box center [462, 156] width 73 height 16
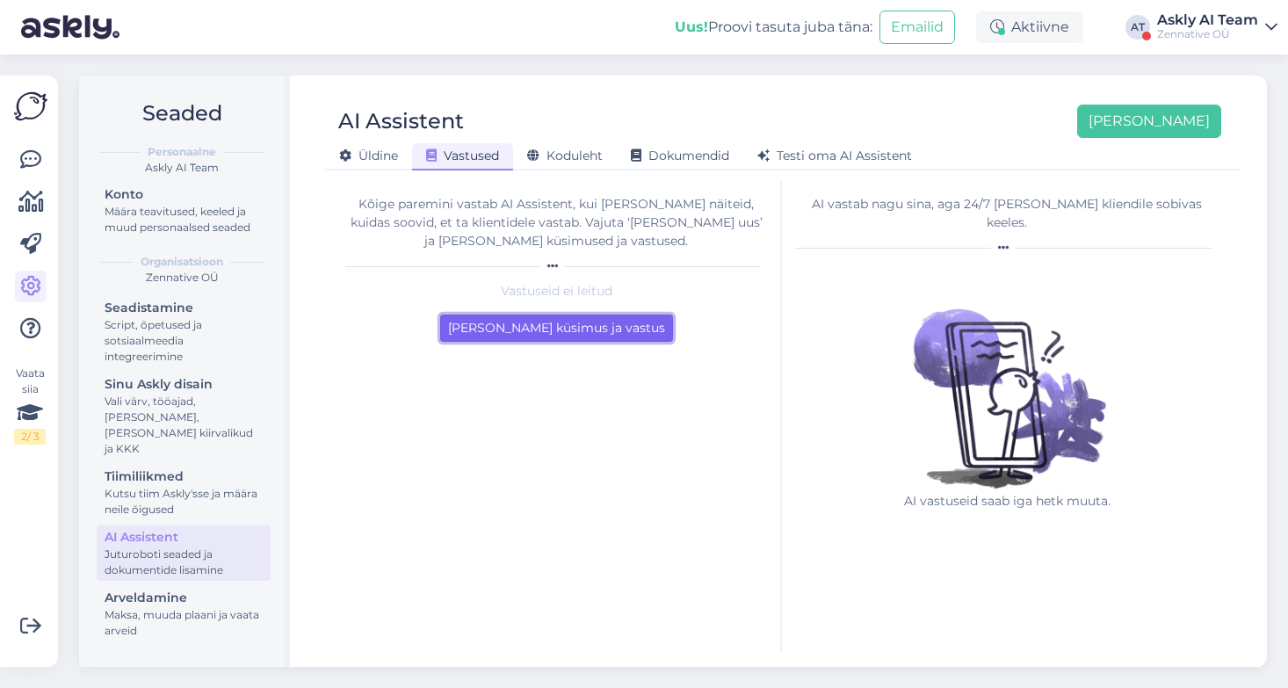
click at [554, 335] on button "[PERSON_NAME] küsimus ja vastus" at bounding box center [556, 328] width 233 height 27
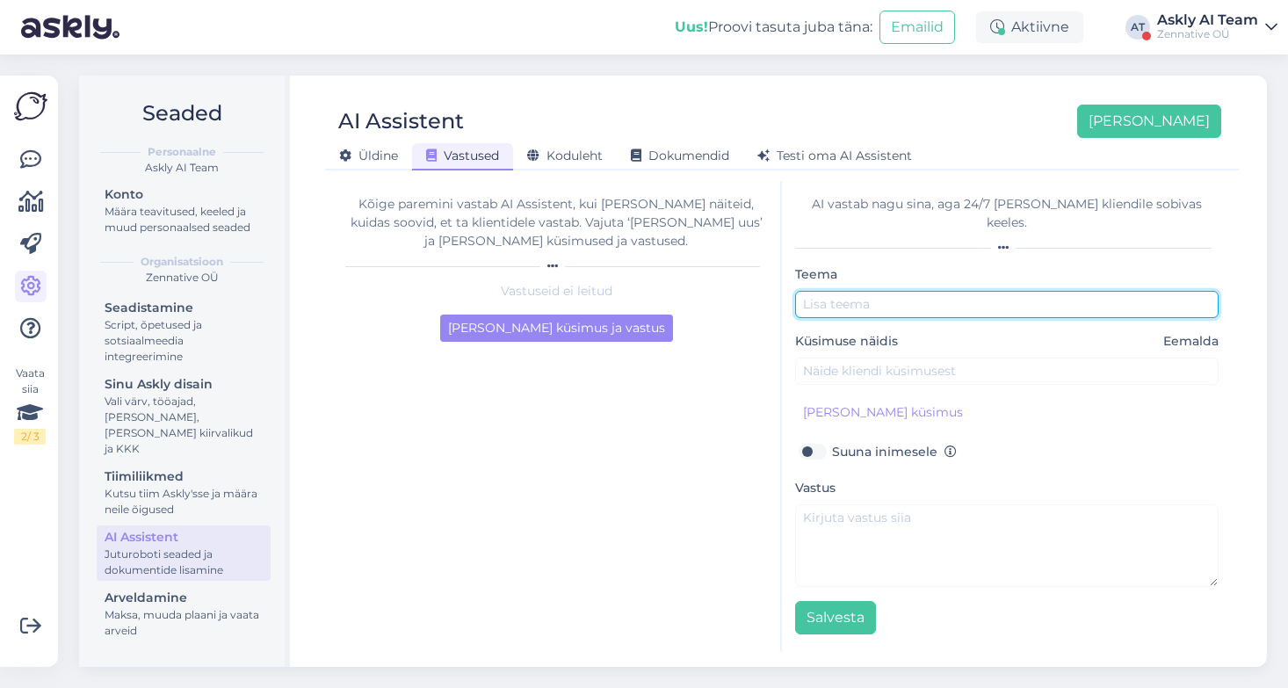
click at [875, 291] on input "text" at bounding box center [1006, 304] width 423 height 27
type input "Sooduskood"
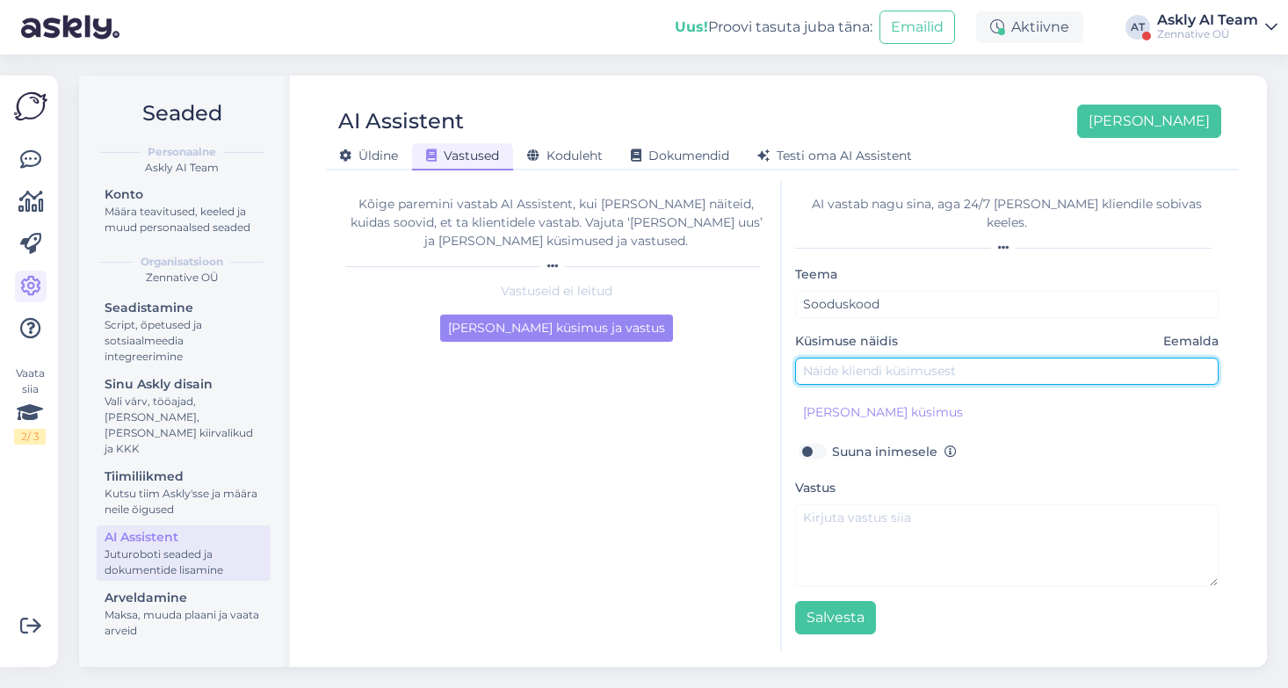
click at [896, 358] on input "text" at bounding box center [1006, 371] width 423 height 27
type input "Kas sooduskoodi on?"
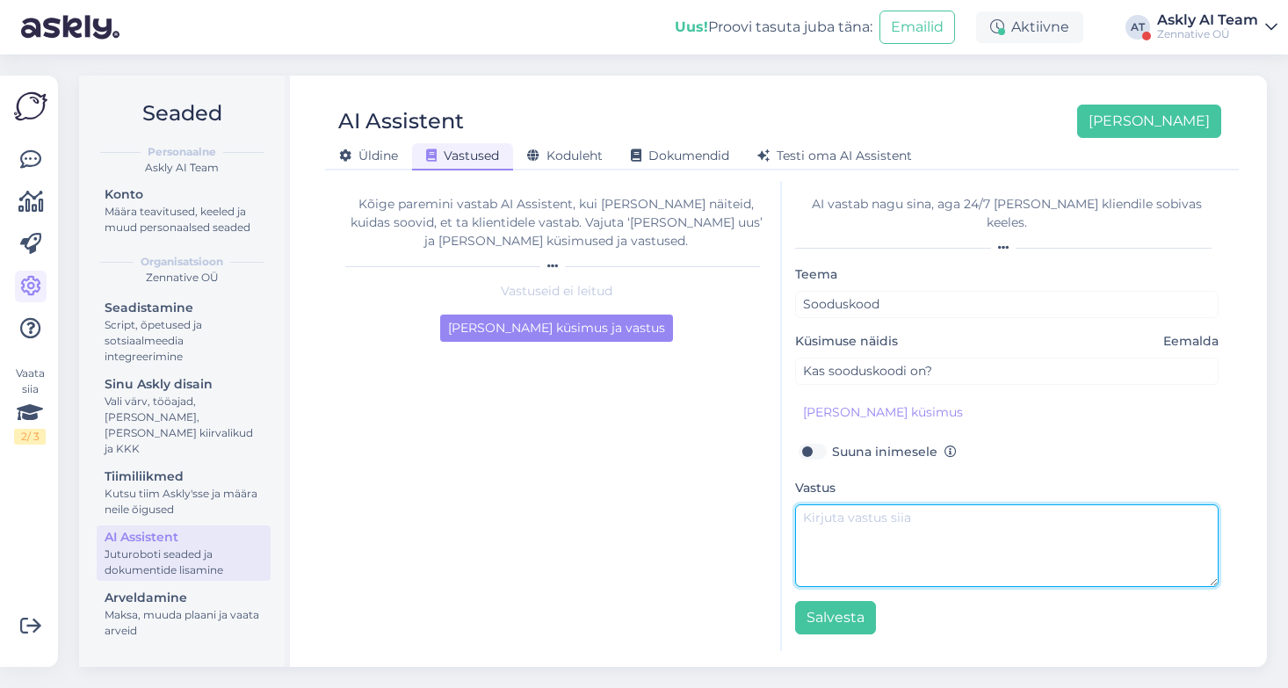
click at [827, 504] on textarea at bounding box center [1006, 545] width 423 height 83
paste textarea "Esmaostu puhul saate kasutada sooduskoodi CBD20 Sooduskood lisage palun andmete…"
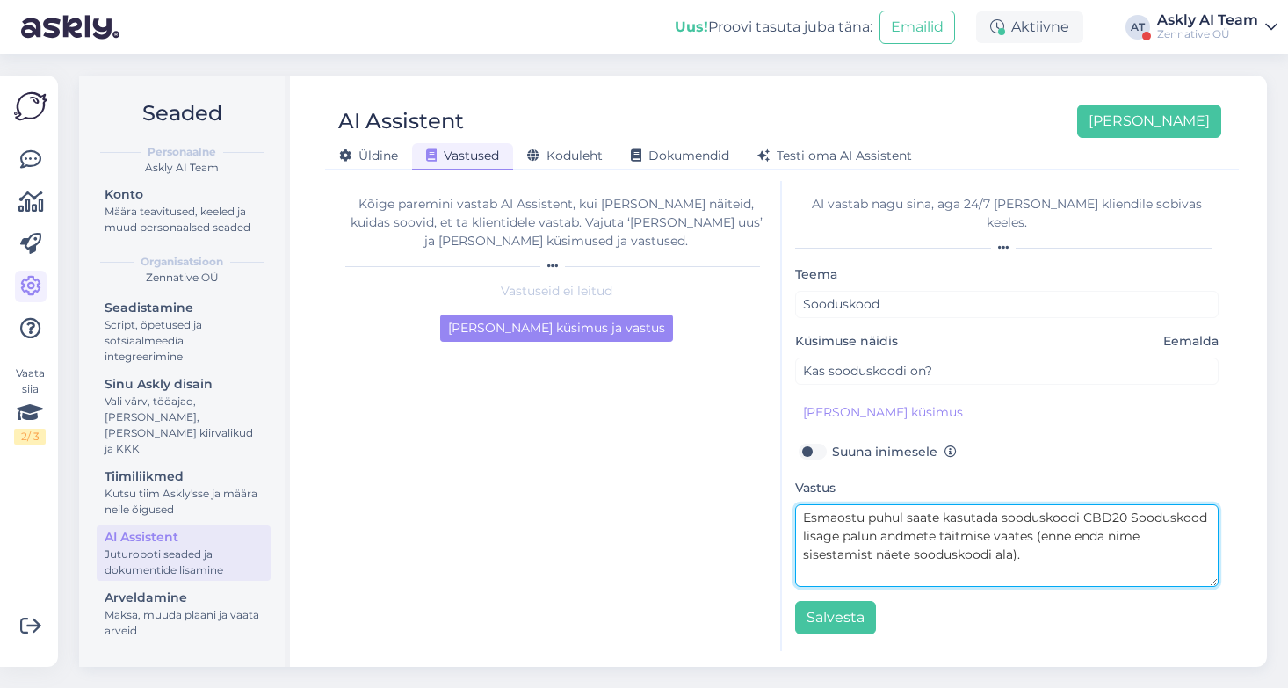
click at [808, 504] on textarea "Esmaostu puhul saate kasutada sooduskoodi CBD20 Sooduskood lisage palun andmete…" at bounding box center [1006, 545] width 423 height 83
drag, startPoint x: 988, startPoint y: 498, endPoint x: 958, endPoint y: 498, distance: 29.9
click at [958, 504] on textarea "Meil on esmaostu puhul saate kasutada sooduskoodi CBD20 Sooduskood lisage palun…" at bounding box center [1006, 545] width 423 height 83
click at [1075, 504] on textarea "Meil on esmaostu puhul võimalus kasutada sooduskoodi CBD20 Sooduskood lisage pa…" at bounding box center [1006, 545] width 423 height 83
click at [849, 516] on textarea "Meil on esmaostu puhul võimalus kasutada 20% sooduskoodi CBD20 Sooduskood lisag…" at bounding box center [1006, 545] width 423 height 83
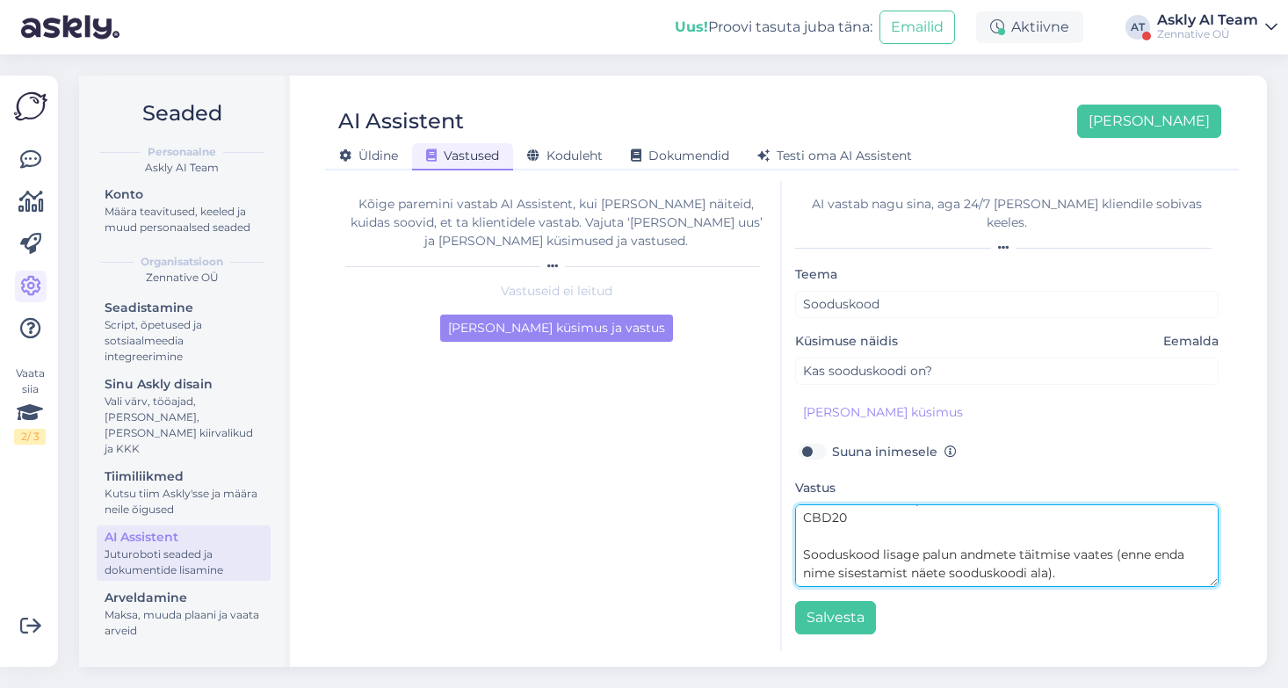
scroll to position [18, 0]
click at [846, 522] on textarea "Meil on esmaostu puhul võimalus kasutada 20% sooduskoodi CBD20 Sooduskood lisag…" at bounding box center [1006, 545] width 423 height 83
type textarea "Meil on esmaostu puhul võimalus kasutada 20% sooduskoodi CBD20 Sooduskood lisag…"
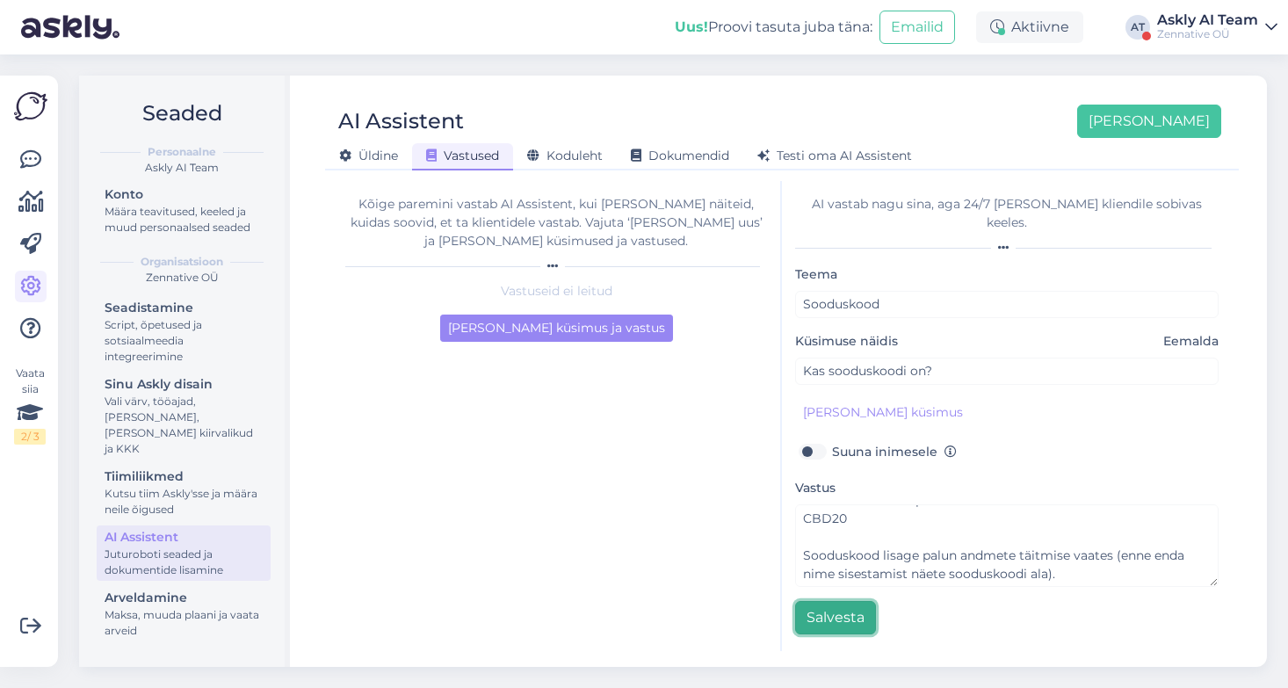
click at [820, 601] on button "Salvesta" at bounding box center [835, 617] width 81 height 33
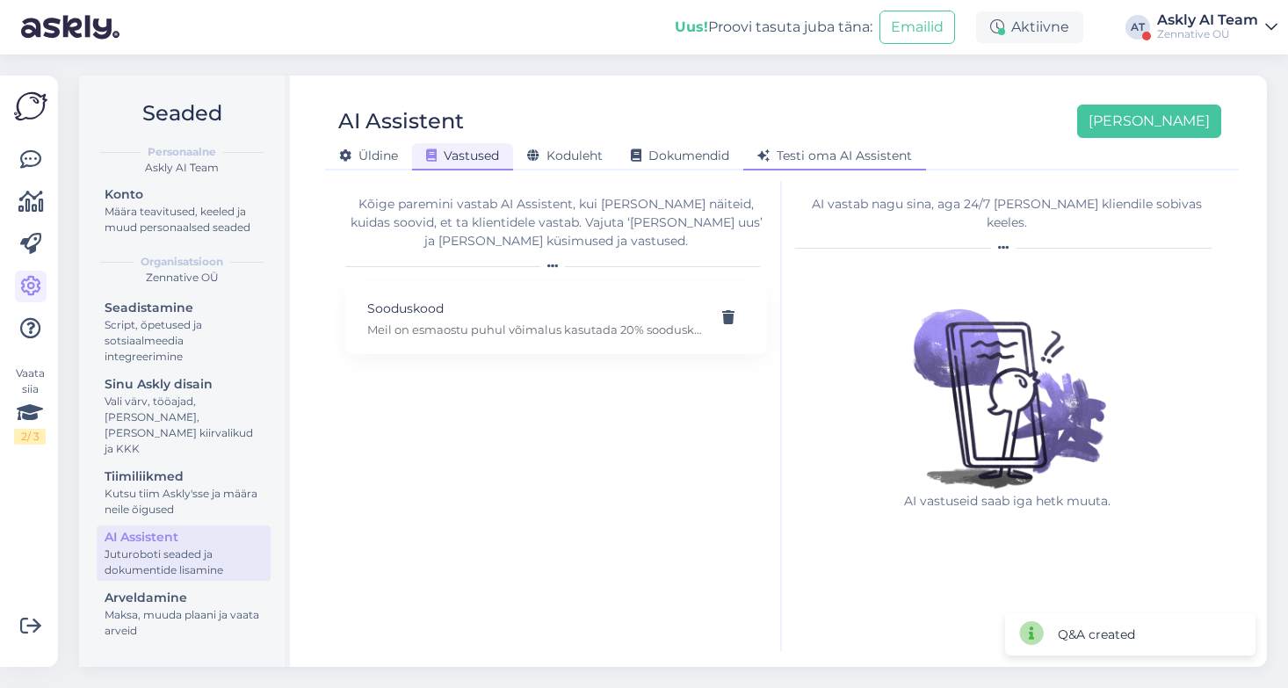
click at [866, 154] on span "Testi oma AI Assistent" at bounding box center [834, 156] width 155 height 16
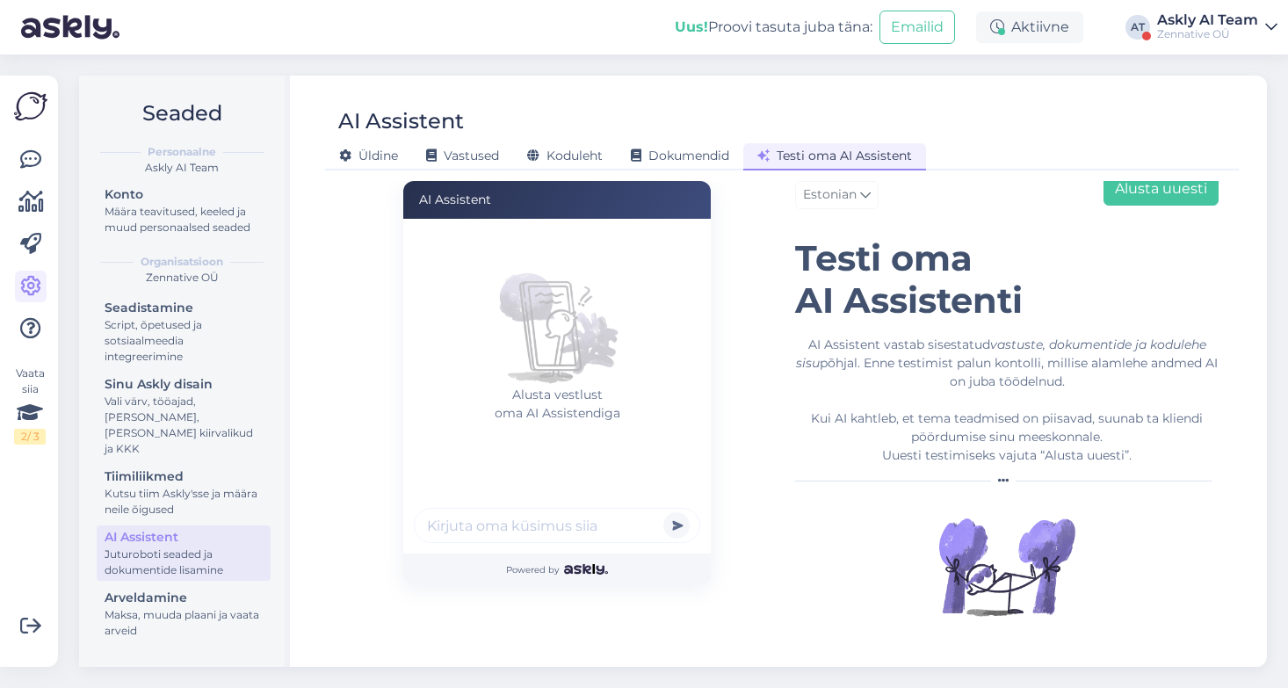
click at [1201, 13] on div "Askly AI Team" at bounding box center [1207, 20] width 101 height 14
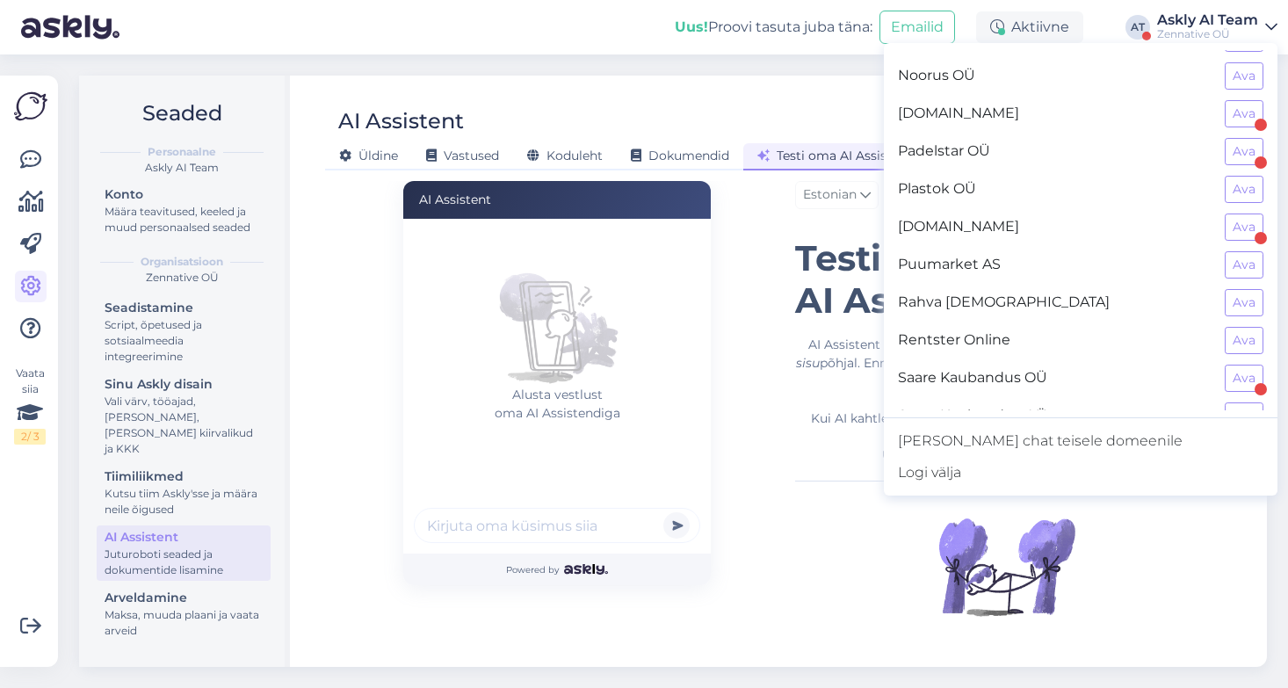
scroll to position [1038, 0]
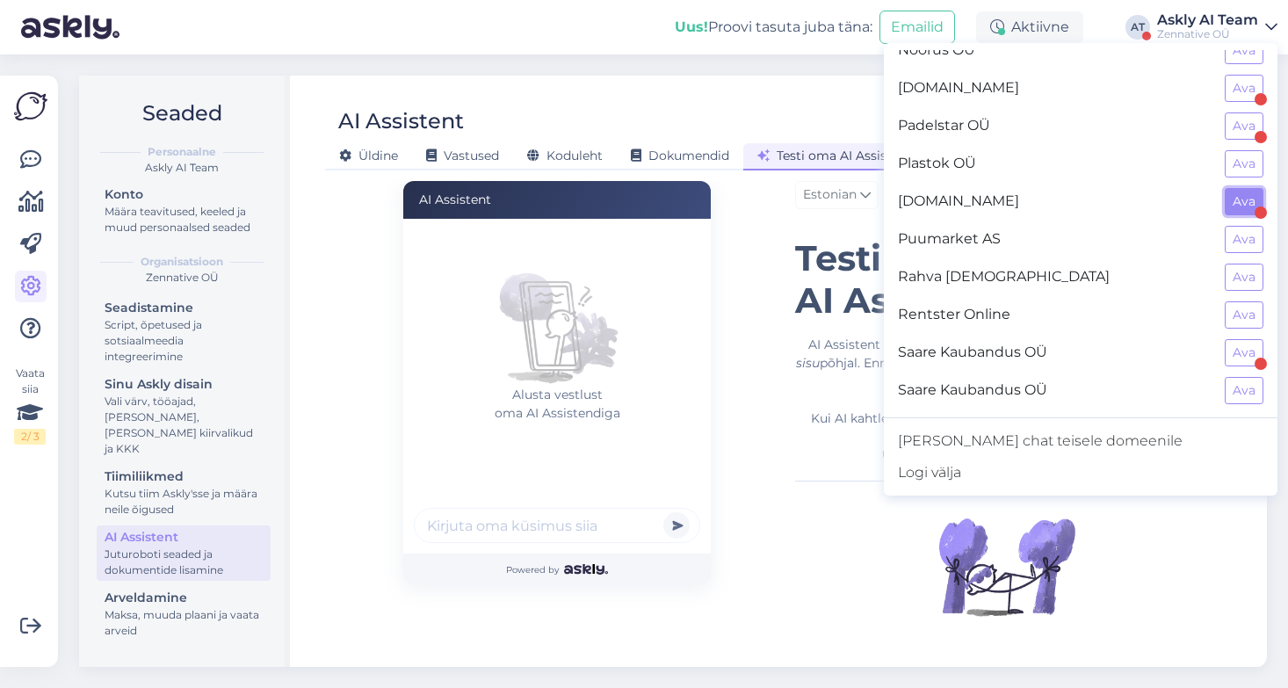
click at [1241, 197] on button "Ava" at bounding box center [1244, 201] width 39 height 27
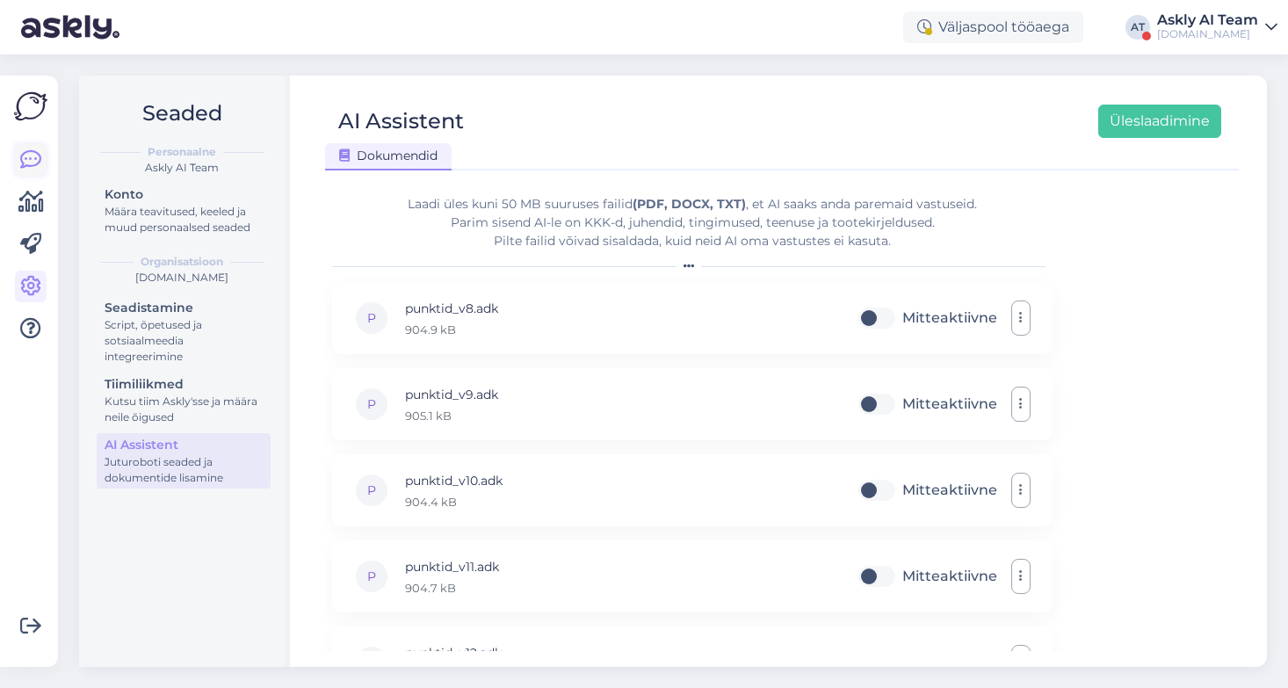
click at [28, 157] on icon at bounding box center [30, 159] width 21 height 21
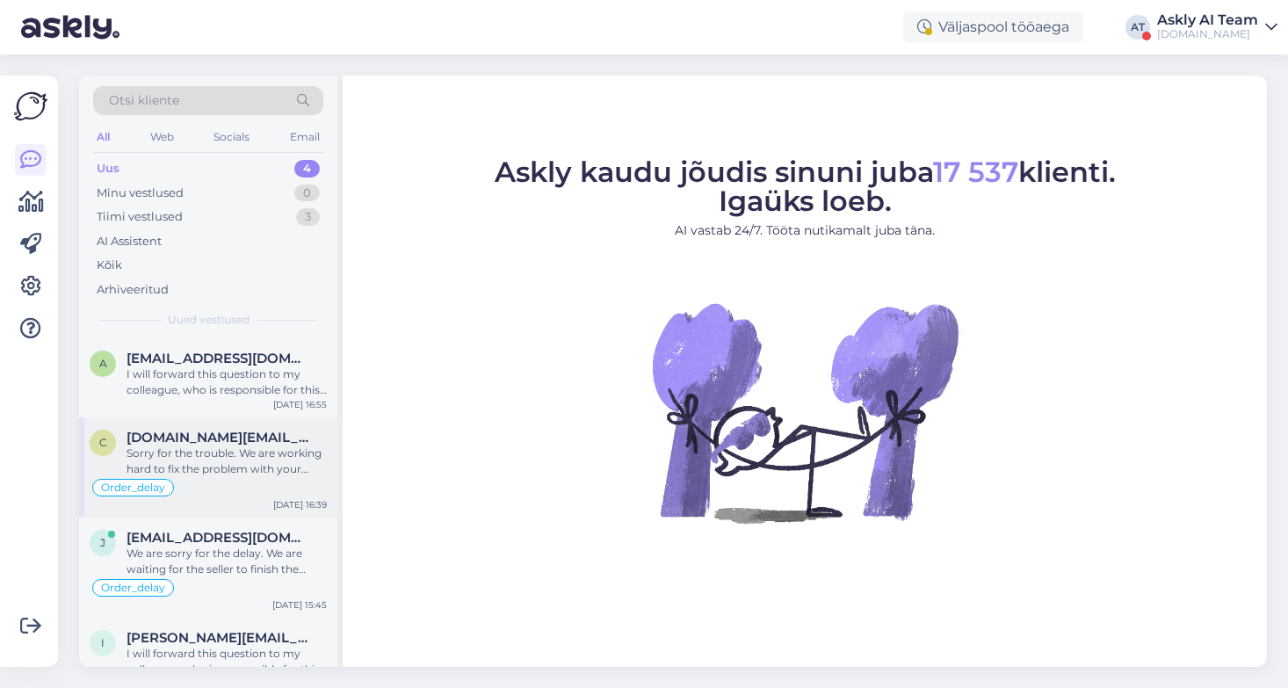
click at [216, 463] on div "Sorry for the trouble. We are working hard to fix the problem with your order. …" at bounding box center [227, 461] width 200 height 32
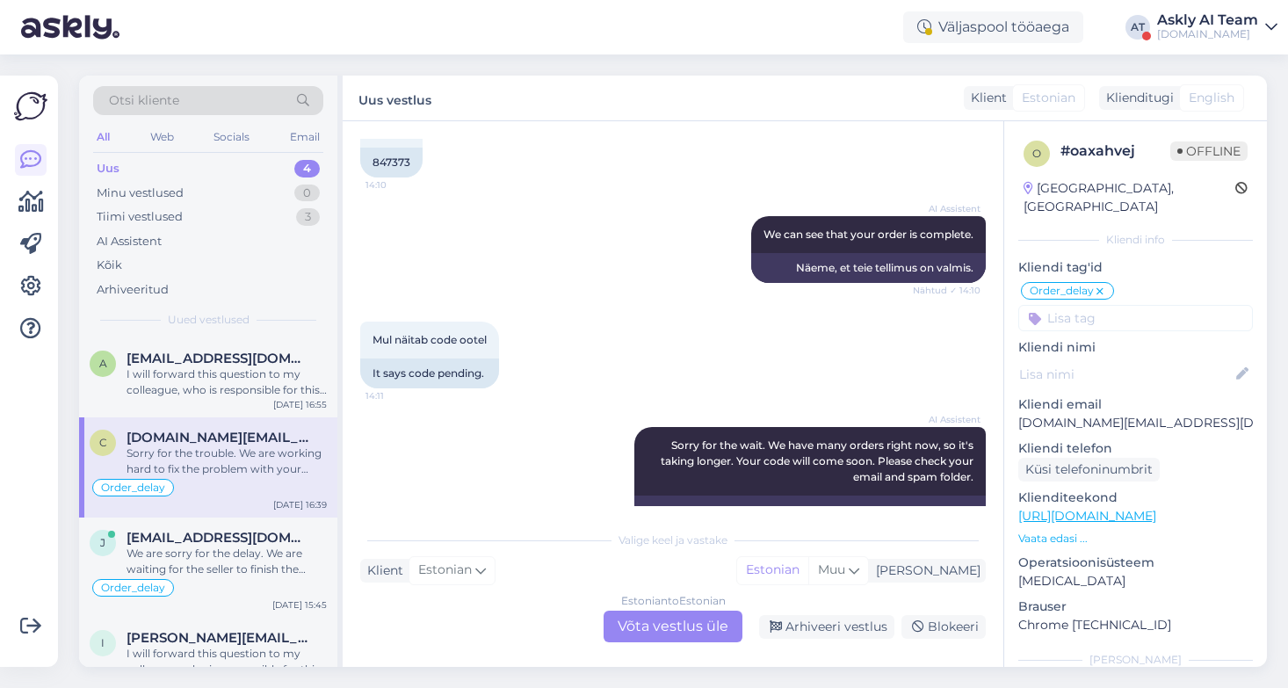
scroll to position [9757, 0]
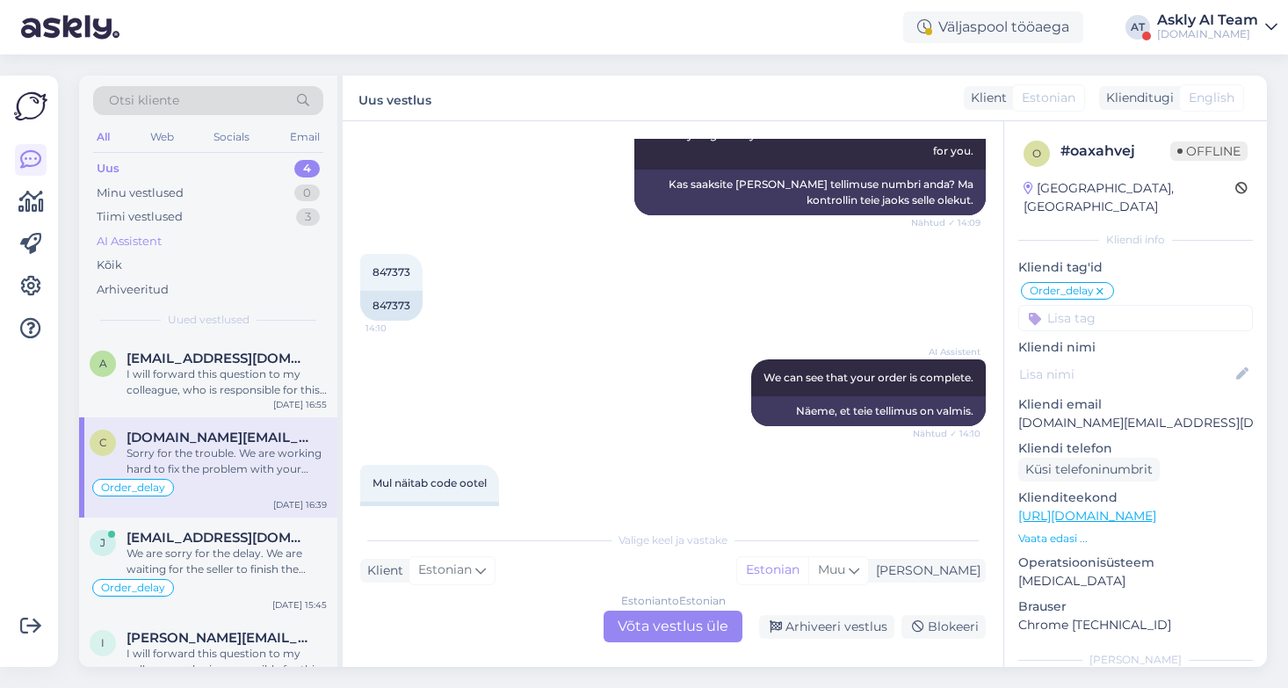
click at [145, 237] on div "AI Assistent" at bounding box center [129, 242] width 65 height 18
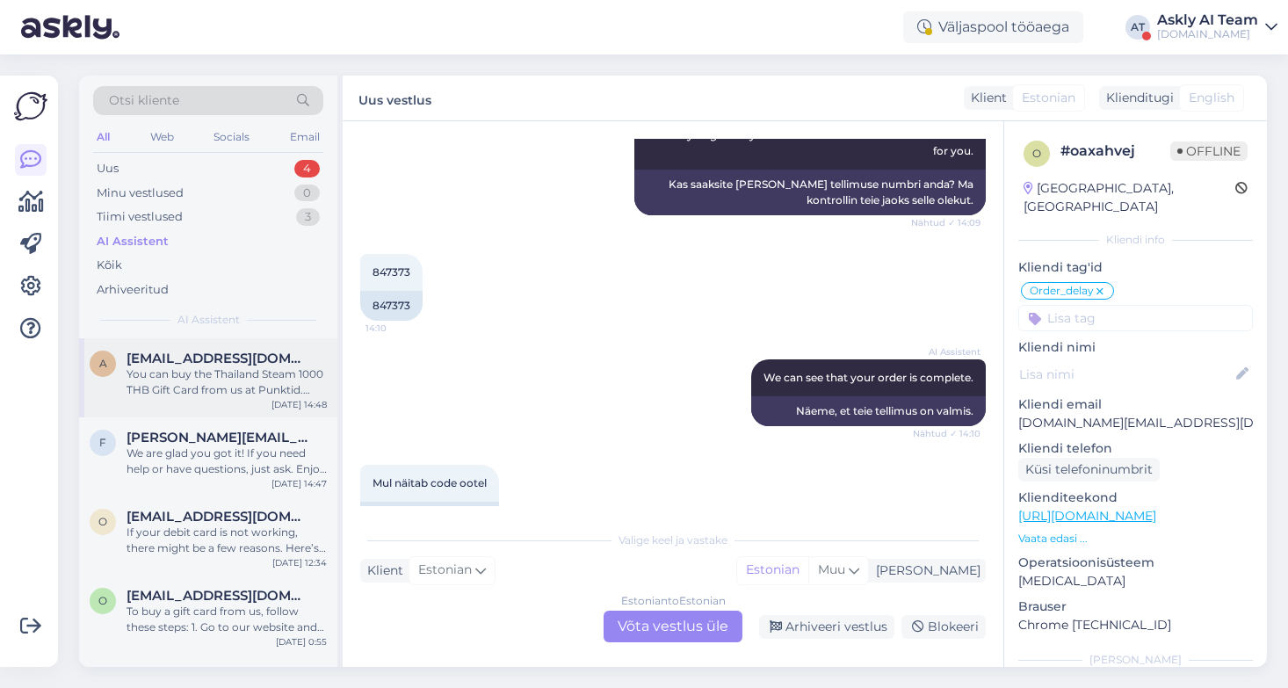
click at [179, 373] on div "You can buy the Thailand Steam 1000 THB Gift Card from us at Punktid. Here's ho…" at bounding box center [227, 382] width 200 height 32
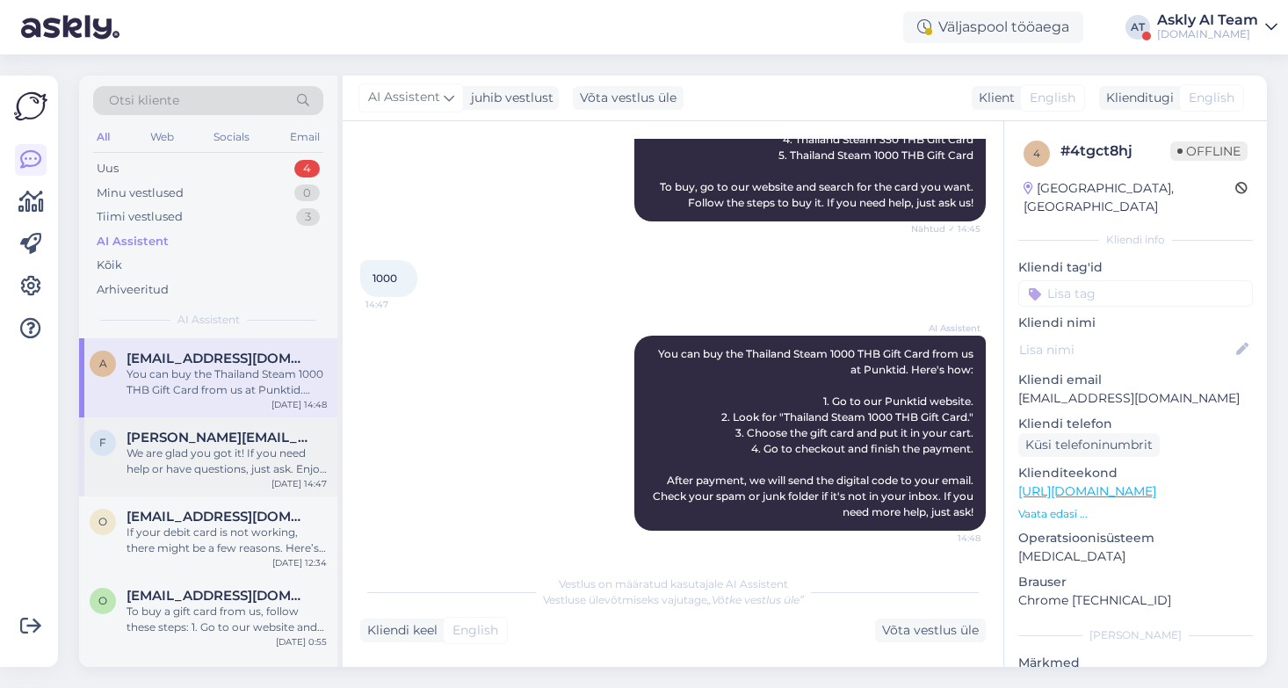
click at [190, 455] on div "We are glad you got it! If you need help or have questions, just ask. Enjoy you…" at bounding box center [227, 461] width 200 height 32
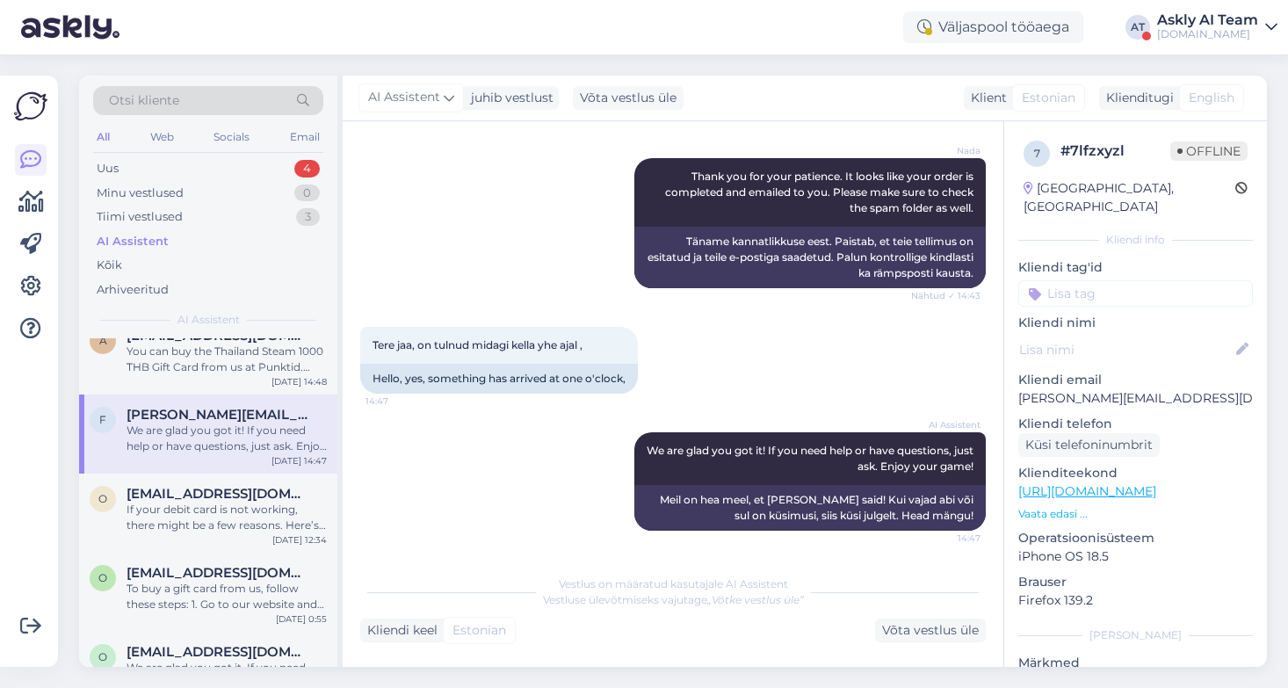
scroll to position [28, 0]
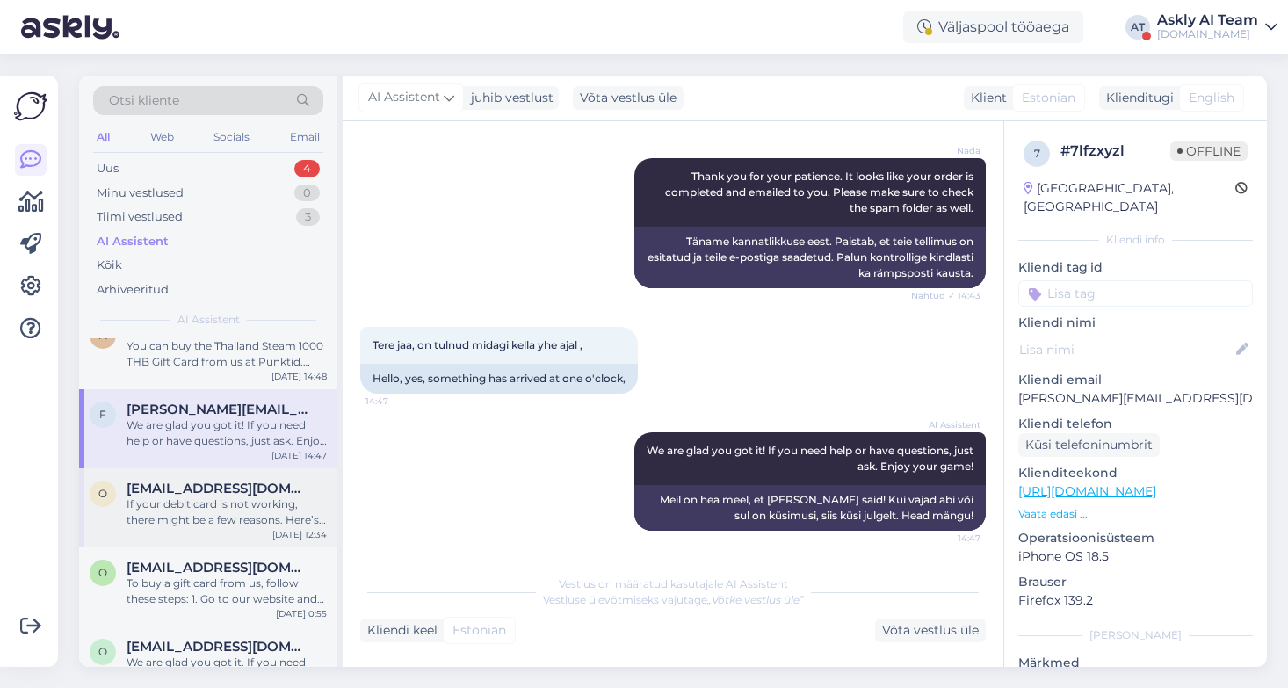
click at [193, 493] on span "[EMAIL_ADDRESS][DOMAIN_NAME]" at bounding box center [218, 489] width 183 height 16
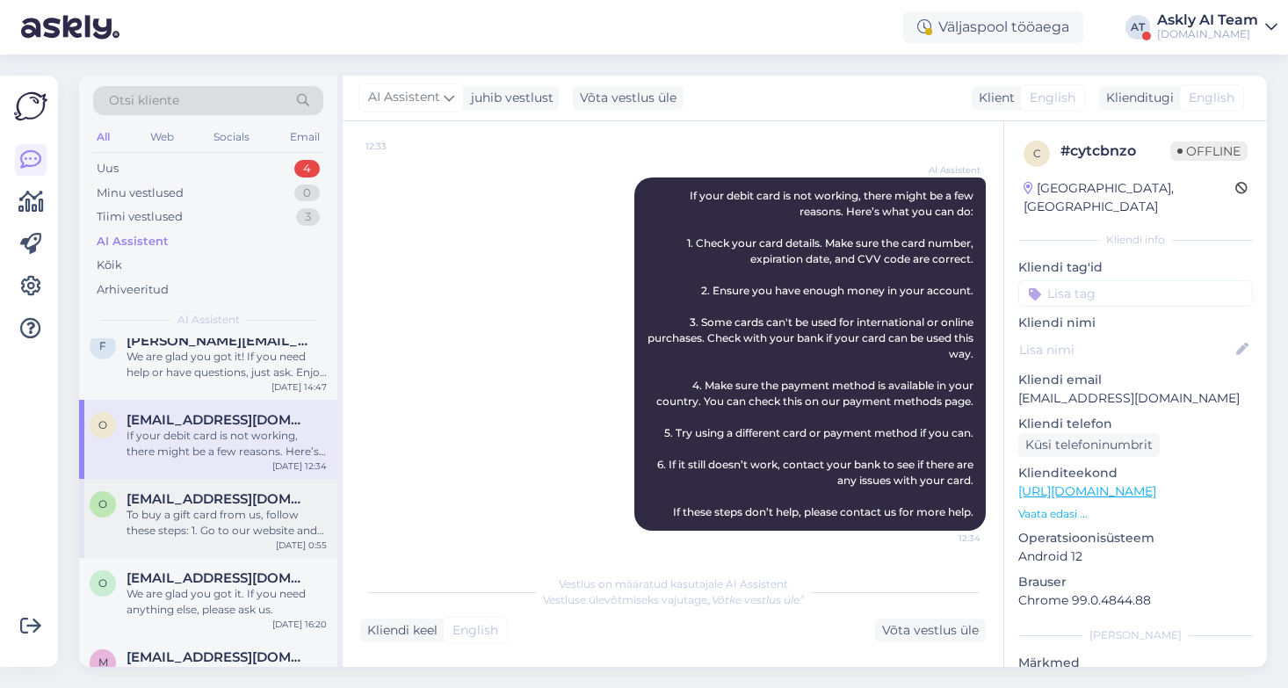
scroll to position [99, 0]
click at [192, 500] on span "[EMAIL_ADDRESS][DOMAIN_NAME]" at bounding box center [218, 496] width 183 height 16
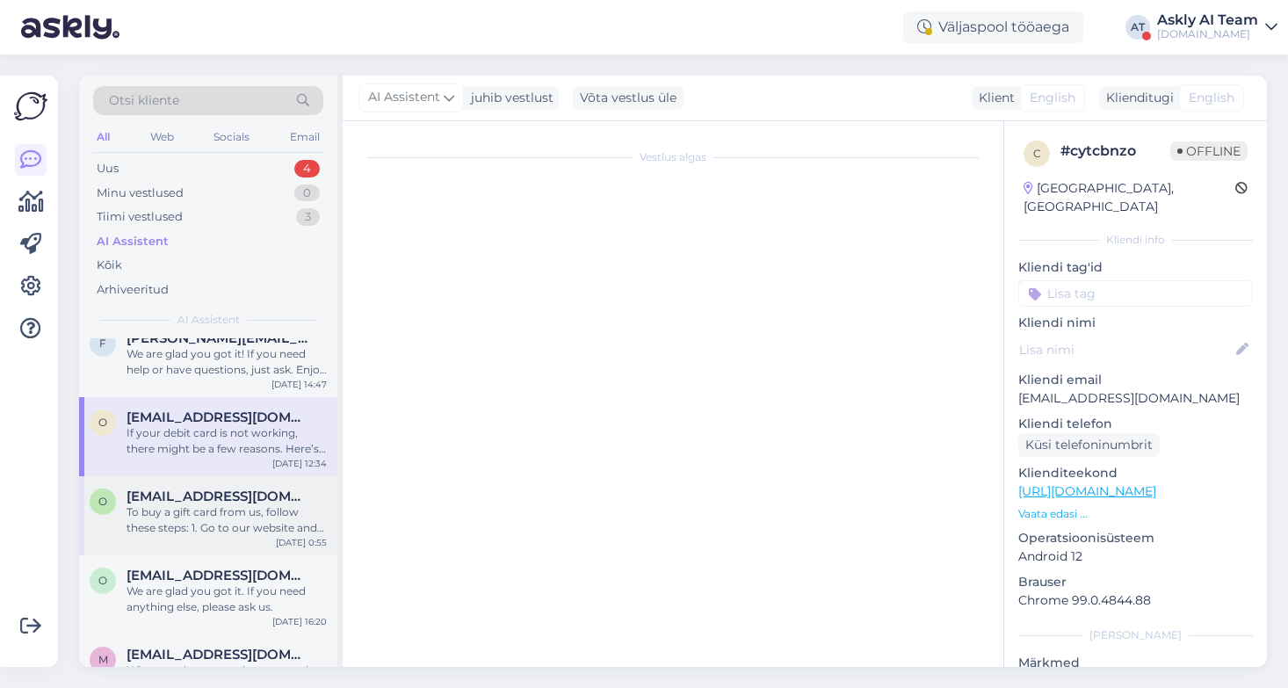
scroll to position [0, 0]
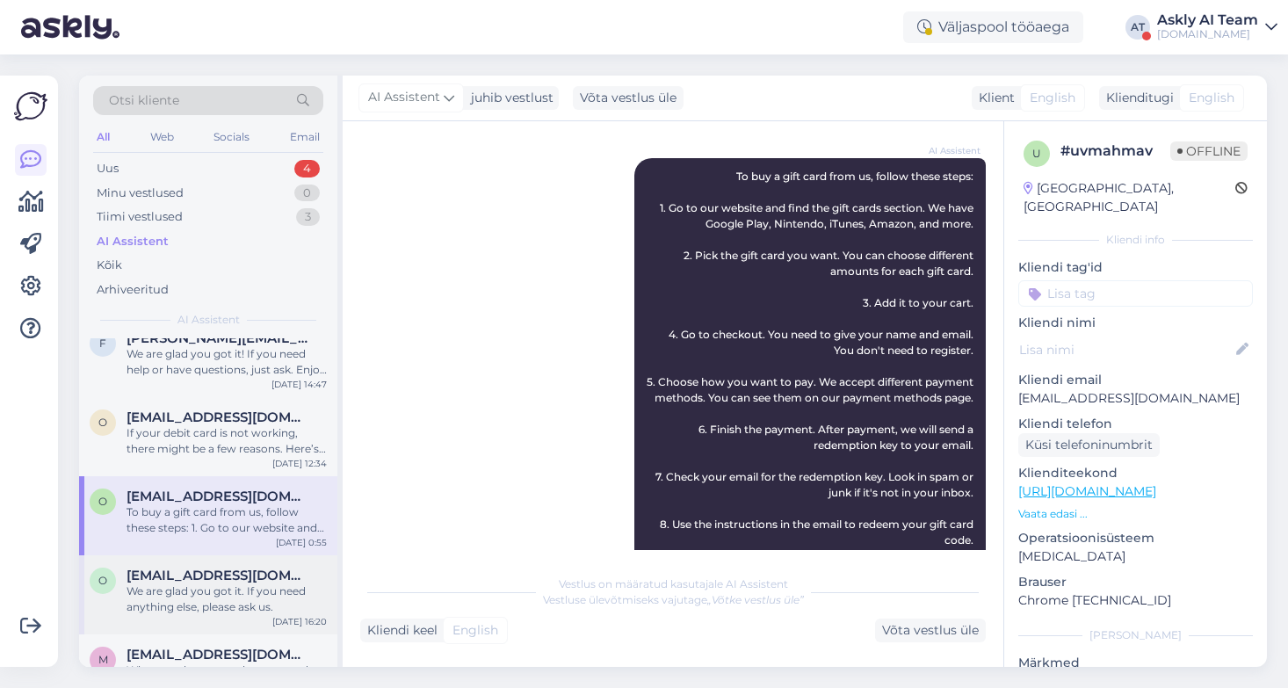
click at [194, 586] on div "We are glad you got it. If you need anything else, please ask us." at bounding box center [227, 599] width 200 height 32
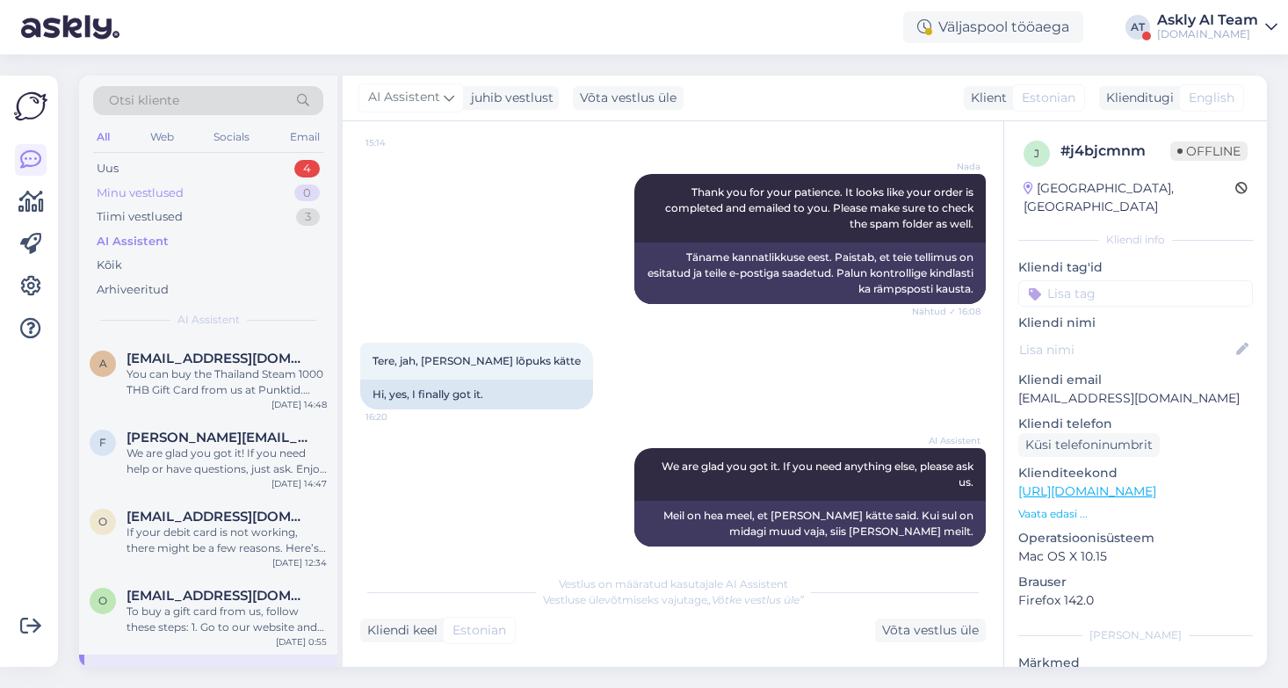
click at [143, 190] on div "Minu vestlused" at bounding box center [140, 194] width 87 height 18
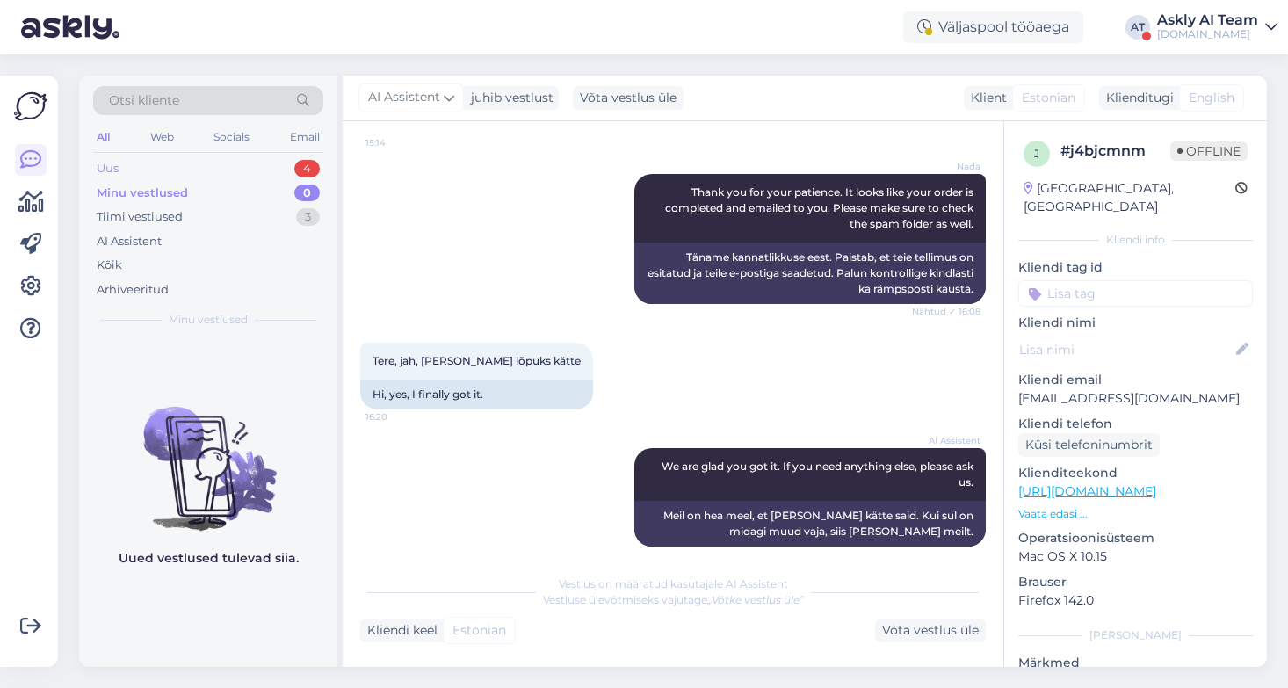
click at [119, 158] on div "Uus 4" at bounding box center [208, 168] width 230 height 25
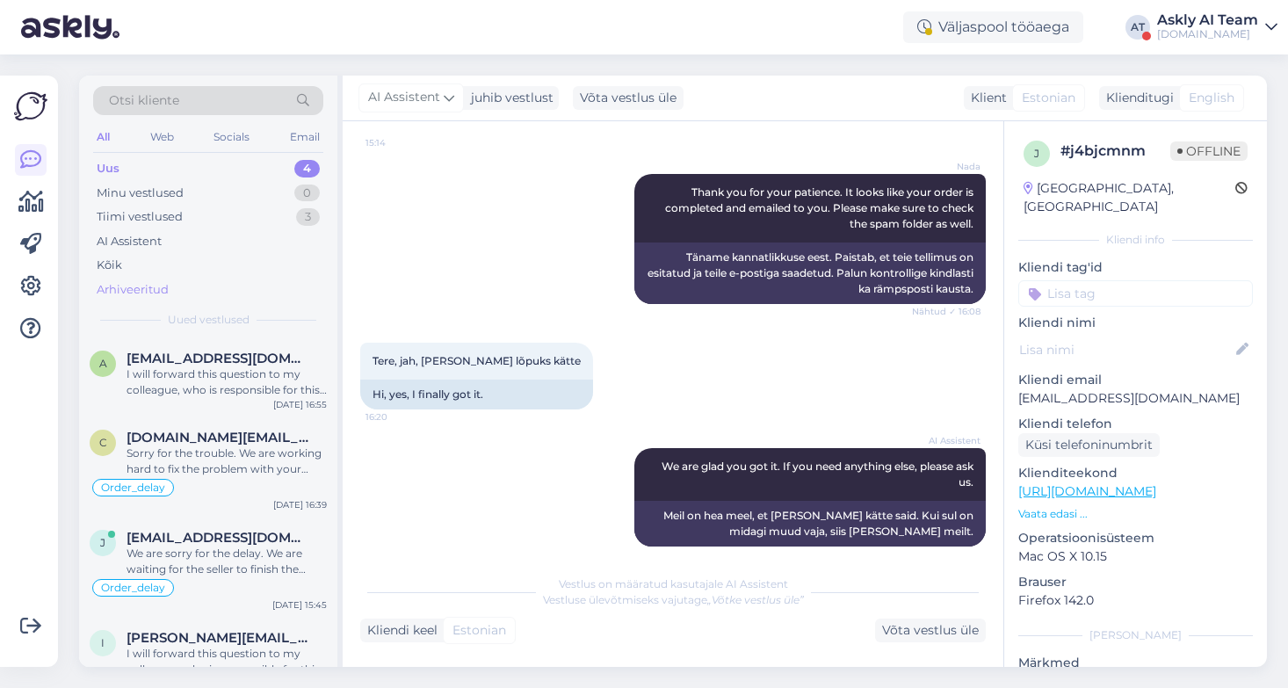
click at [127, 285] on div "Arhiveeritud" at bounding box center [133, 290] width 72 height 18
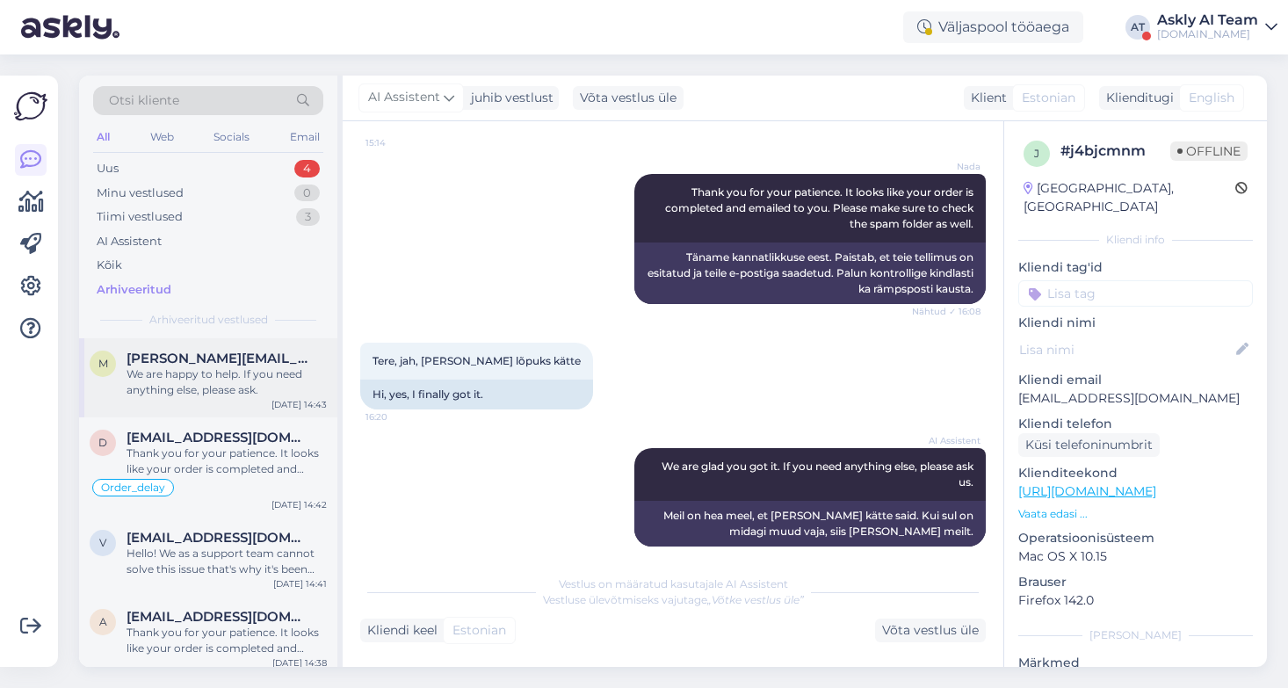
click at [181, 382] on div "We are happy to help. If you need anything else, please ask." at bounding box center [227, 382] width 200 height 32
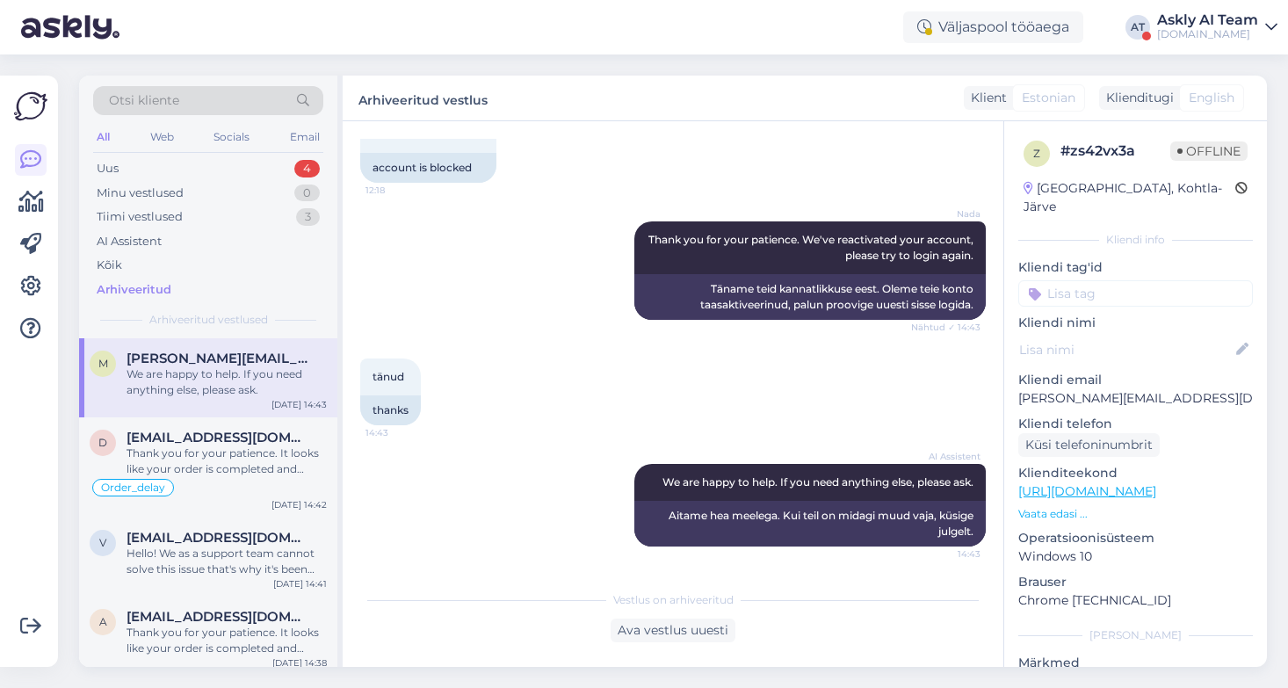
scroll to position [875, 0]
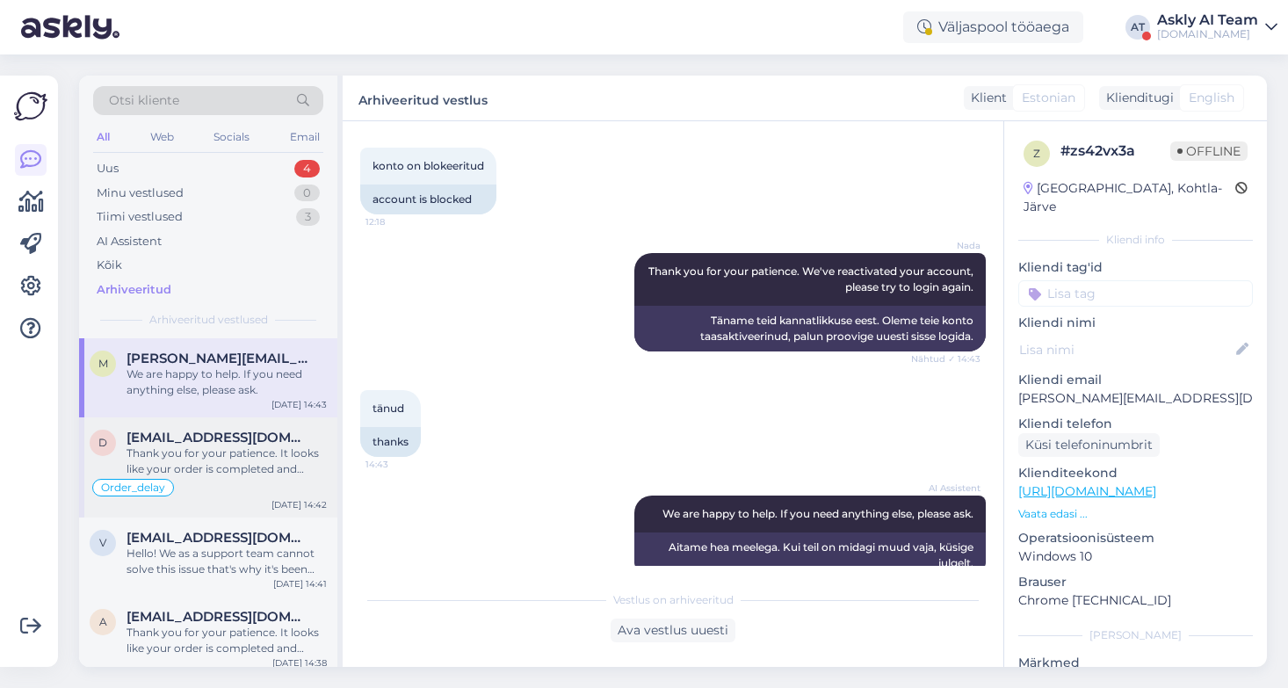
click at [195, 446] on div "Thank you for your patience. It looks like your order is completed and emailed …" at bounding box center [227, 461] width 200 height 32
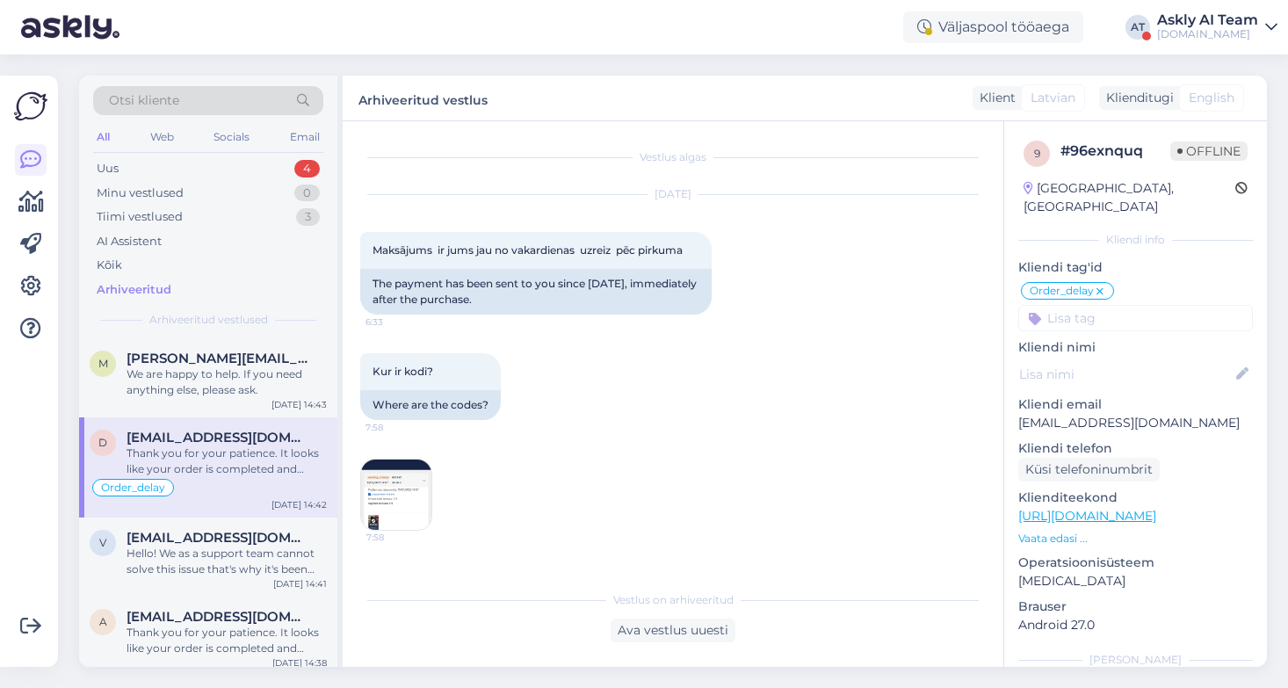
scroll to position [15108, 0]
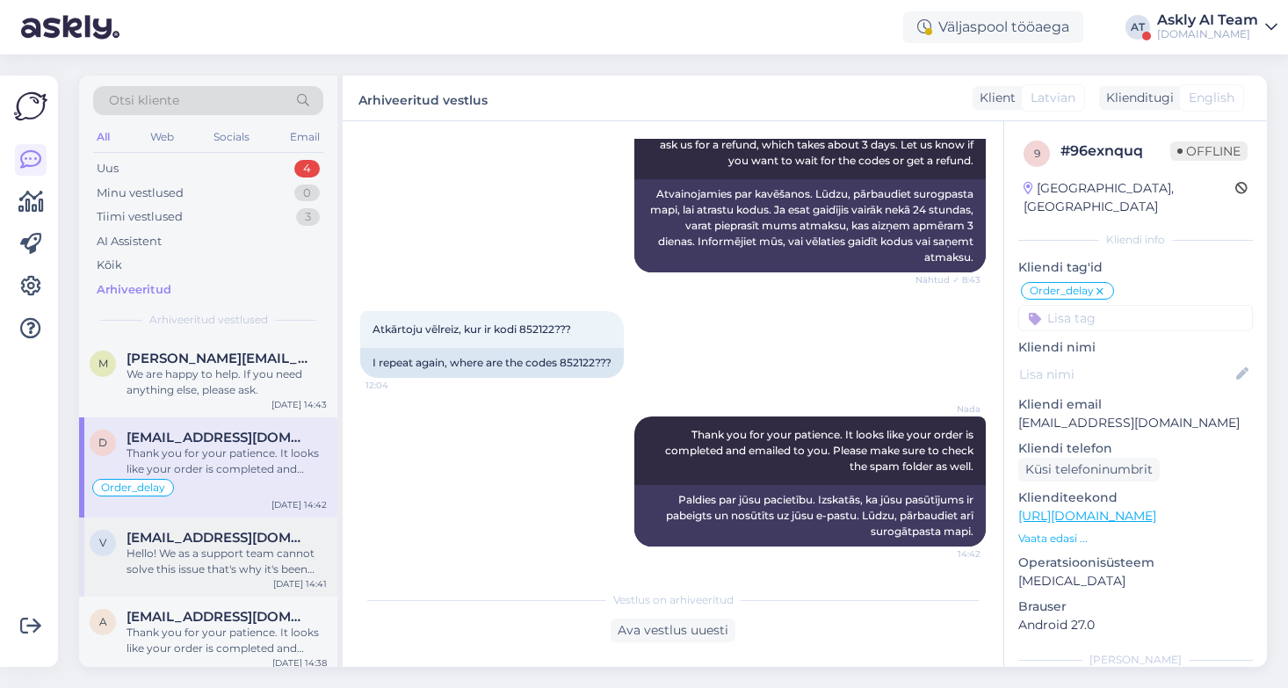
click at [221, 546] on div "Hello! We as a support team cannot solve this issue that's why it's been escala…" at bounding box center [227, 562] width 200 height 32
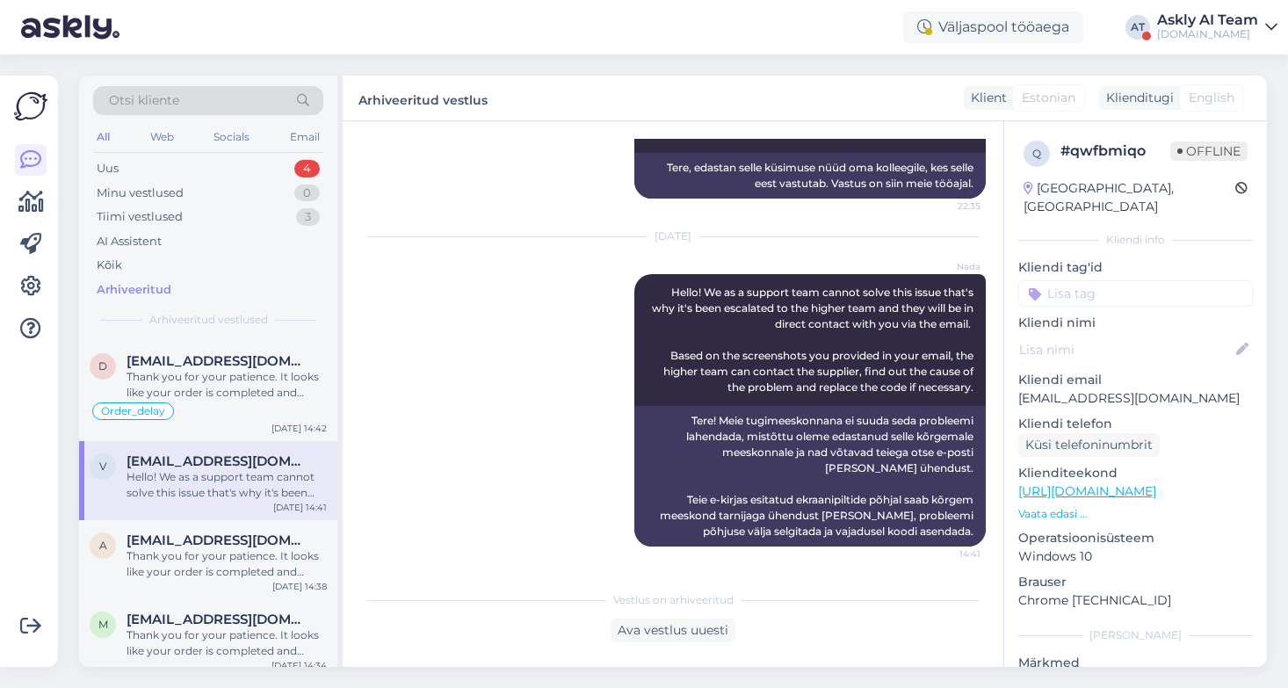
scroll to position [88, 0]
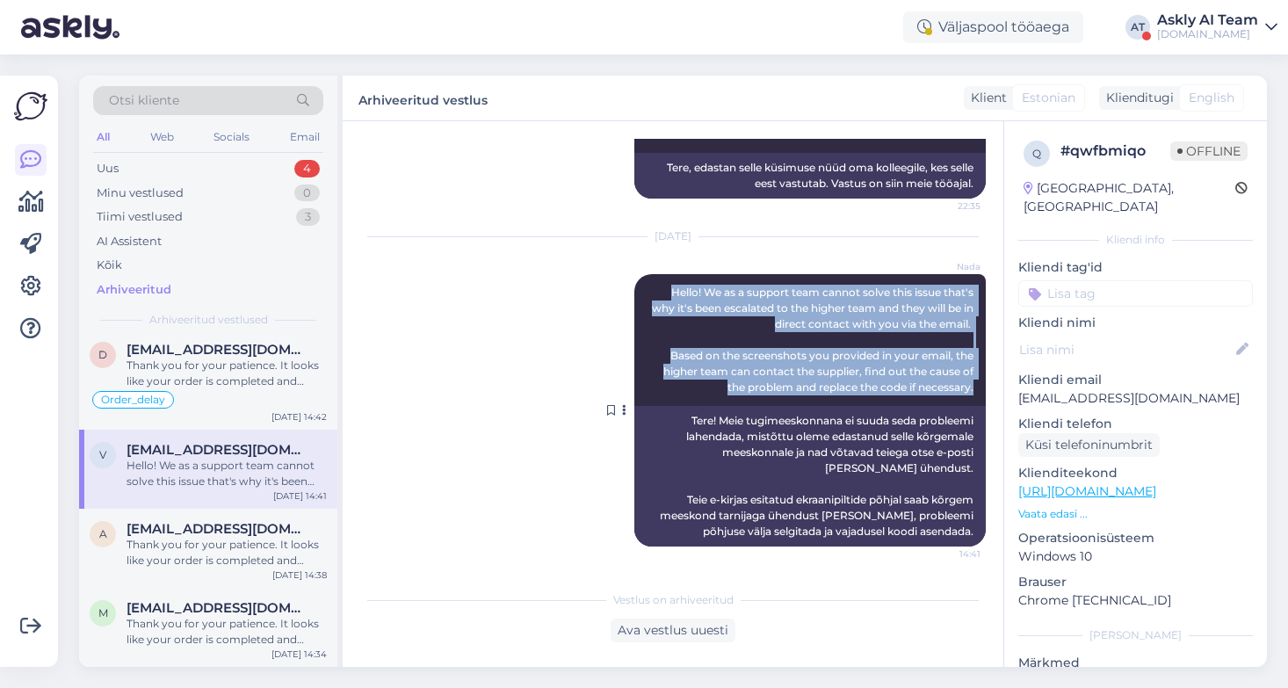
drag, startPoint x: 977, startPoint y: 387, endPoint x: 662, endPoint y: 286, distance: 330.6
click at [662, 286] on div "[PERSON_NAME] Hello! We as a support team cannot solve this issue that's why it…" at bounding box center [809, 340] width 351 height 132
copy span "Hello! We as a support team cannot solve this issue that's why it's been escala…"
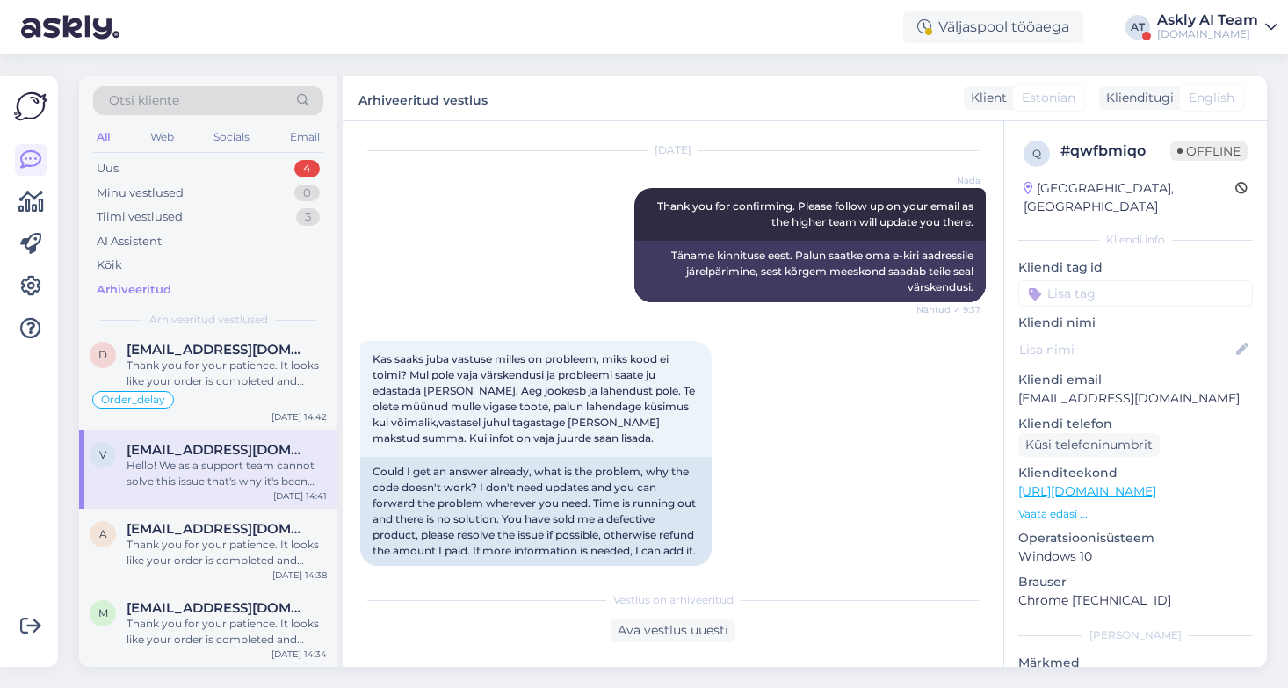
scroll to position [2595, 0]
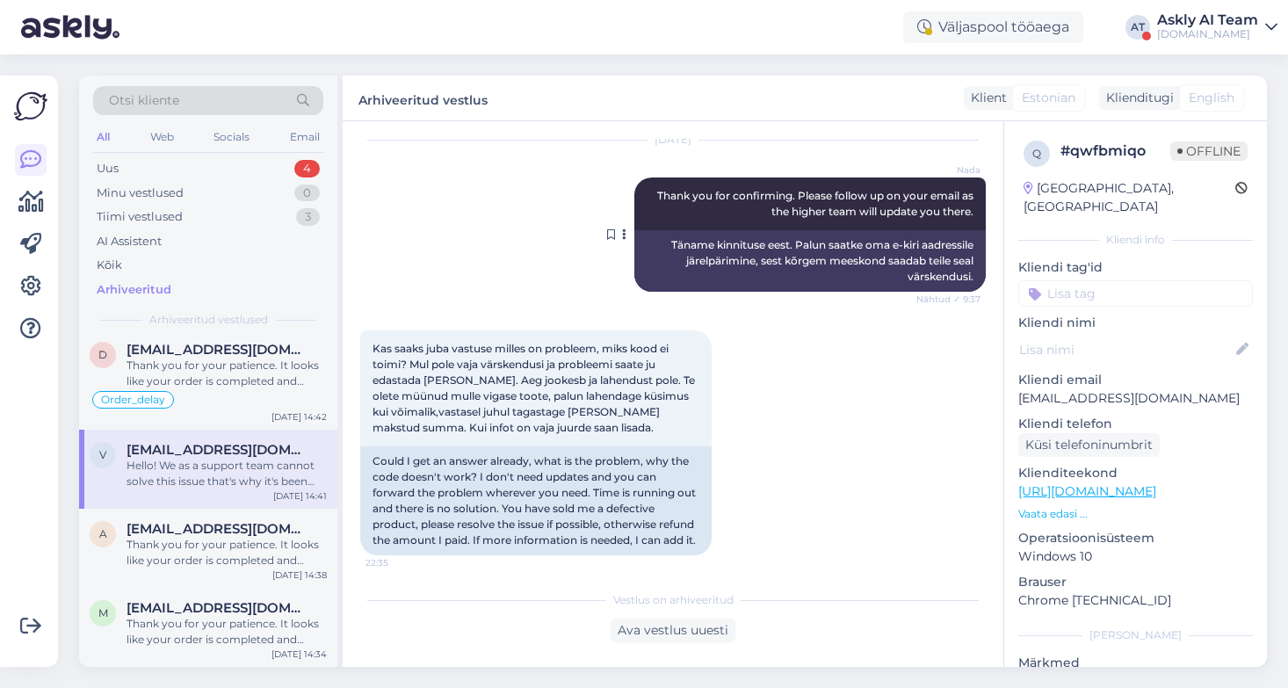
drag, startPoint x: 978, startPoint y: 213, endPoint x: 653, endPoint y: 199, distance: 325.4
click at [641, 199] on div "[PERSON_NAME] Thank you for confirming. Please follow up on your email as the h…" at bounding box center [809, 203] width 351 height 53
copy span "Thank you for confirming. Please follow up on your email as the higher team wil…"
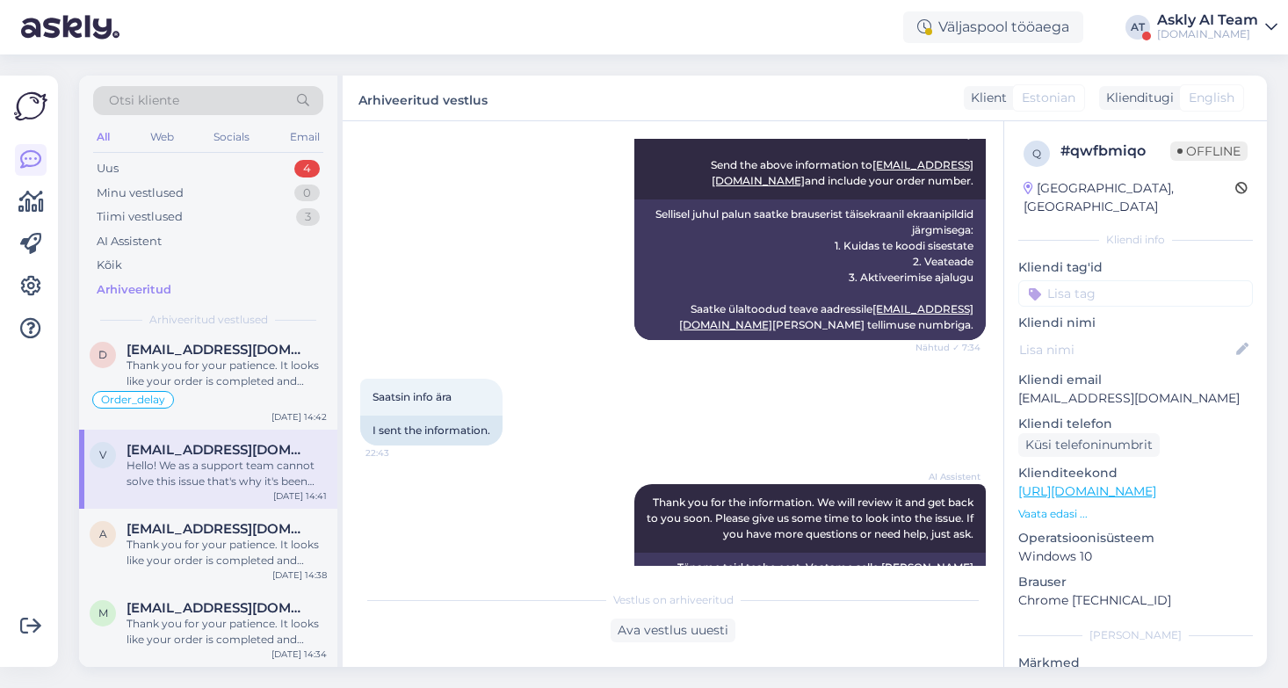
scroll to position [2066, 0]
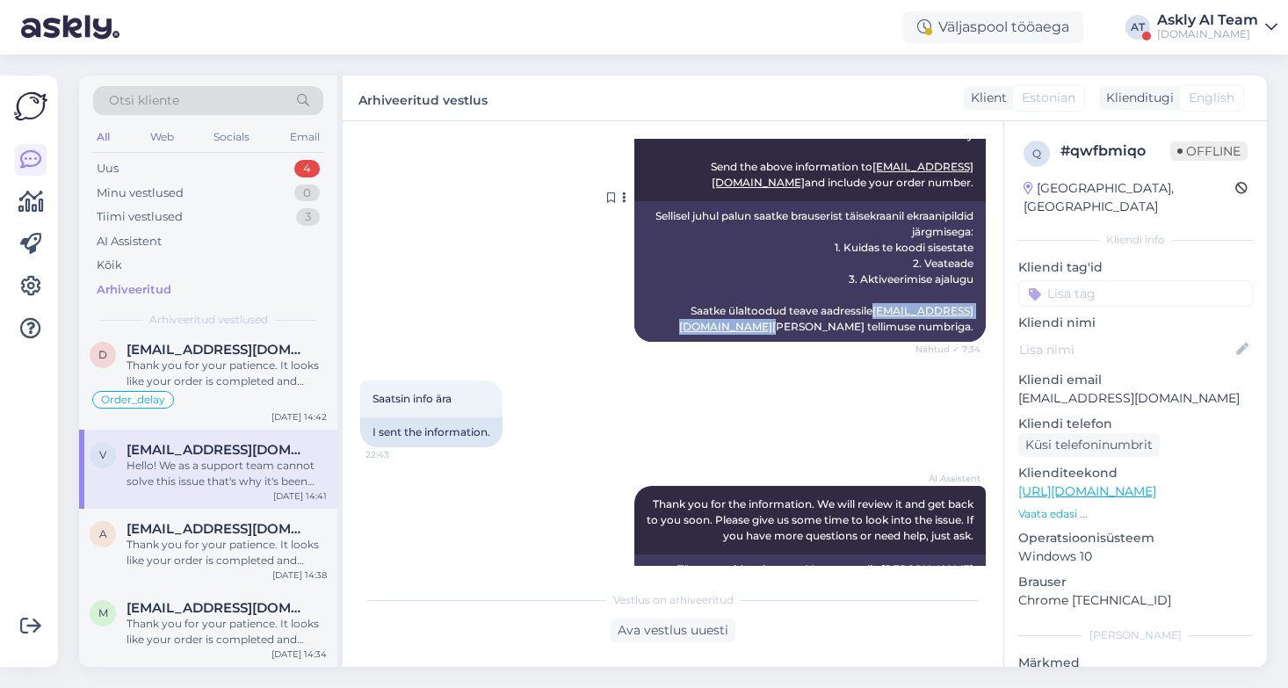
drag, startPoint x: 947, startPoint y: 311, endPoint x: 845, endPoint y: 311, distance: 101.9
click at [845, 311] on div "Sellisel juhul palun saatke brauserist täisekraanil ekraanipildid järgmisega: 1…" at bounding box center [809, 271] width 351 height 141
copy div "[EMAIL_ADDRESS][DOMAIN_NAME]"
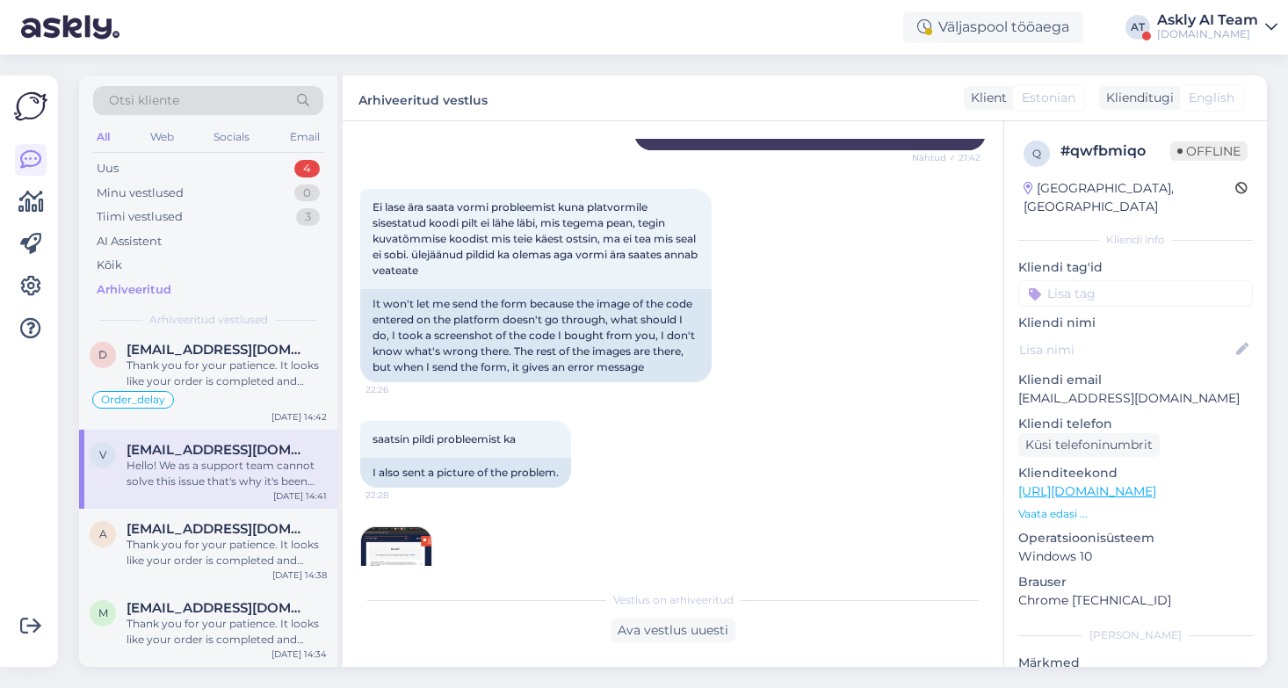
scroll to position [1444, 0]
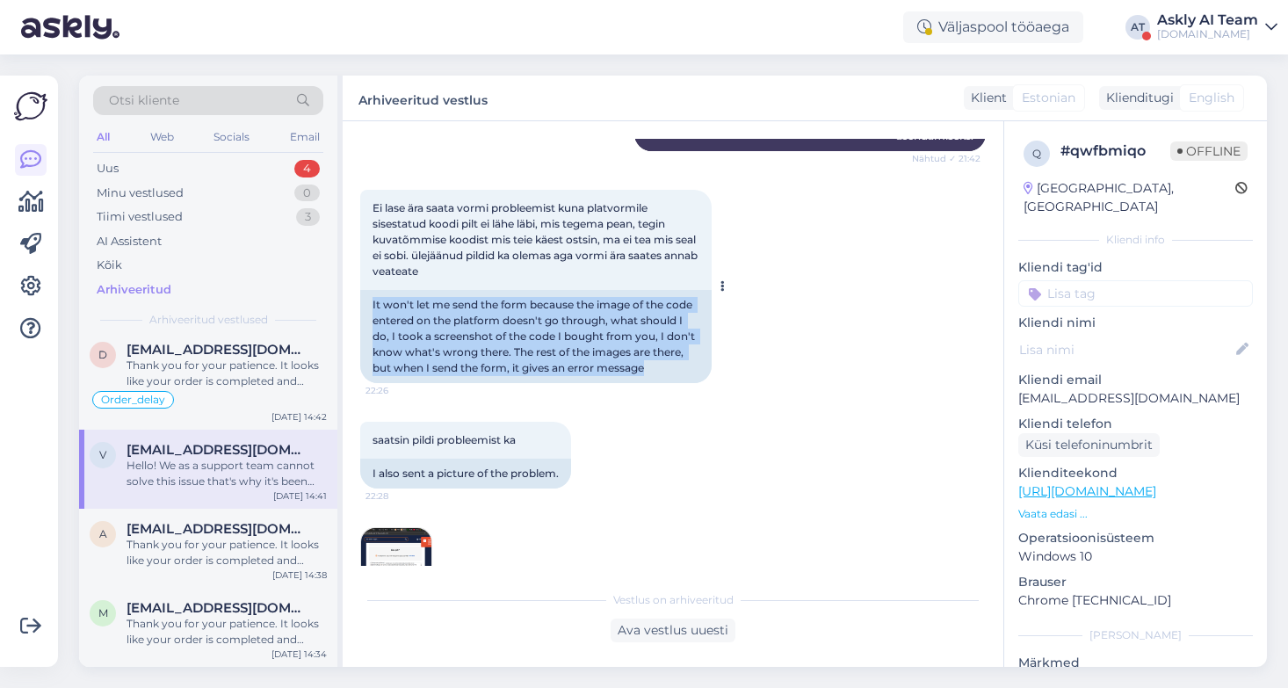
drag, startPoint x: 666, startPoint y: 371, endPoint x: 360, endPoint y: 310, distance: 311.7
click at [360, 310] on div "It won't let me send the form because the image of the code entered on the plat…" at bounding box center [535, 336] width 351 height 93
copy div "It won't let me send the form because the image of the code entered on the plat…"
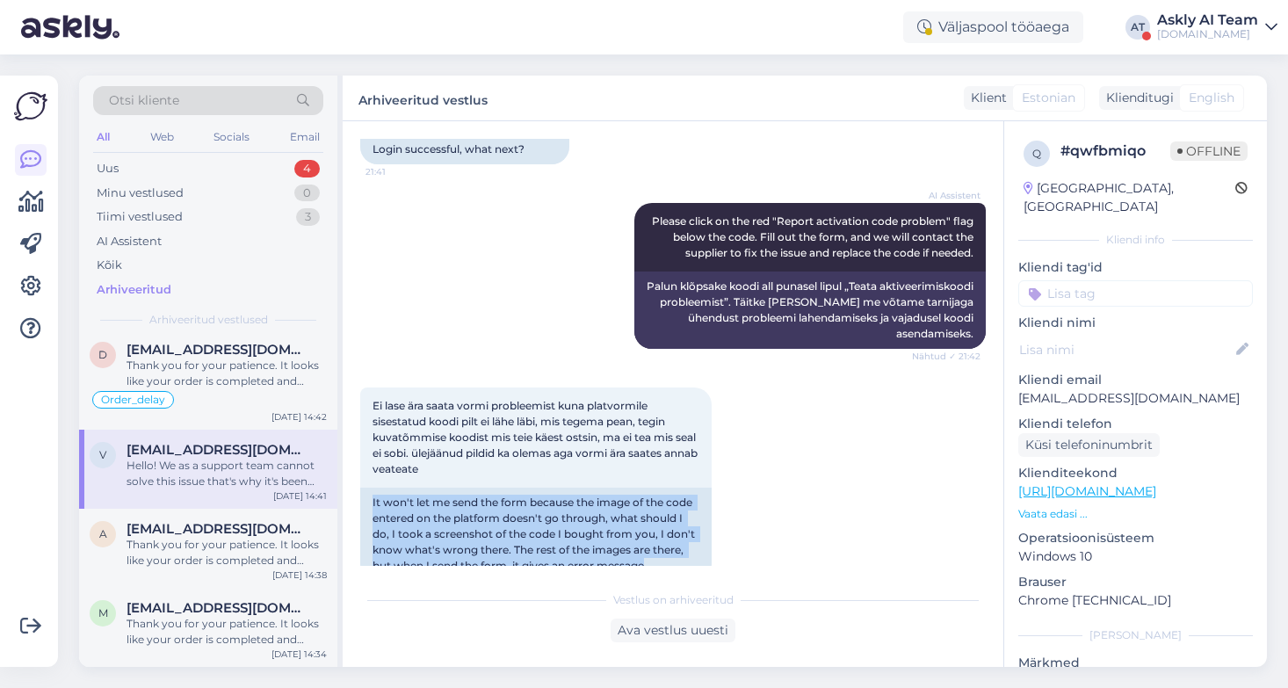
scroll to position [1248, 0]
click at [764, 489] on div "Ei lase ära saata vormi probleemist kuna platvormile sisestatud koodi pilt ei l…" at bounding box center [673, 482] width 626 height 232
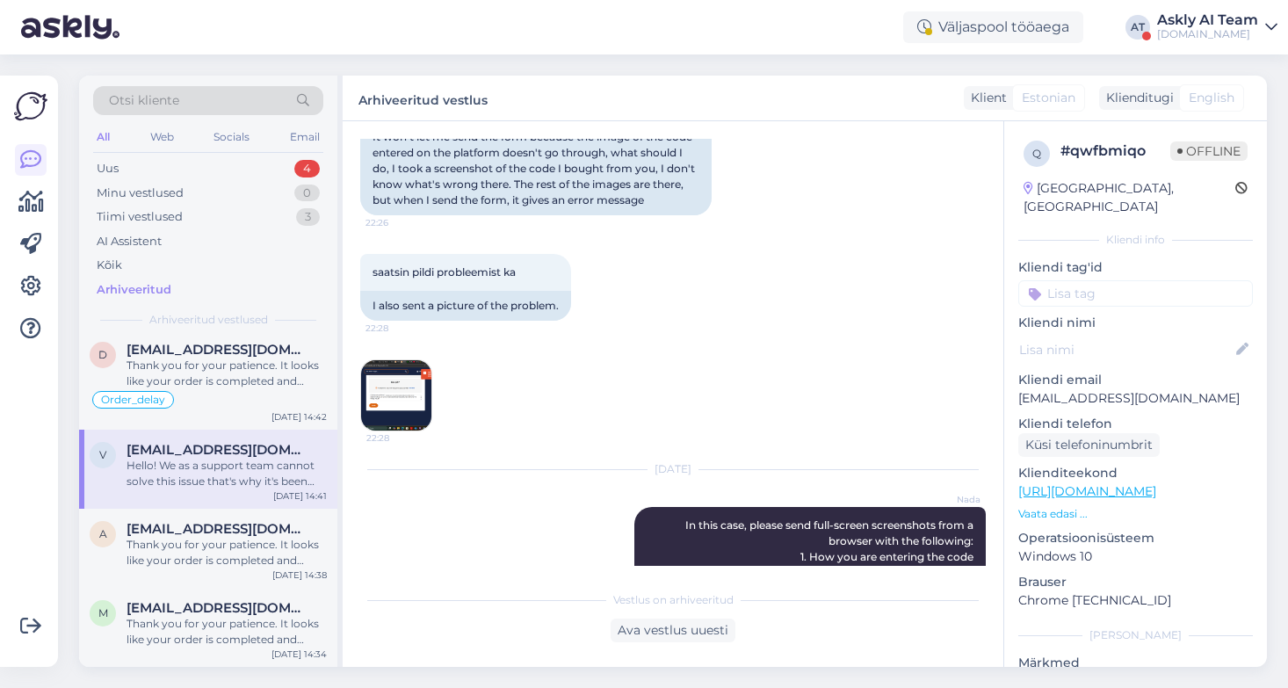
scroll to position [1611, 0]
click at [391, 388] on img at bounding box center [396, 396] width 70 height 70
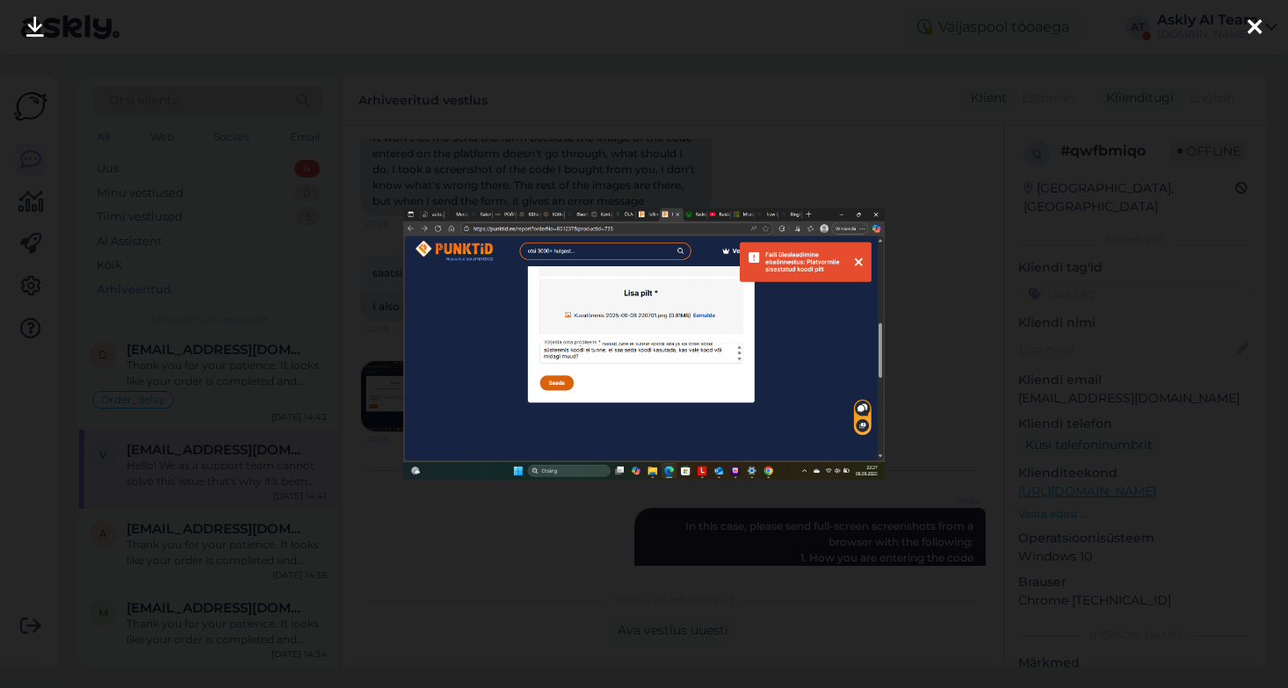
click at [924, 174] on div at bounding box center [644, 344] width 1288 height 688
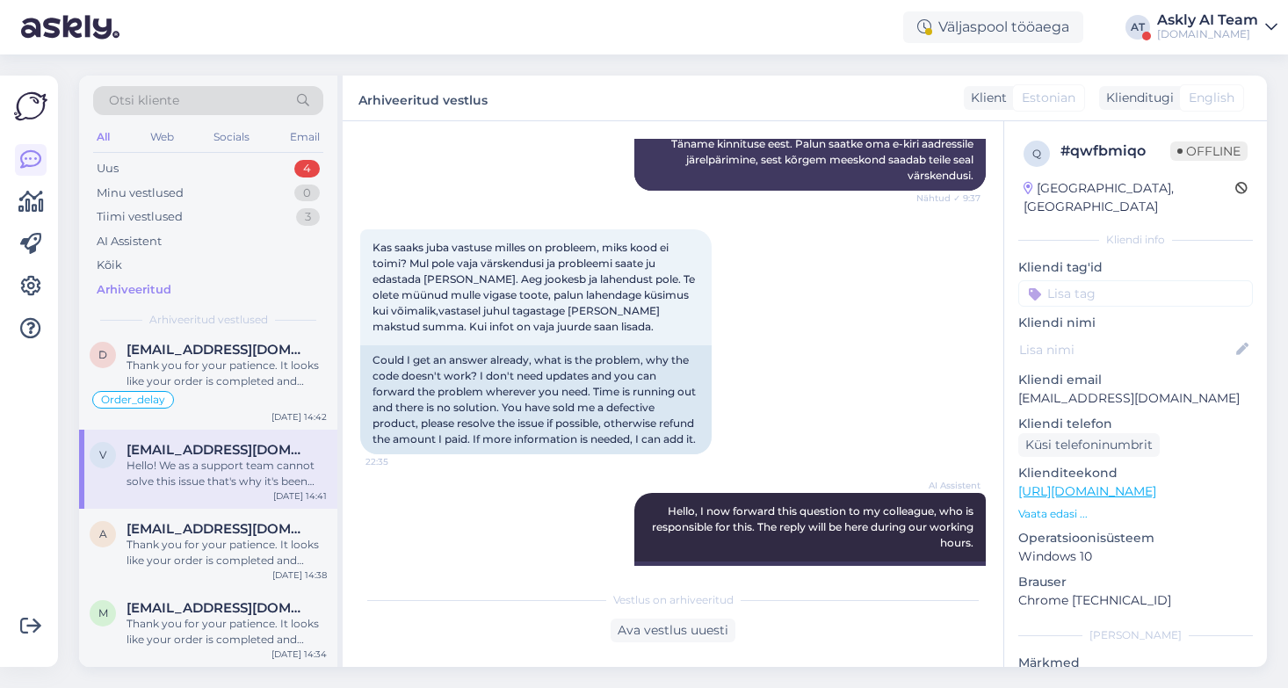
scroll to position [2695, 0]
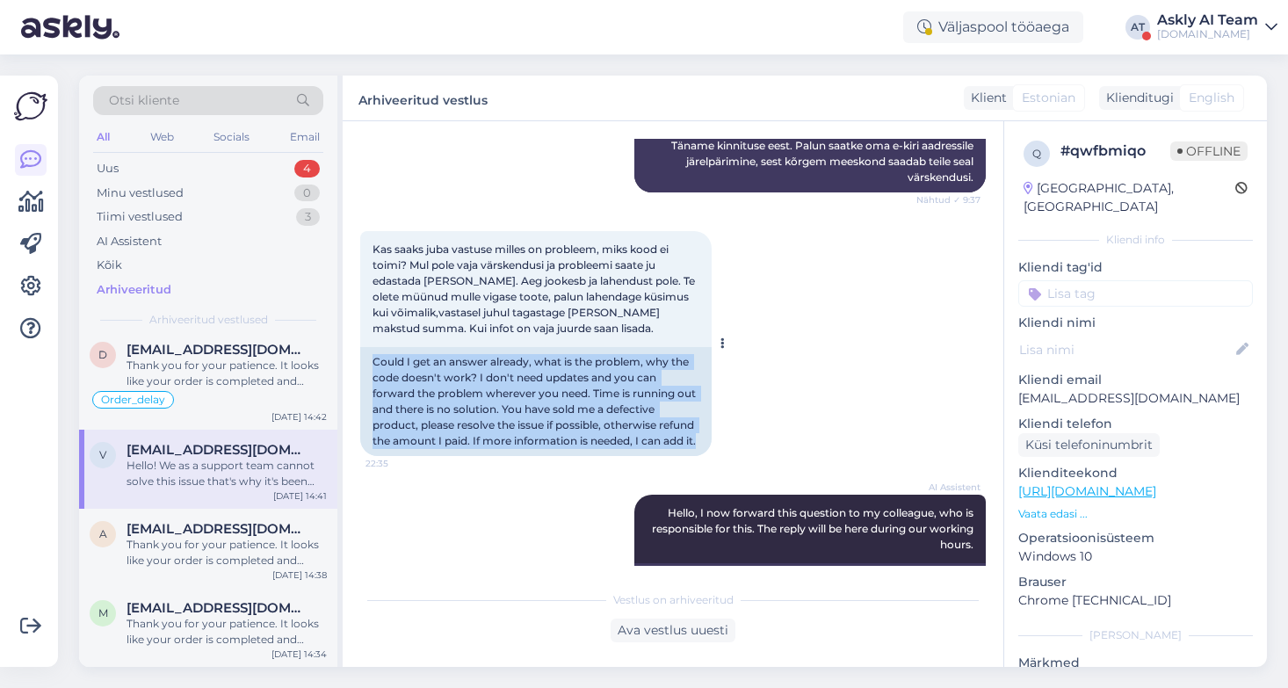
drag, startPoint x: 438, startPoint y: 453, endPoint x: 366, endPoint y: 364, distance: 114.4
click at [365, 363] on div "Could I get an answer already, what is the problem, why the code doesn't work? …" at bounding box center [535, 401] width 351 height 109
copy div "Could I get an answer already, what is the problem, why the code doesn't work? …"
click at [151, 234] on div "AI Assistent" at bounding box center [129, 242] width 65 height 18
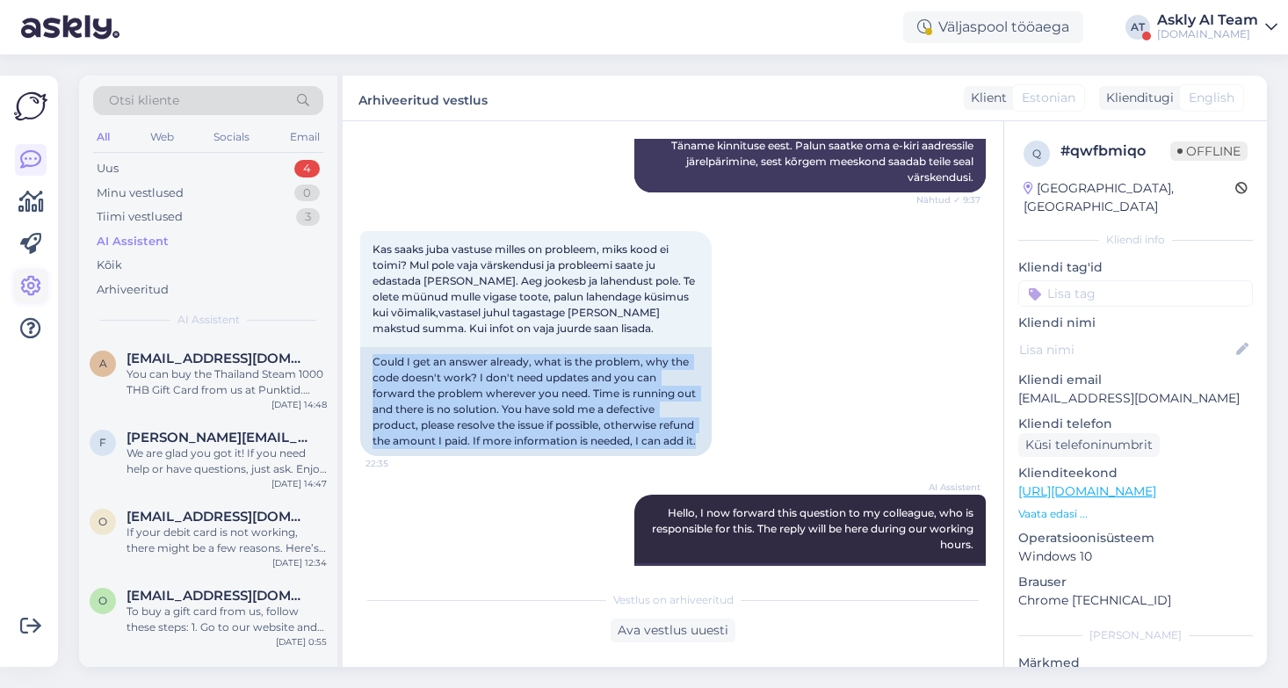
click at [25, 282] on icon at bounding box center [30, 286] width 21 height 21
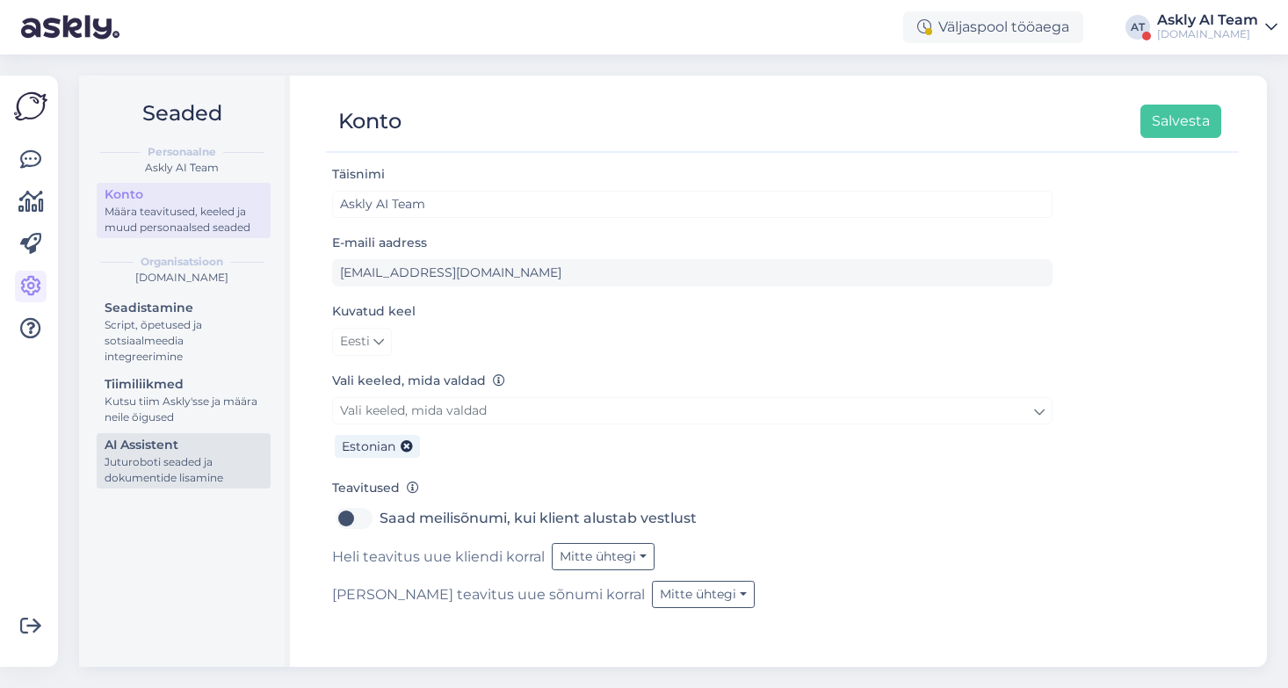
click at [159, 484] on div "Juturoboti seaded ja dokumentide lisamine" at bounding box center [184, 470] width 158 height 32
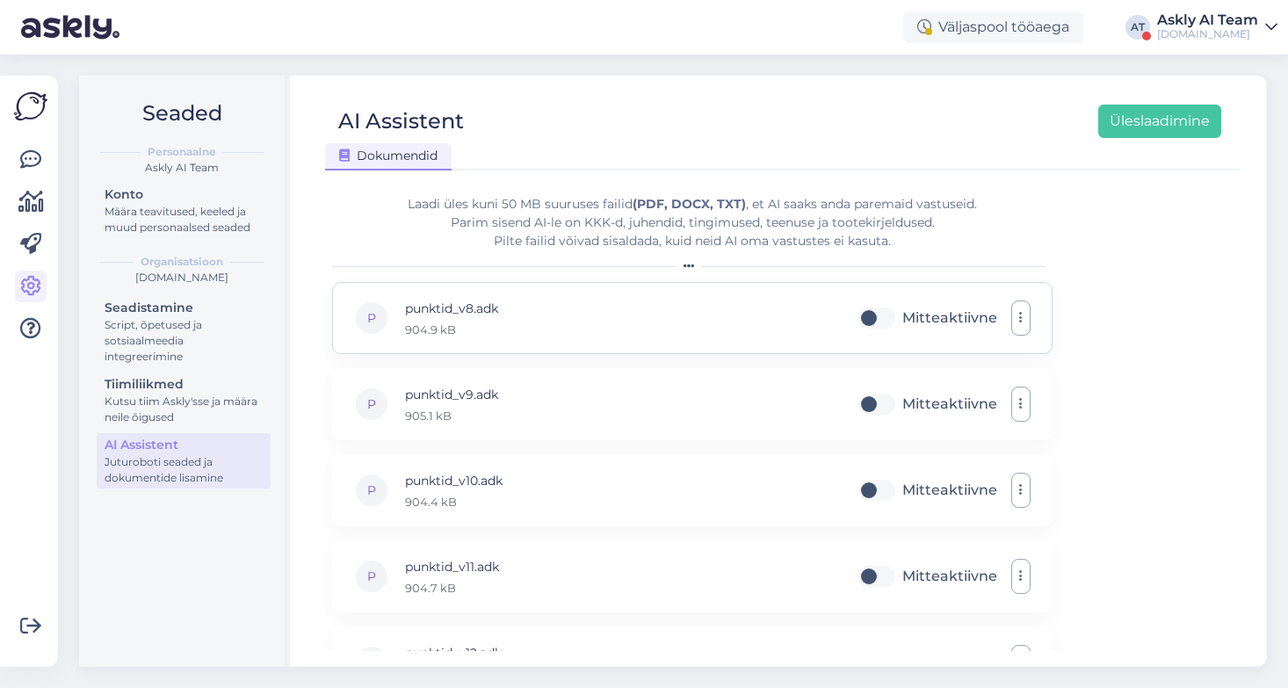
scroll to position [47, 0]
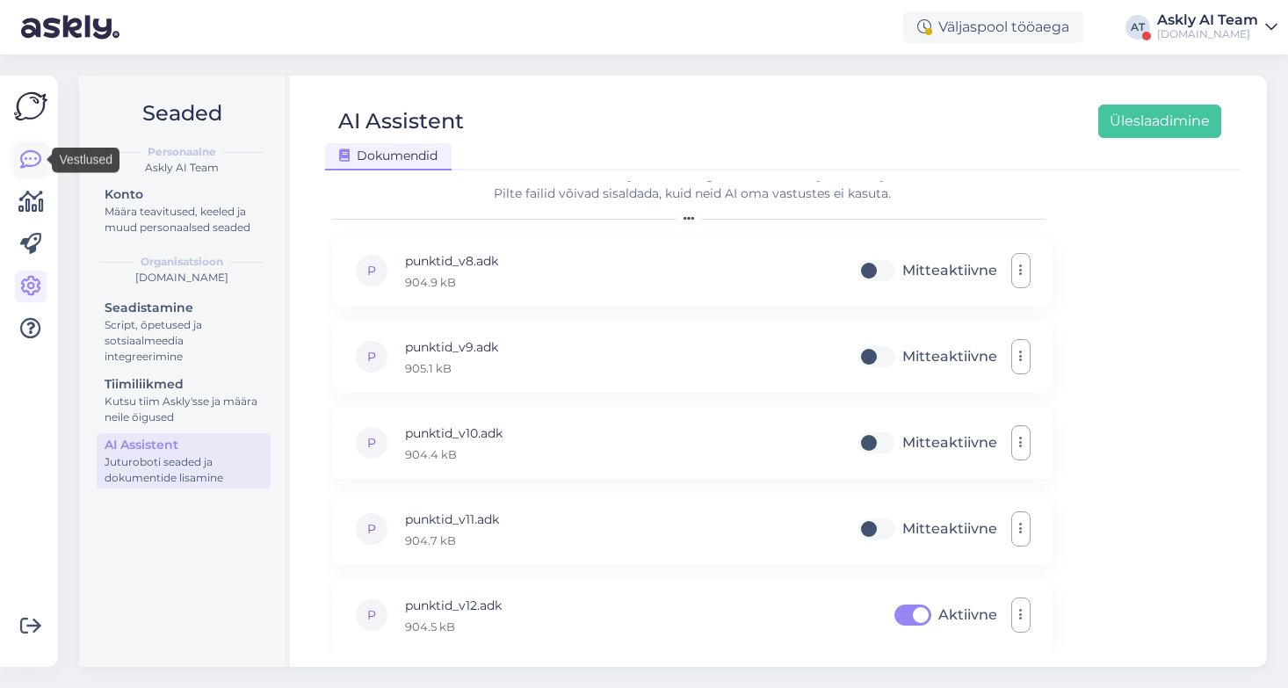
click at [28, 163] on icon at bounding box center [30, 159] width 21 height 21
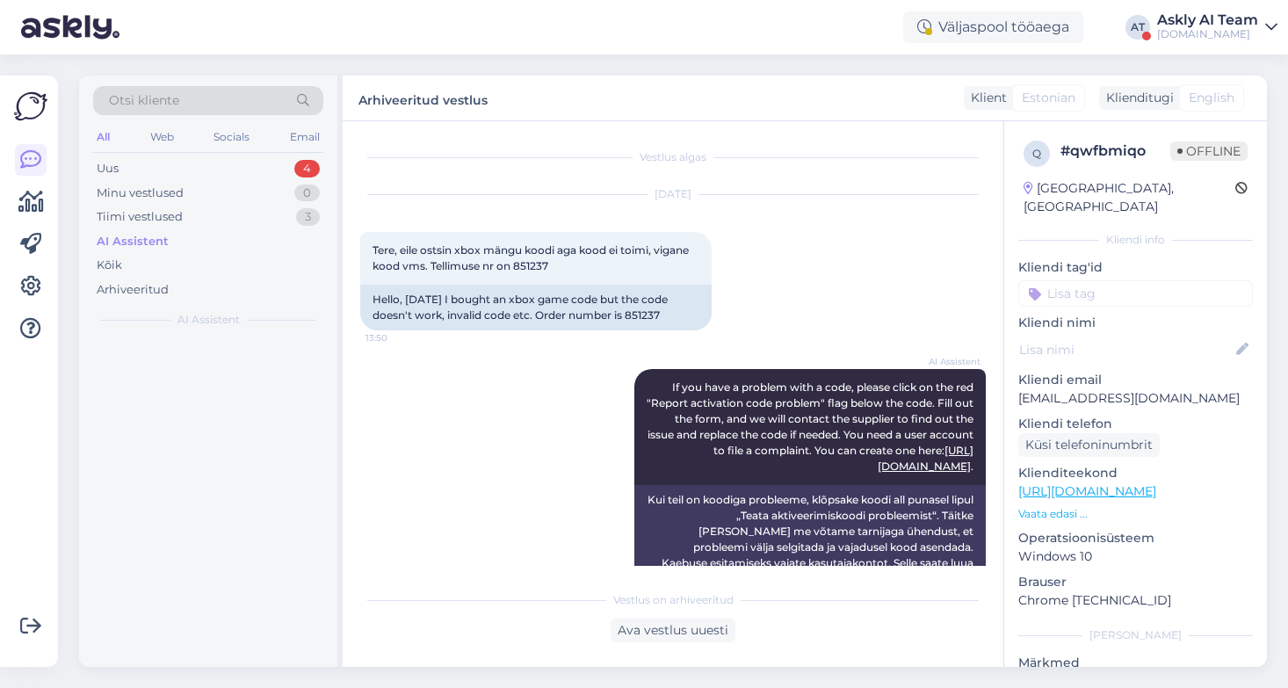
scroll to position [3121, 0]
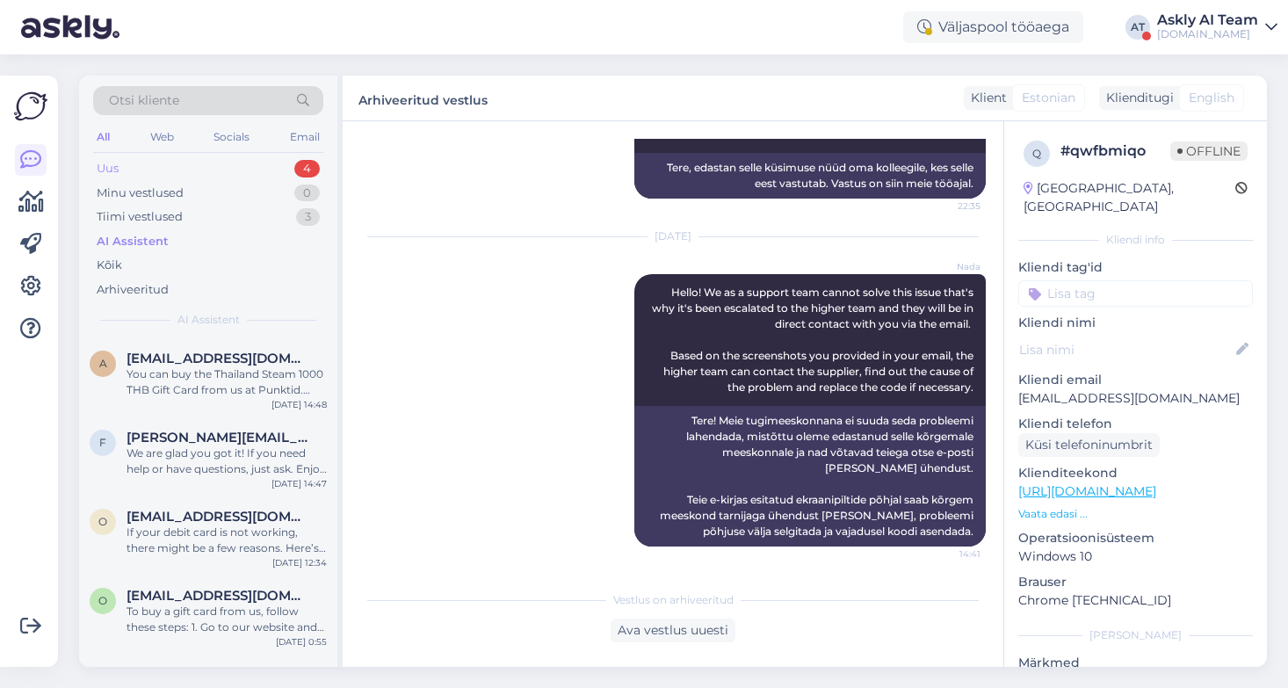
click at [192, 165] on div "Uus 4" at bounding box center [208, 168] width 230 height 25
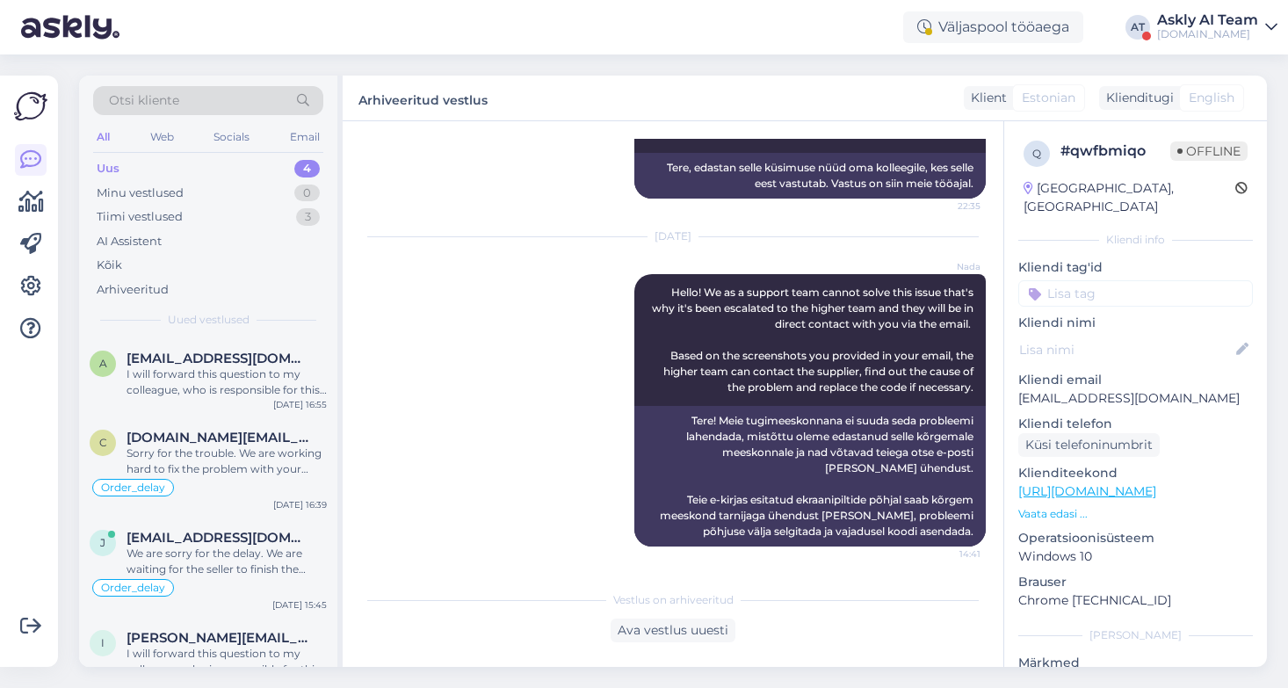
click at [1184, 15] on div "Askly AI Team" at bounding box center [1207, 20] width 101 height 14
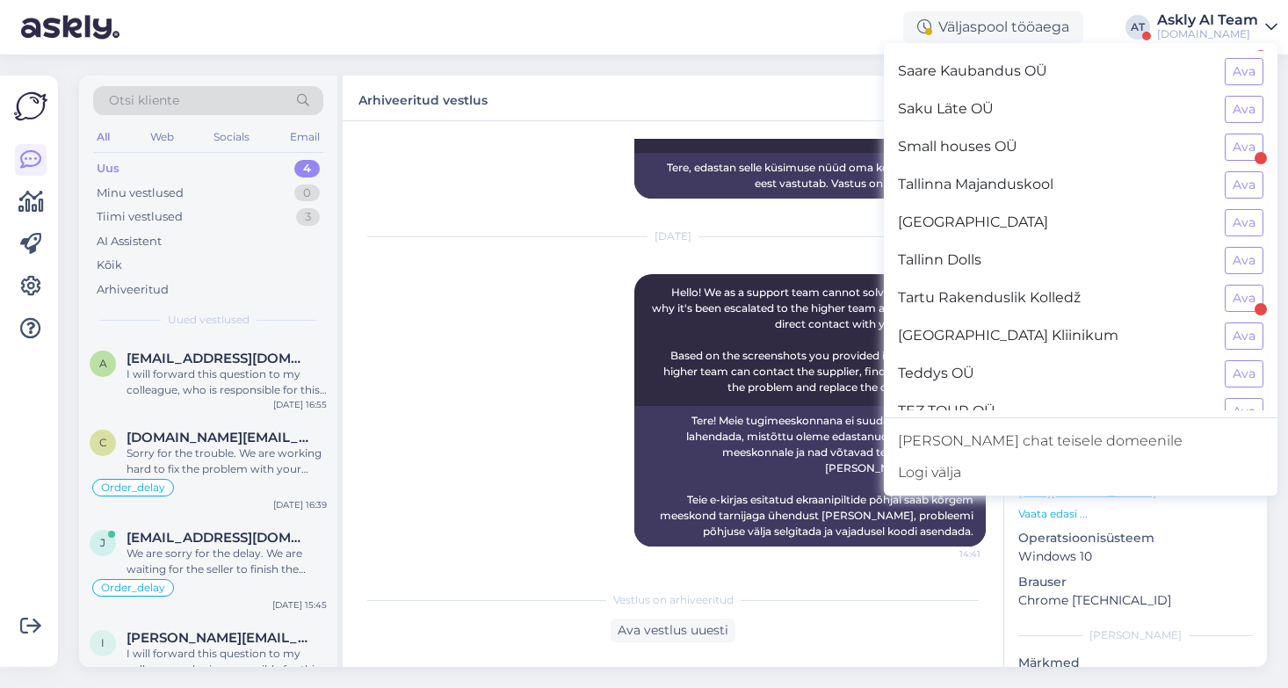
scroll to position [1529, 0]
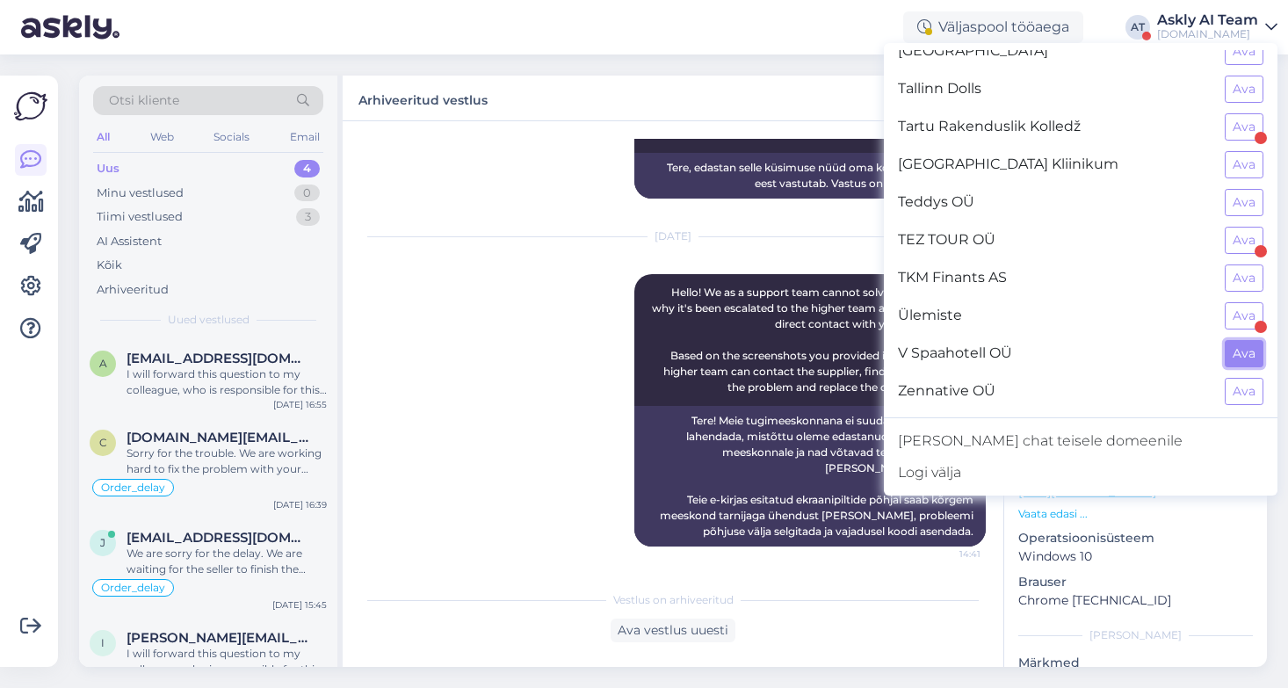
click at [1240, 362] on button "Ava" at bounding box center [1244, 353] width 39 height 27
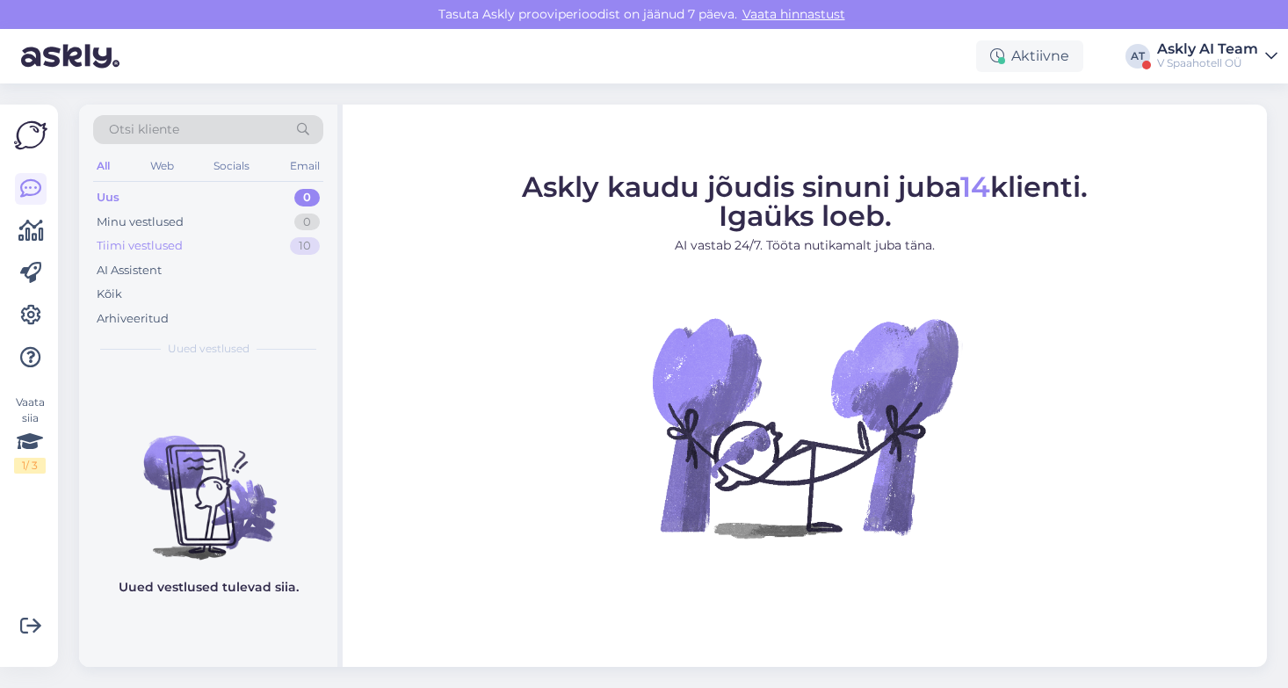
click at [166, 239] on div "Tiimi vestlused" at bounding box center [140, 246] width 86 height 18
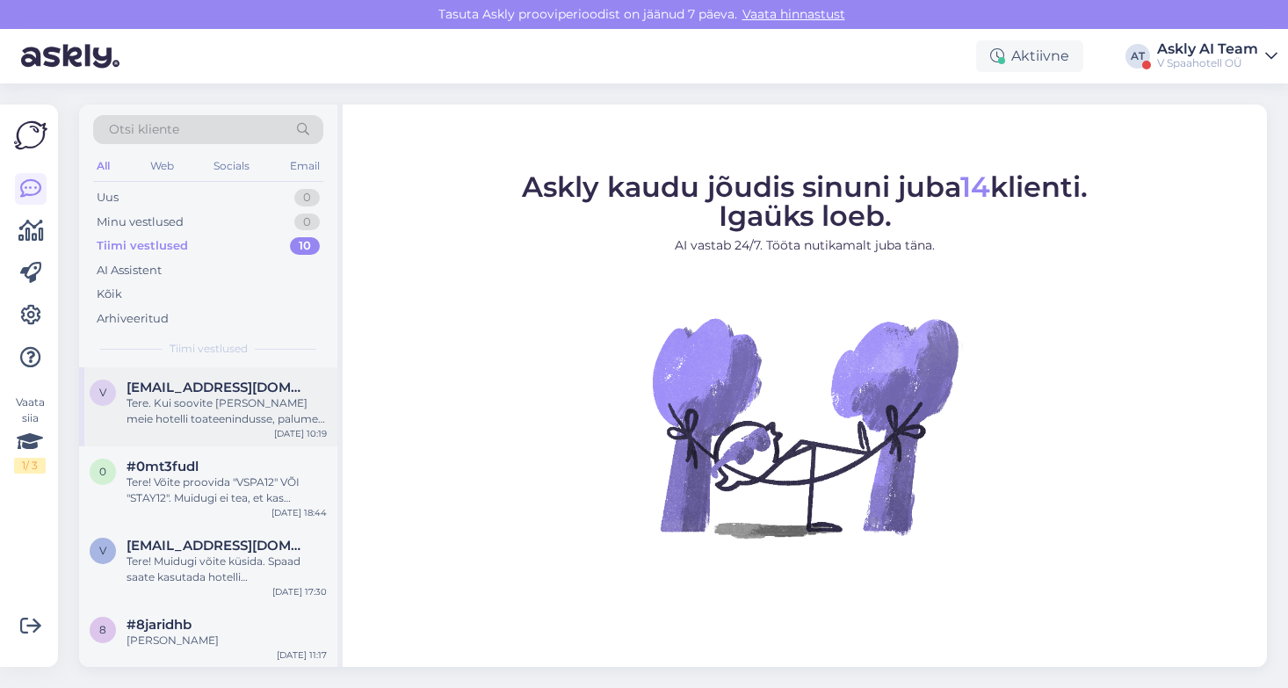
click at [159, 422] on div "Tere. Kui soovite [PERSON_NAME] meie hotelli toateenindusse, palume ühendust võ…" at bounding box center [227, 411] width 200 height 32
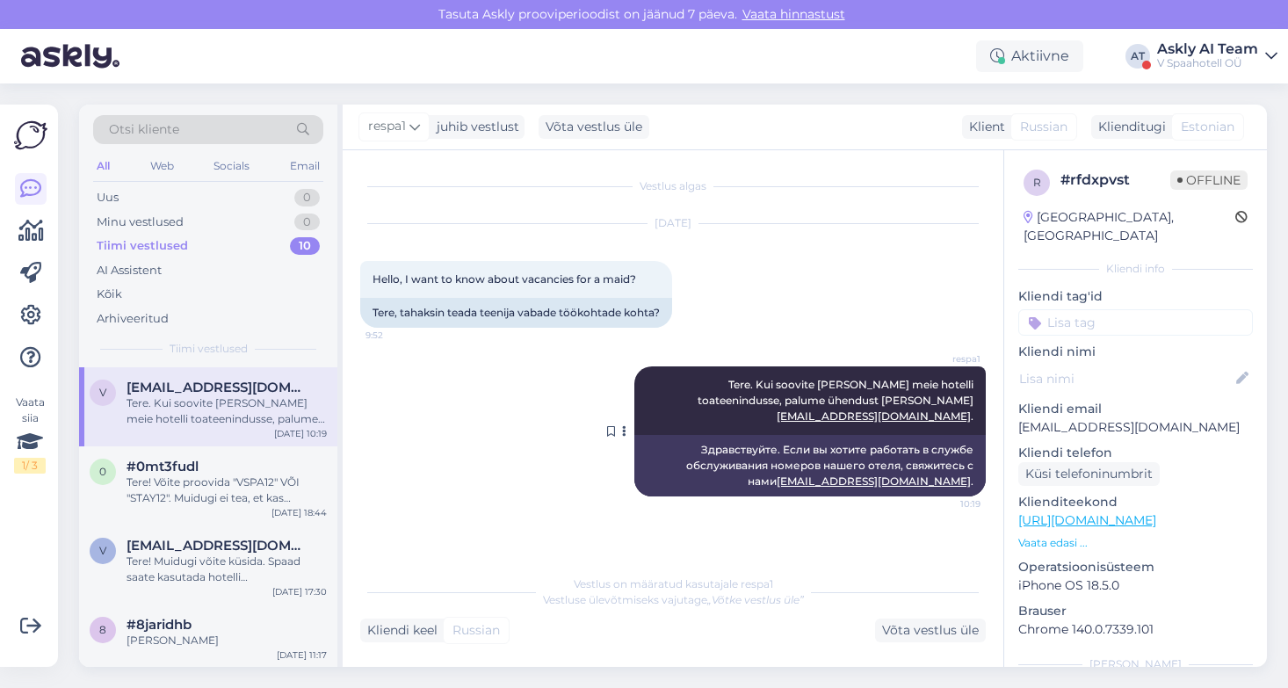
drag, startPoint x: 671, startPoint y: 386, endPoint x: 966, endPoint y: 403, distance: 294.9
click at [982, 405] on div "respa1 Tere. Kui soovite [PERSON_NAME] meie hotelli toateenindusse, palume ühen…" at bounding box center [809, 400] width 351 height 69
copy span "Tere. Kui soovite [PERSON_NAME] meie hotelli toateenindusse, palume ühendust võ…"
click at [815, 304] on div "[DATE] Hello, I want to know about vacancies for a maid? 9:52 Tere, tahaksin te…" at bounding box center [673, 276] width 626 height 142
click at [239, 484] on div "Tere! Võite proovida "VSPA12" VÕI "STAY12". Muidugi ei tea, et kas [PERSON_NAME…" at bounding box center [227, 490] width 200 height 32
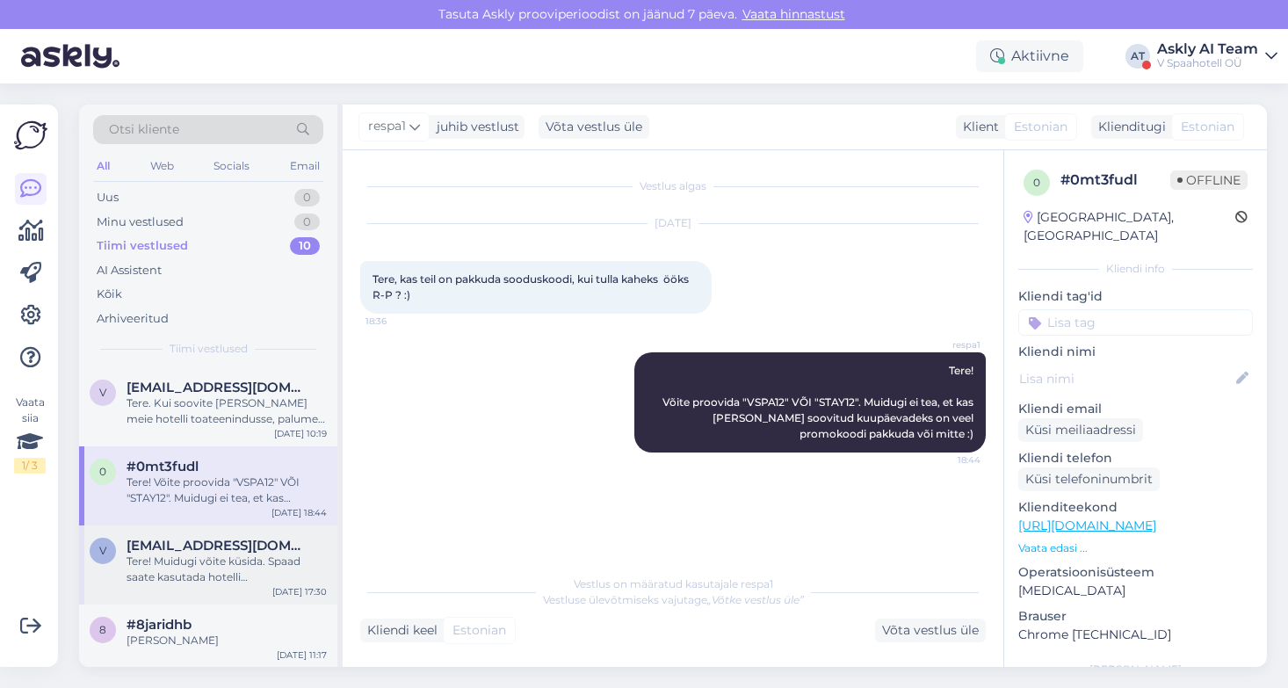
click at [181, 553] on span "[EMAIL_ADDRESS][DOMAIN_NAME]" at bounding box center [218, 546] width 183 height 16
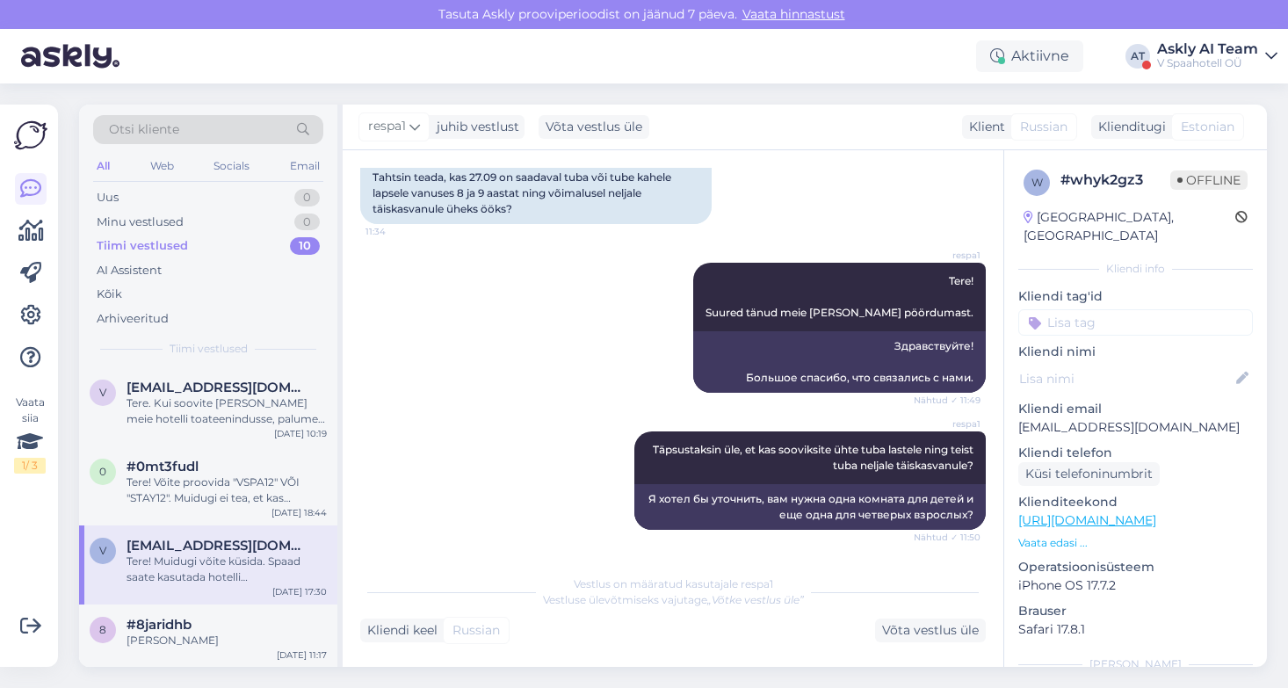
scroll to position [271, 0]
click at [149, 258] on div "AI Assistent" at bounding box center [208, 270] width 230 height 25
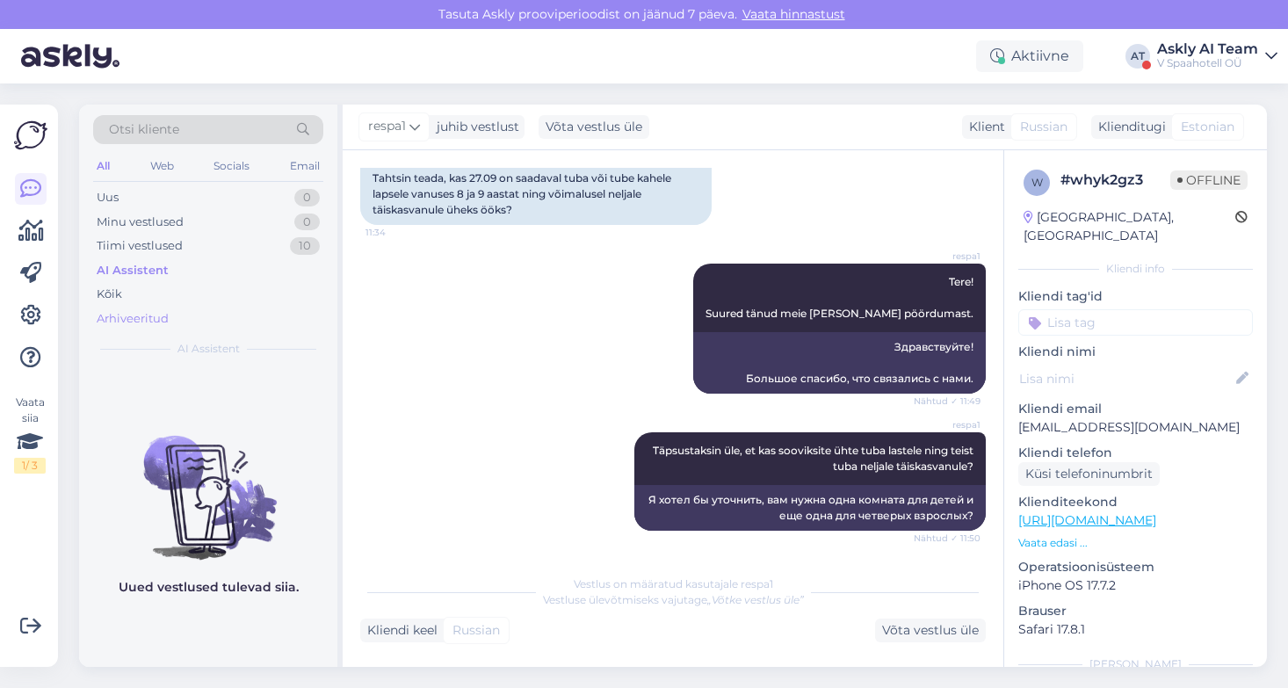
click at [117, 320] on div "Arhiveeritud" at bounding box center [133, 319] width 72 height 18
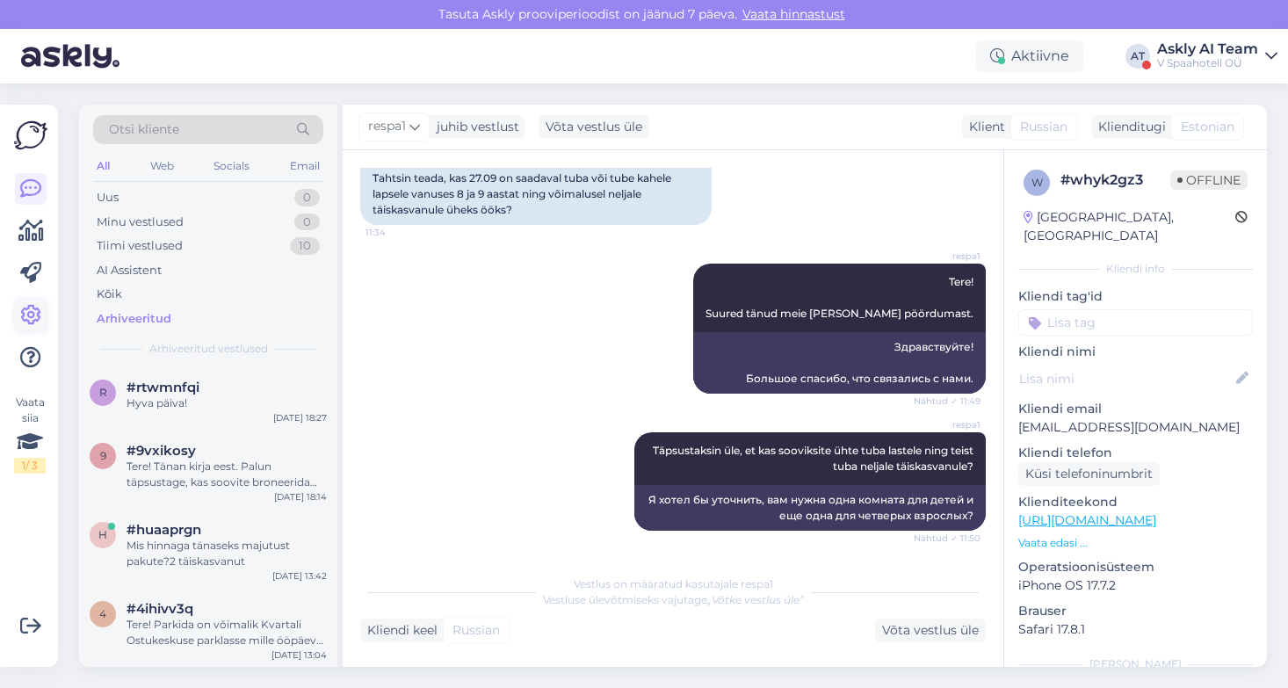
click at [25, 316] on icon at bounding box center [30, 315] width 21 height 21
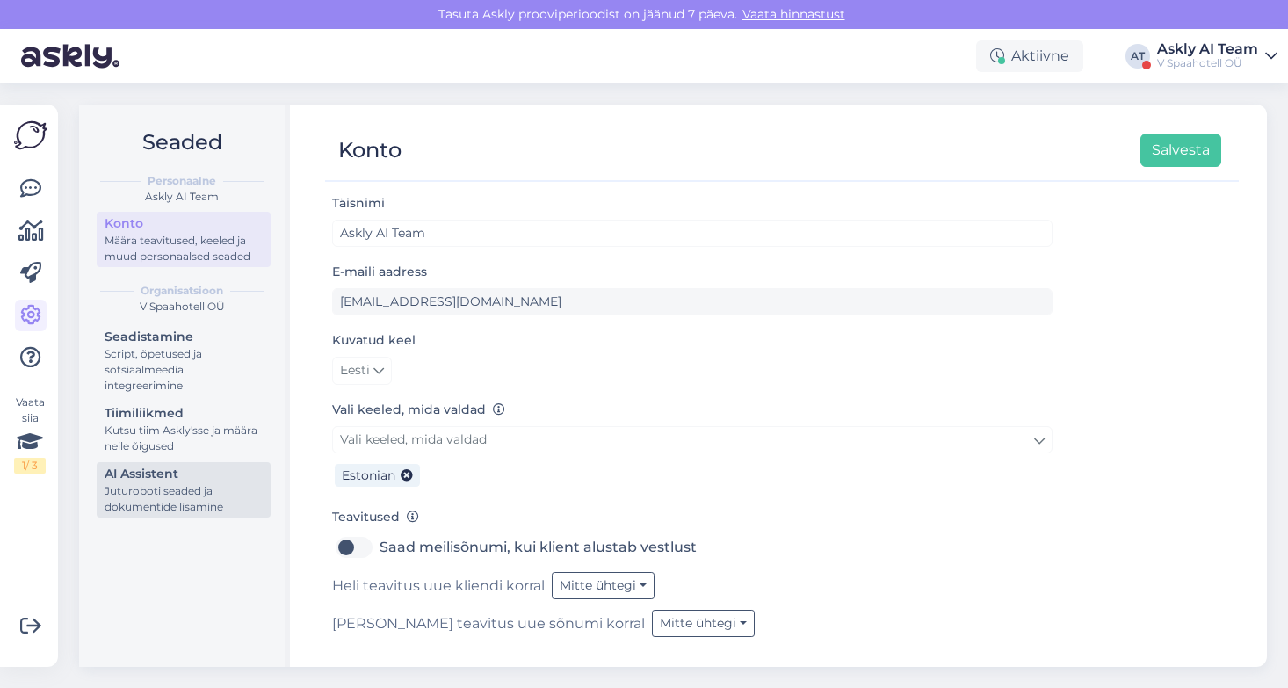
click at [173, 484] on div "Juturoboti seaded ja dokumentide lisamine" at bounding box center [184, 499] width 158 height 32
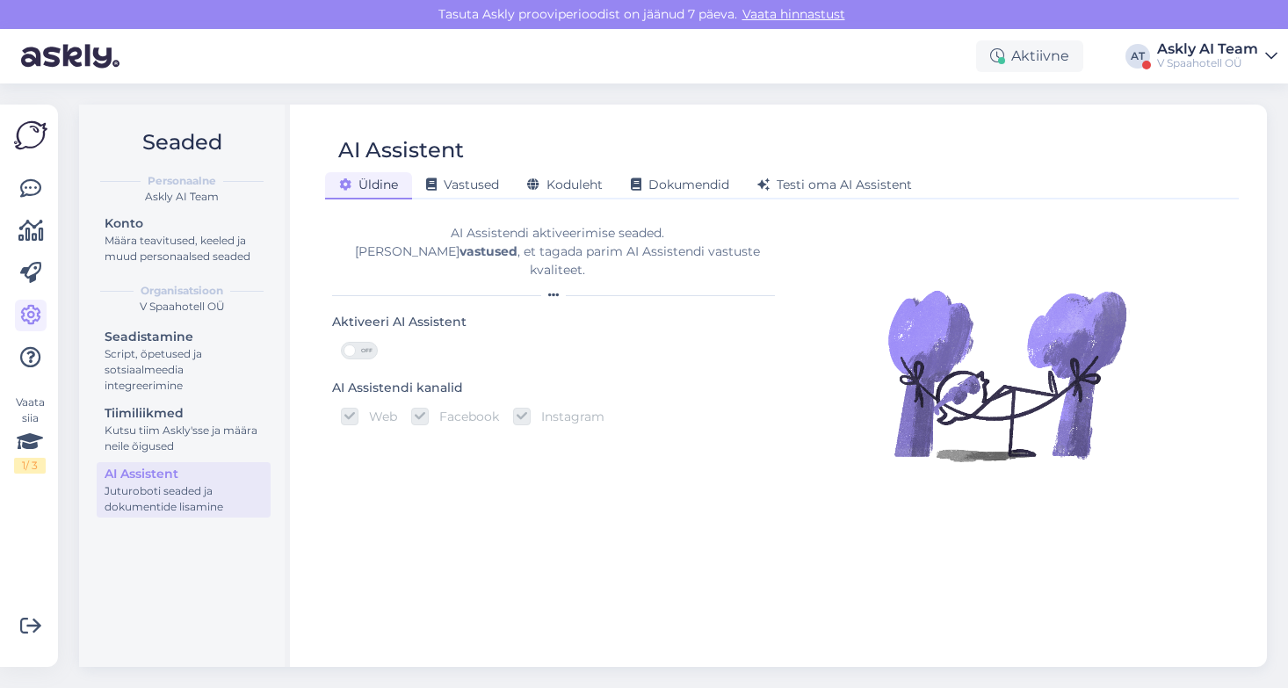
click at [358, 343] on span "OFF" at bounding box center [366, 351] width 21 height 16
click at [341, 342] on input "OFF" at bounding box center [341, 342] width 0 height 0
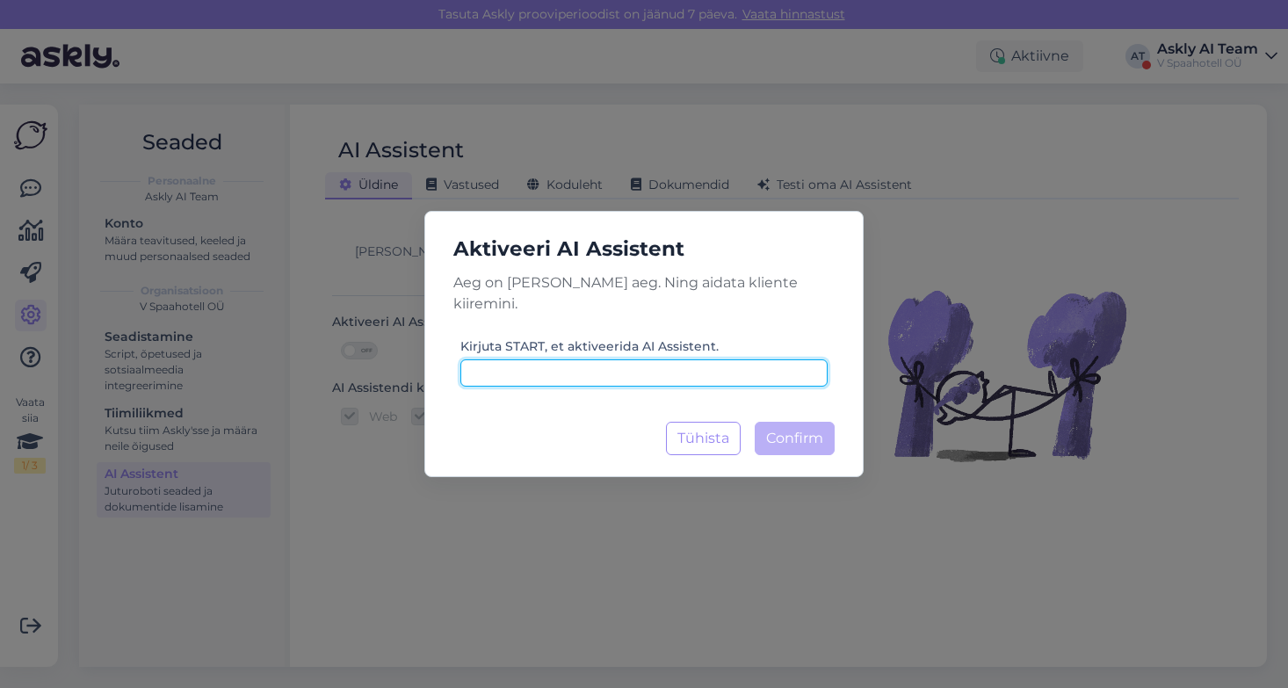
click at [617, 359] on input at bounding box center [643, 372] width 367 height 27
type input "START"
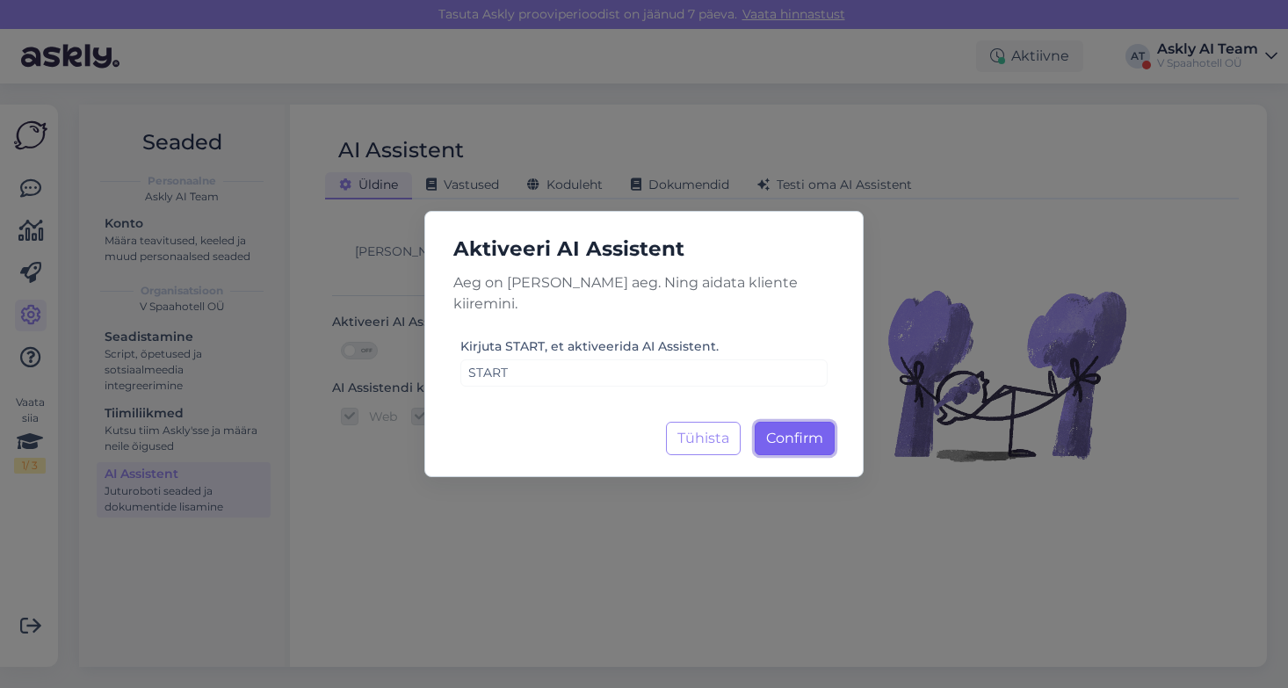
click at [824, 422] on button "Confirm Laadimine..." at bounding box center [795, 438] width 80 height 33
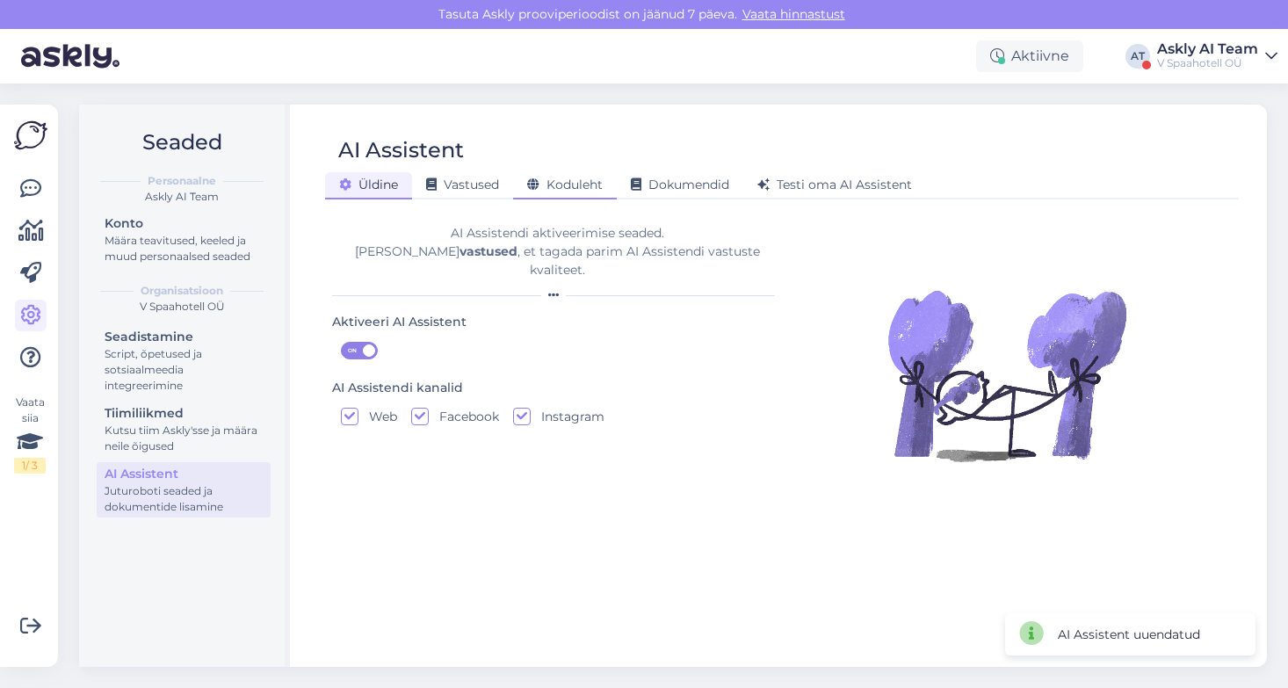
click at [563, 195] on div "Koduleht" at bounding box center [565, 185] width 104 height 27
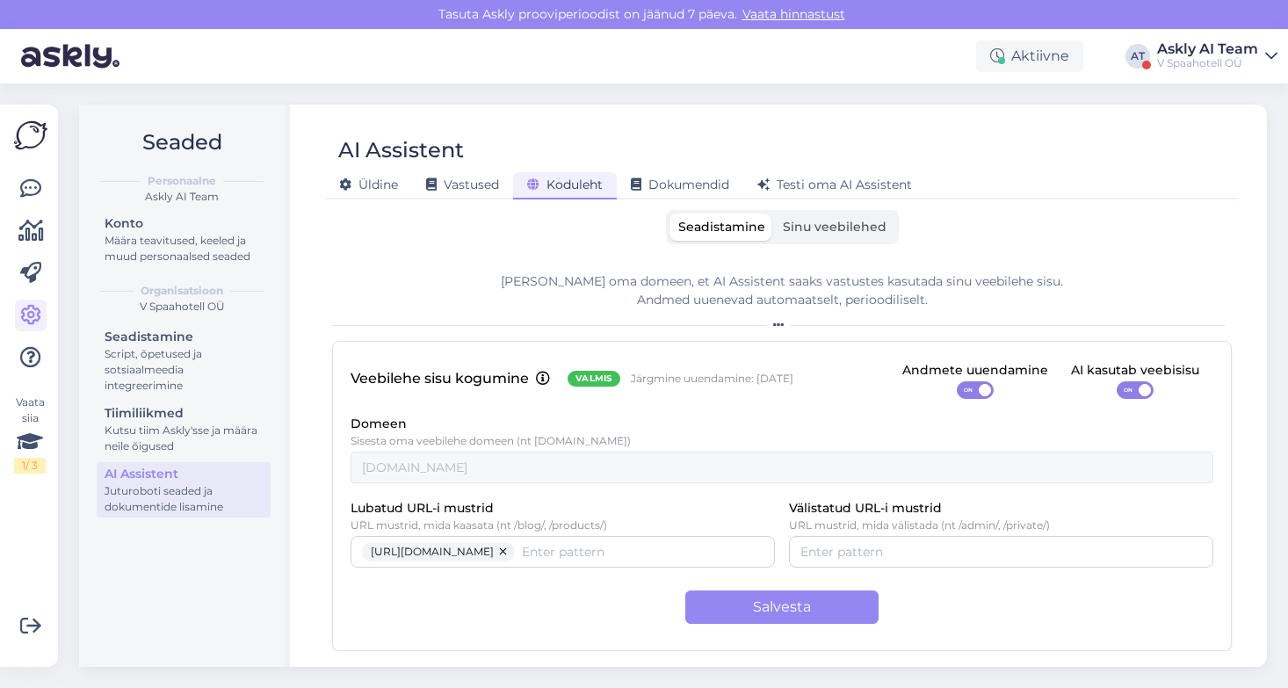
click at [819, 234] on span "Sinu veebilehed" at bounding box center [835, 227] width 104 height 16
click at [774, 213] on input "Sinu veebilehed" at bounding box center [774, 213] width 0 height 0
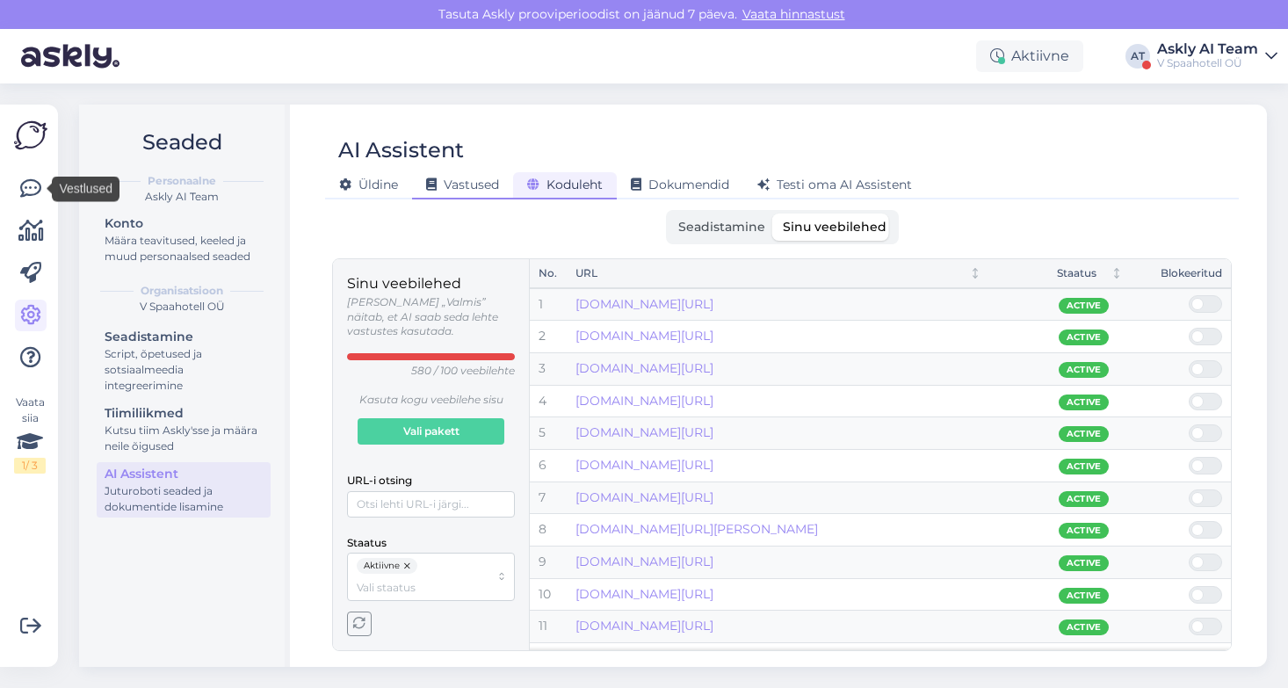
click at [456, 184] on span "Vastused" at bounding box center [462, 185] width 73 height 16
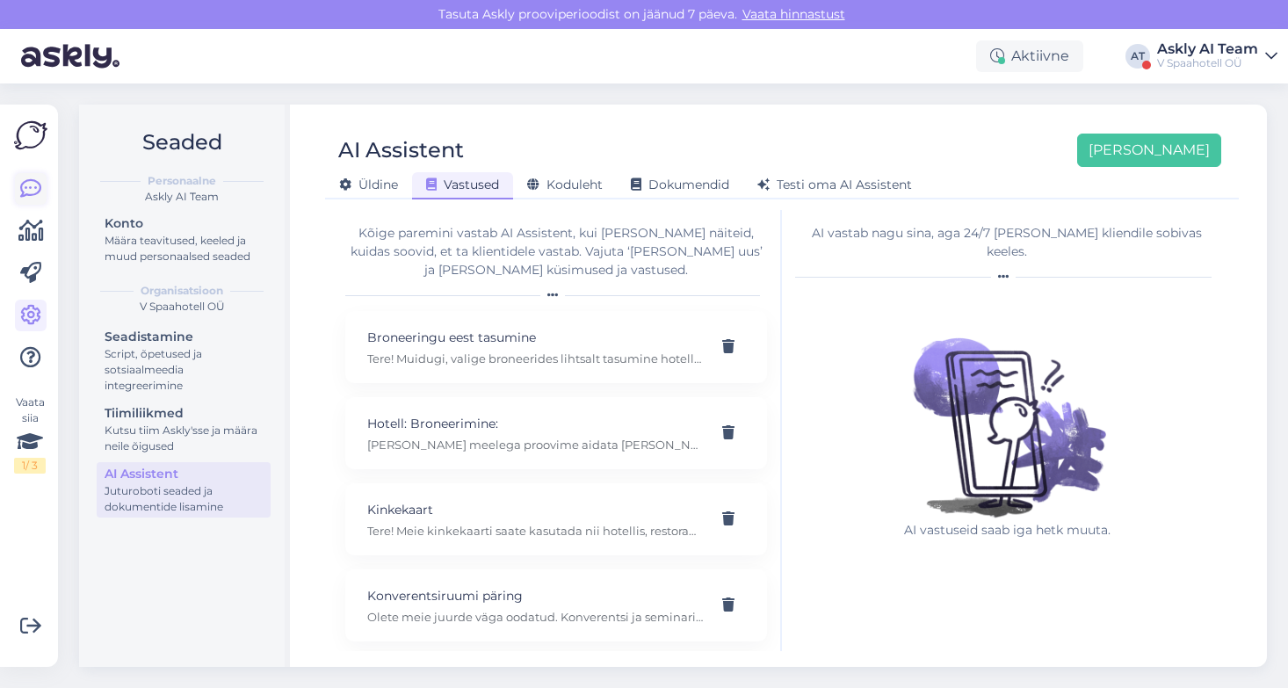
click at [33, 190] on icon at bounding box center [30, 188] width 21 height 21
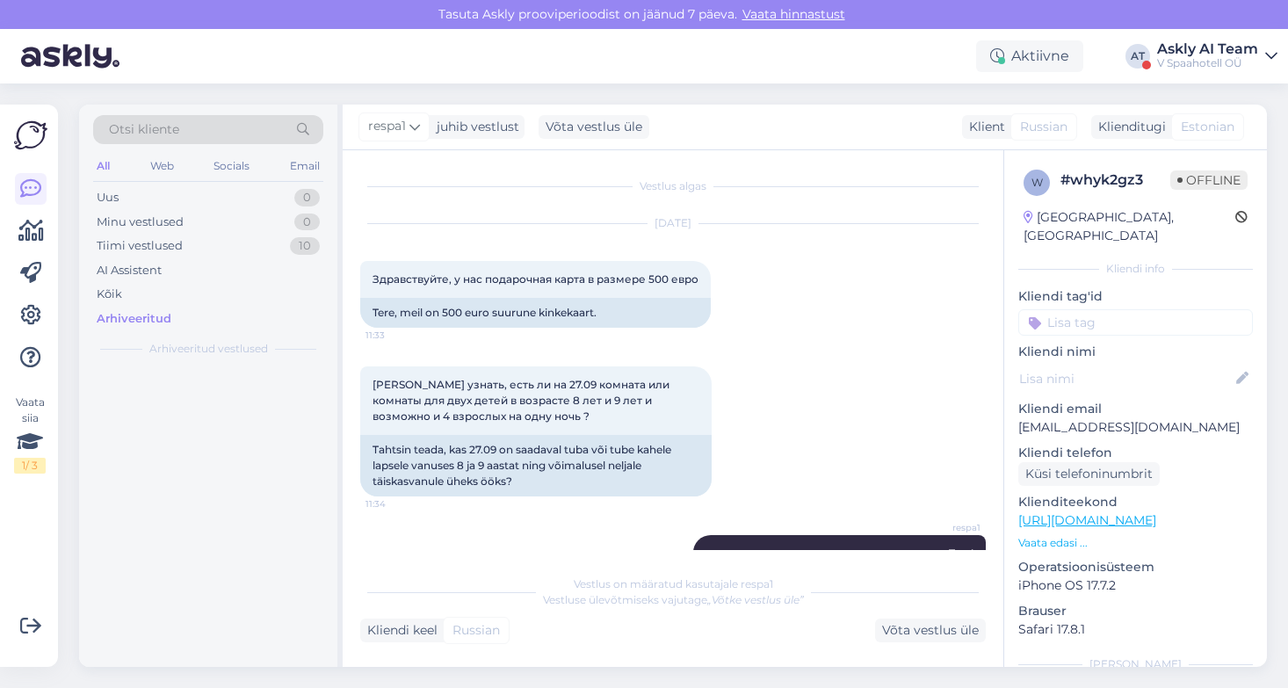
scroll to position [2955, 0]
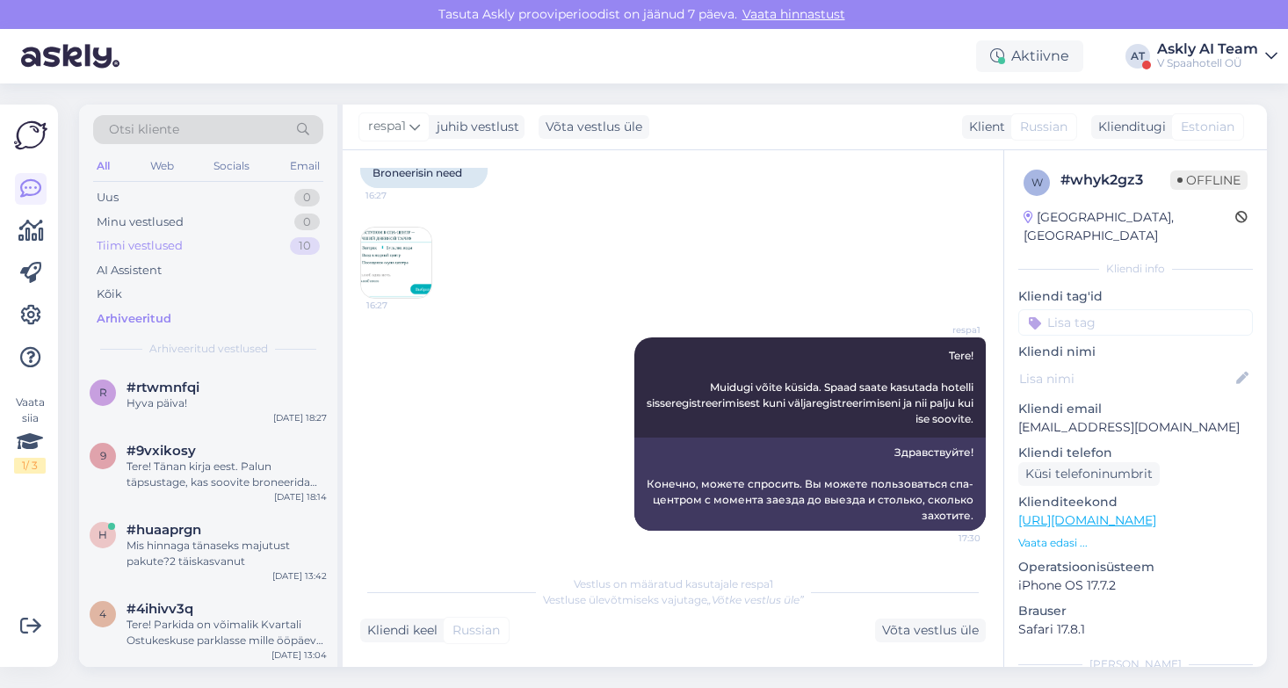
click at [170, 248] on div "Tiimi vestlused" at bounding box center [140, 246] width 86 height 18
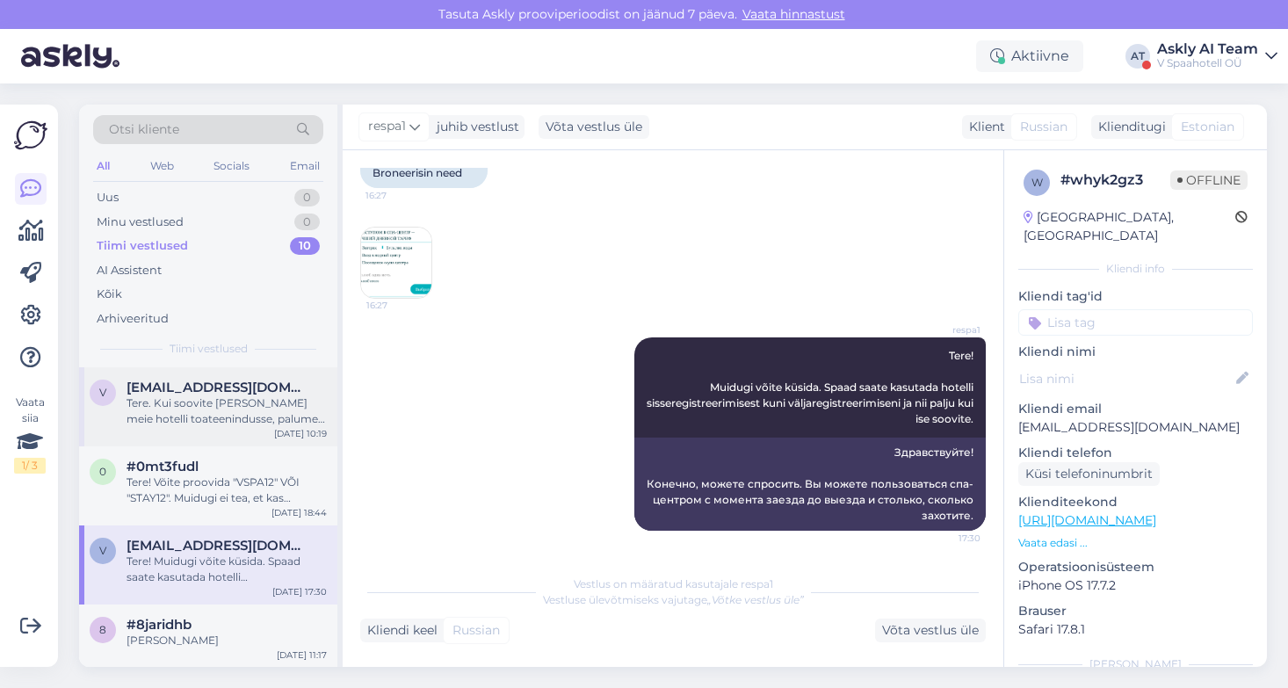
click at [202, 405] on div "Tere. Kui soovite [PERSON_NAME] meie hotelli toateenindusse, palume ühendust võ…" at bounding box center [227, 411] width 200 height 32
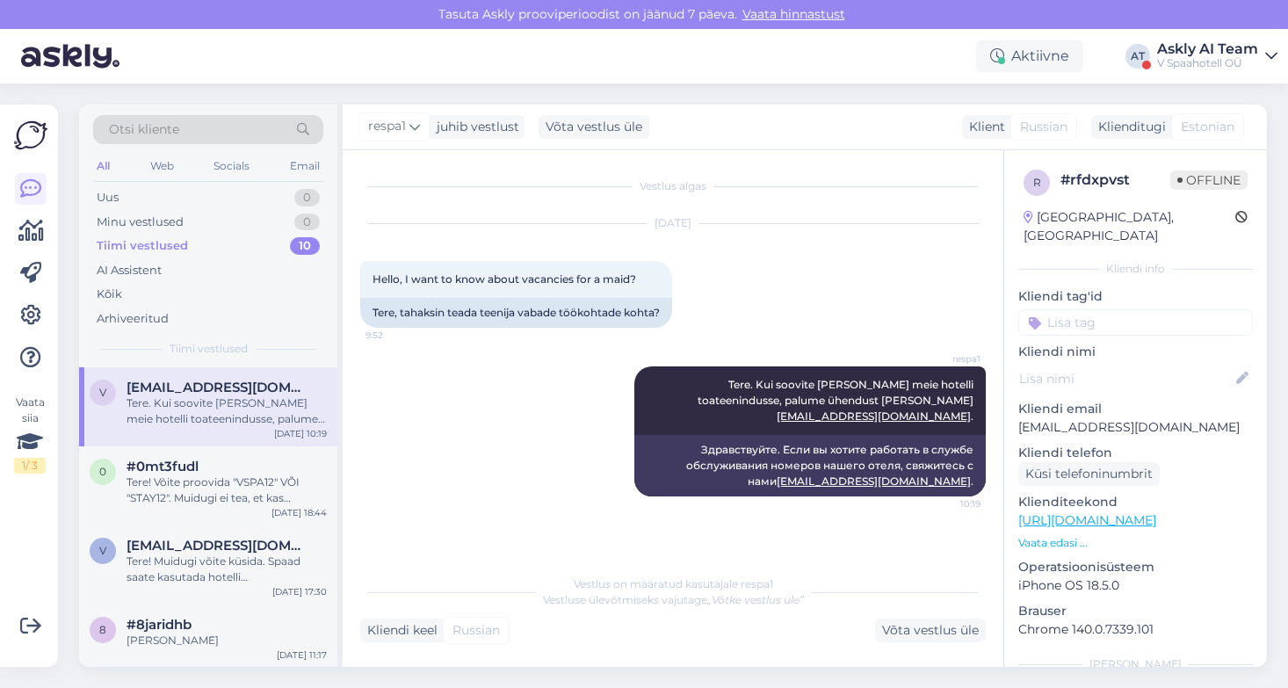
drag, startPoint x: 674, startPoint y: 385, endPoint x: 986, endPoint y: 399, distance: 312.2
click at [986, 399] on div "Vestlus algas [DATE] Hello, I want to know about vacancies for a maid? 9:52 Ter…" at bounding box center [680, 359] width 641 height 382
copy span "Tere. Kui soovite [PERSON_NAME] meie hotelli toateenindusse, palume ühendust võ…"
click at [30, 315] on icon at bounding box center [30, 315] width 21 height 21
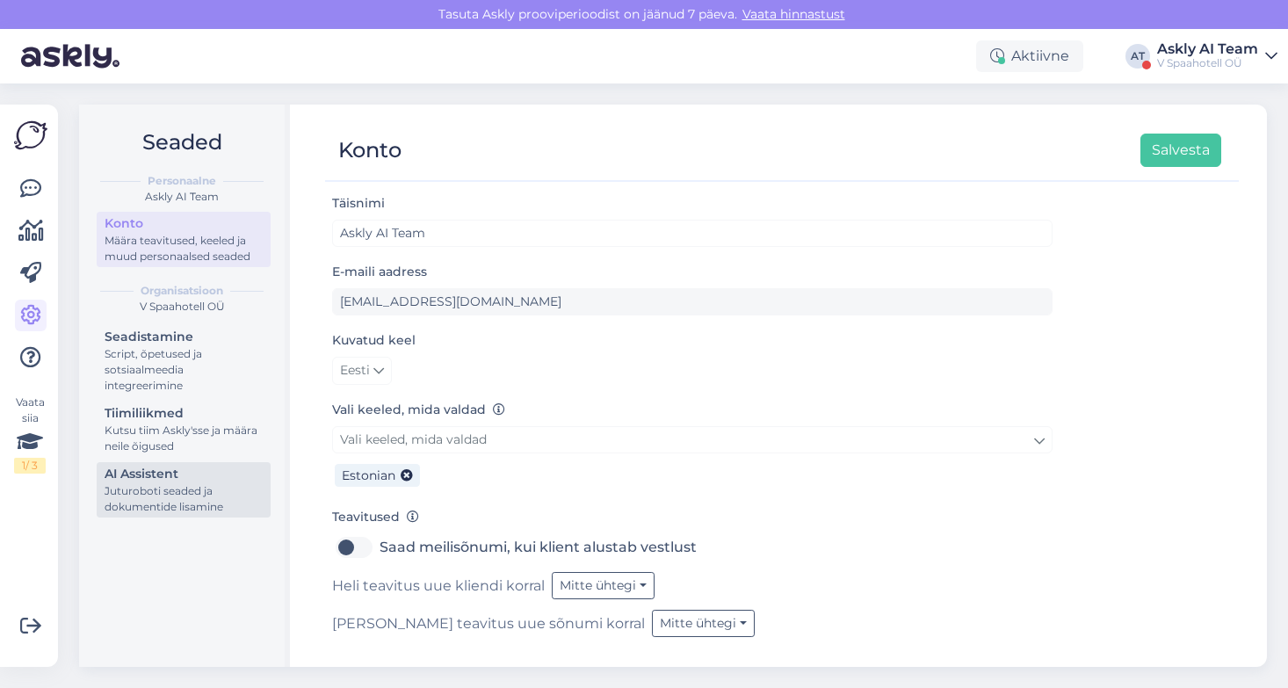
click at [154, 475] on div "AI Assistent" at bounding box center [184, 474] width 158 height 18
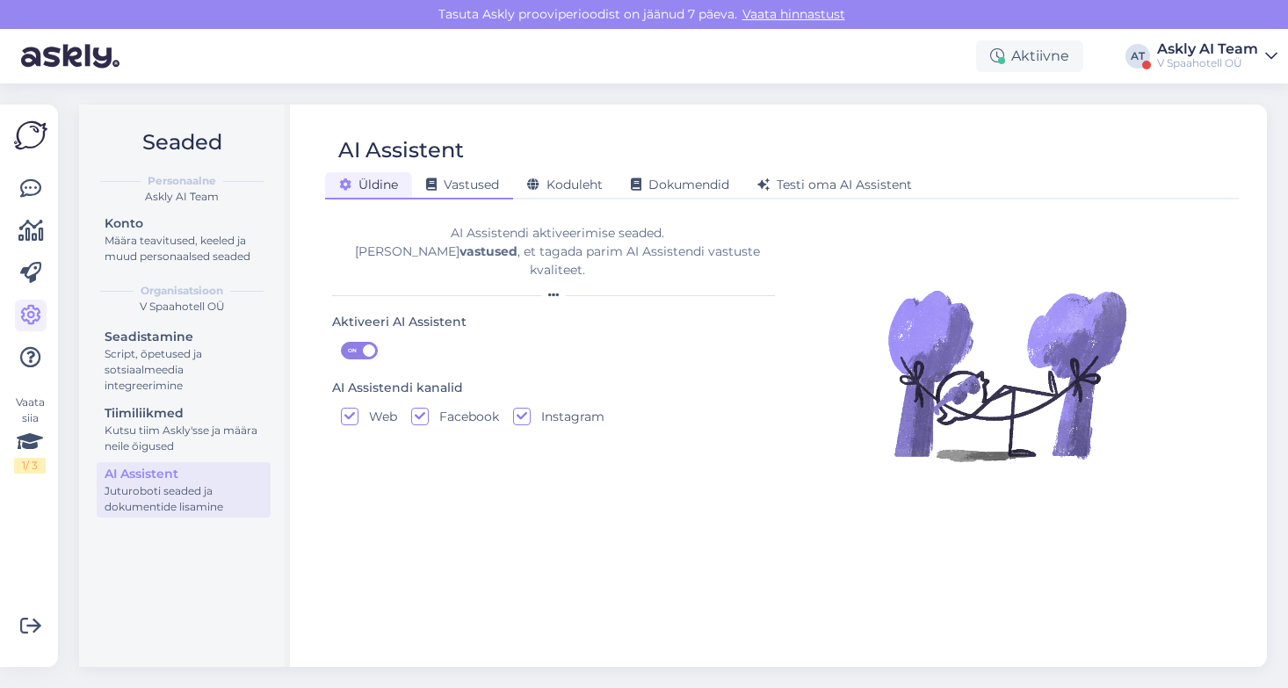
click at [474, 179] on span "Vastused" at bounding box center [462, 185] width 73 height 16
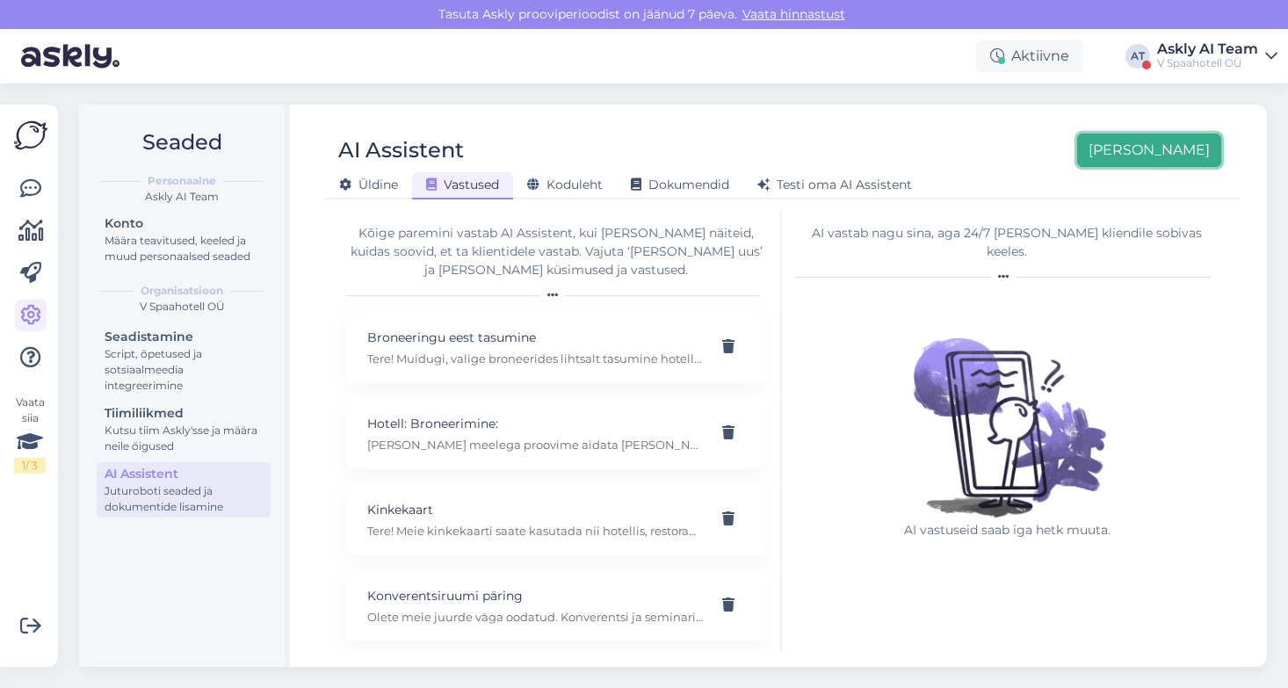
click at [1169, 150] on button "[PERSON_NAME]" at bounding box center [1149, 150] width 144 height 33
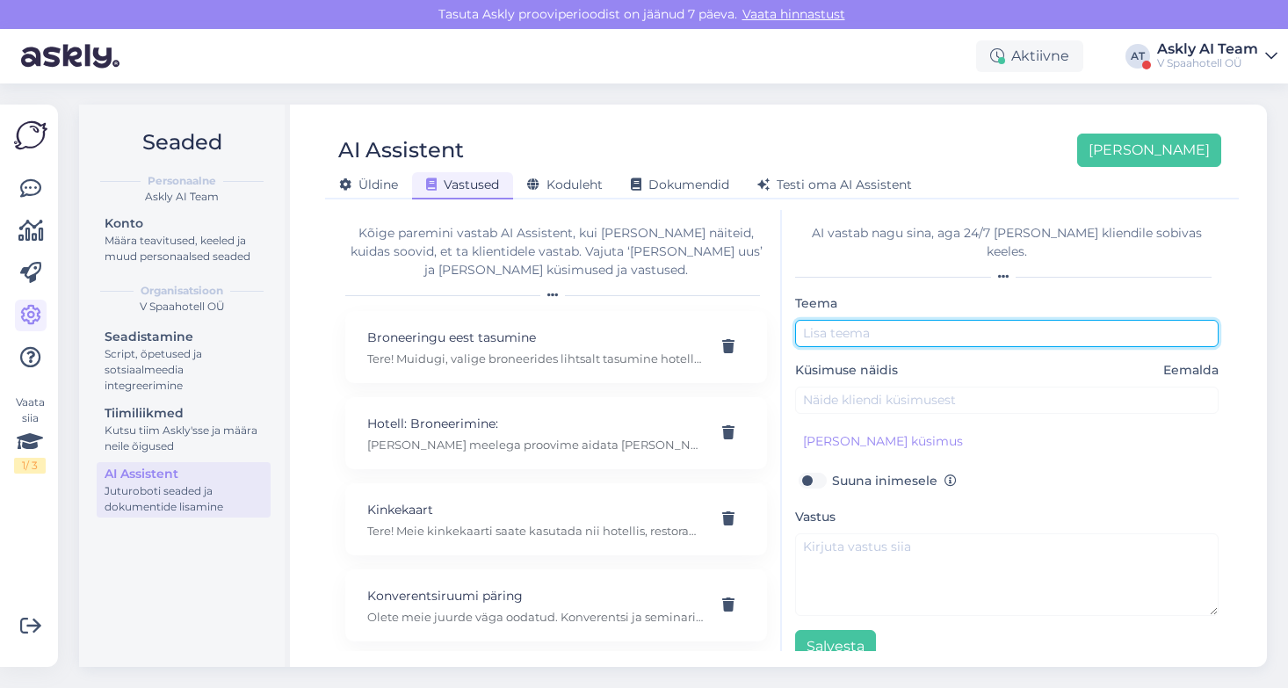
click at [898, 326] on input "text" at bounding box center [1006, 333] width 423 height 27
type input "Tööle soov tulla"
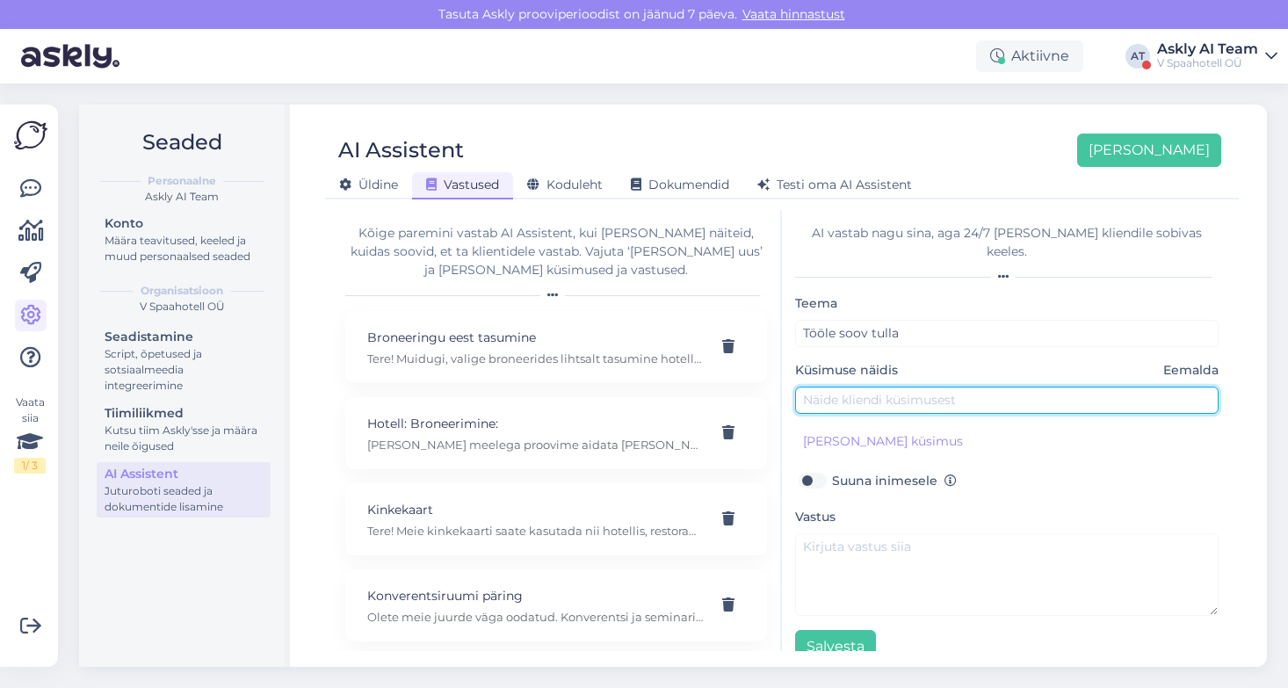
click at [877, 387] on input "text" at bounding box center [1006, 400] width 423 height 27
type input "Kas teil on tööd pakkuda?"
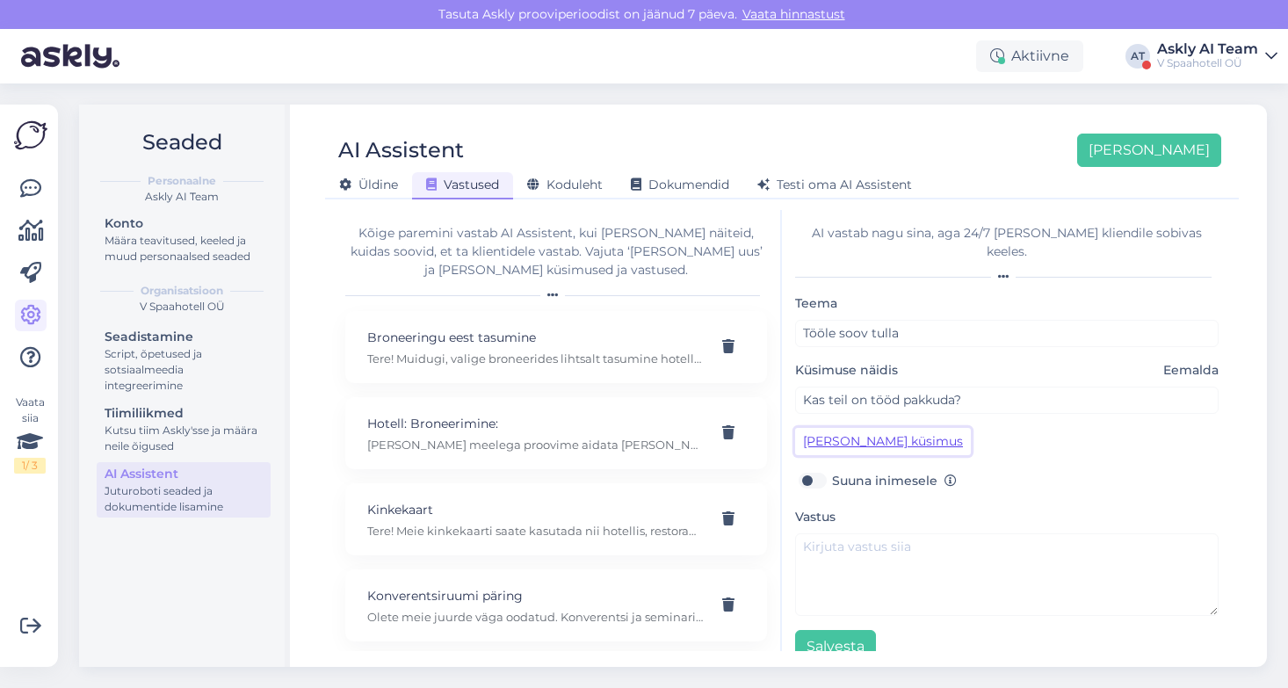
click at [869, 428] on button "[PERSON_NAME] küsimus" at bounding box center [883, 441] width 176 height 27
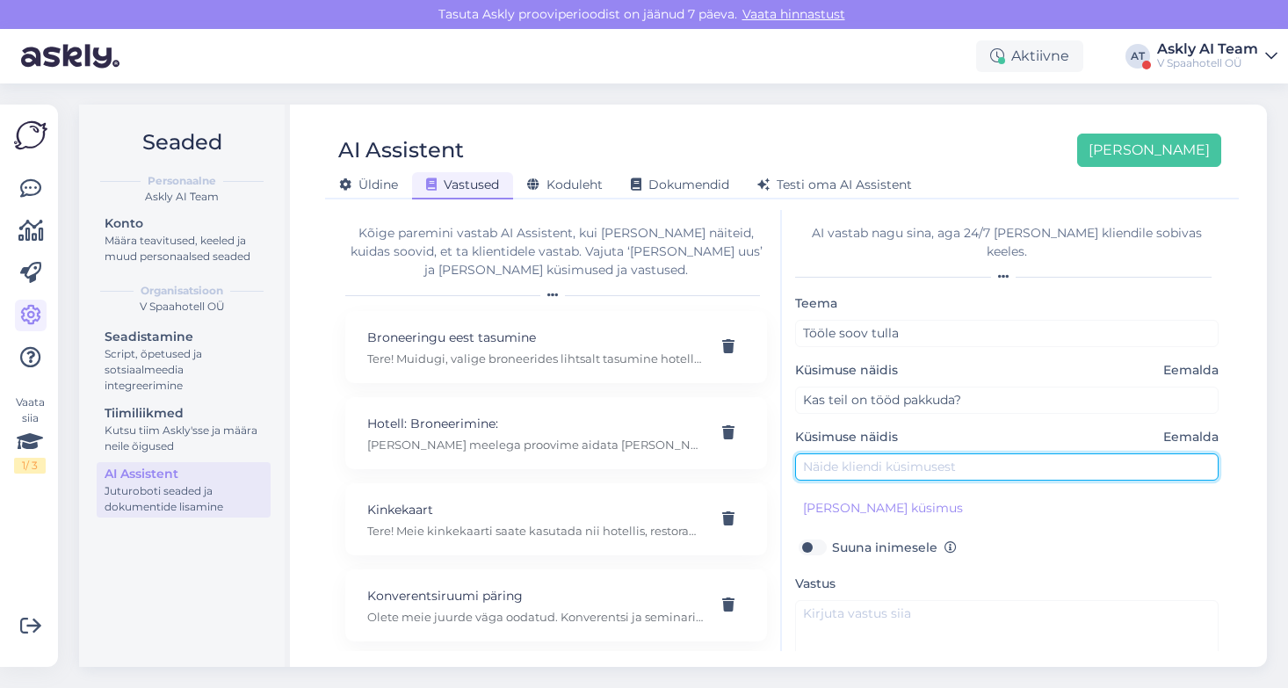
click at [857, 453] on input "text" at bounding box center [1006, 466] width 423 height 27
type input "Mis tööd teil pakkuda oleks?"
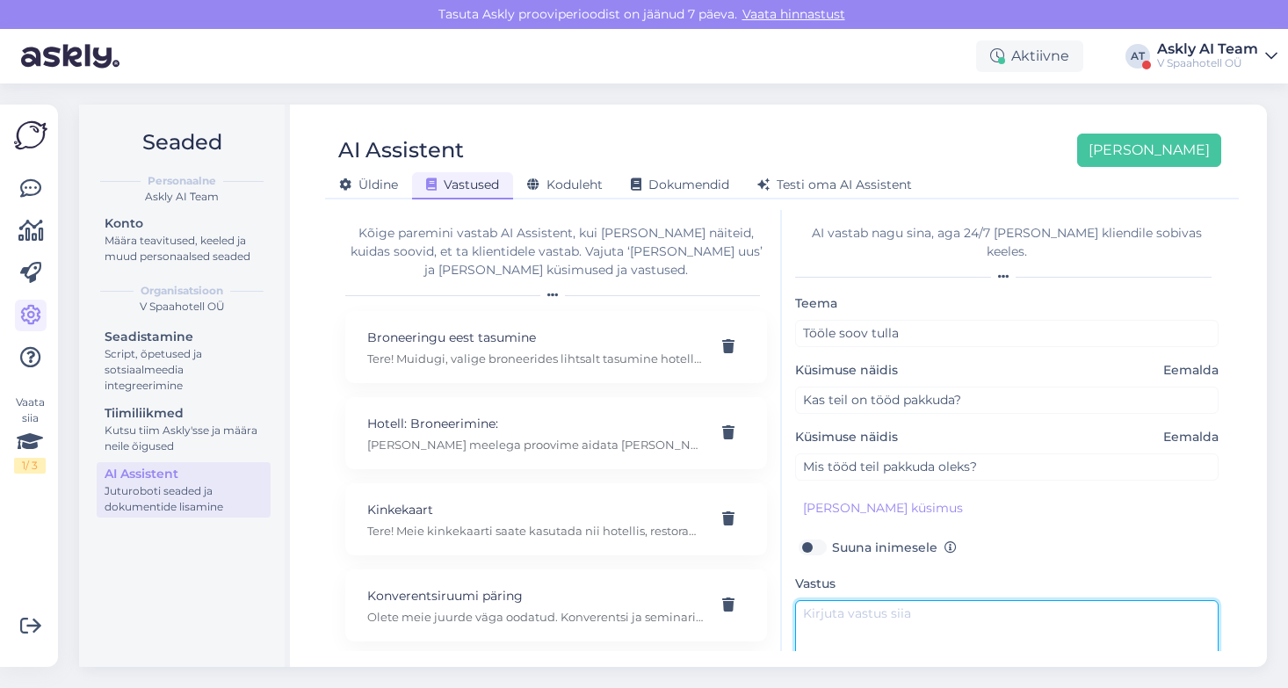
click at [886, 606] on textarea at bounding box center [1006, 641] width 423 height 83
paste textarea "Tere. Kui soovite [PERSON_NAME] meie hotelli toateenindusse, palume ühendust võ…"
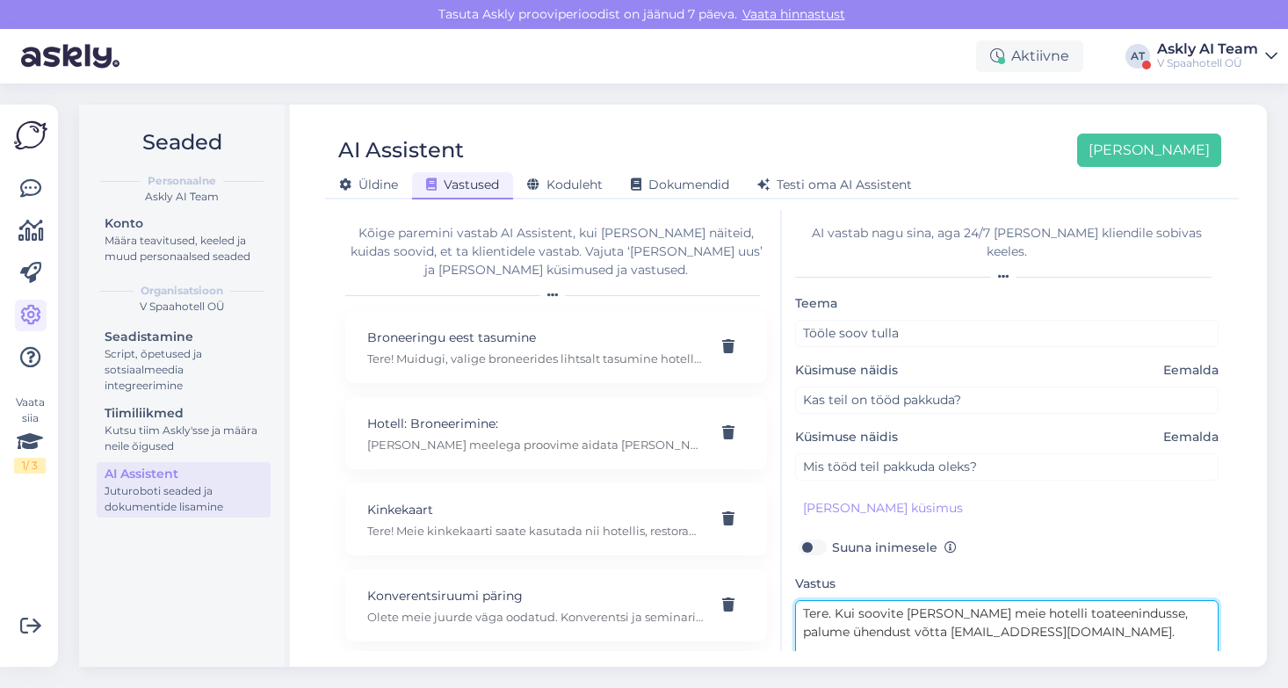
drag, startPoint x: 1141, startPoint y: 596, endPoint x: 1038, endPoint y: 599, distance: 103.7
click at [1038, 600] on textarea "Tere. Kui soovite [PERSON_NAME] meie hotelli toateenindusse, palume ühendust võ…" at bounding box center [1006, 641] width 423 height 83
click at [1048, 600] on textarea "Tere. Kui soovite [PERSON_NAME] meie hotelli toateenindusse, palume ühendust võ…" at bounding box center [1006, 641] width 423 height 83
click at [1043, 600] on textarea "Tere. Kui soovite [PERSON_NAME] meie hotelli või toateenindusse, palume ühendus…" at bounding box center [1006, 641] width 423 height 83
drag, startPoint x: 1057, startPoint y: 595, endPoint x: 1158, endPoint y: 596, distance: 101.0
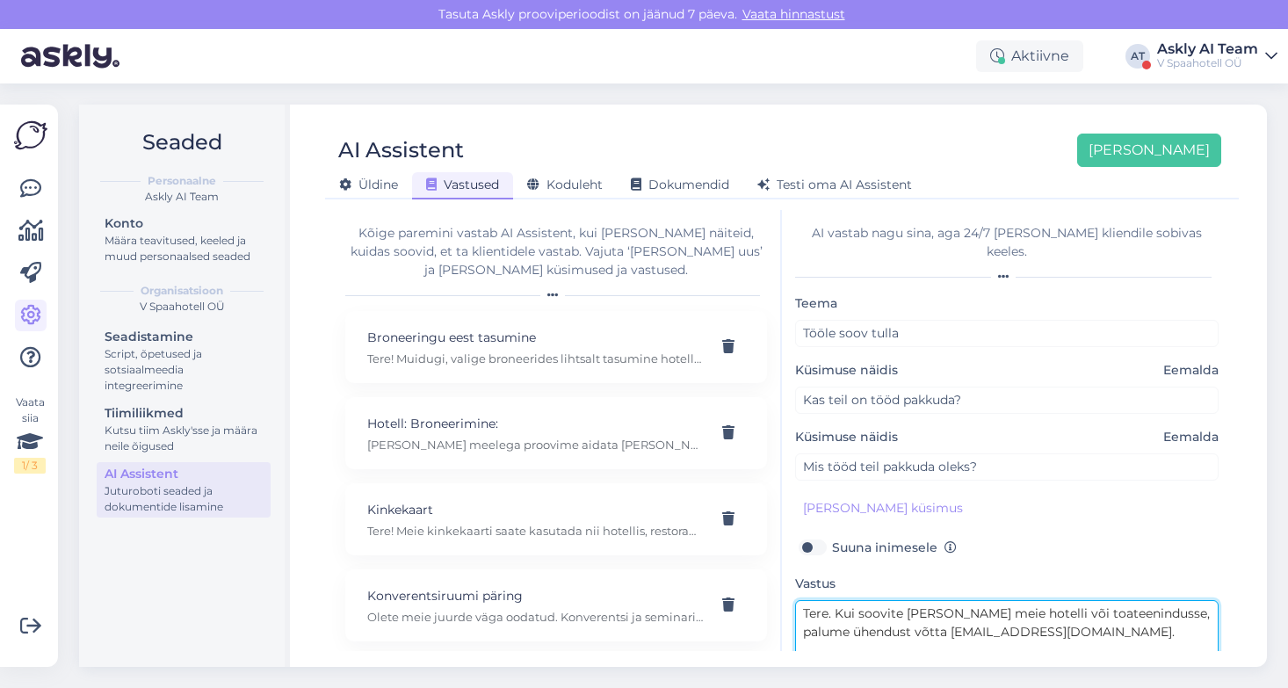
click at [1158, 600] on textarea "Tere. Kui soovite [PERSON_NAME] meie hotelli või toateenindusse, palume ühendus…" at bounding box center [1006, 641] width 423 height 83
click at [1041, 610] on textarea "Tere. Kui soovite [PERSON_NAME] meie hotelli, palume ühendust võtta [EMAIL_ADDR…" at bounding box center [1006, 641] width 423 height 83
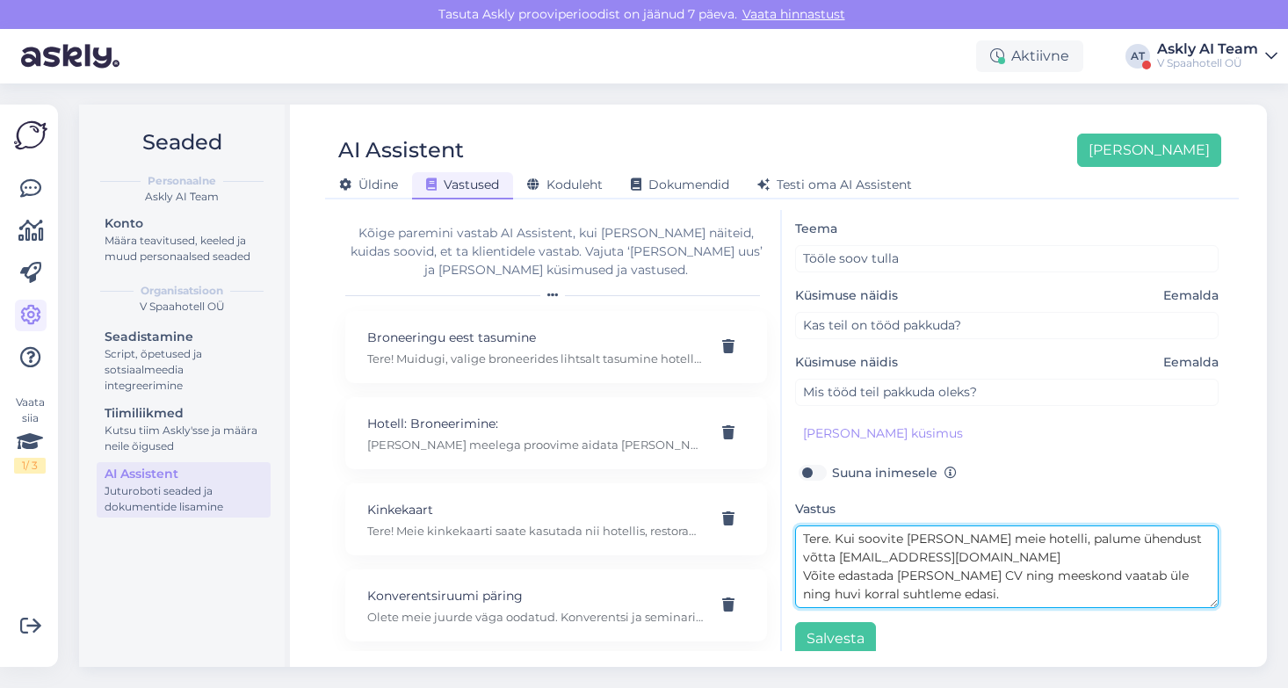
scroll to position [74, 0]
click at [930, 575] on textarea "Tere. Kui soovite [PERSON_NAME] meie hotelli, palume ühendust võtta [EMAIL_ADDR…" at bounding box center [1006, 567] width 423 height 83
type textarea "Tere. Kui soovite [PERSON_NAME] meie hotelli, palume ühendust võtta [EMAIL_ADDR…"
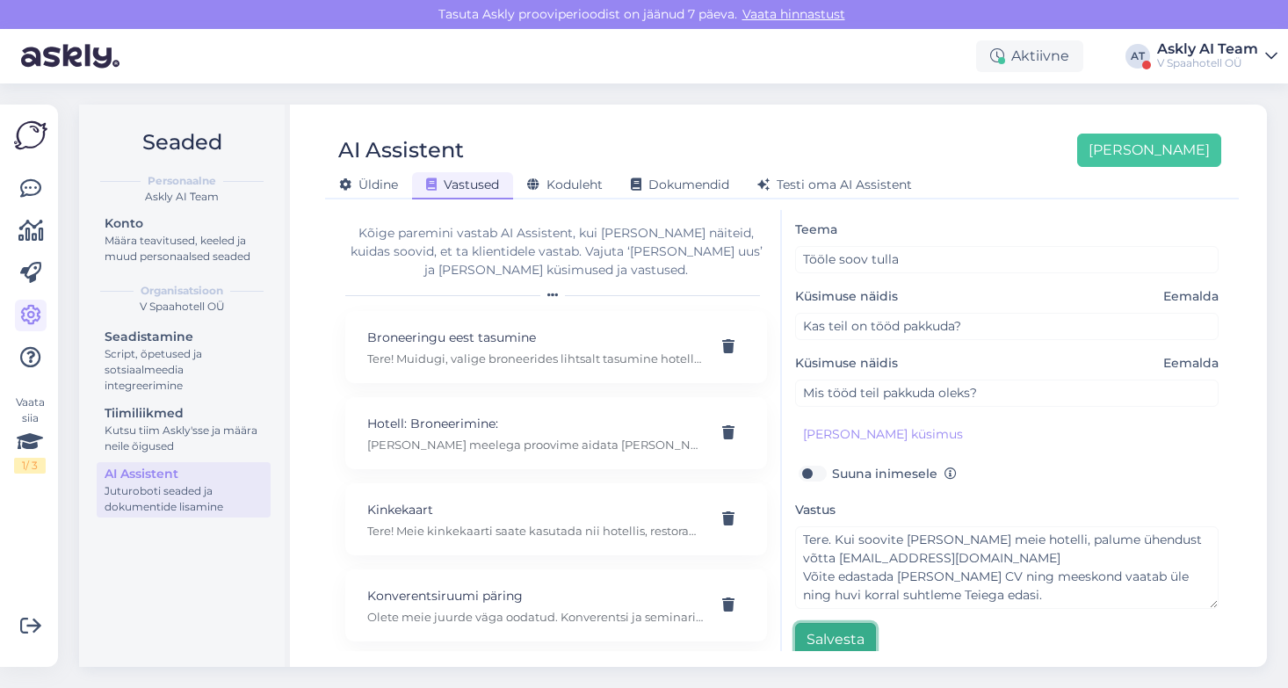
click at [832, 624] on button "Salvesta" at bounding box center [835, 639] width 81 height 33
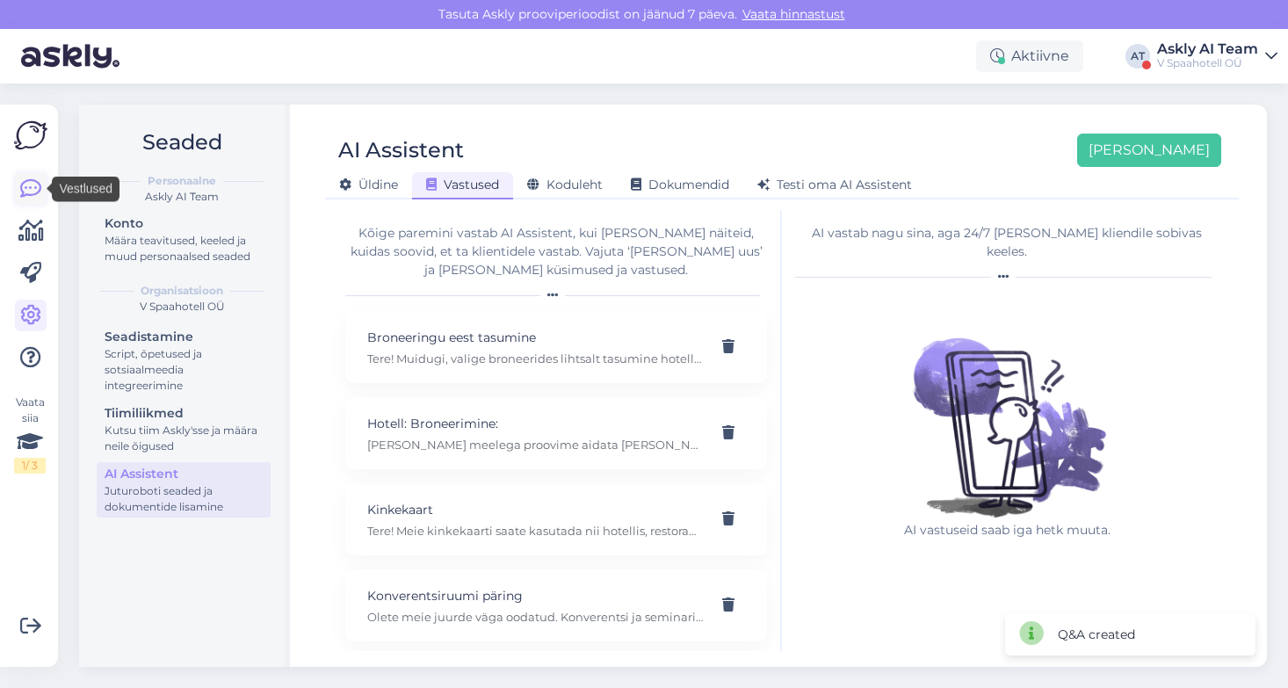
scroll to position [0, 0]
